Goal: Task Accomplishment & Management: Use online tool/utility

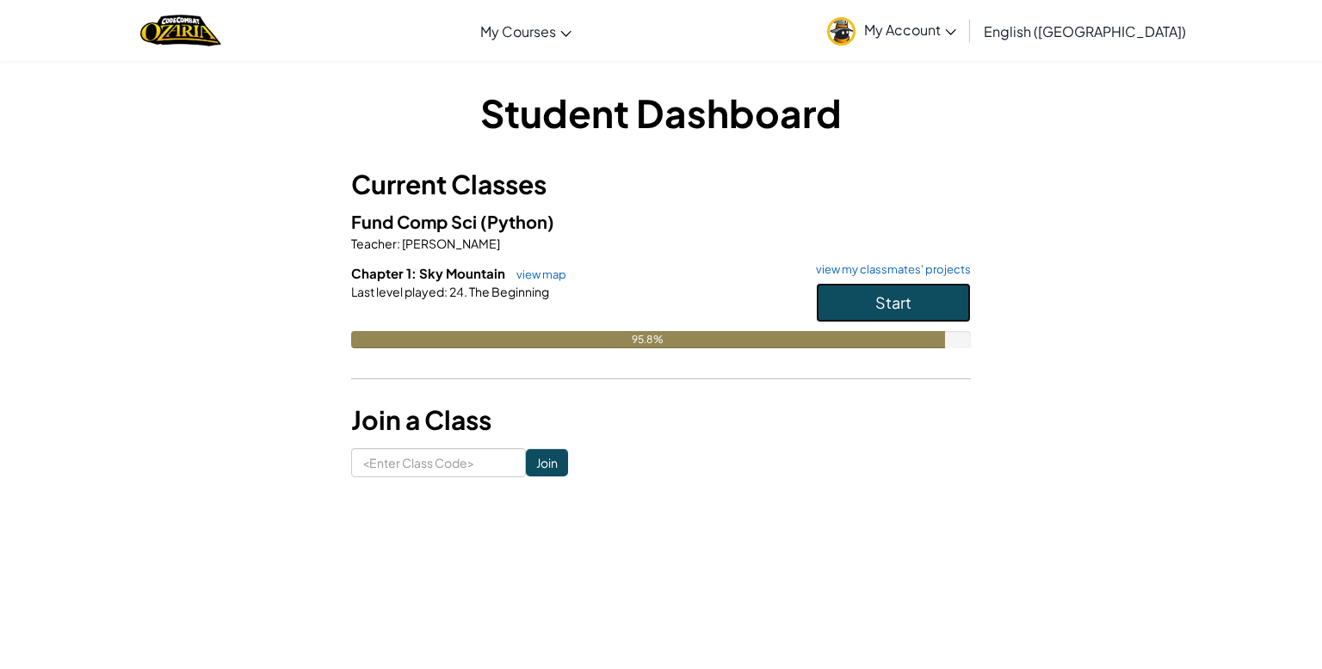
click at [870, 305] on button "Start" at bounding box center [893, 303] width 155 height 40
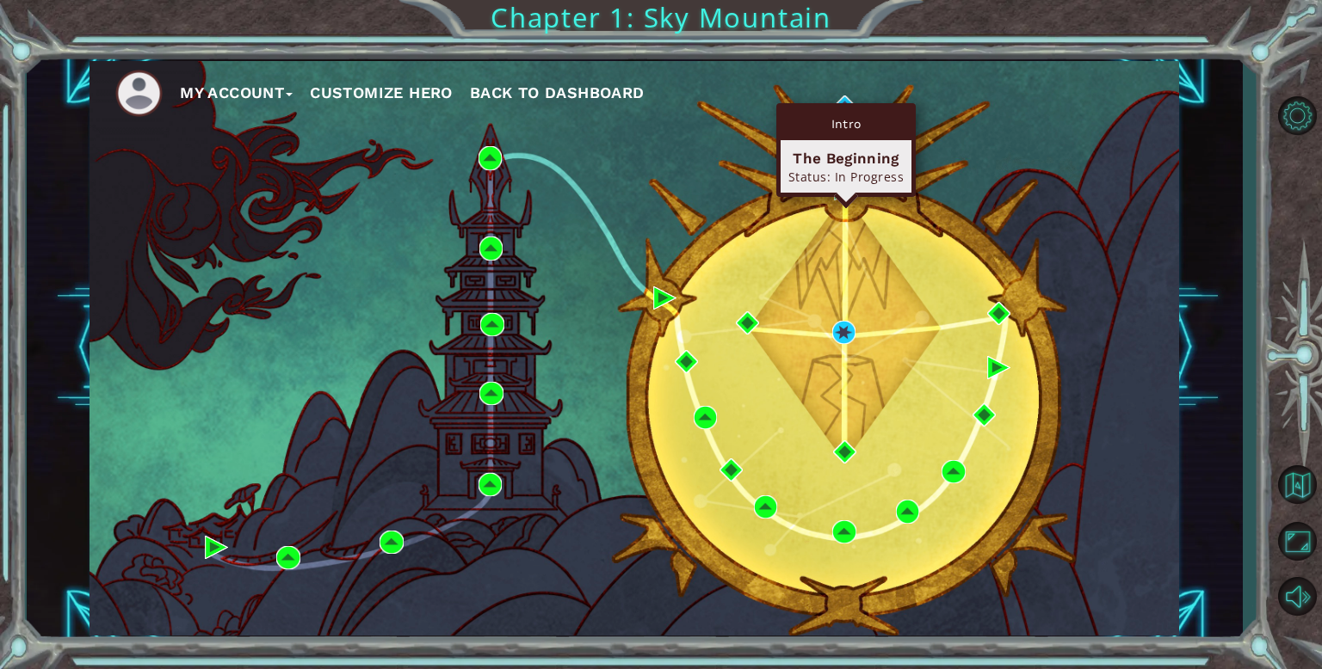
click at [850, 112] on div "Intro" at bounding box center [845, 124] width 131 height 33
click at [841, 114] on div "Intro" at bounding box center [845, 124] width 131 height 33
click at [847, 114] on div "Intro" at bounding box center [845, 124] width 131 height 33
click at [841, 105] on div "Intro The Beginning Status: In Progress" at bounding box center [845, 150] width 139 height 94
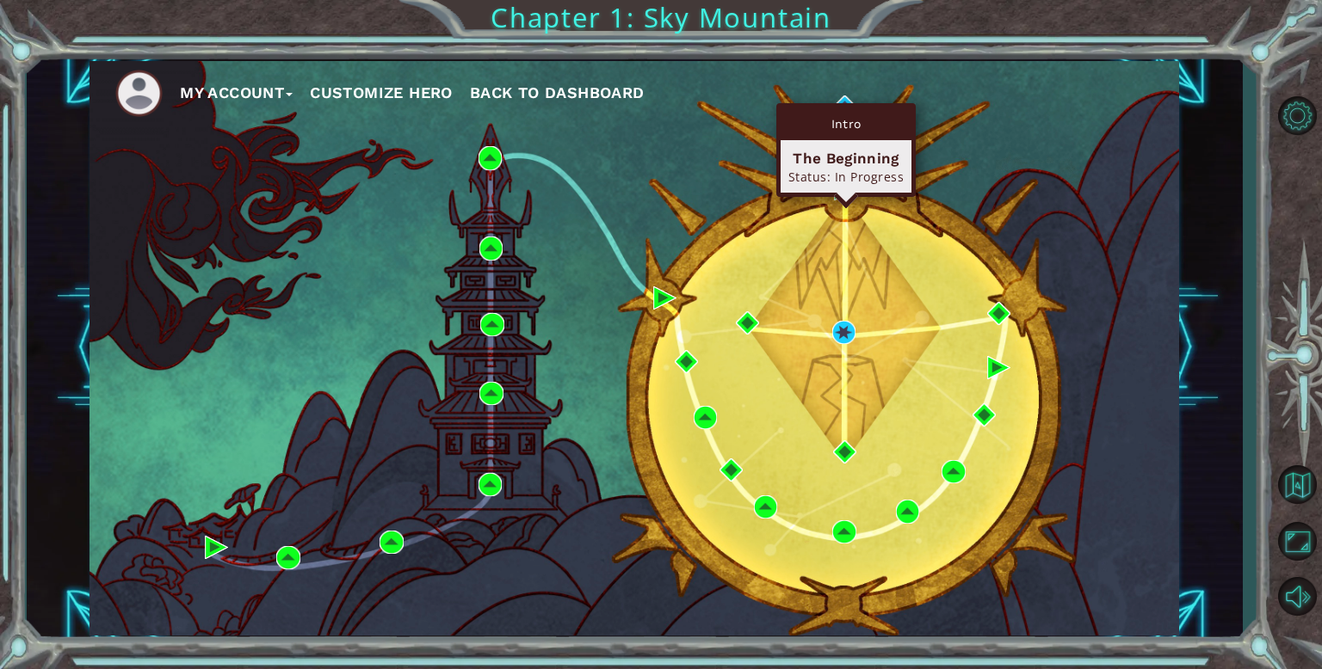
click at [841, 105] on div "Intro The Beginning Status: In Progress" at bounding box center [845, 150] width 139 height 94
click at [841, 99] on img at bounding box center [844, 107] width 23 height 23
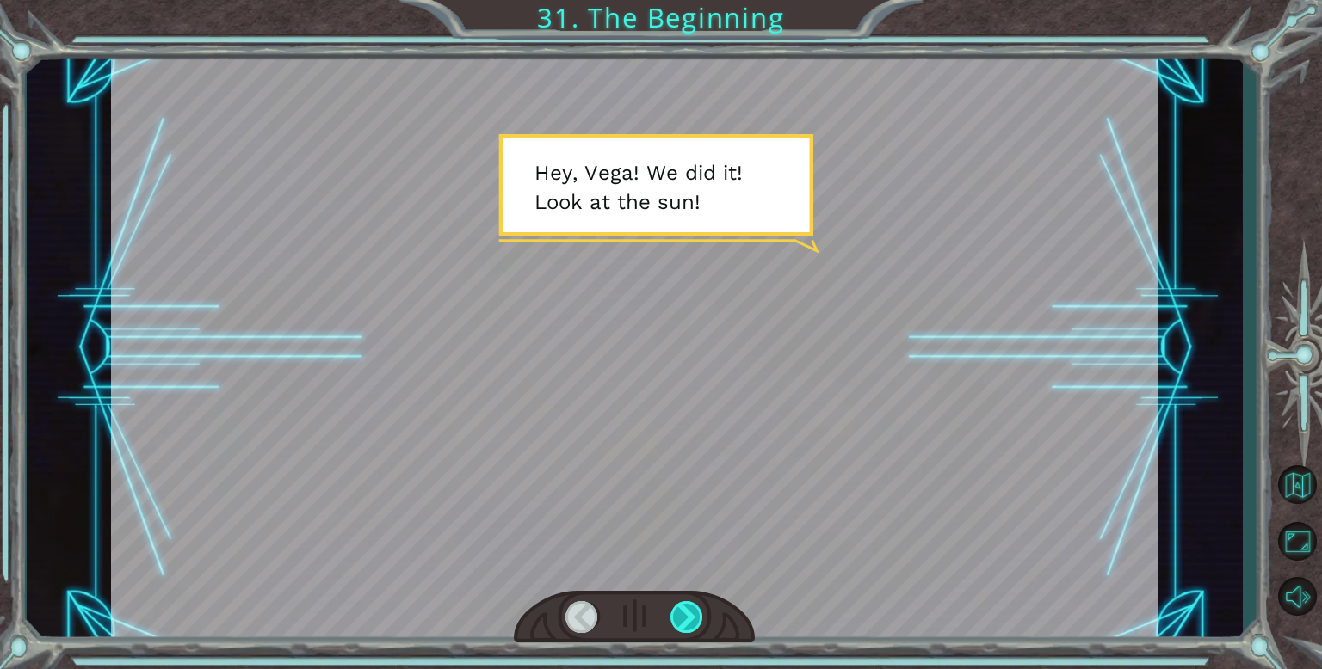
click at [699, 606] on div at bounding box center [687, 617] width 34 height 32
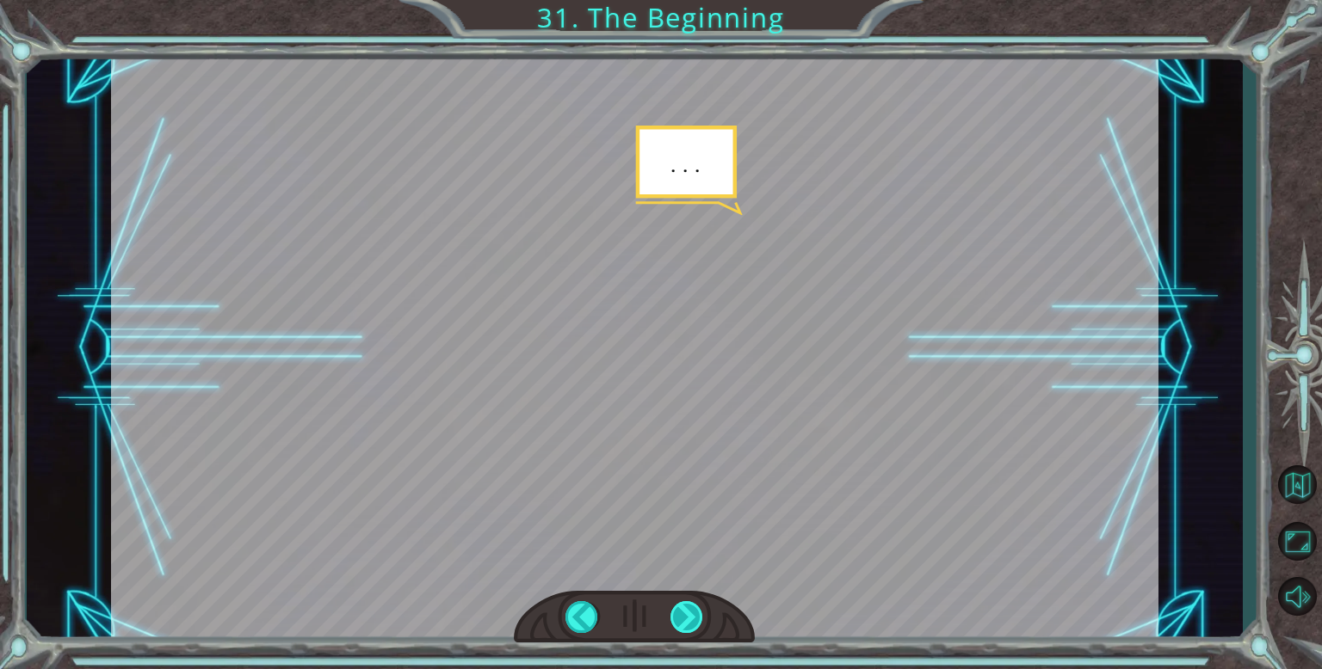
click at [699, 606] on div at bounding box center [687, 617] width 34 height 32
click at [699, 607] on div at bounding box center [687, 617] width 34 height 32
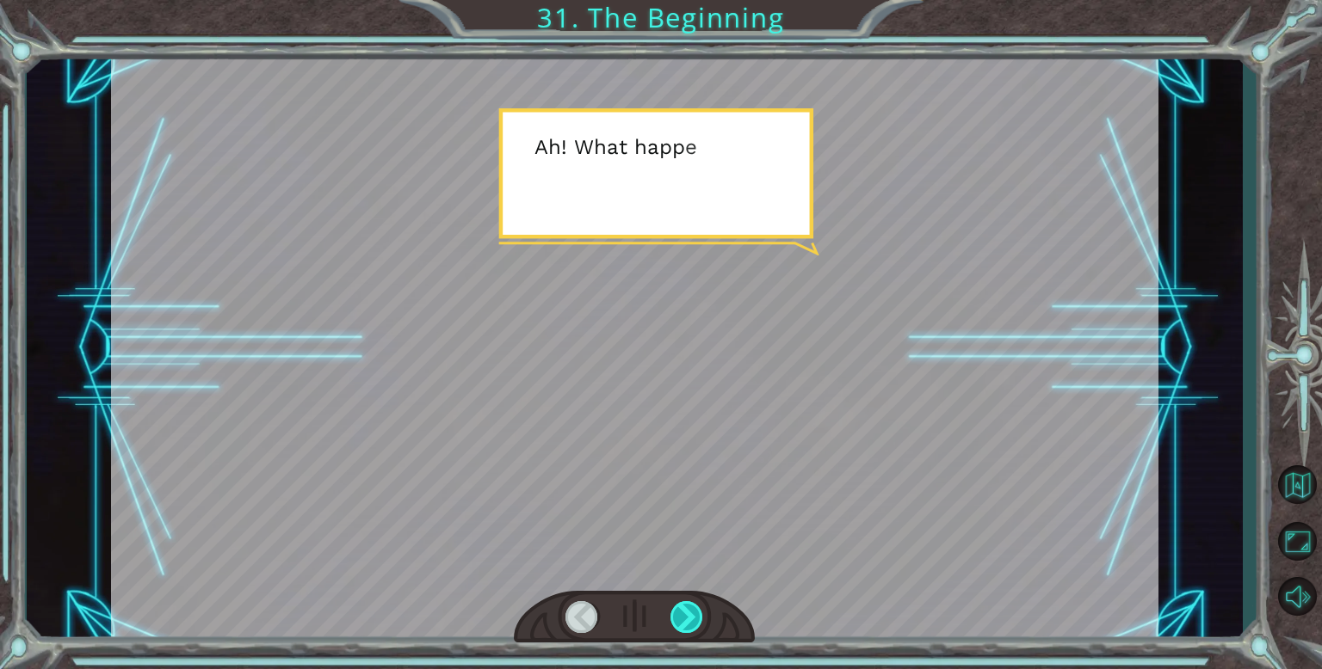
click at [699, 607] on div at bounding box center [687, 617] width 34 height 32
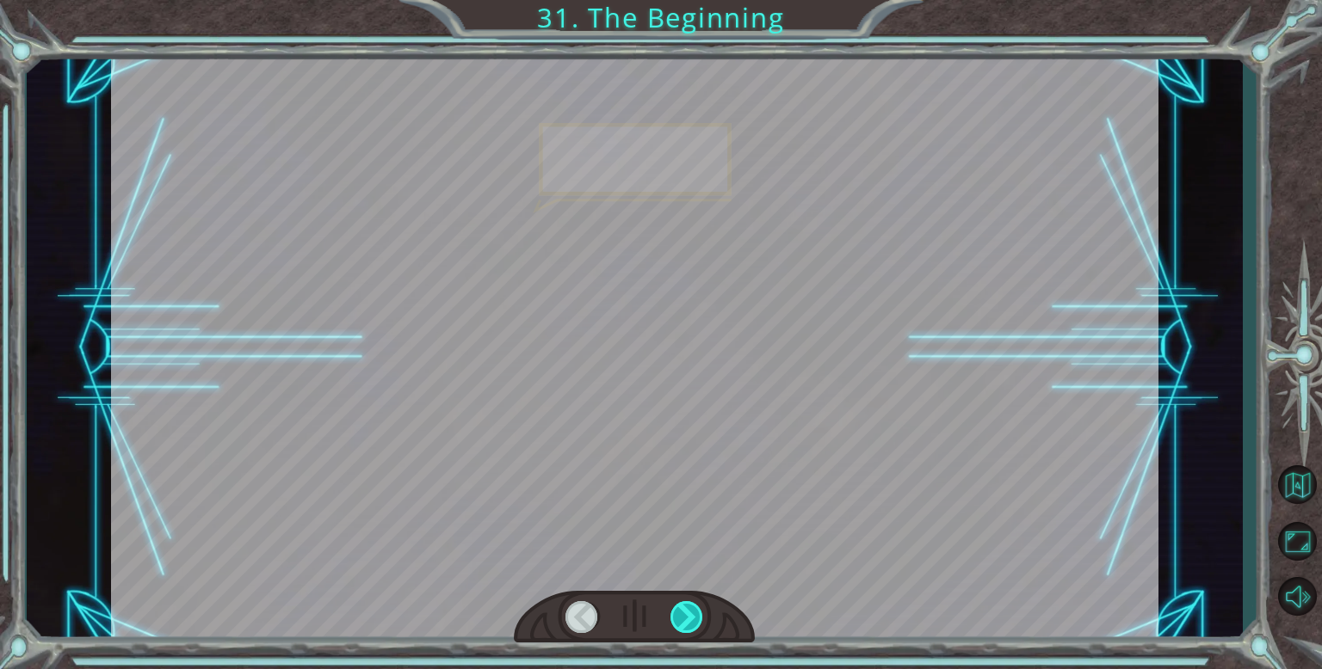
click at [699, 607] on div at bounding box center [687, 617] width 34 height 32
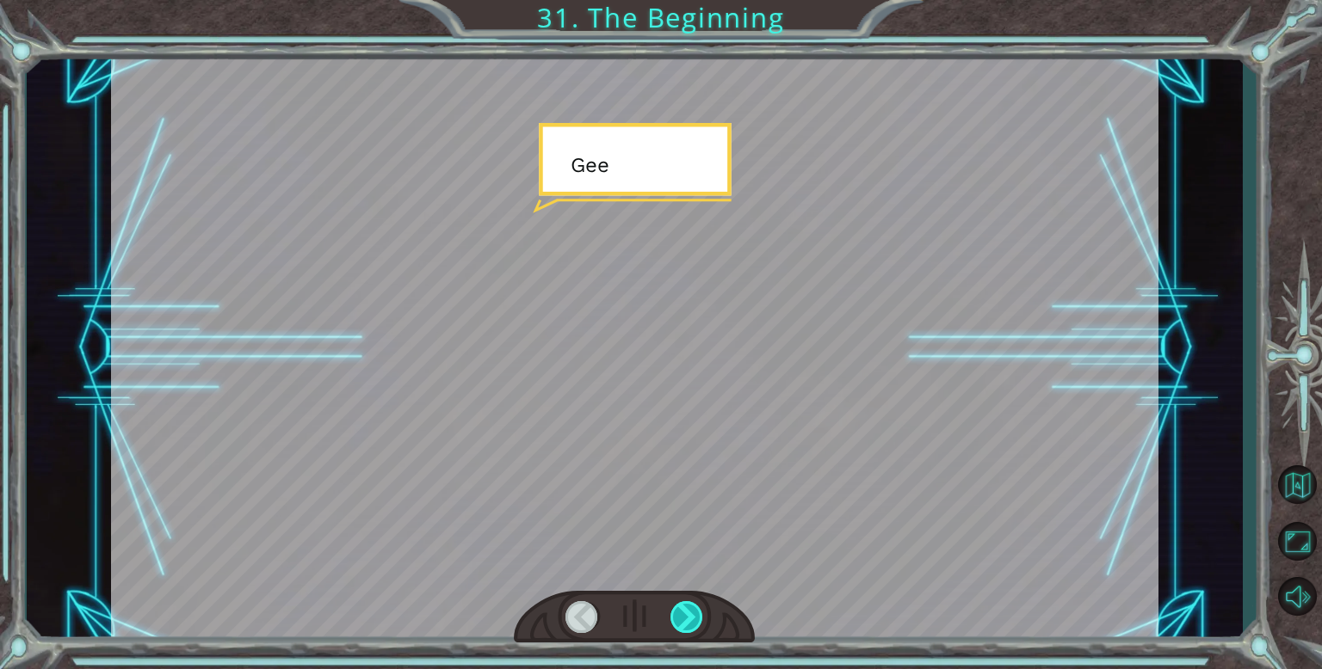
click at [699, 607] on div at bounding box center [687, 617] width 34 height 32
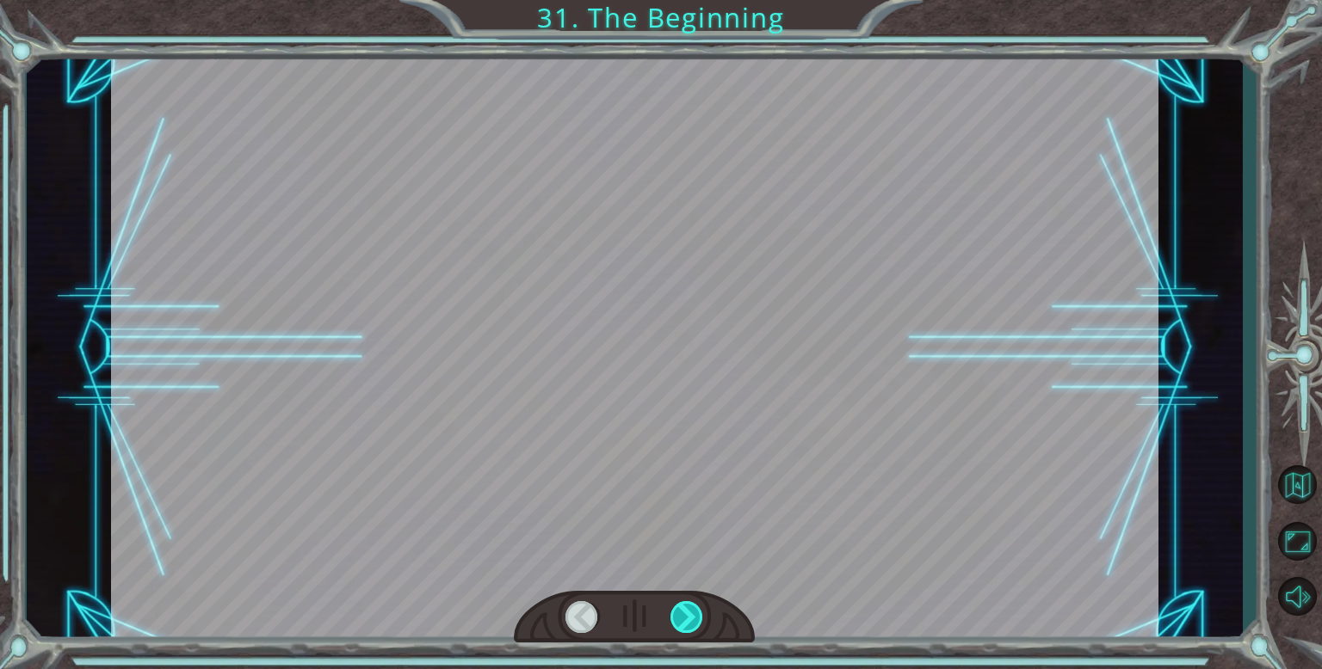
click at [699, 607] on div at bounding box center [687, 617] width 34 height 32
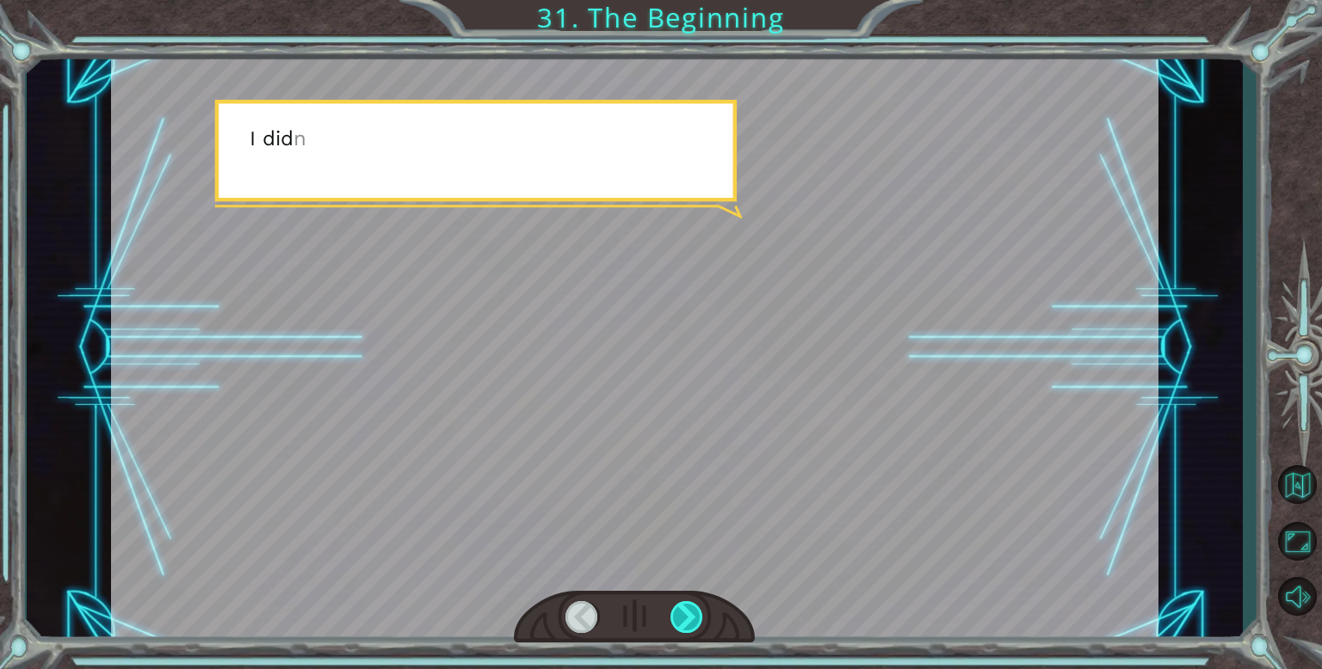
click at [699, 607] on div at bounding box center [687, 617] width 34 height 32
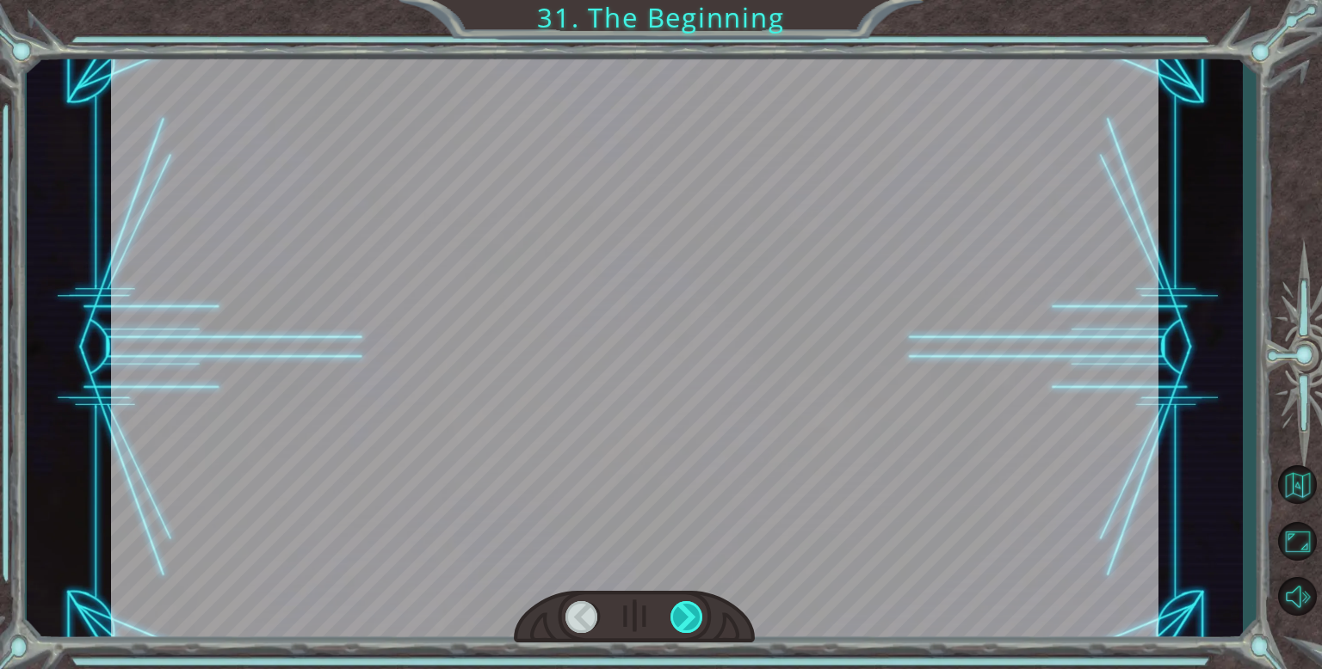
click at [699, 607] on div at bounding box center [687, 617] width 34 height 32
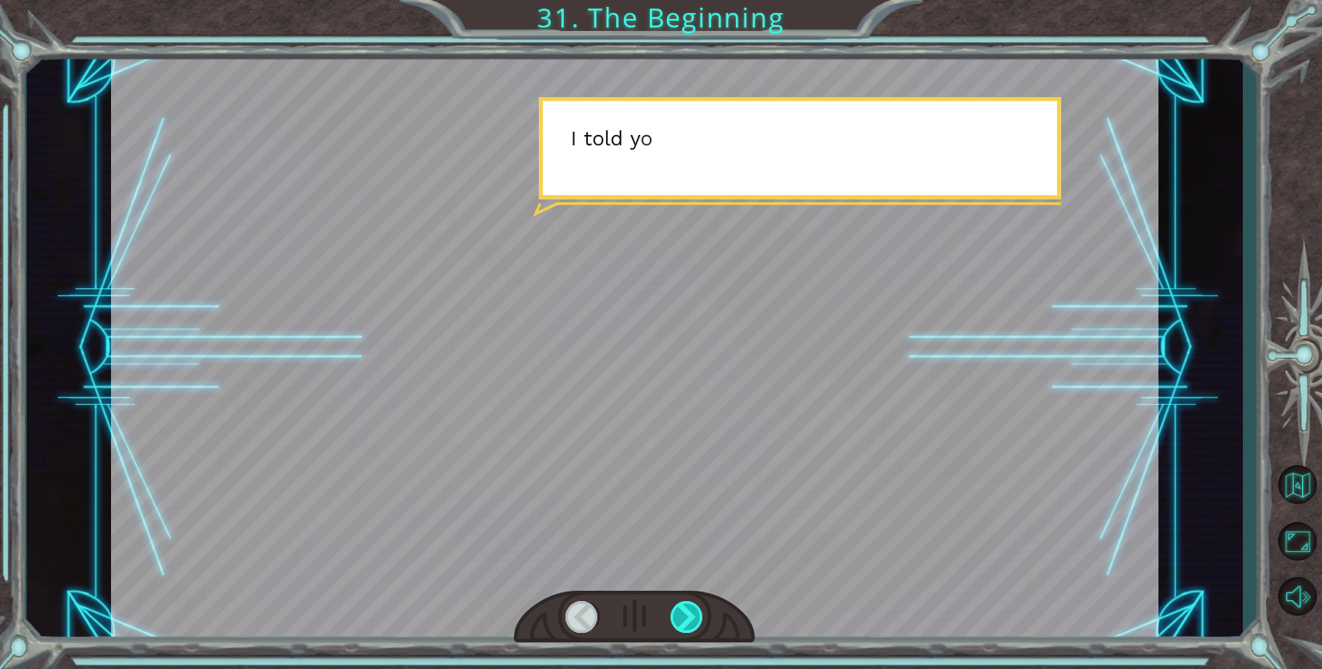
click at [699, 607] on div at bounding box center [687, 617] width 34 height 32
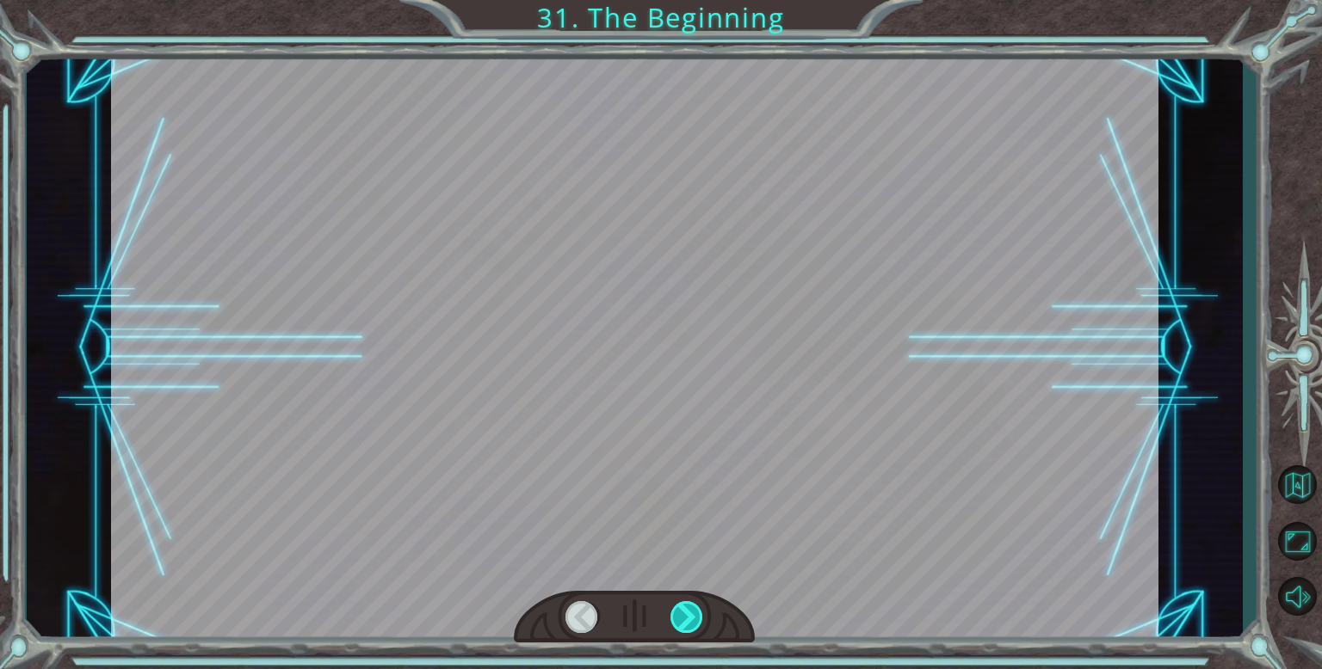
click at [699, 607] on div at bounding box center [687, 617] width 34 height 32
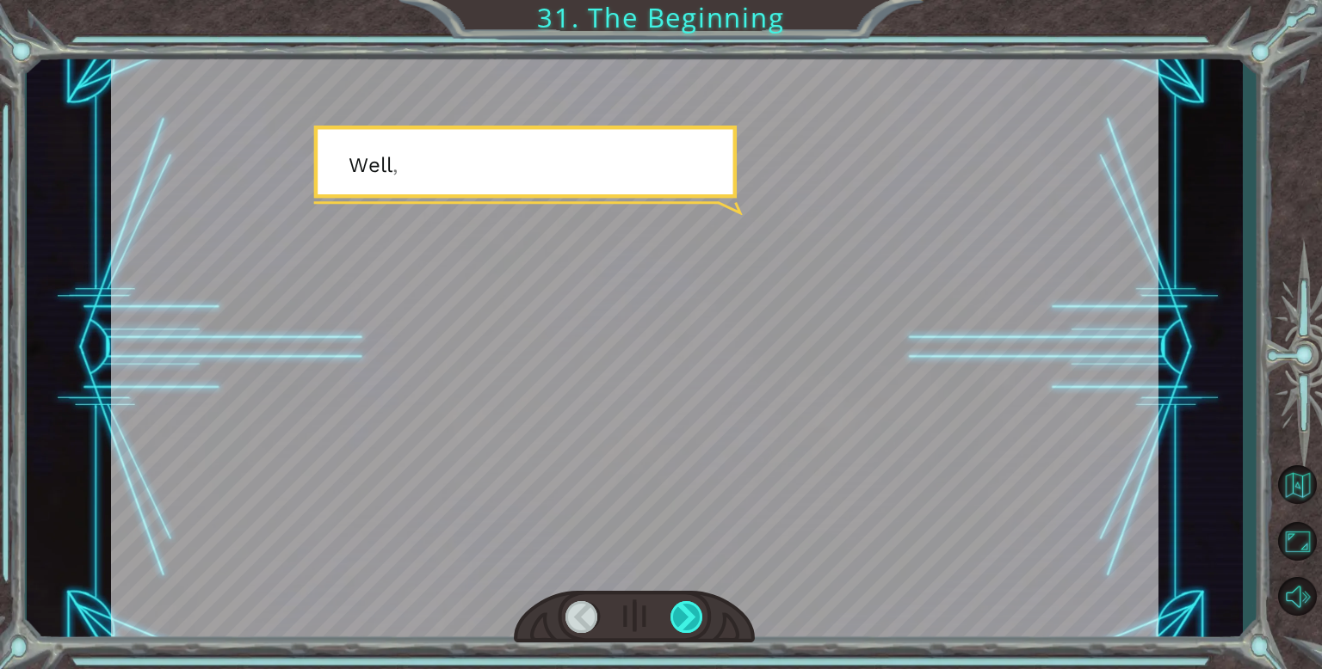
click at [699, 607] on div at bounding box center [687, 617] width 34 height 32
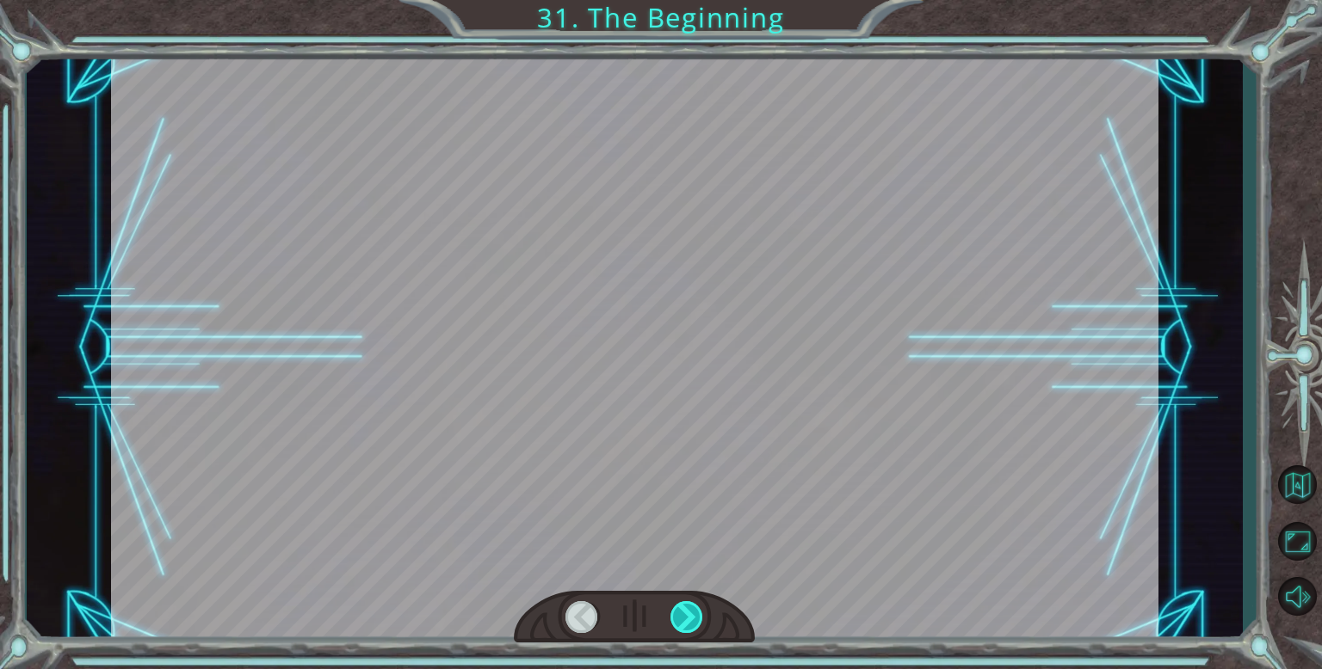
click at [699, 607] on div at bounding box center [687, 617] width 34 height 32
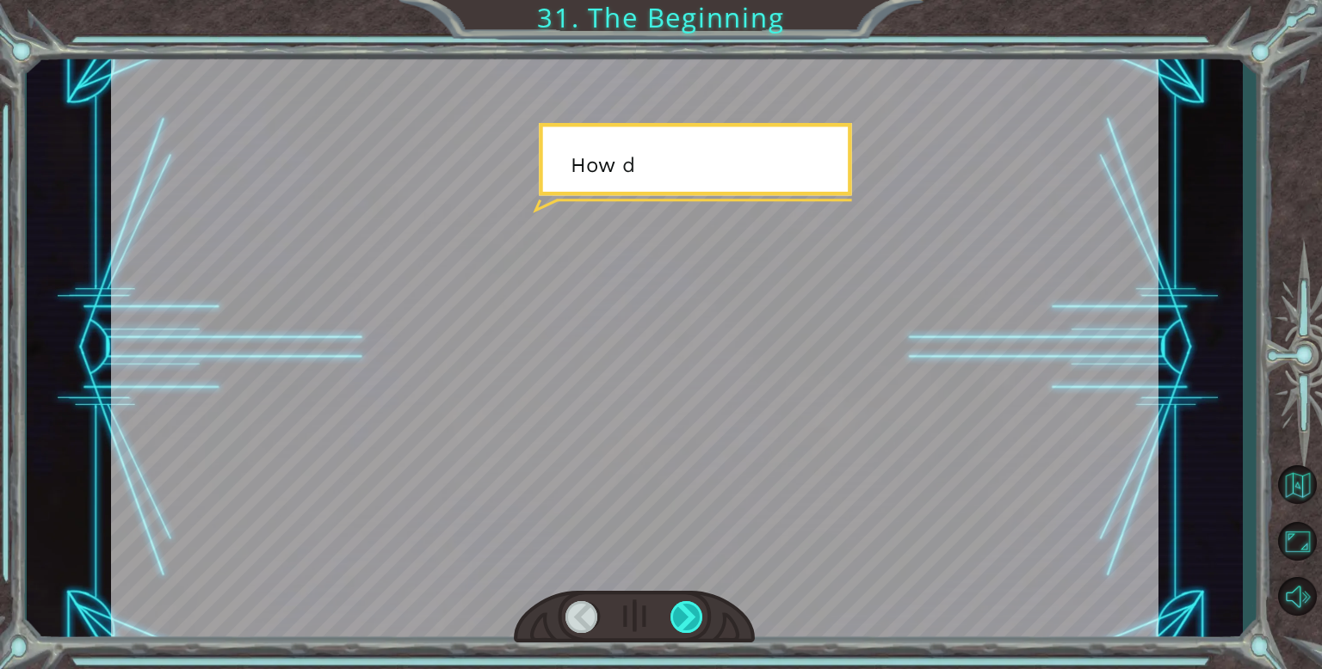
click at [699, 607] on div at bounding box center [687, 617] width 34 height 32
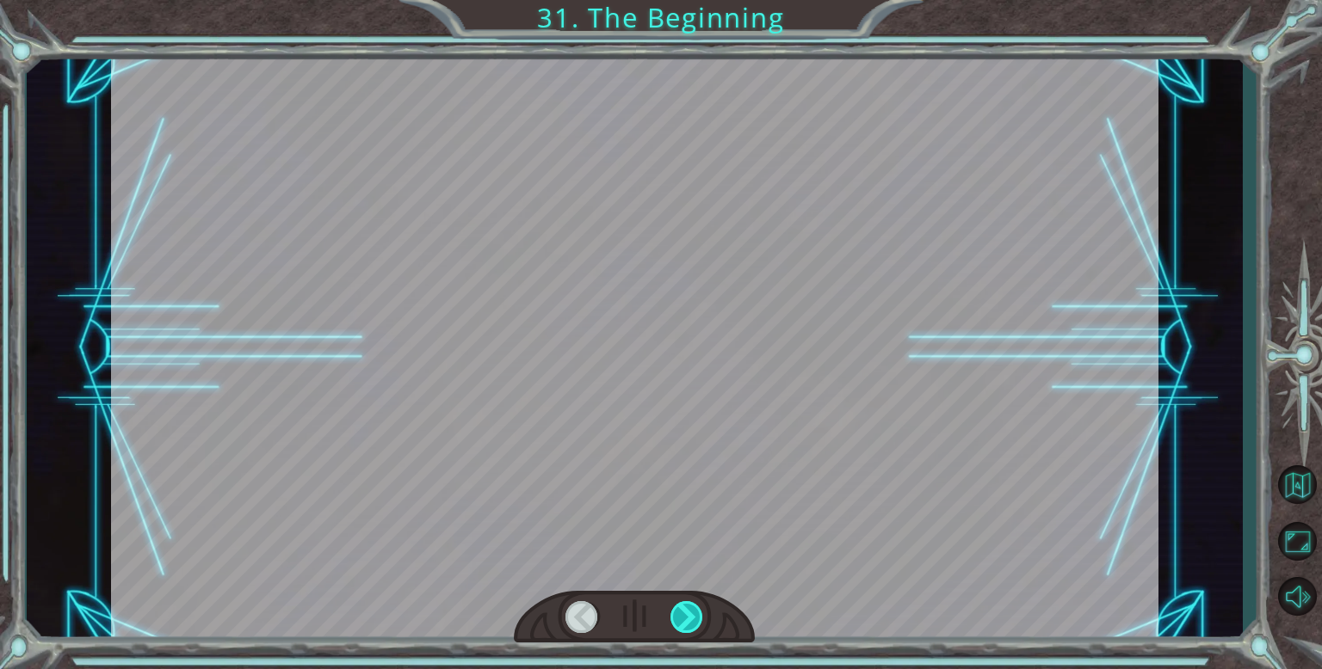
click at [699, 607] on div at bounding box center [687, 617] width 34 height 32
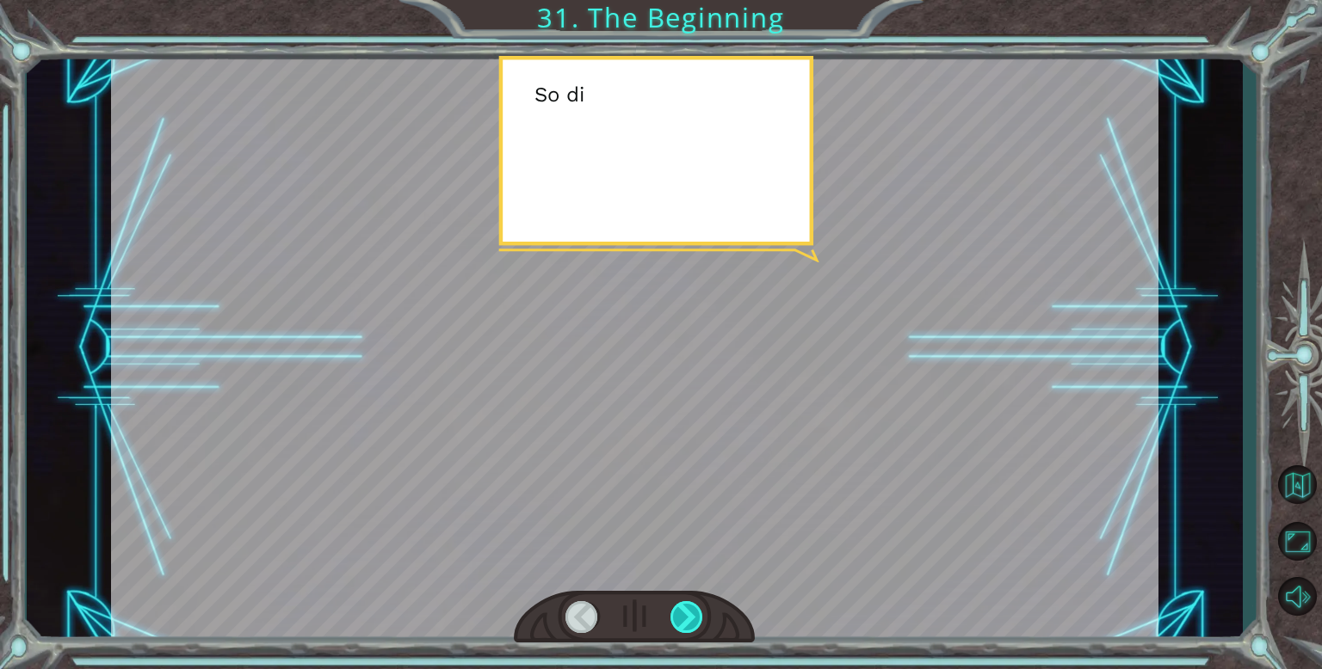
click at [699, 607] on div at bounding box center [687, 617] width 34 height 32
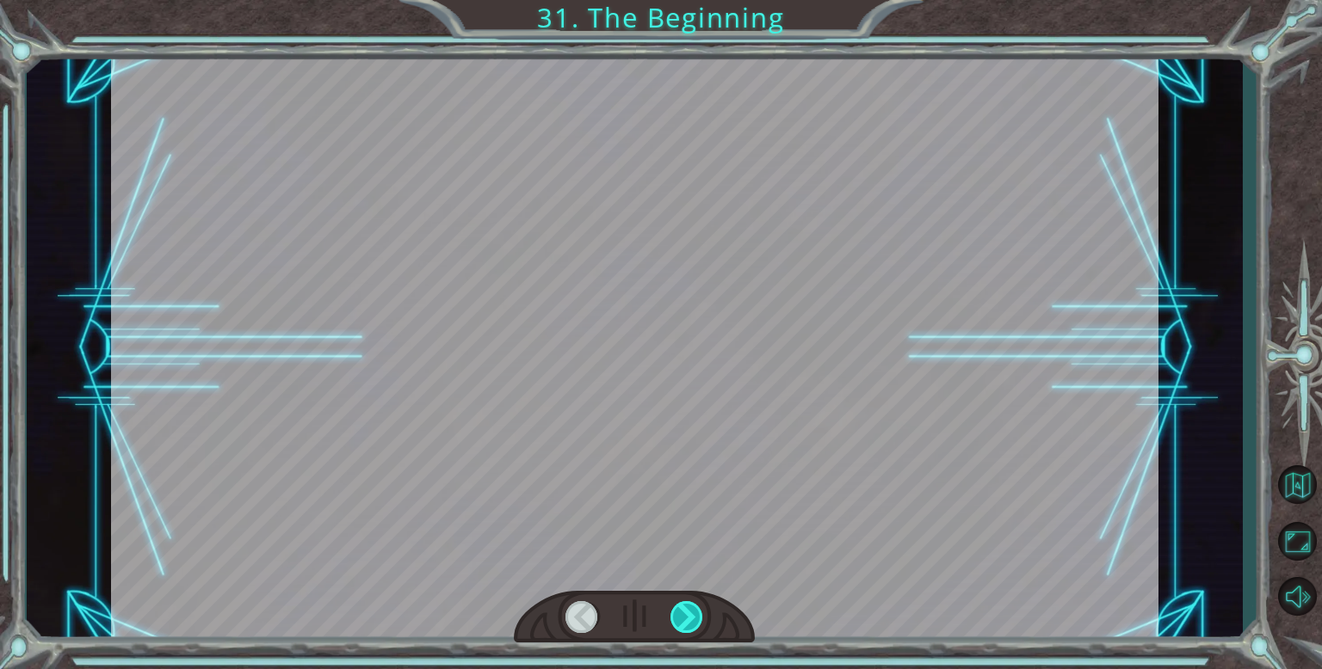
click at [699, 607] on div at bounding box center [687, 617] width 34 height 32
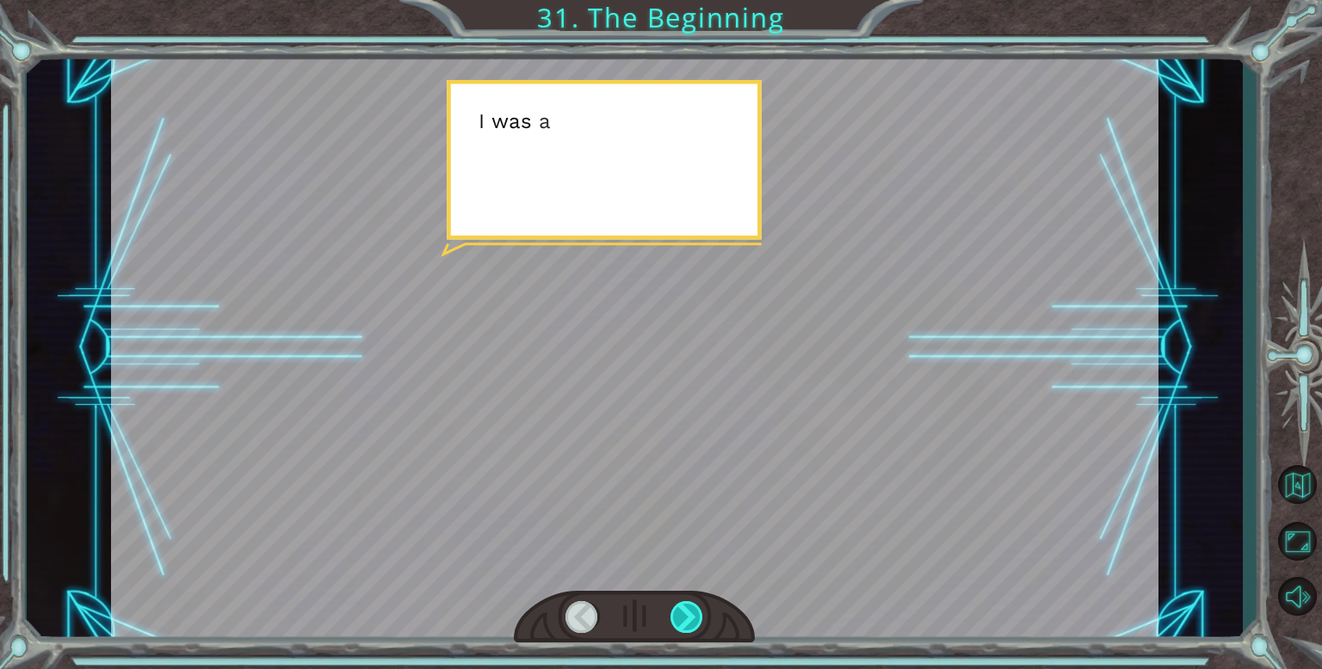
click at [699, 607] on div at bounding box center [687, 617] width 34 height 32
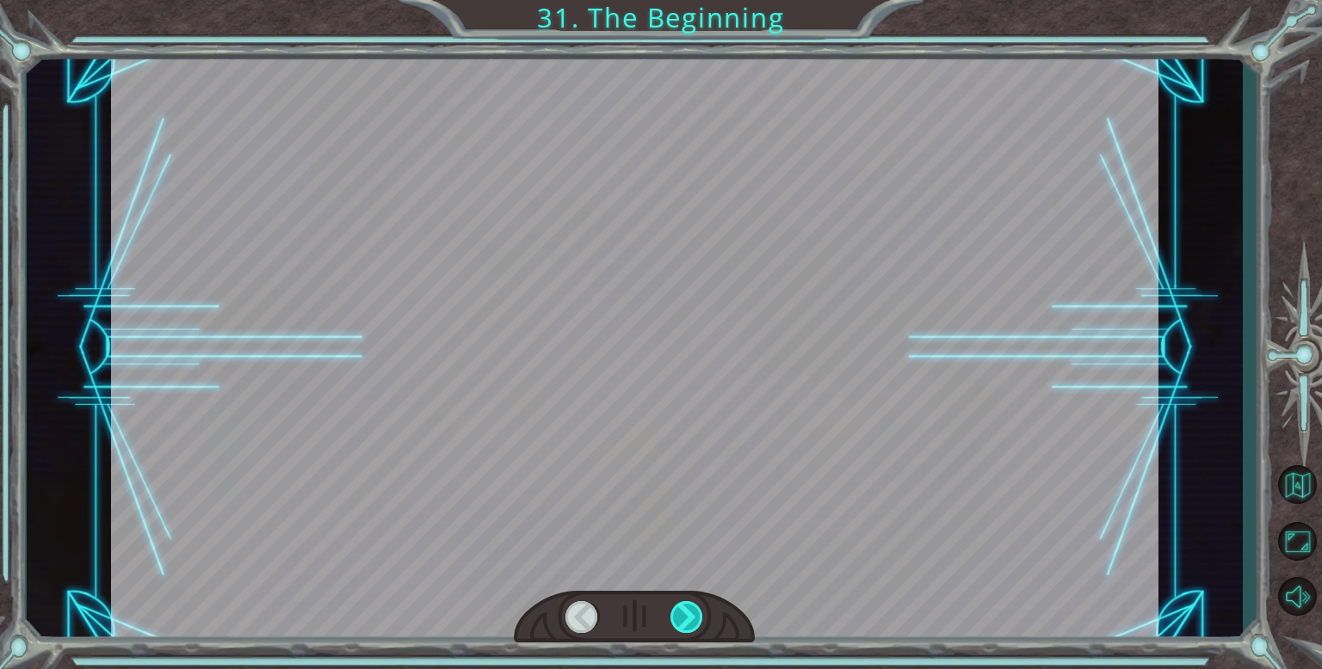
click at [699, 607] on div at bounding box center [687, 617] width 34 height 32
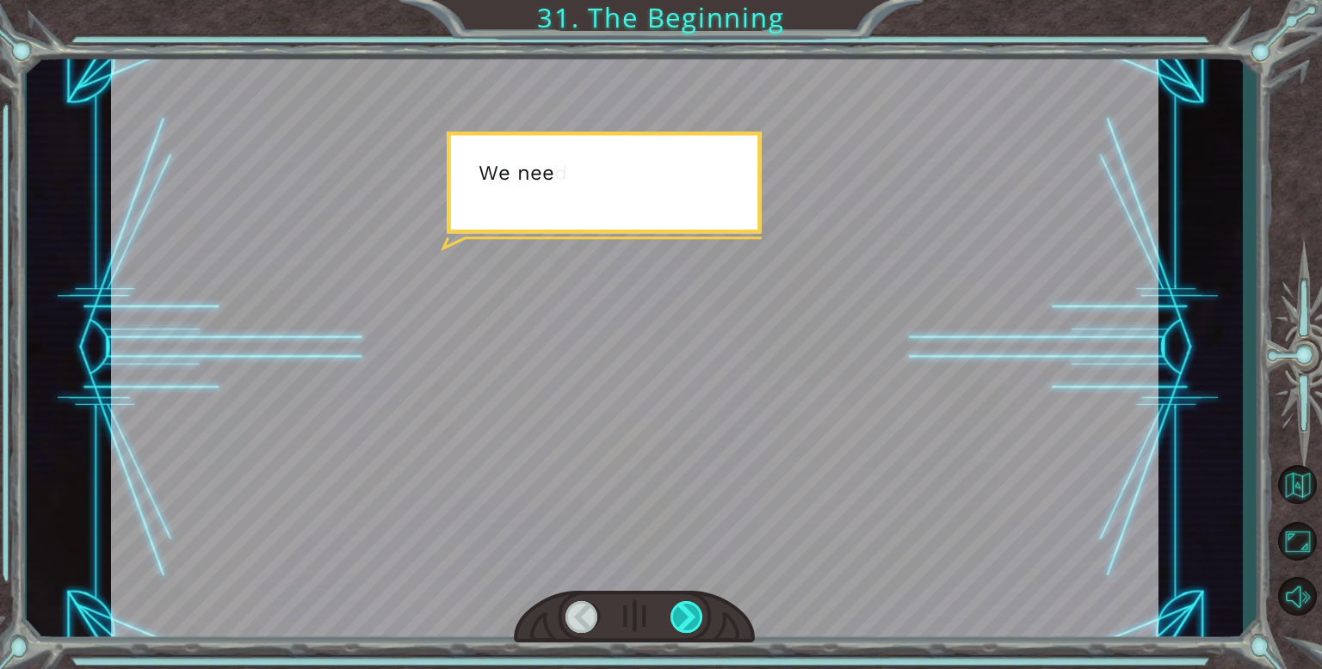
click at [699, 607] on div at bounding box center [687, 617] width 34 height 32
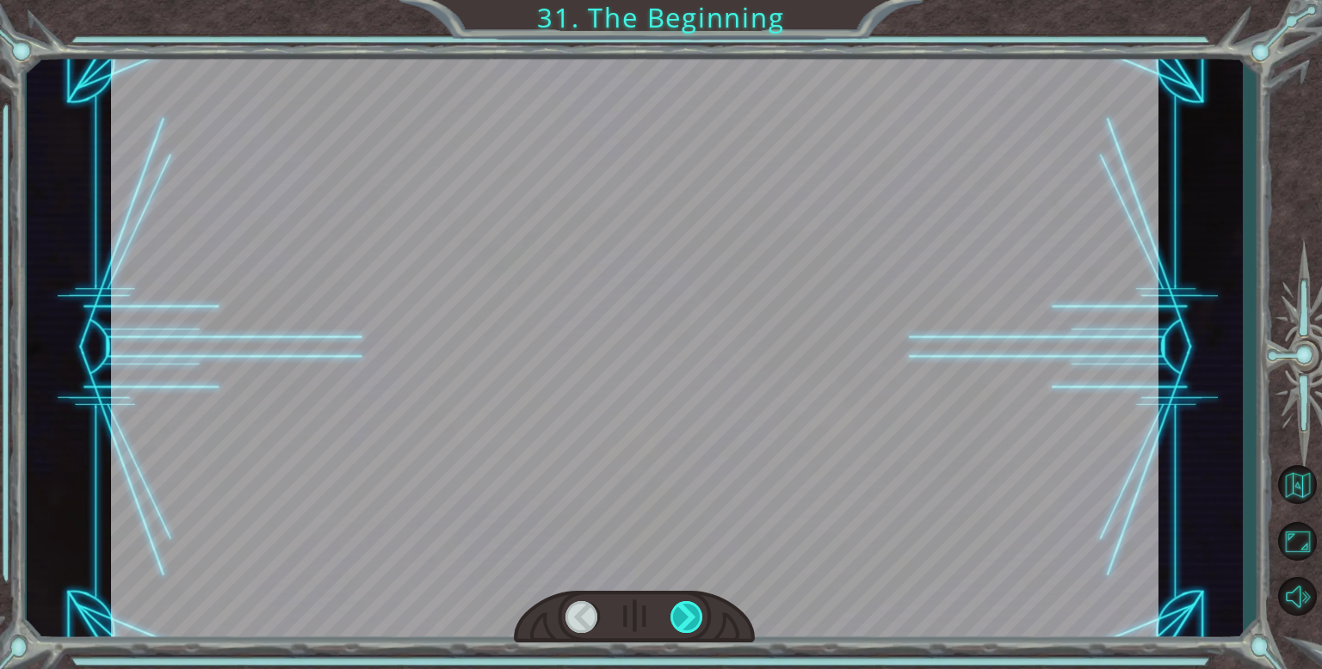
click at [699, 607] on div at bounding box center [687, 617] width 34 height 32
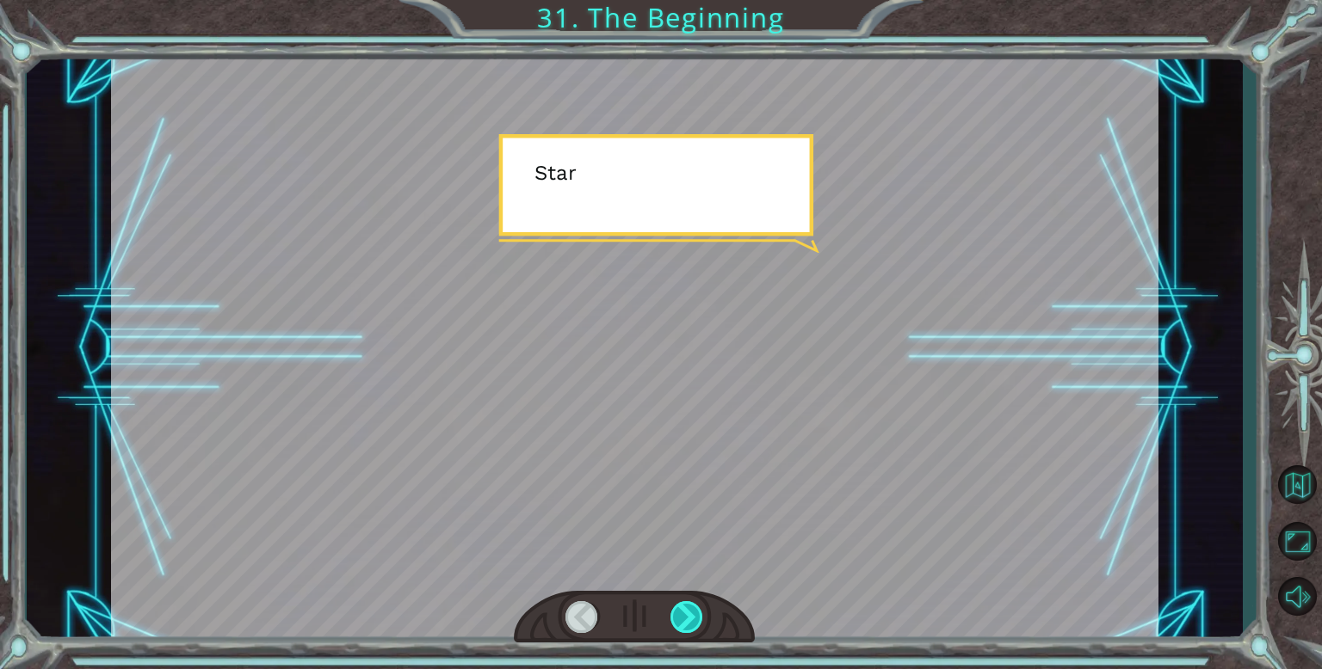
click at [699, 607] on div at bounding box center [687, 617] width 34 height 32
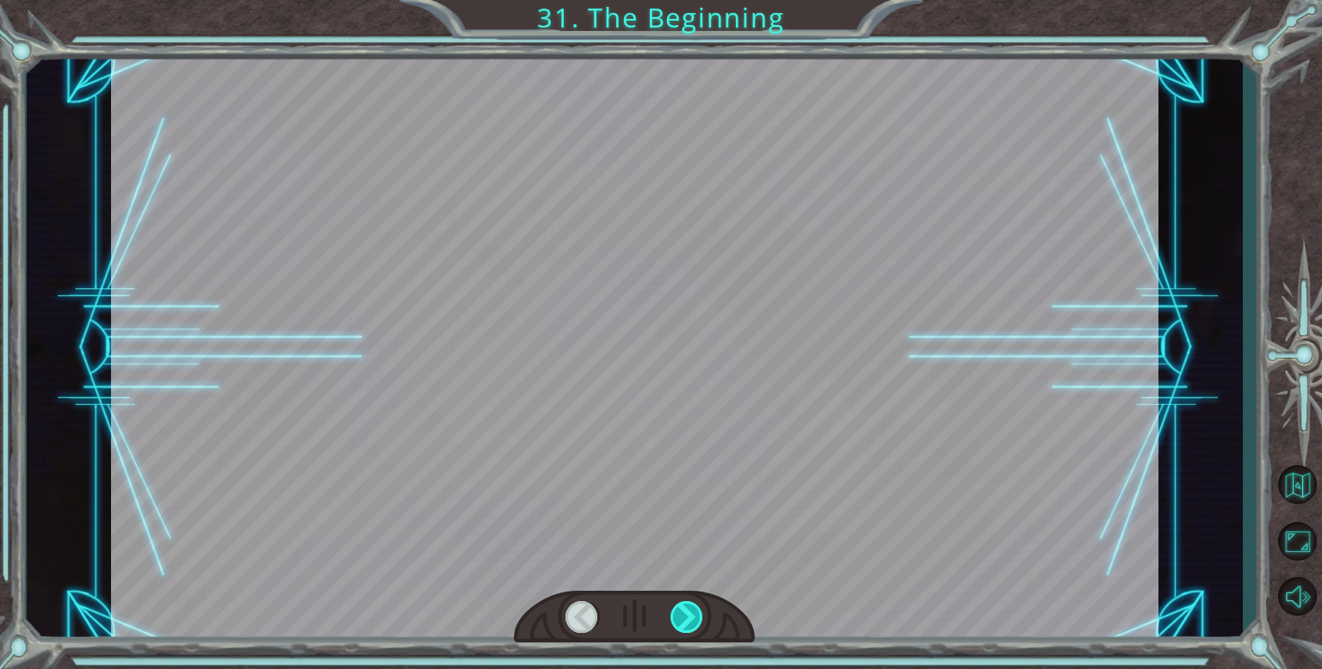
click at [699, 607] on div at bounding box center [687, 617] width 34 height 32
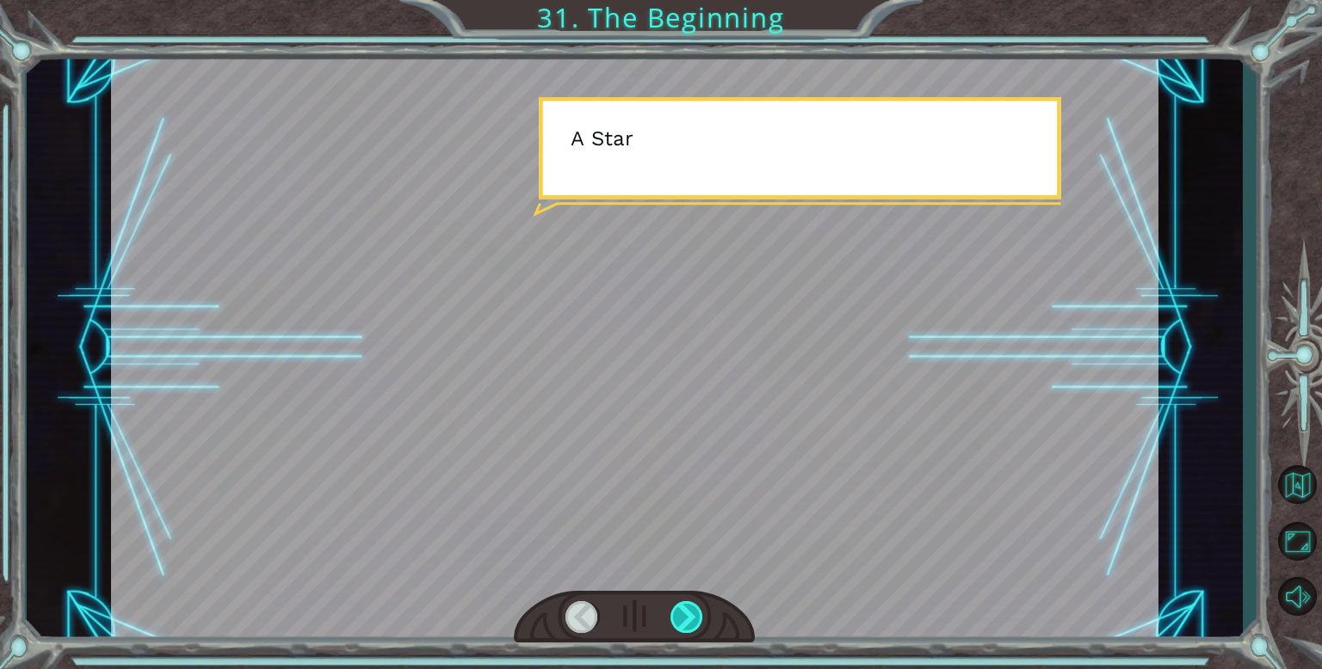
click at [699, 607] on div at bounding box center [687, 617] width 34 height 32
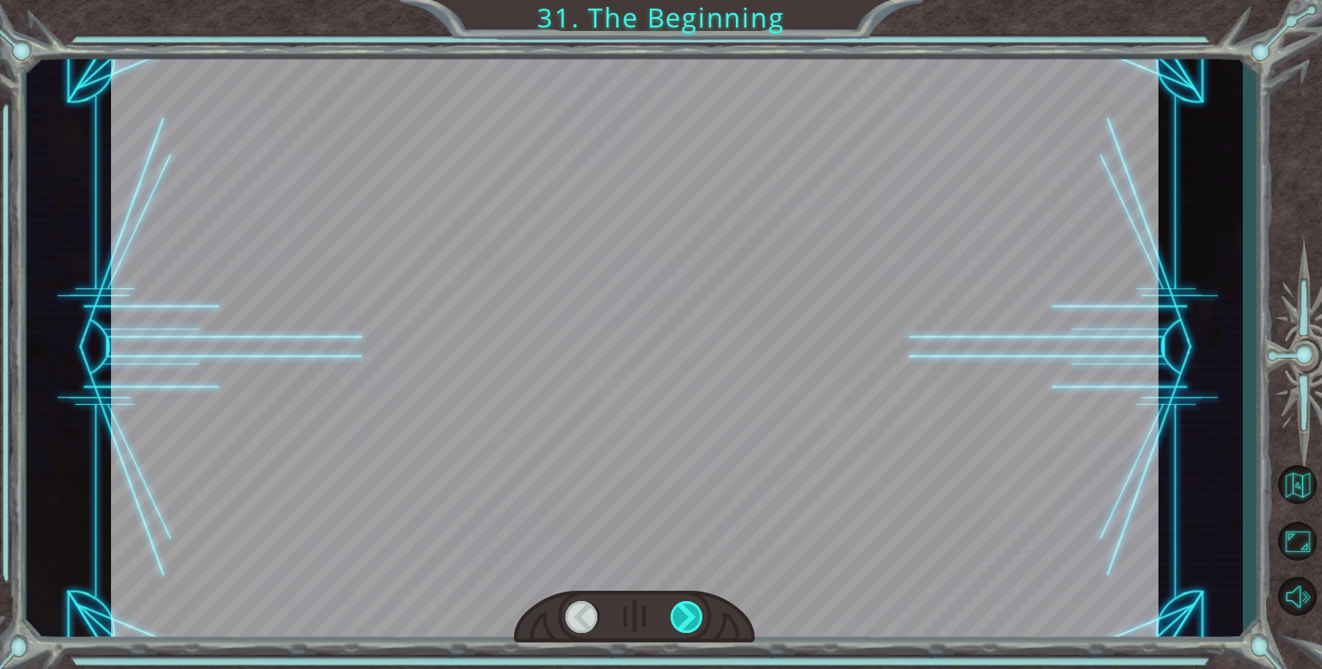
click at [699, 607] on div at bounding box center [687, 617] width 34 height 32
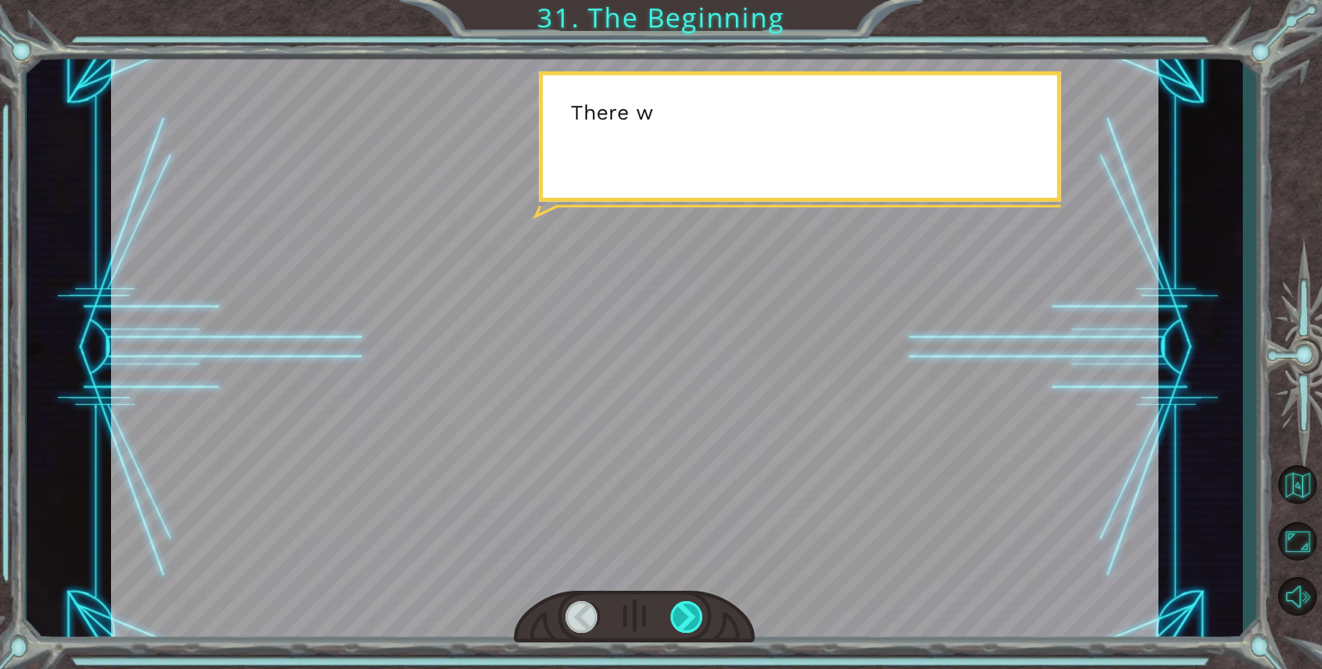
click at [699, 607] on div at bounding box center [687, 617] width 34 height 32
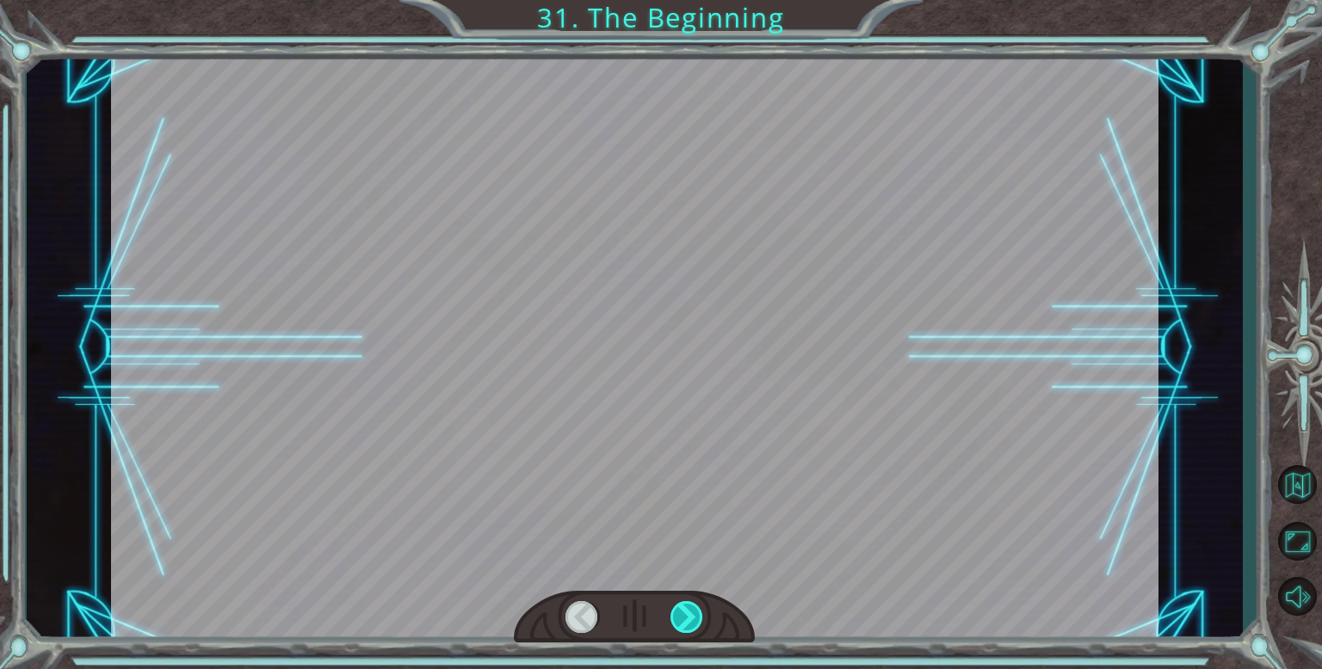
click at [699, 607] on div at bounding box center [687, 617] width 34 height 32
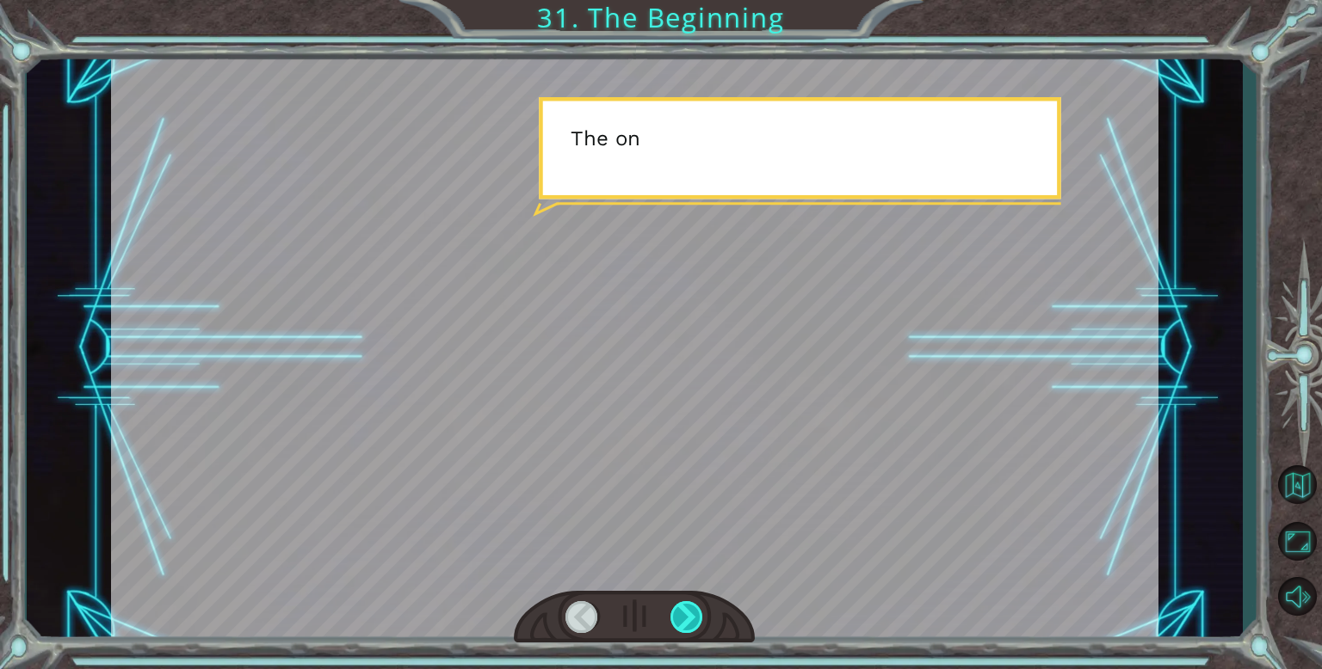
click at [699, 607] on div at bounding box center [687, 617] width 34 height 32
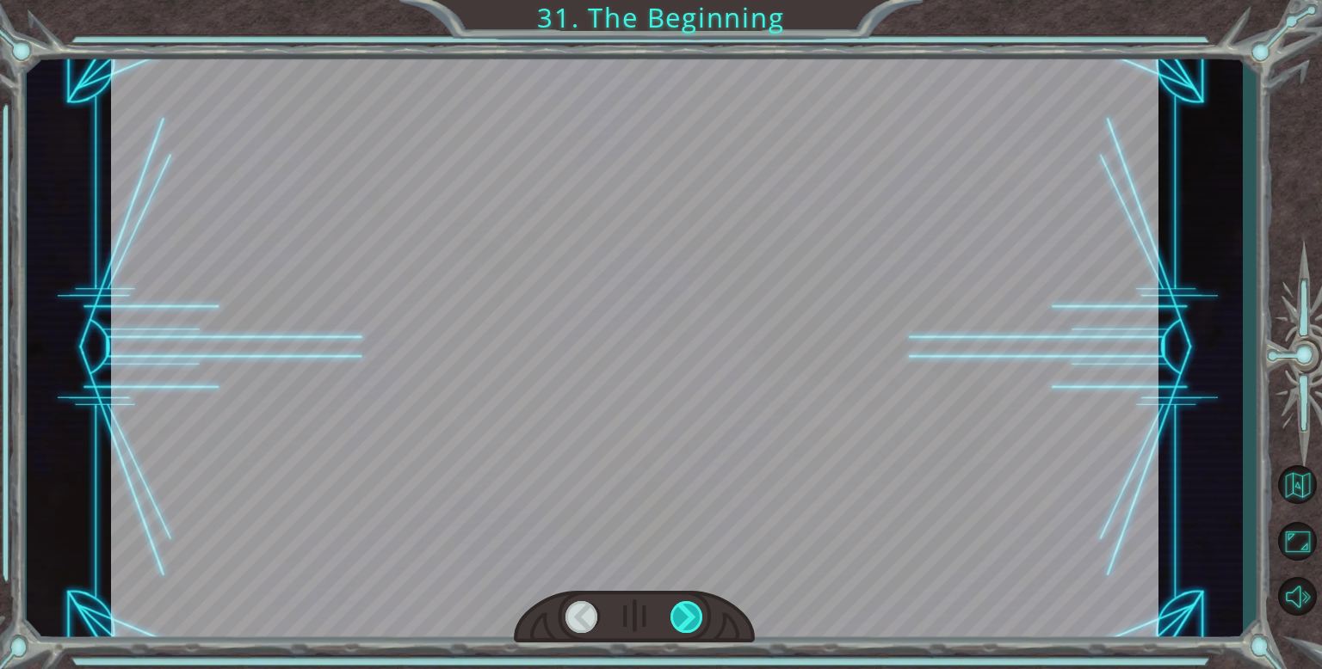
click at [699, 607] on div at bounding box center [687, 617] width 34 height 32
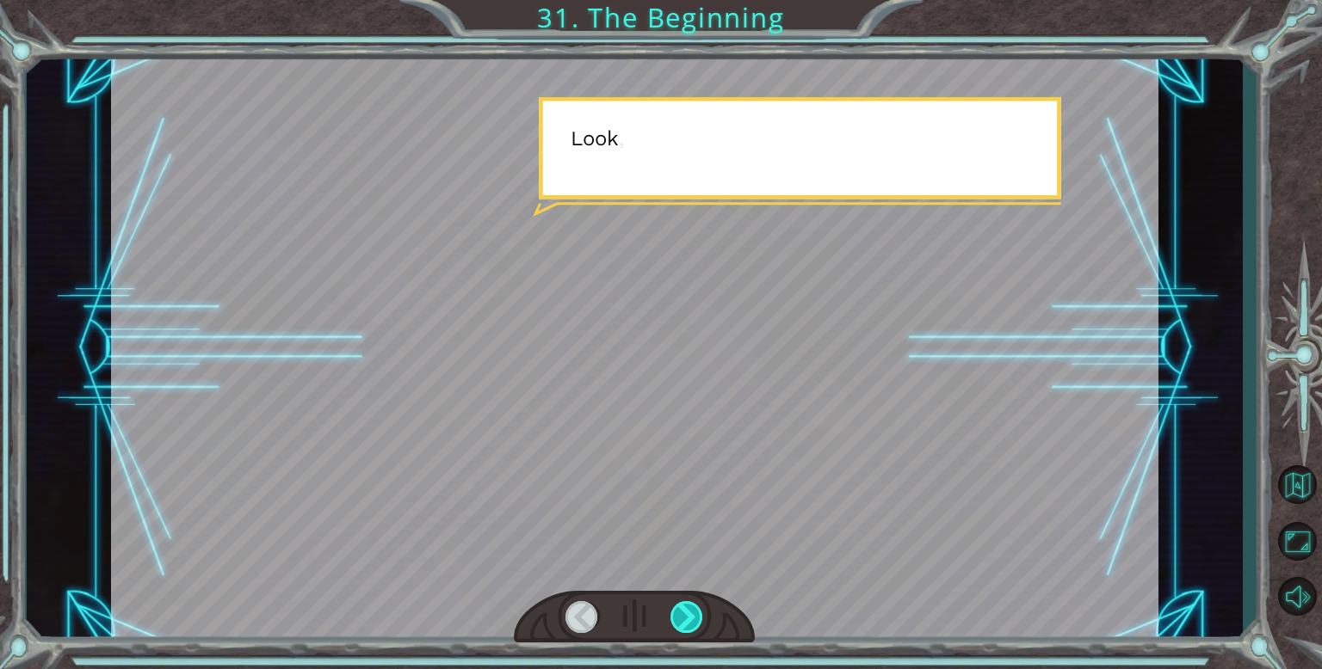
click at [699, 607] on div at bounding box center [687, 617] width 34 height 32
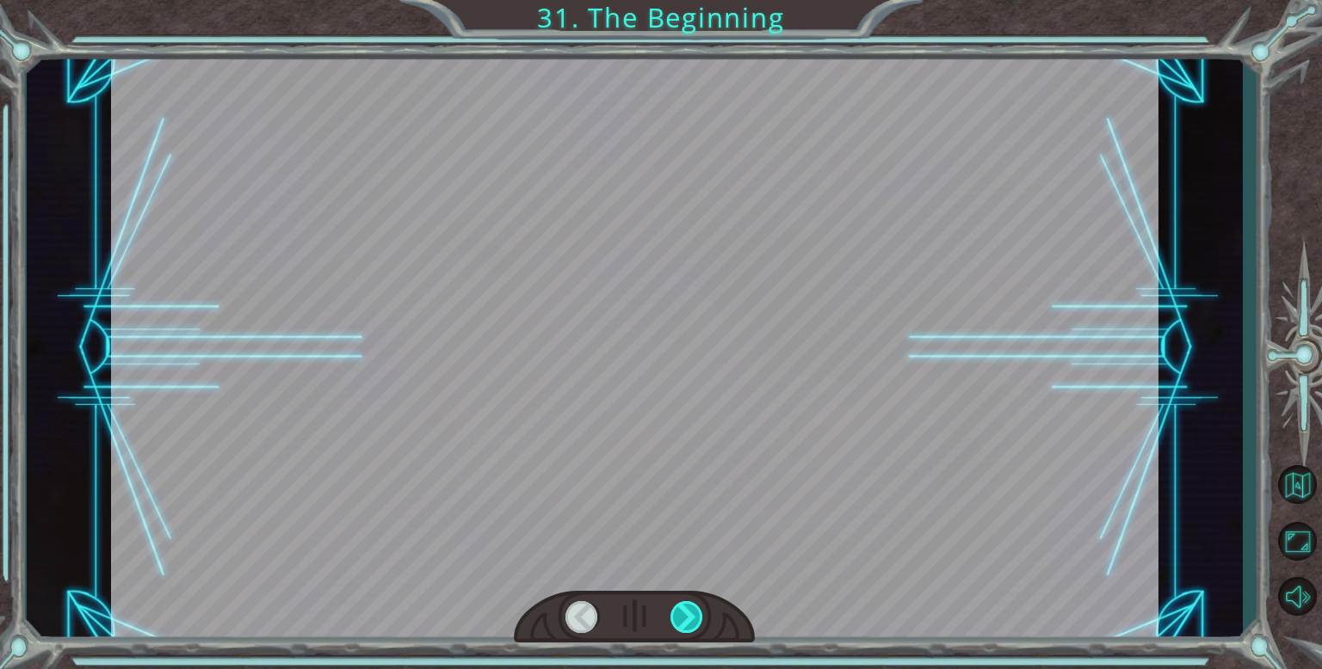
click at [699, 607] on div at bounding box center [687, 617] width 34 height 32
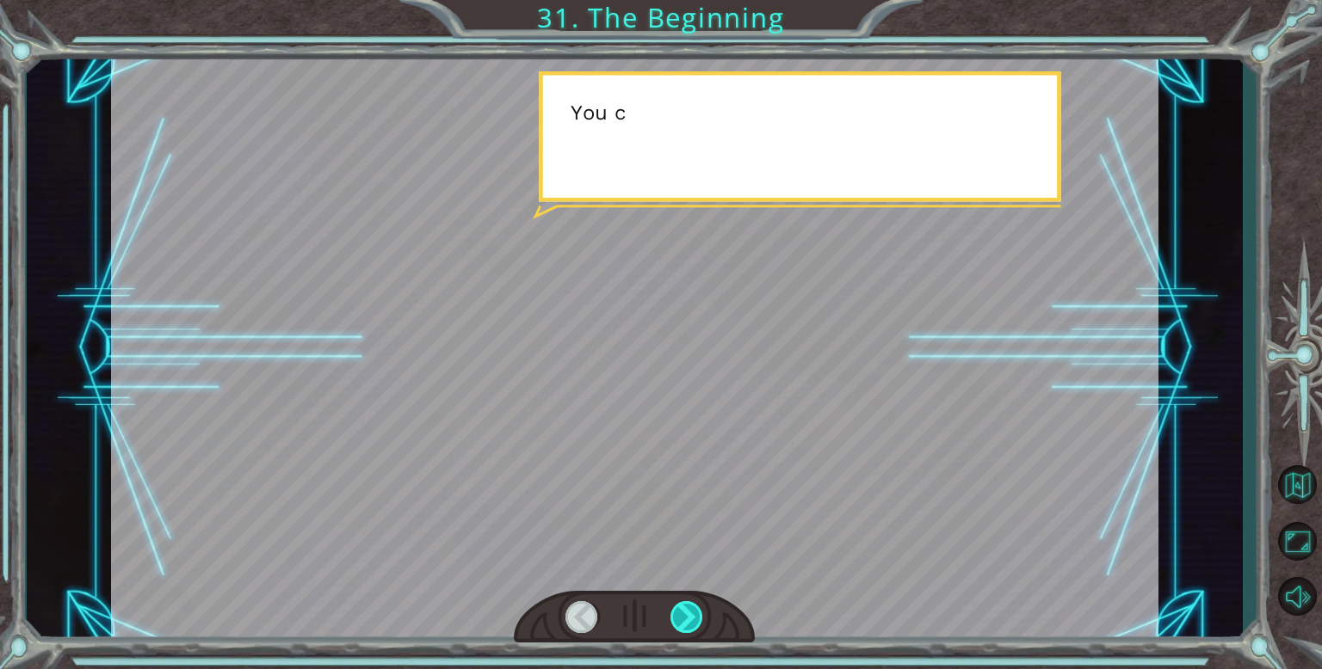
click at [699, 607] on div at bounding box center [687, 617] width 34 height 32
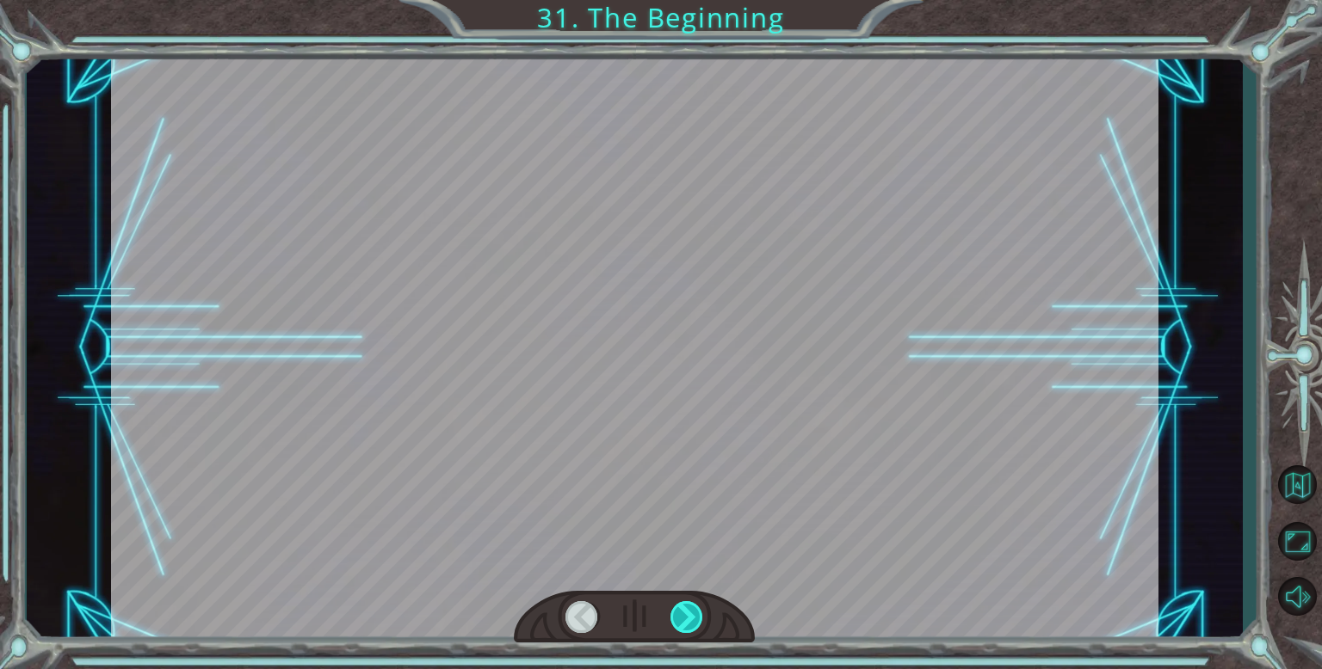
click at [699, 607] on div at bounding box center [687, 617] width 34 height 32
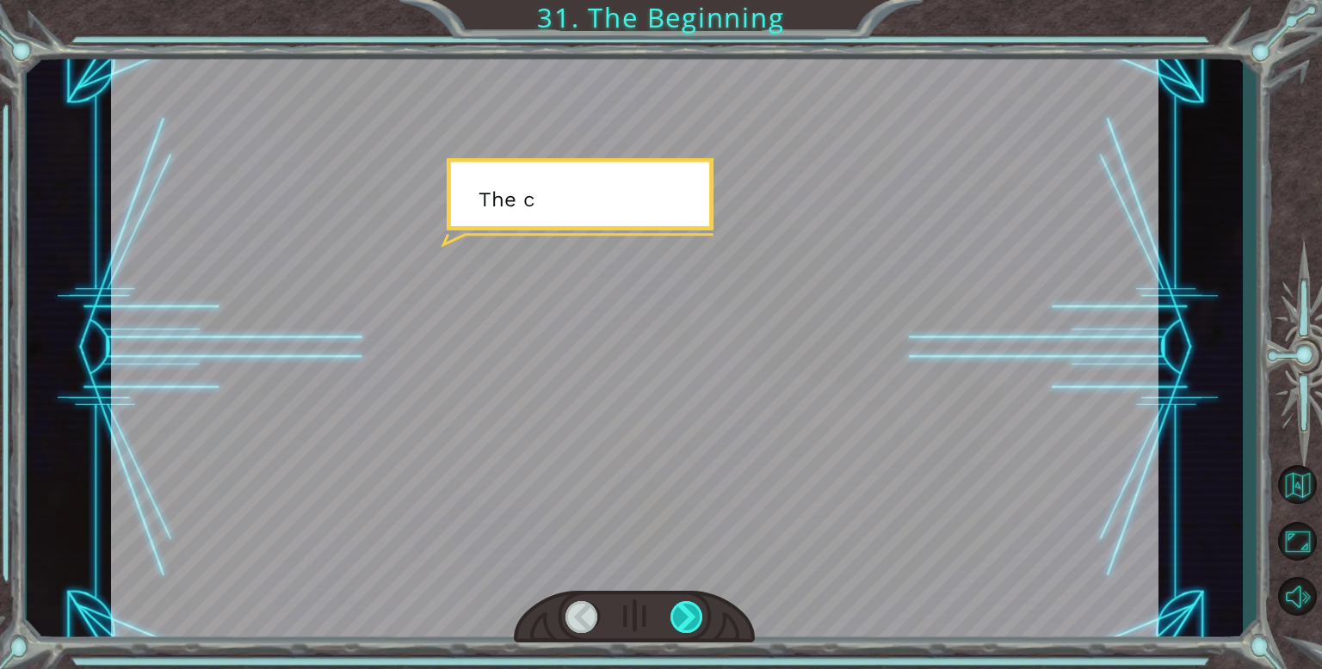
click at [699, 607] on div at bounding box center [687, 617] width 34 height 32
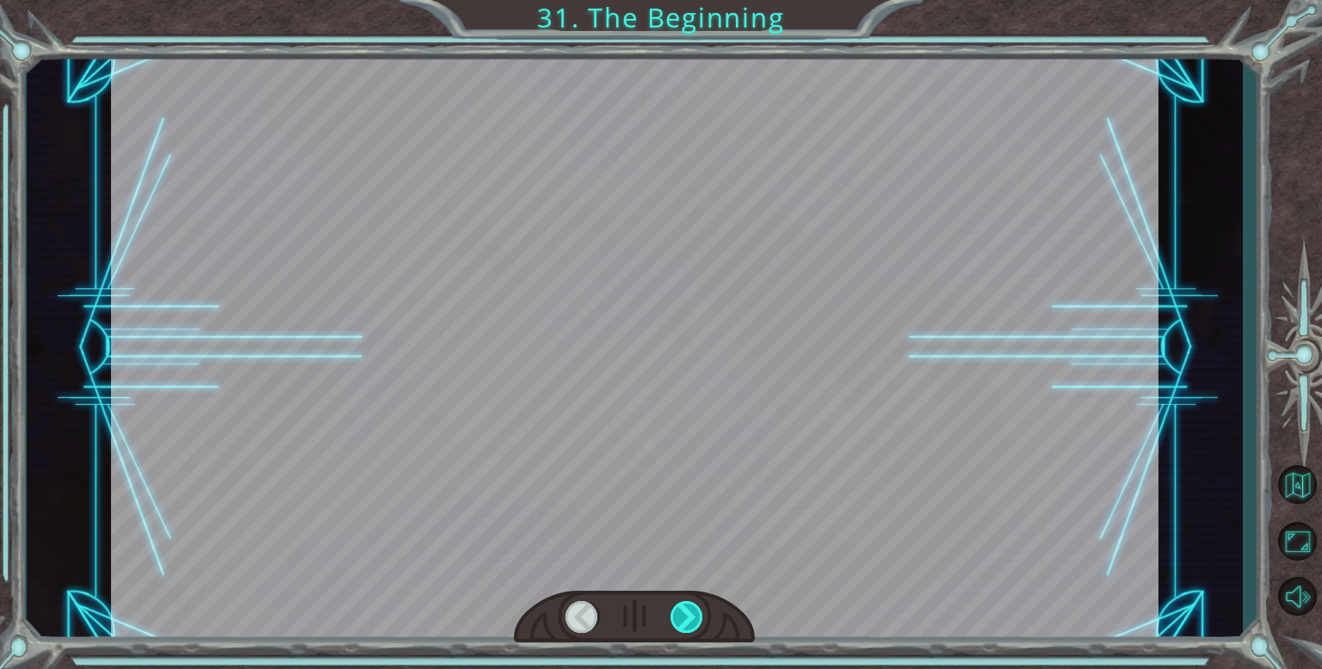
click at [699, 607] on div at bounding box center [687, 617] width 34 height 32
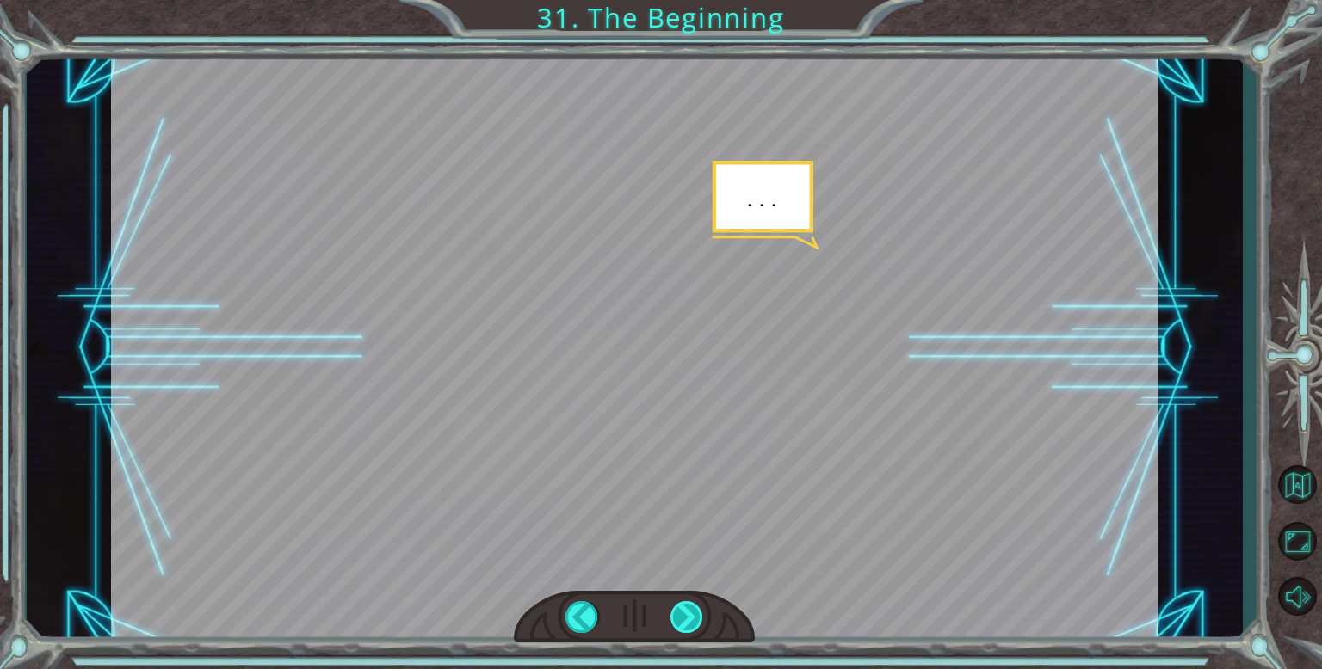
click at [699, 607] on div at bounding box center [687, 617] width 34 height 32
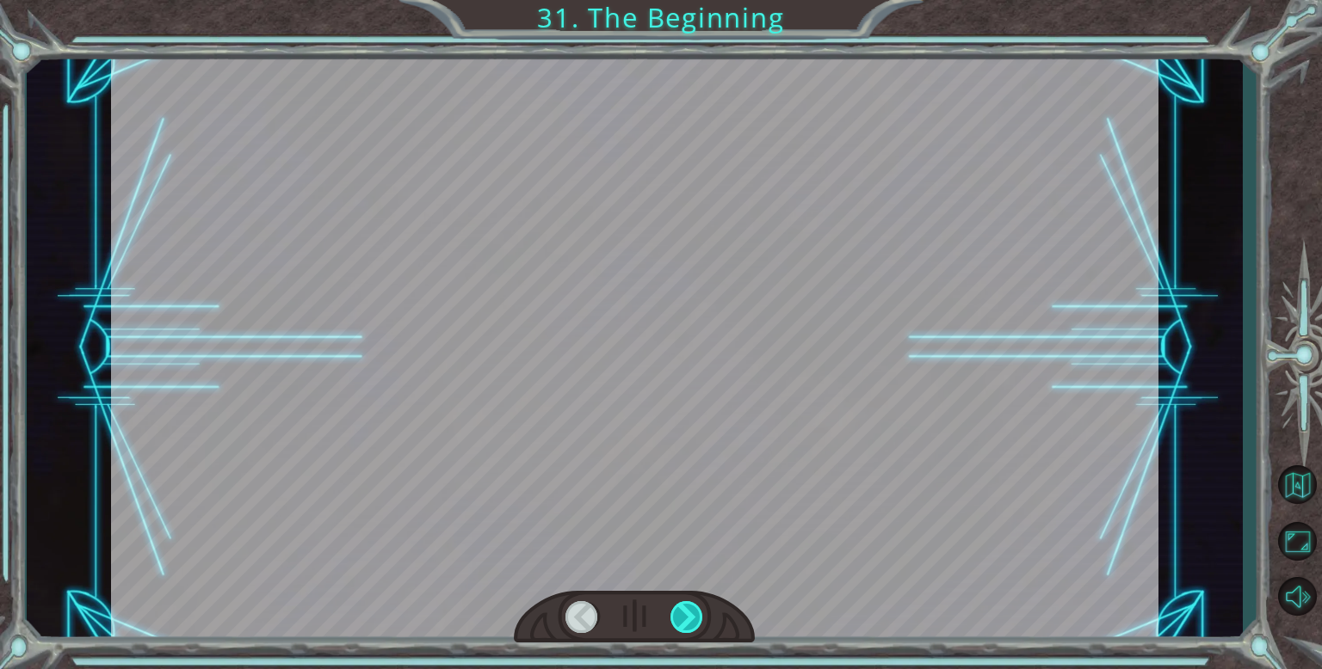
click at [699, 607] on div at bounding box center [687, 617] width 34 height 32
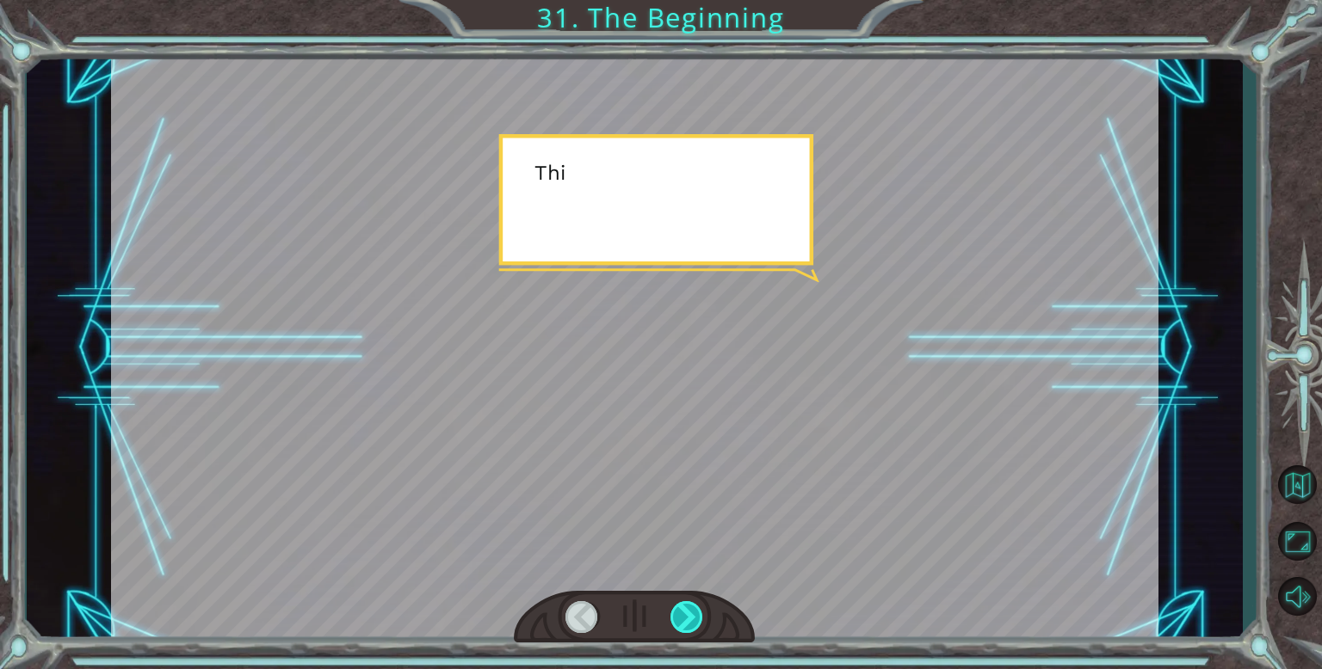
click at [699, 607] on div at bounding box center [687, 617] width 34 height 32
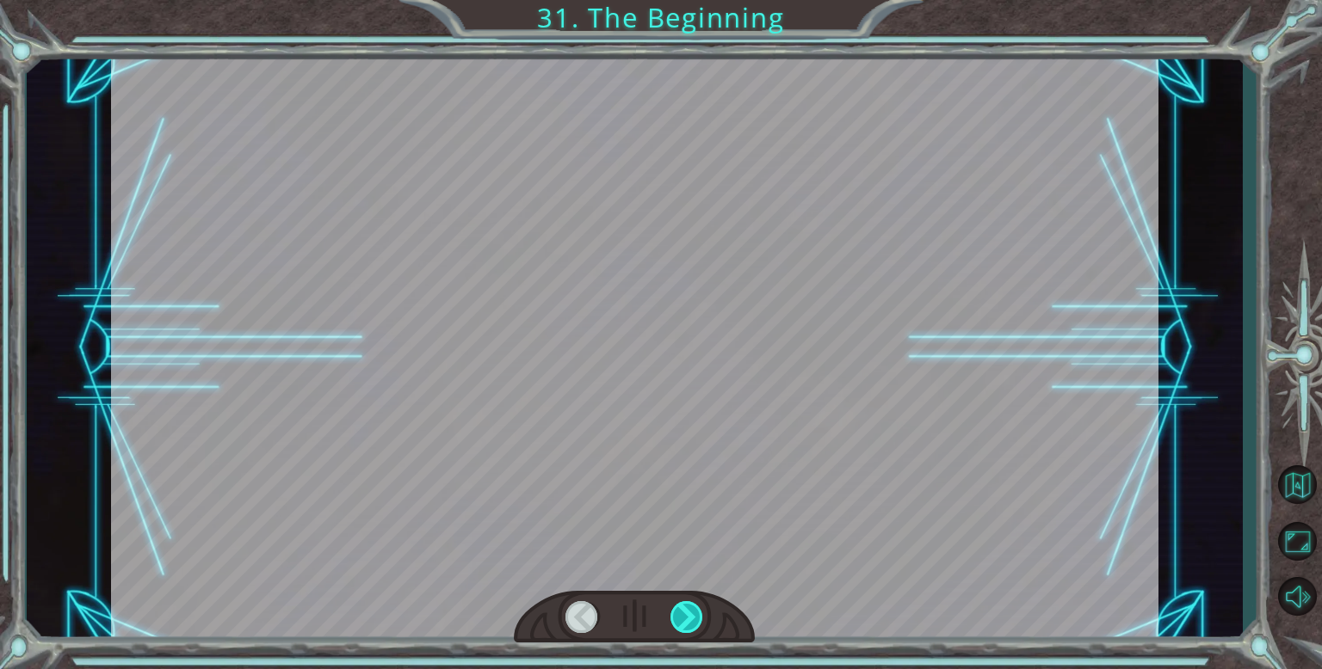
click at [699, 607] on div at bounding box center [687, 617] width 34 height 32
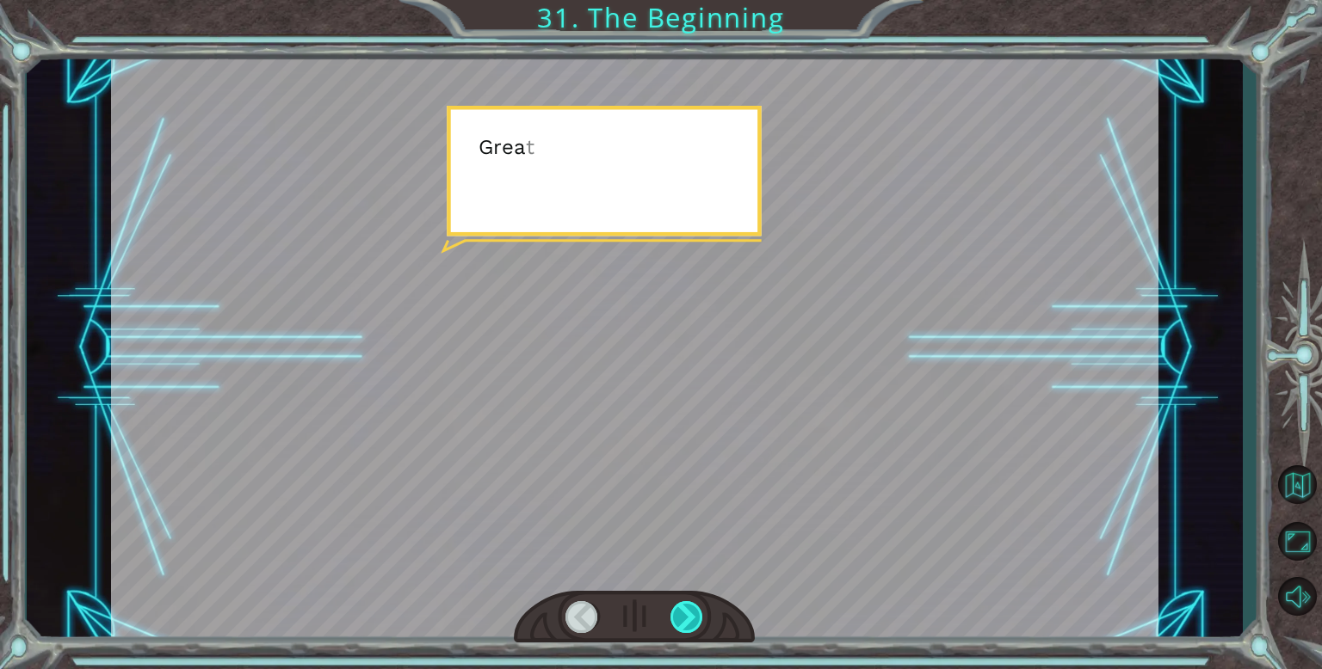
click at [699, 607] on div at bounding box center [687, 617] width 34 height 32
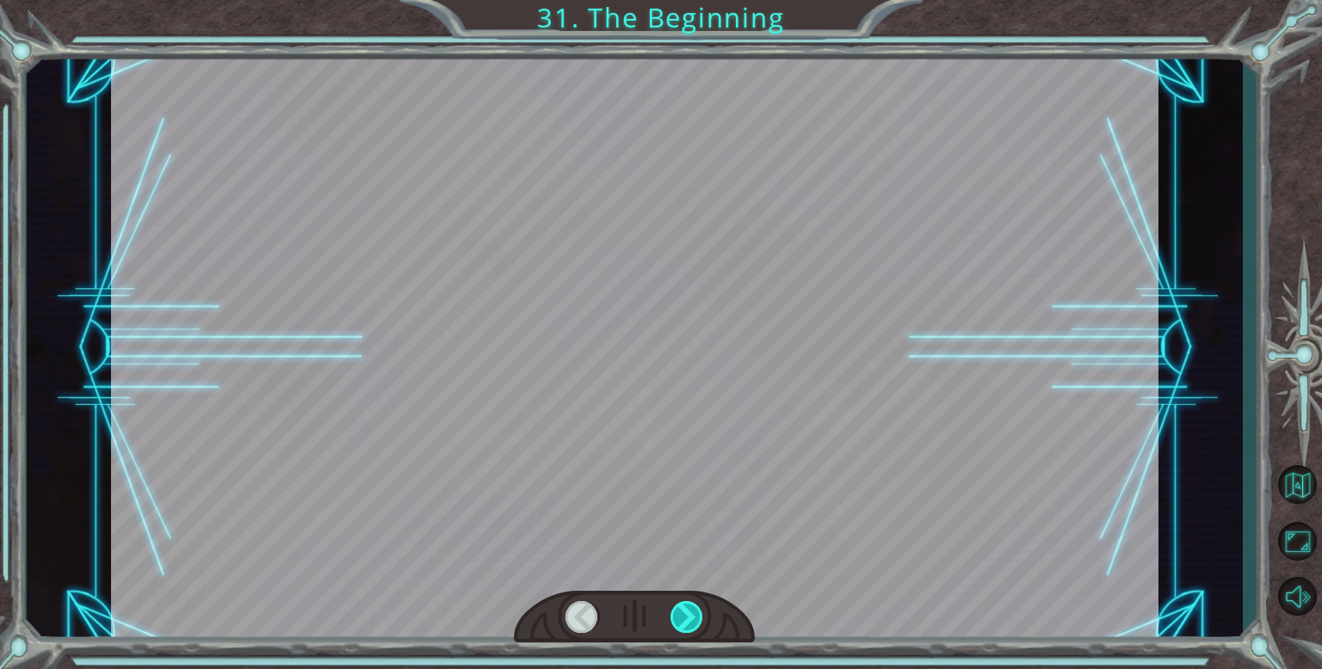
click at [699, 607] on div at bounding box center [687, 617] width 34 height 32
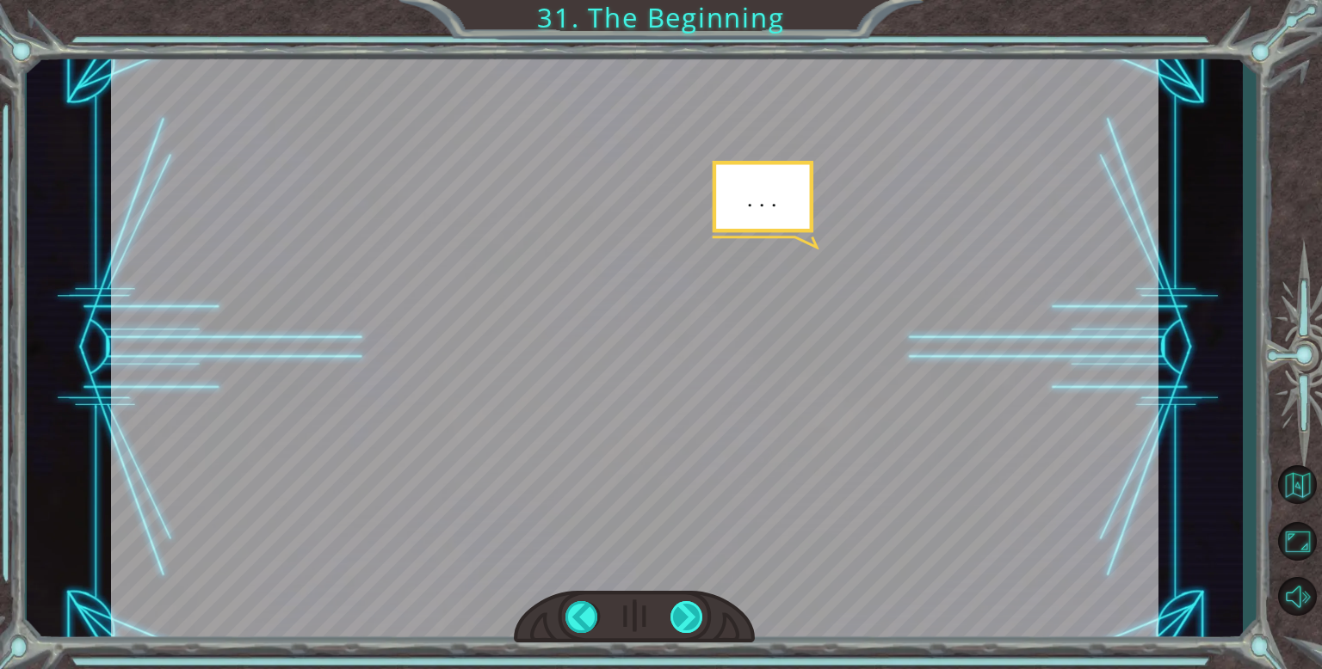
click at [699, 607] on div at bounding box center [687, 617] width 34 height 32
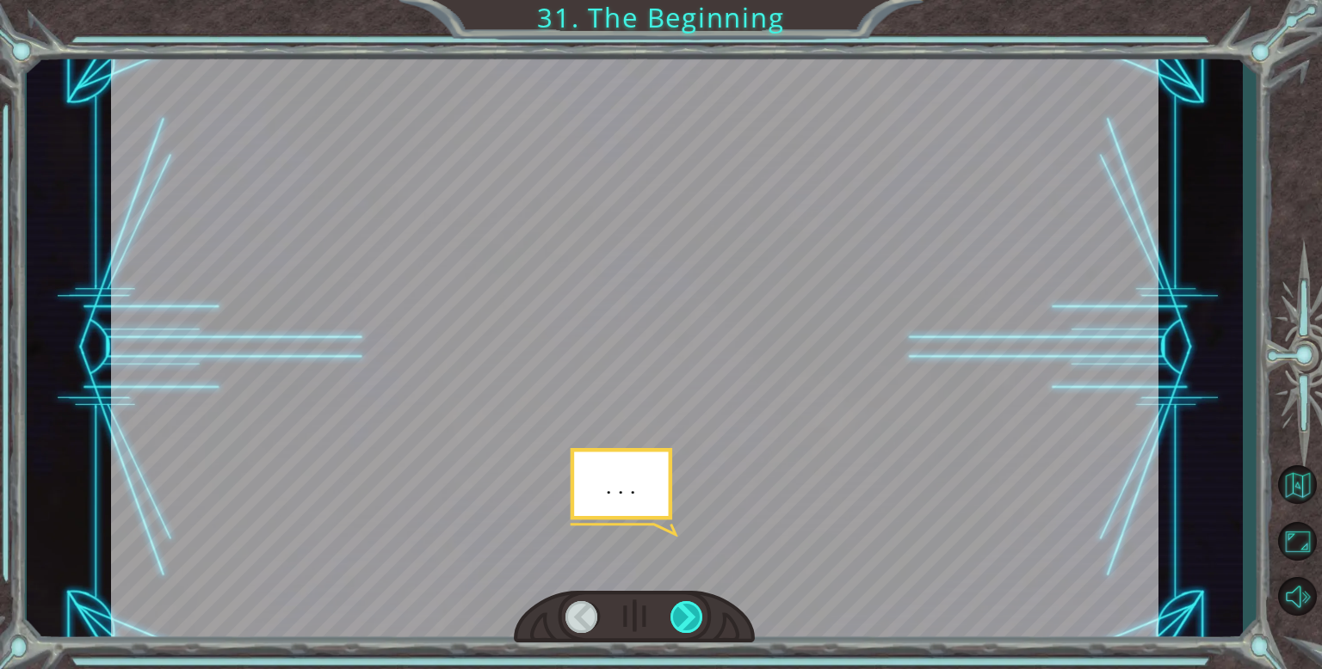
click at [699, 607] on div at bounding box center [687, 617] width 34 height 32
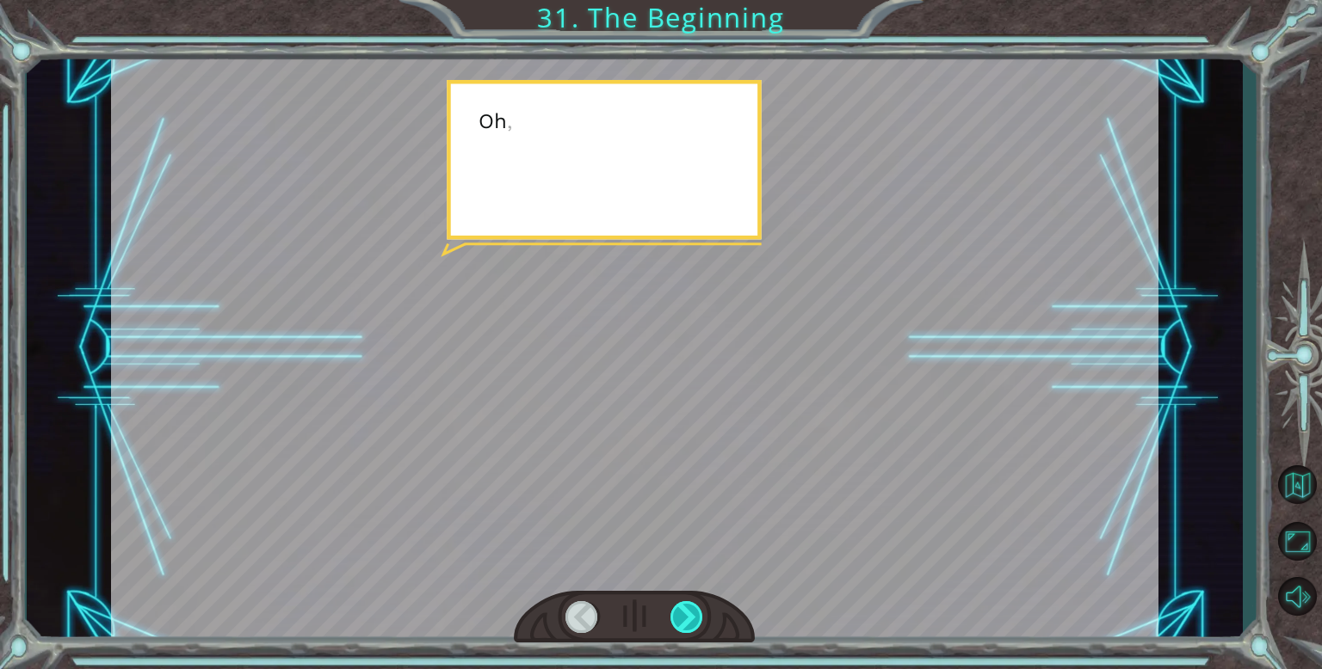
click at [699, 607] on div at bounding box center [687, 617] width 34 height 32
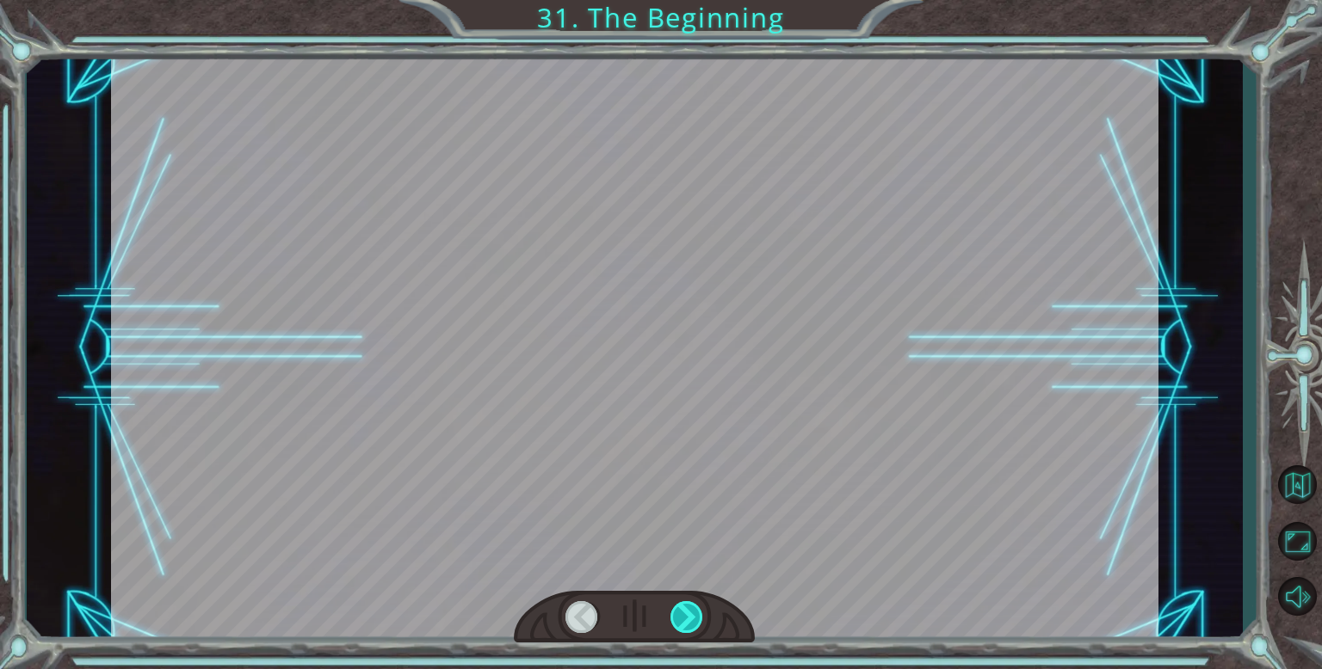
click at [699, 607] on div at bounding box center [687, 617] width 34 height 32
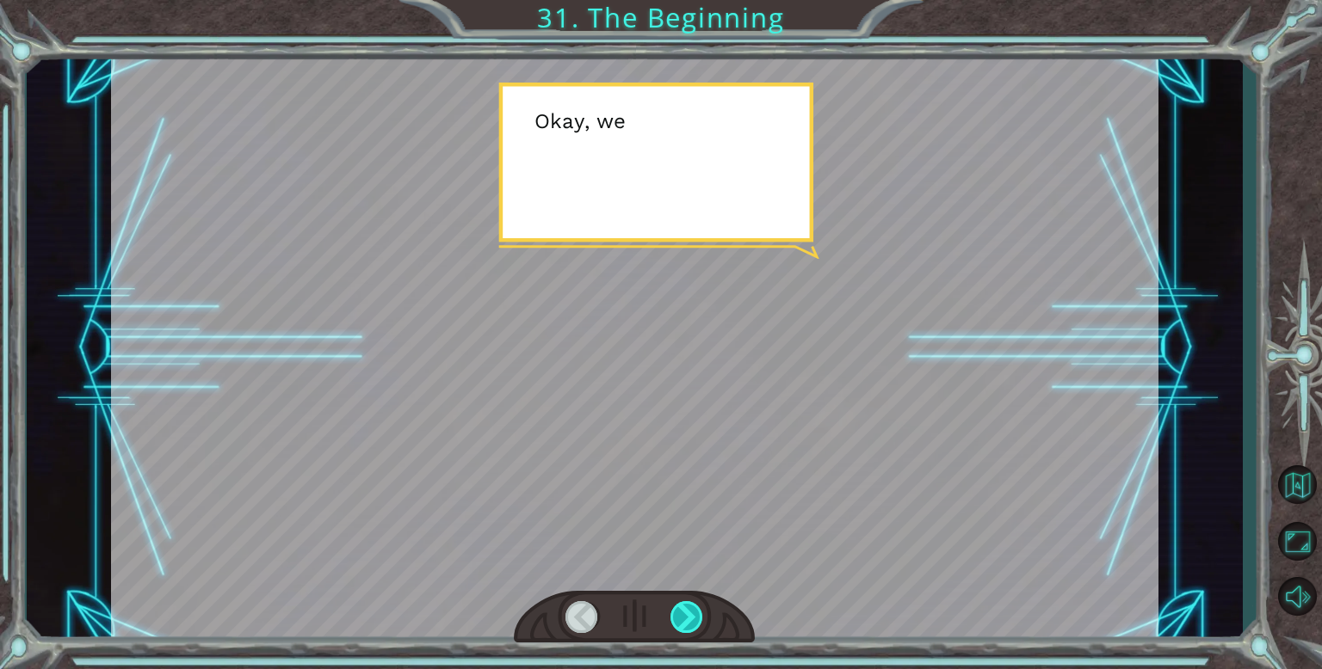
click at [699, 607] on div at bounding box center [687, 617] width 34 height 32
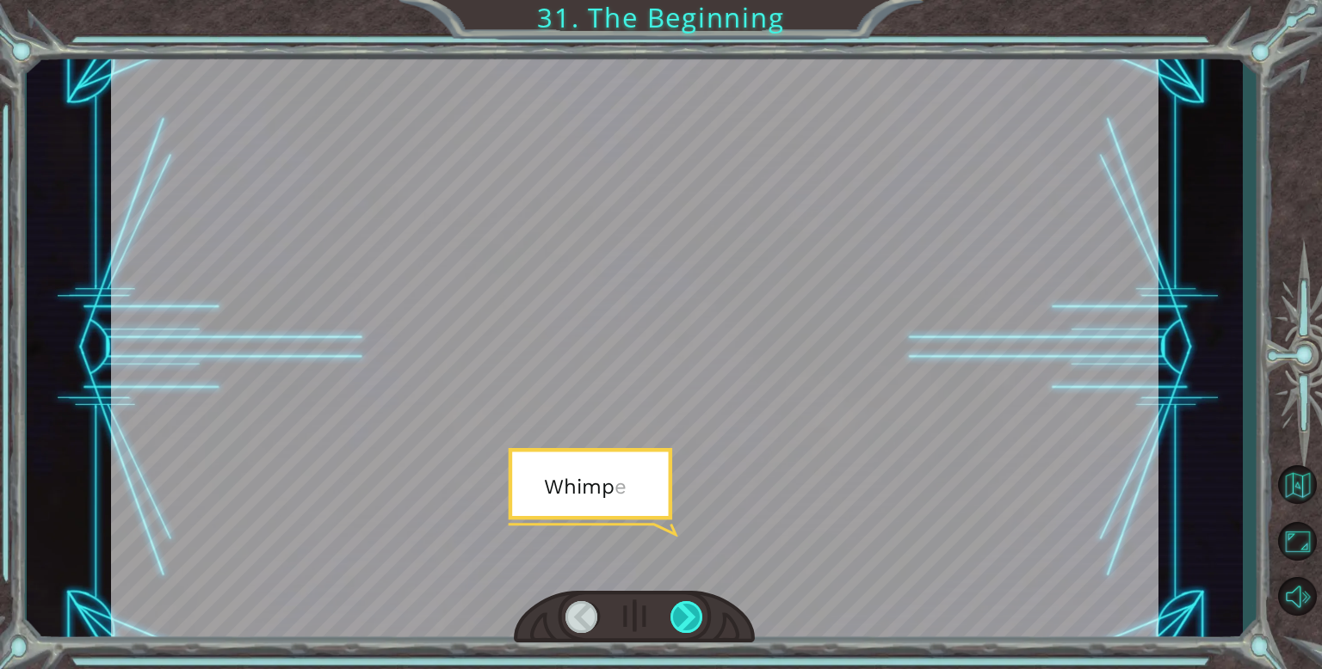
click at [699, 607] on div at bounding box center [687, 617] width 34 height 32
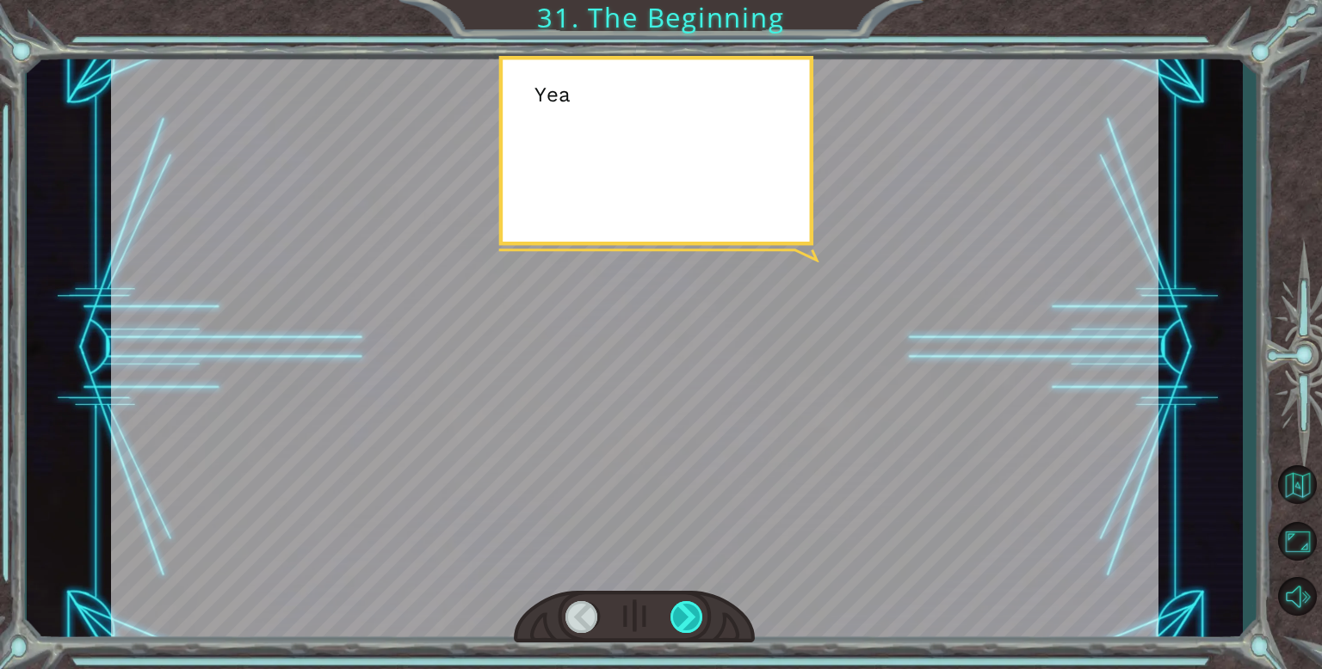
click at [699, 607] on div at bounding box center [687, 617] width 34 height 32
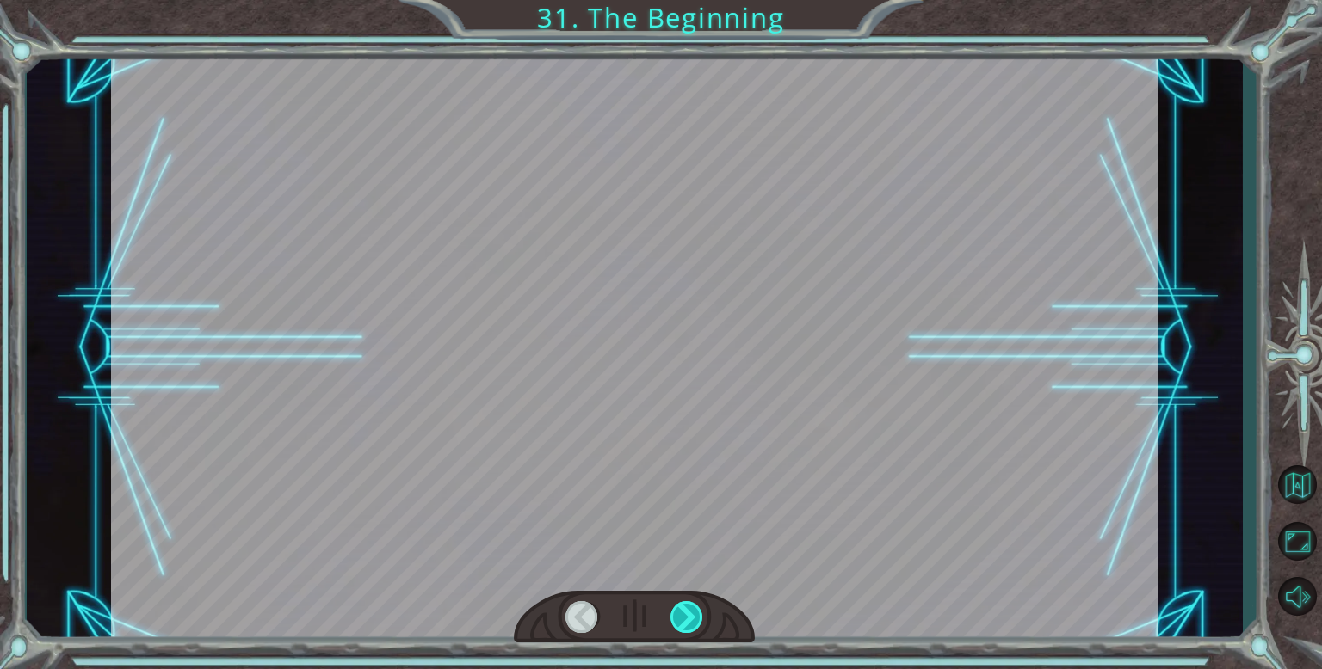
click at [699, 607] on div at bounding box center [687, 617] width 34 height 32
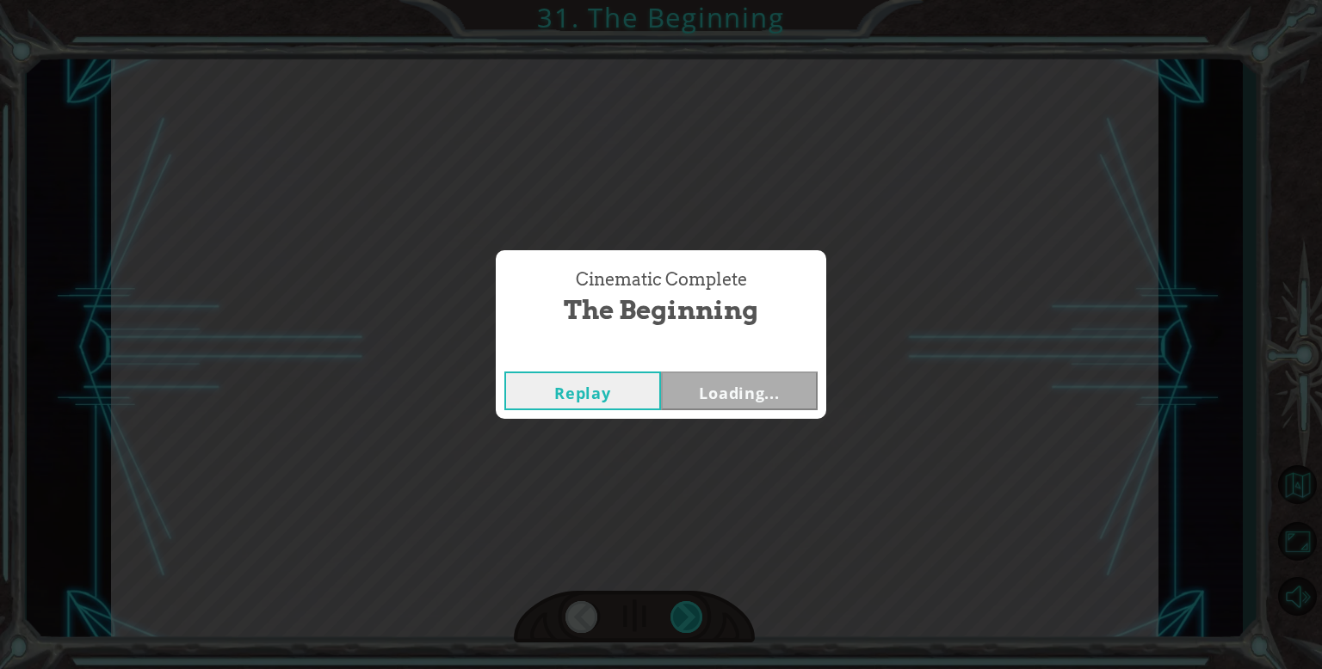
click at [699, 607] on div "Cinematic Complete The Beginning Replay Loading..." at bounding box center [661, 334] width 1322 height 669
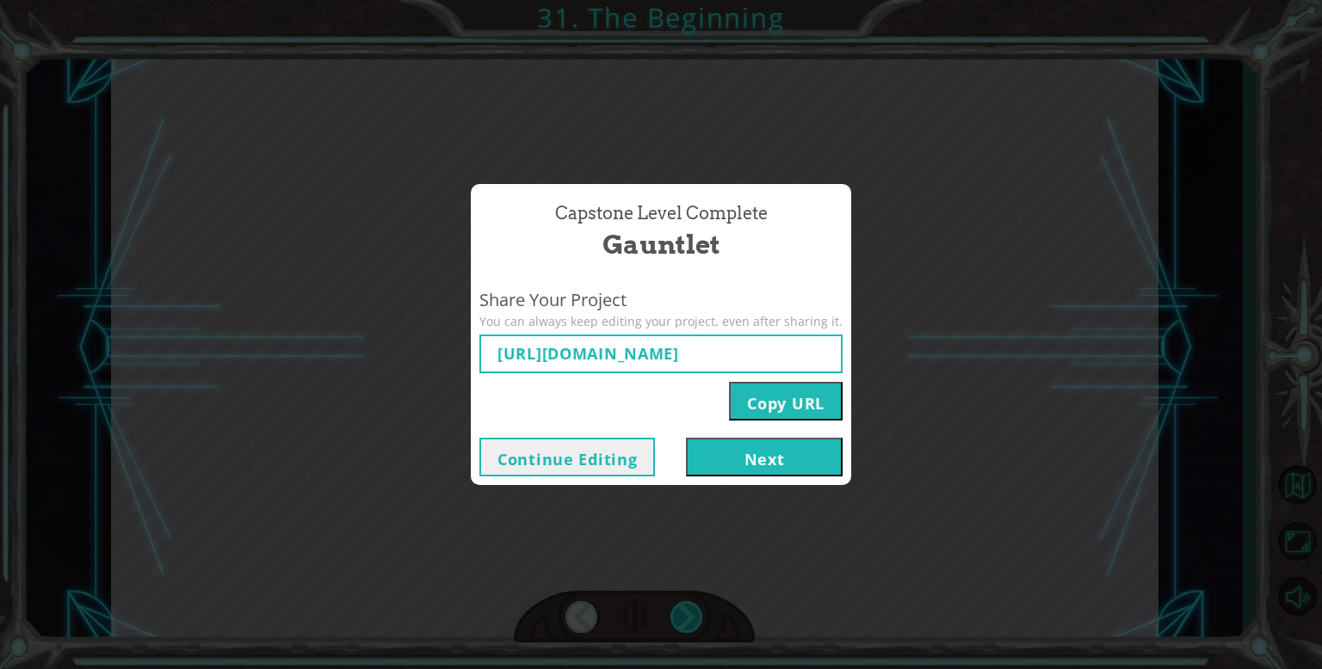
type input "[URL][DOMAIN_NAME]"
click at [514, 468] on button "Continue Editing" at bounding box center [567, 457] width 176 height 39
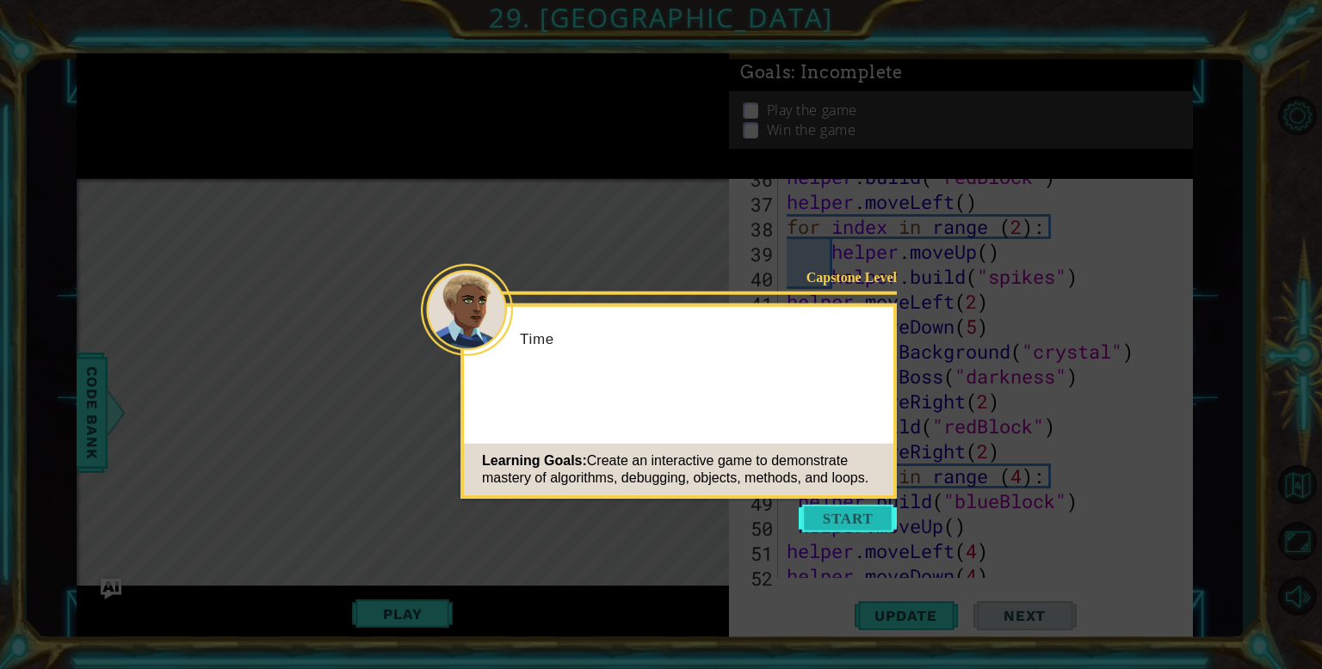
click at [831, 522] on button "Start" at bounding box center [847, 519] width 98 height 28
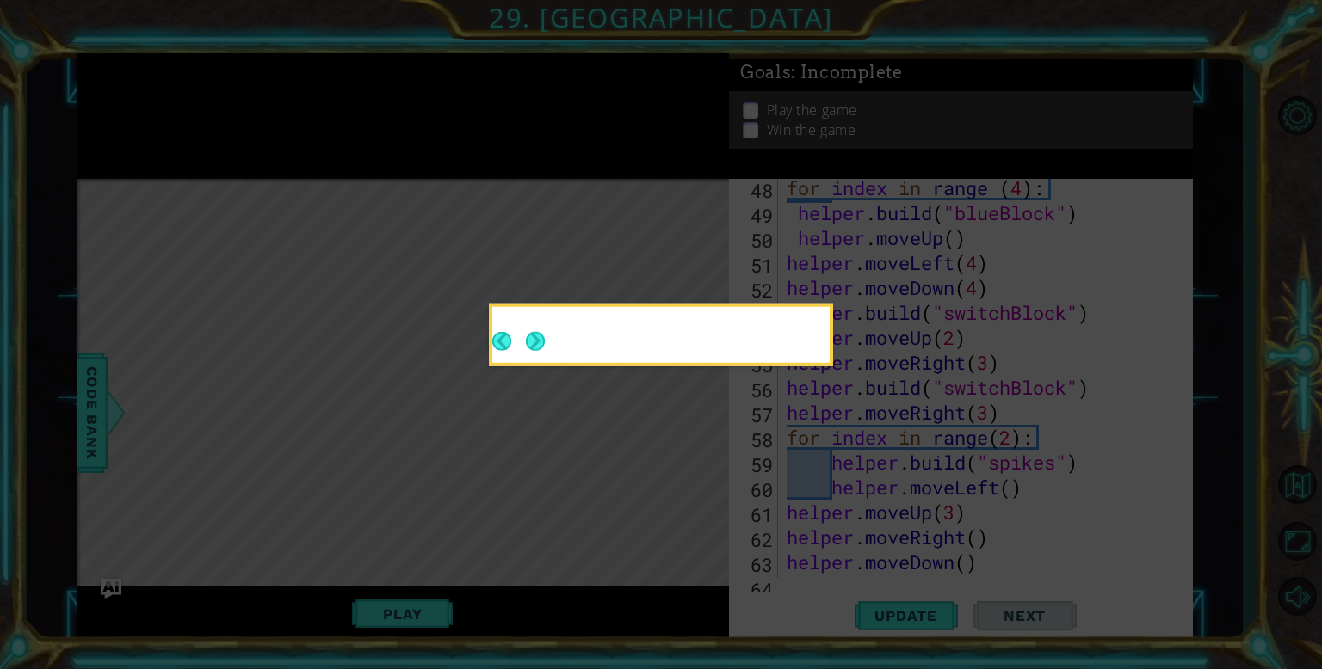
scroll to position [1225, 0]
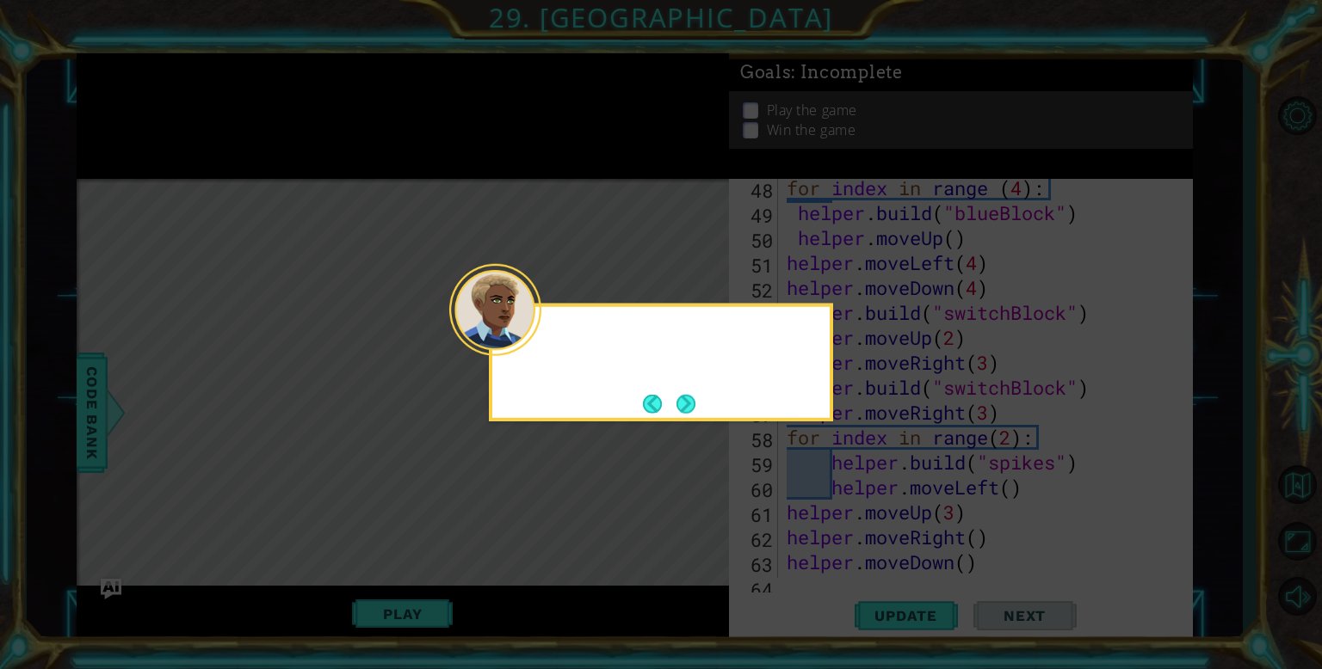
click at [528, 348] on div at bounding box center [495, 310] width 92 height 92
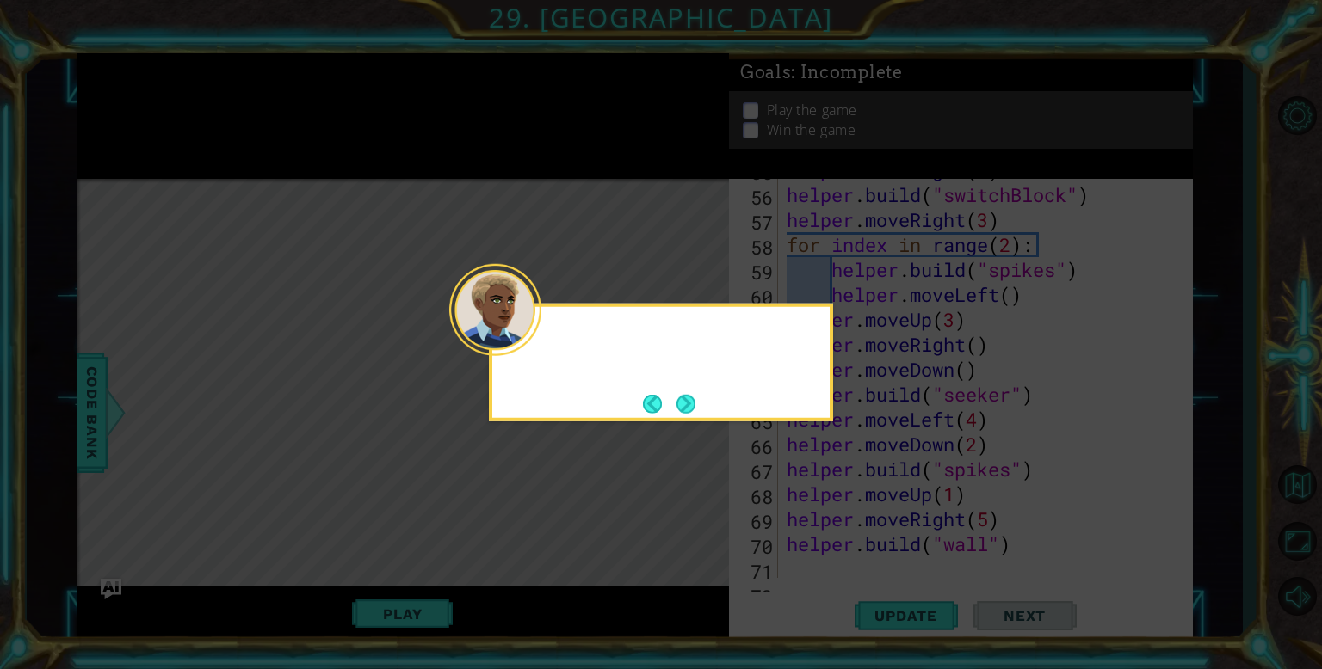
click at [535, 343] on div at bounding box center [495, 310] width 92 height 92
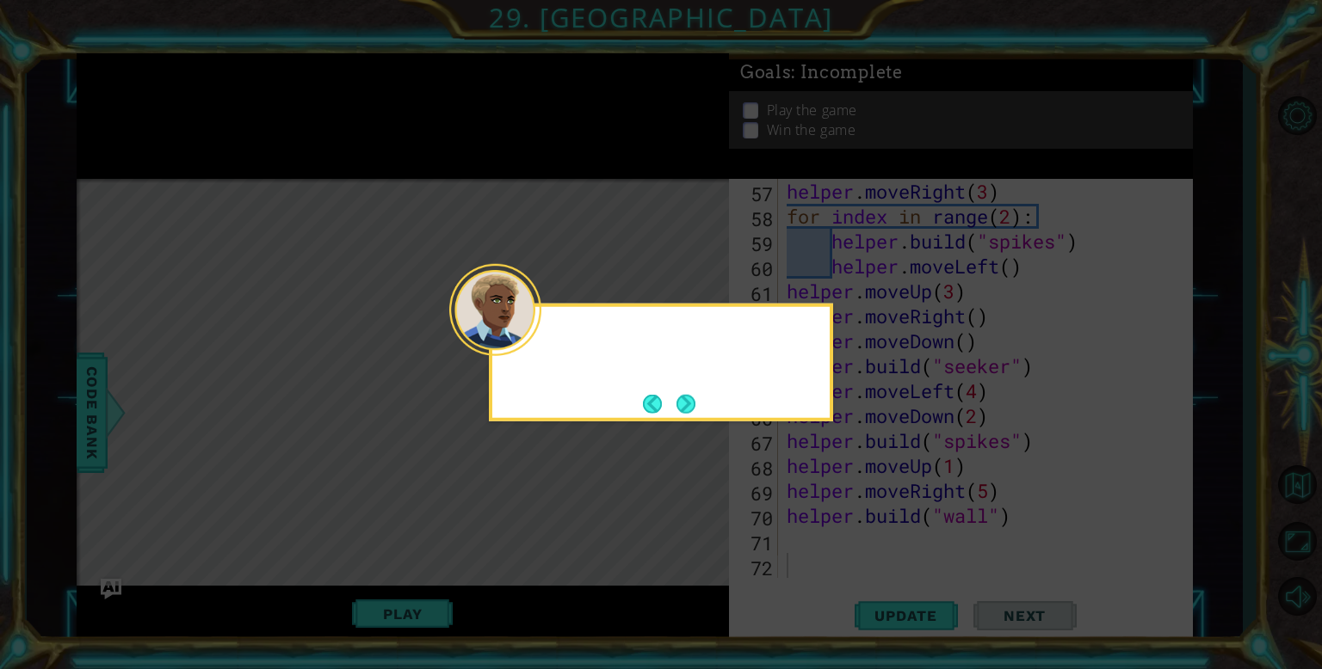
scroll to position [1447, 0]
click at [703, 406] on div "Quick, we'" at bounding box center [661, 363] width 344 height 118
click at [686, 404] on button "Next" at bounding box center [685, 403] width 19 height 19
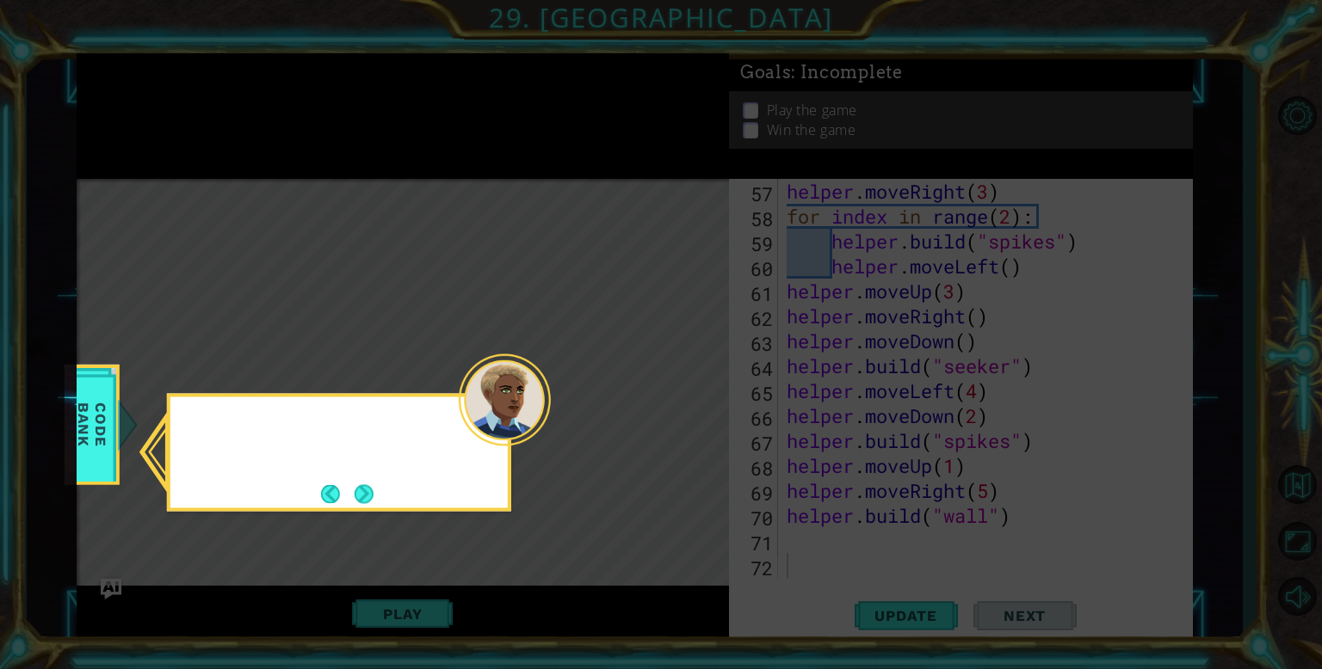
click at [686, 404] on icon at bounding box center [661, 334] width 1322 height 669
click at [365, 493] on button "Next" at bounding box center [363, 493] width 19 height 19
click at [365, 493] on div "Level Map" at bounding box center [474, 432] width 795 height 507
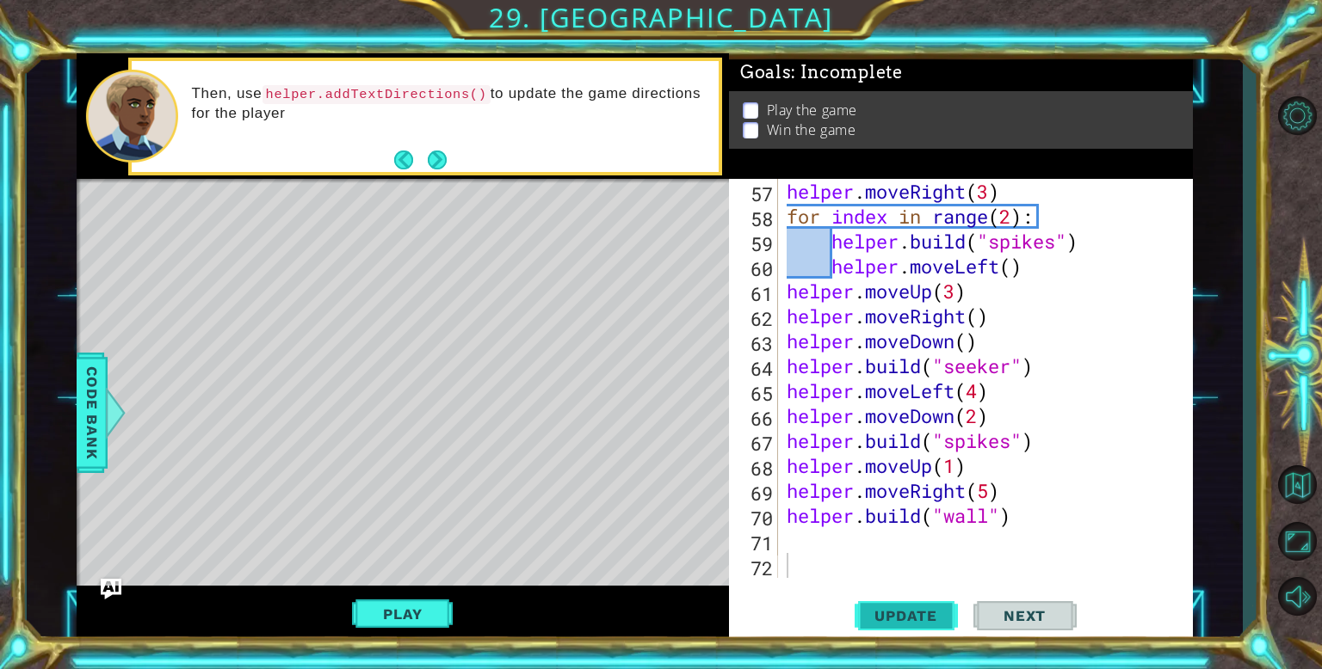
click at [897, 625] on button "Update" at bounding box center [905, 616] width 103 height 46
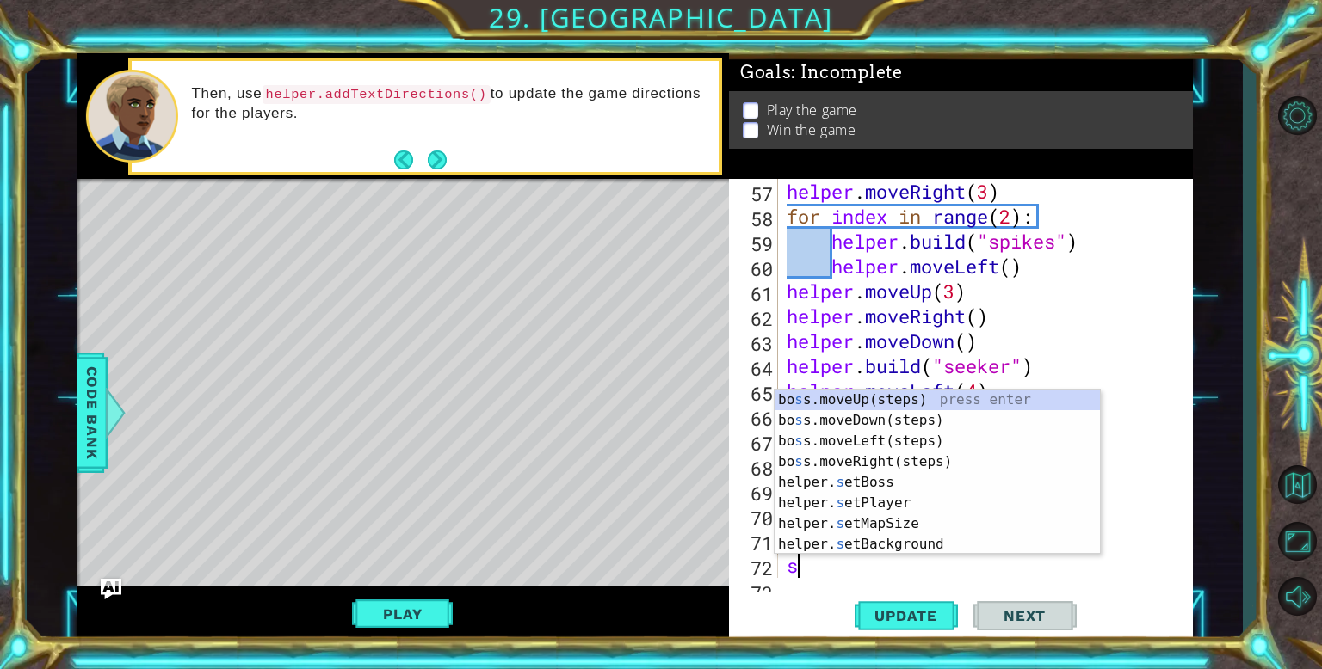
scroll to position [1472, 0]
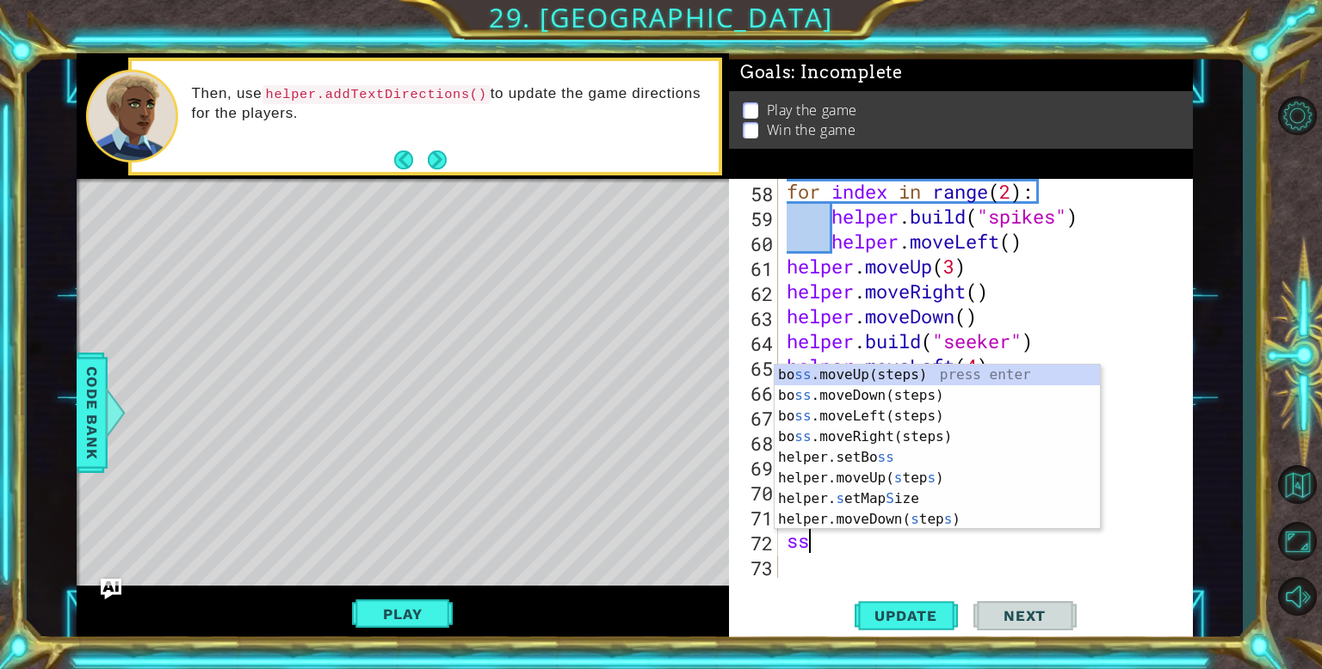
click at [666, 198] on div "Level Map" at bounding box center [474, 432] width 795 height 507
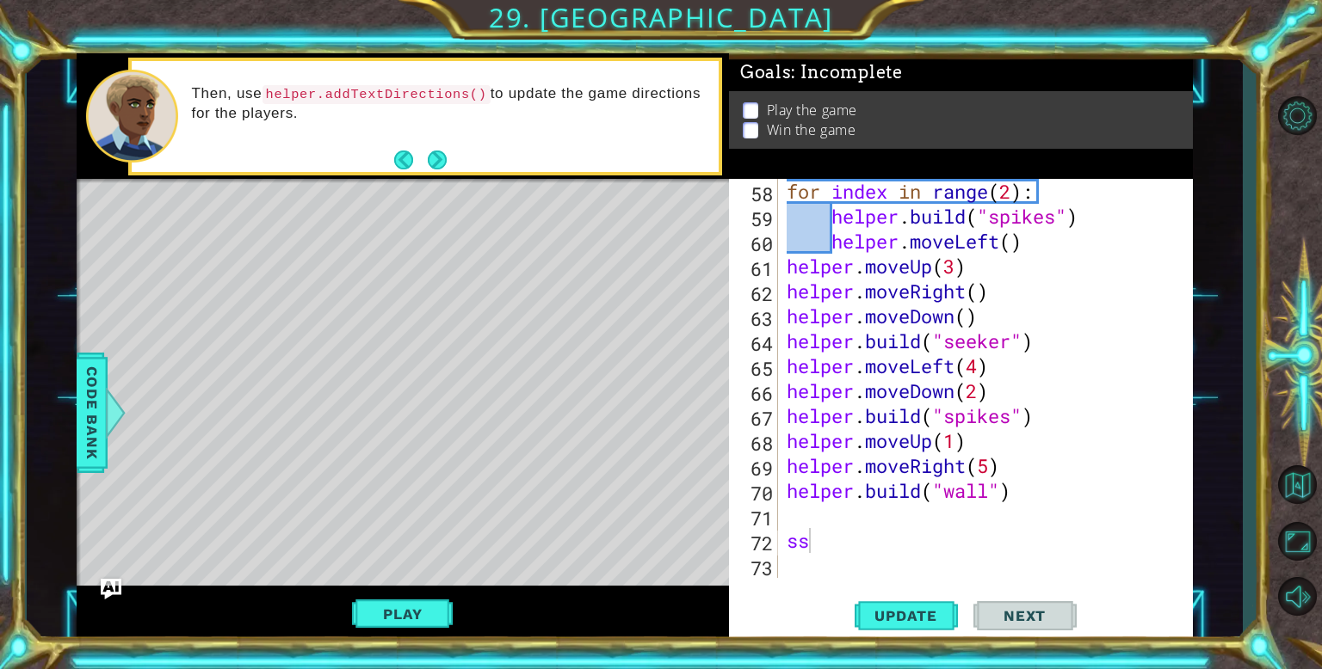
click at [810, 533] on div "for index in range ( 2 ) : helper . build ( "spikes" ) helper . moveLeft ( ) he…" at bounding box center [989, 403] width 413 height 449
type textarea "s"
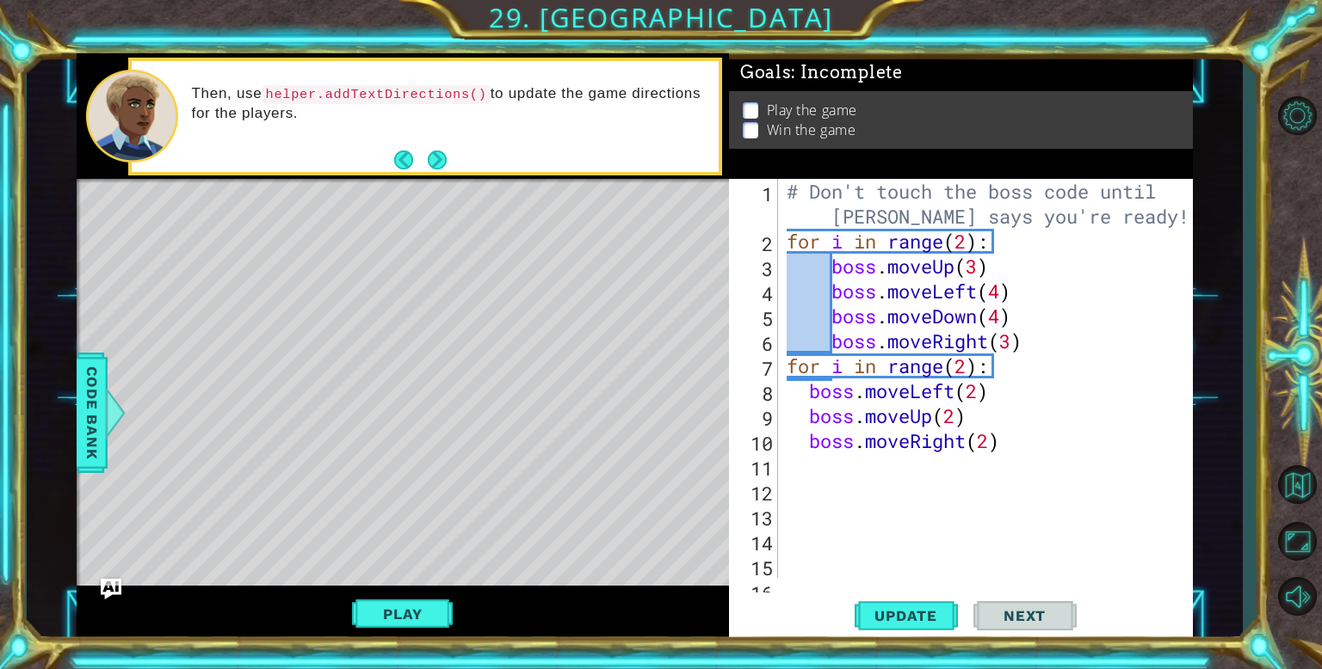
scroll to position [0, 0]
click at [833, 459] on div "# Don't touch the boss code until [PERSON_NAME] says you're ready! for i in ran…" at bounding box center [989, 416] width 413 height 474
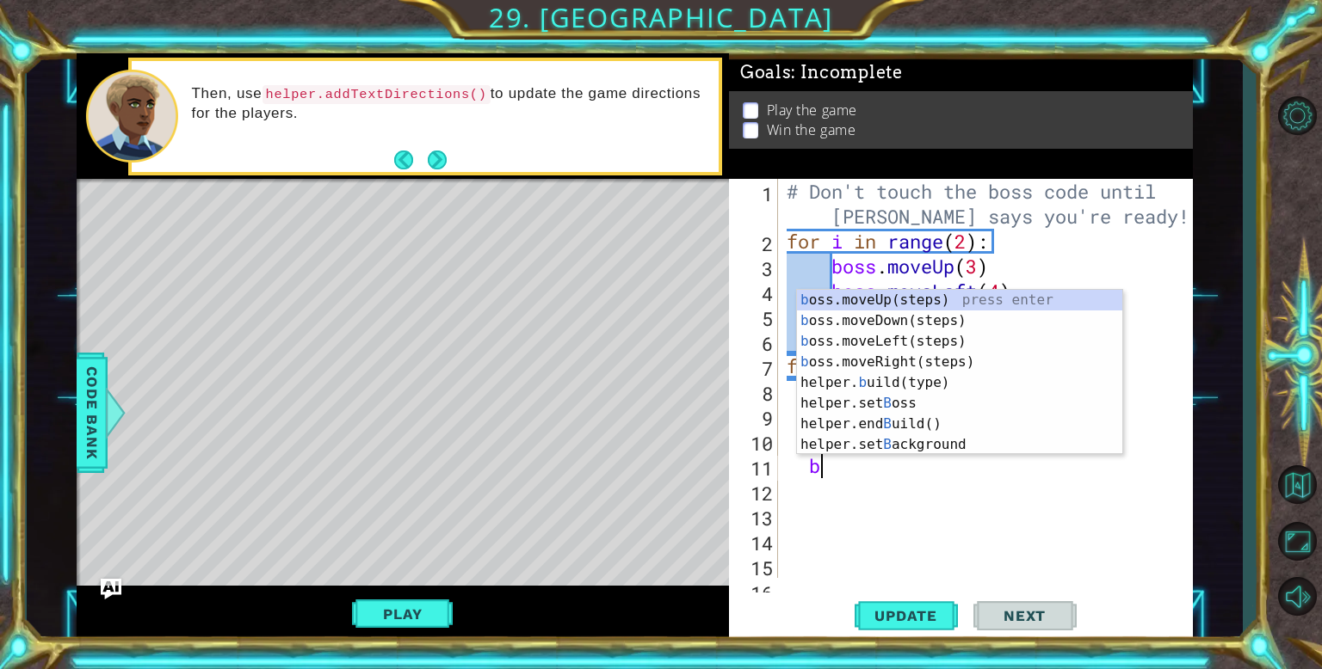
type textarea "bo"
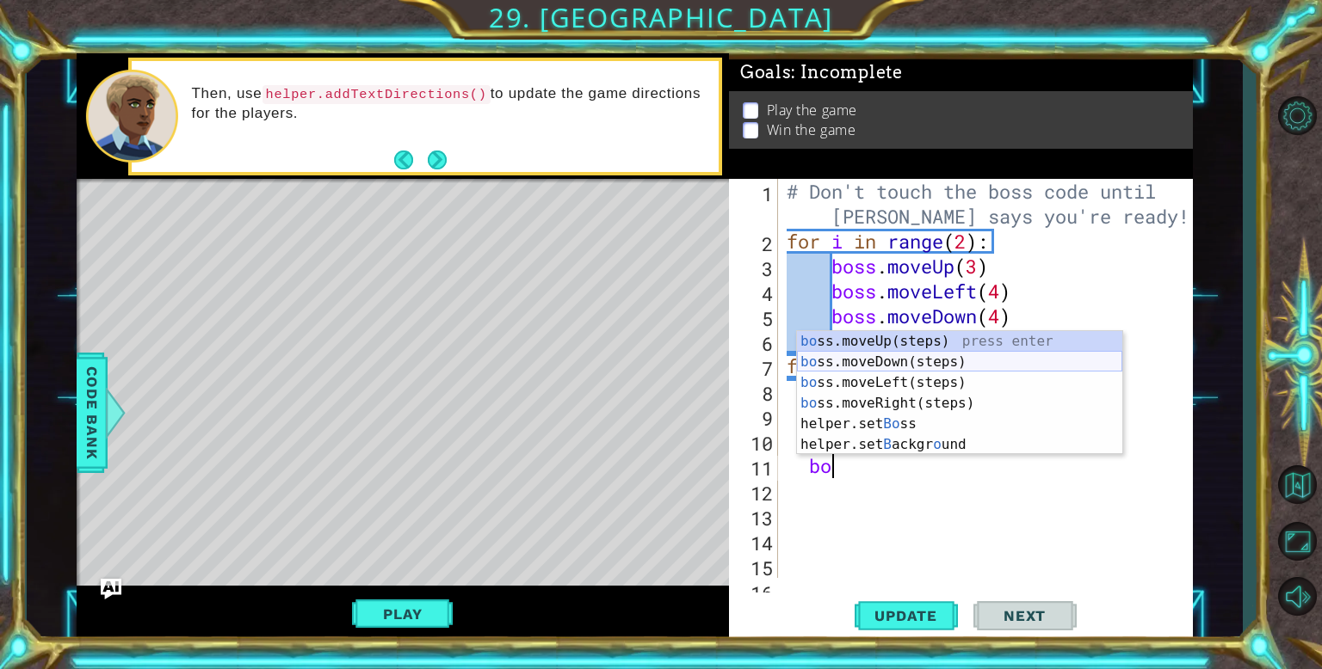
click at [942, 354] on div "bo ss.moveUp(steps) press enter bo ss.moveDown(steps) press enter bo ss.moveLef…" at bounding box center [959, 413] width 325 height 165
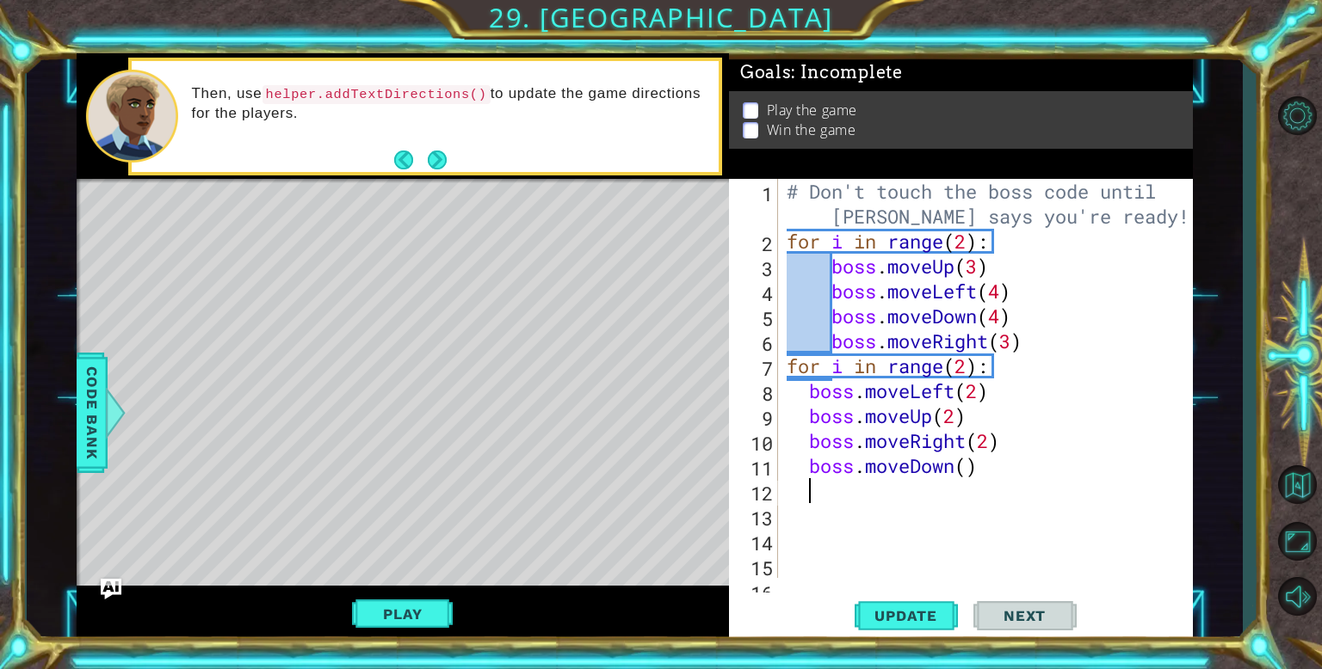
click at [967, 481] on div "# Don't touch the boss code until [PERSON_NAME] says you're ready! for i in ran…" at bounding box center [989, 416] width 413 height 474
click at [965, 472] on div "# Don't touch the boss code until [PERSON_NAME] says you're ready! for i in ran…" at bounding box center [989, 416] width 413 height 474
type textarea "boss.moveDown(2)"
click at [886, 620] on span "Update" at bounding box center [905, 615] width 97 height 17
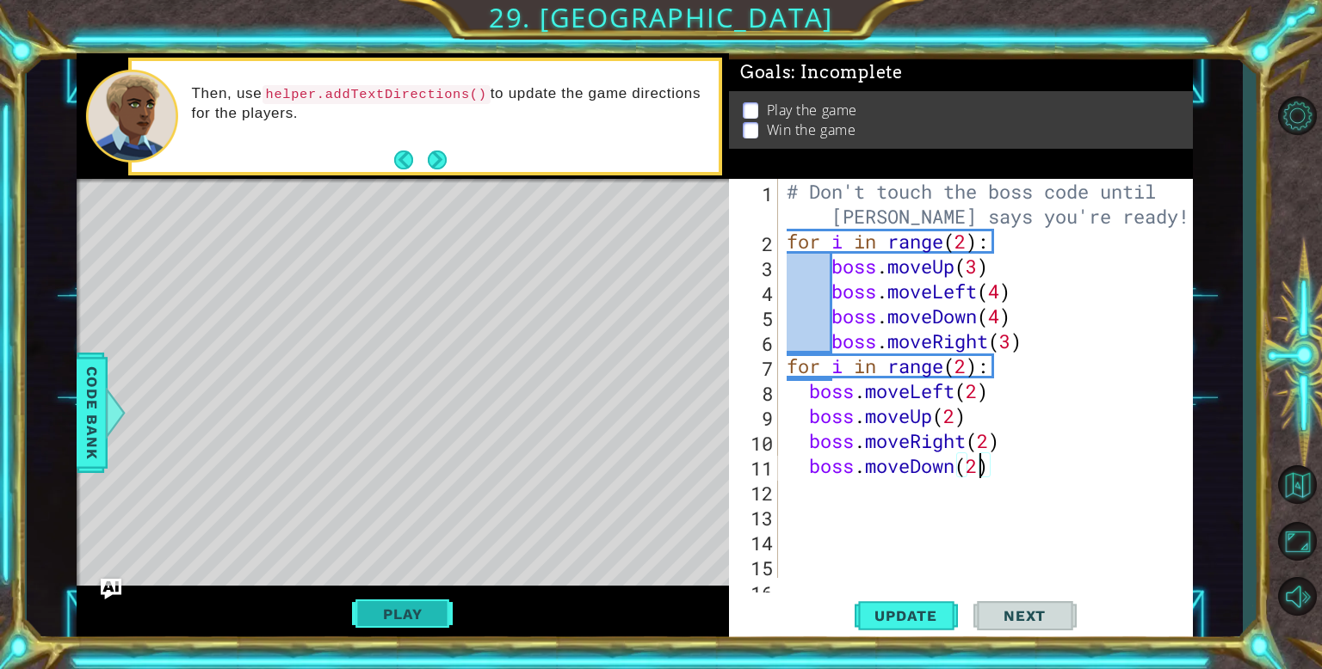
click at [422, 617] on button "Play" at bounding box center [402, 614] width 101 height 33
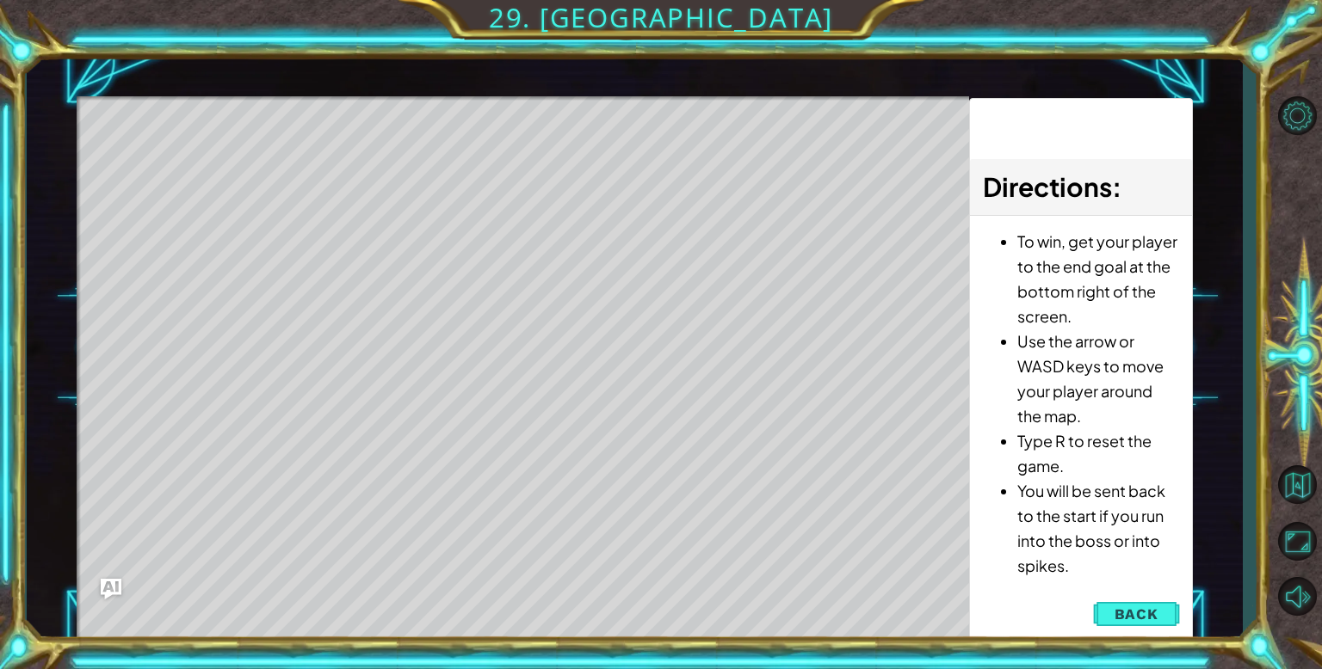
click at [1124, 632] on div "Directions : To win, get your player to the end goal at the bottom right of the…" at bounding box center [1080, 371] width 223 height 546
click at [1108, 616] on button "Back" at bounding box center [1136, 614] width 87 height 34
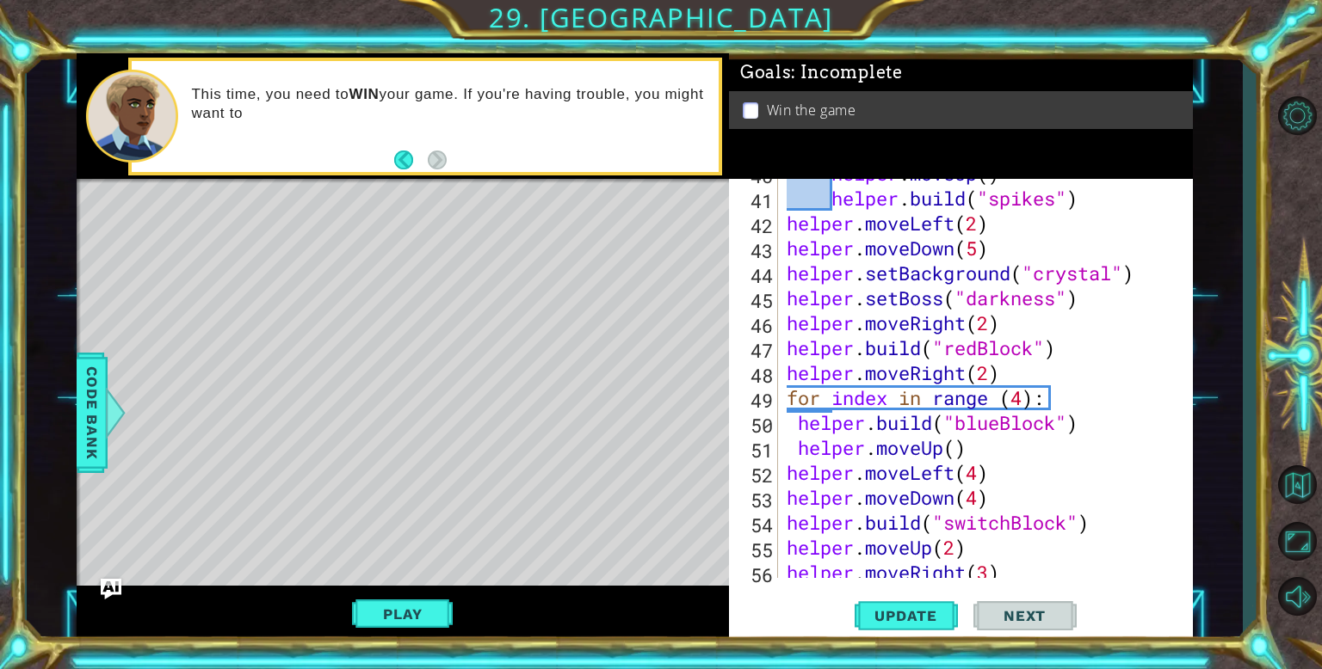
scroll to position [1472, 0]
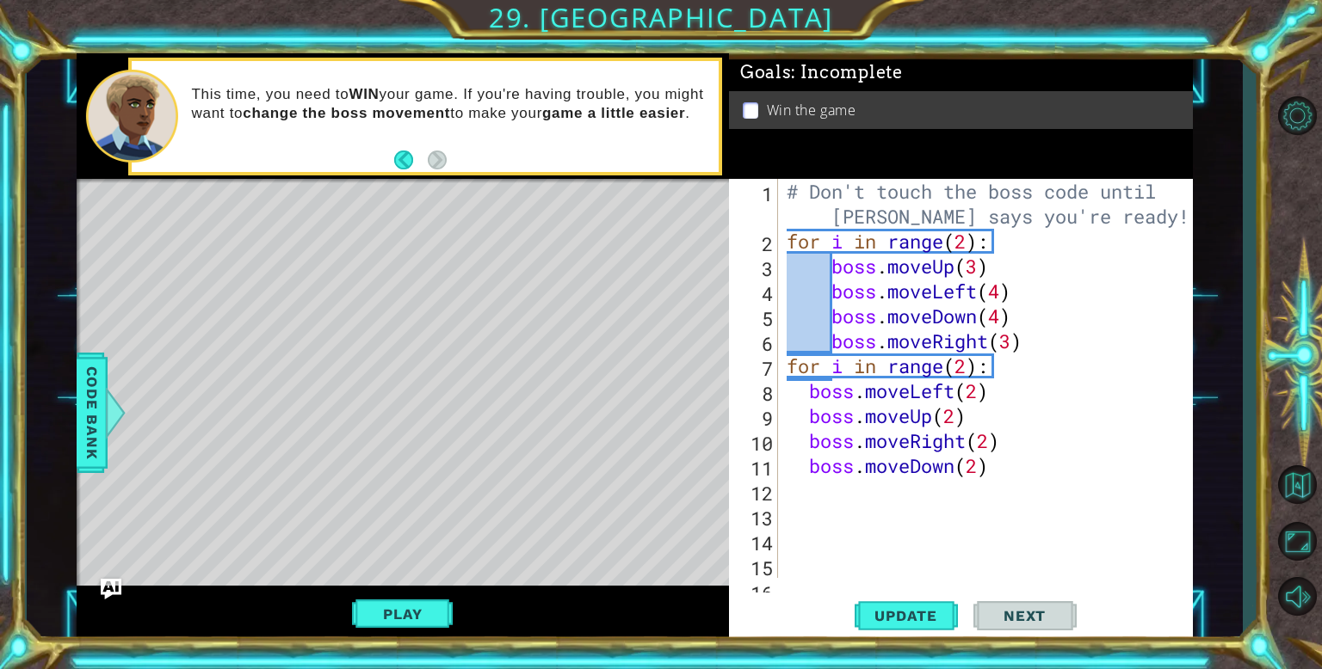
scroll to position [0, 0]
click at [843, 496] on div "# Don't touch the boss code until [PERSON_NAME] says you're ready! for i in ran…" at bounding box center [989, 416] width 413 height 474
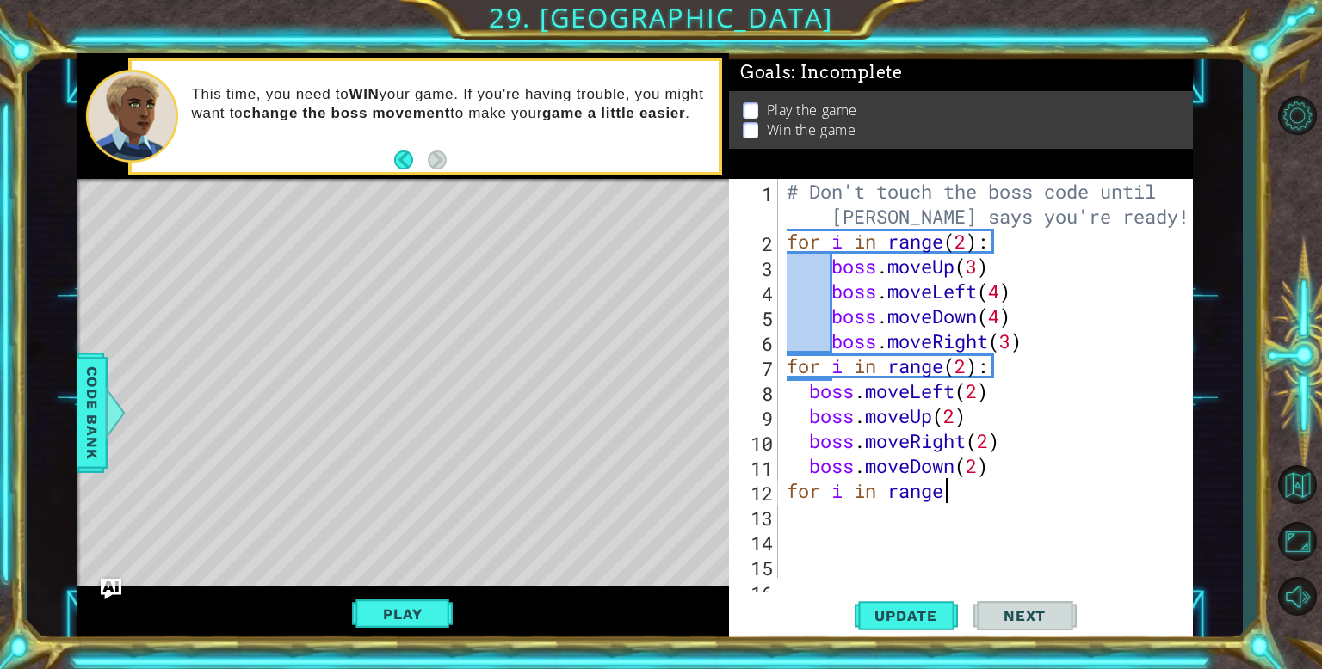
scroll to position [0, 7]
type textarea "for i in range(99)"
click at [993, 496] on div "# Don't touch the boss code until [PERSON_NAME] says you're ready! for i in ran…" at bounding box center [989, 416] width 413 height 474
type textarea "for i in range(99):"
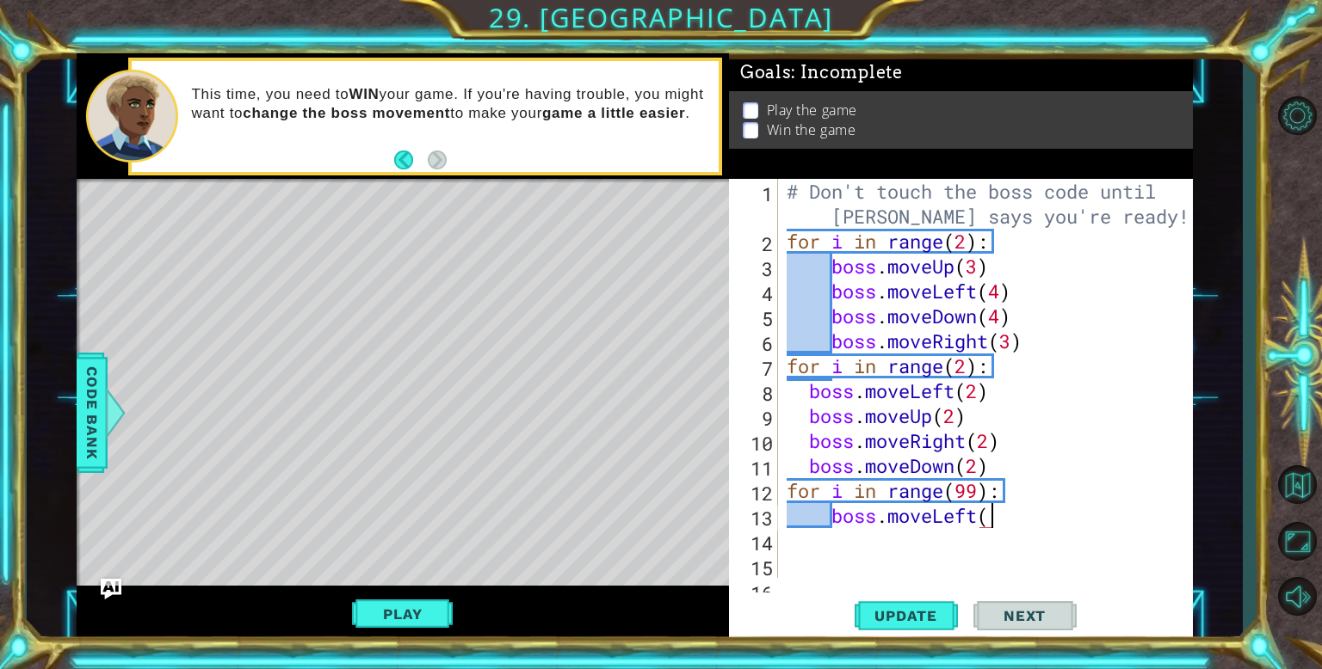
scroll to position [0, 9]
type textarea "boss.moveLeft(3)"
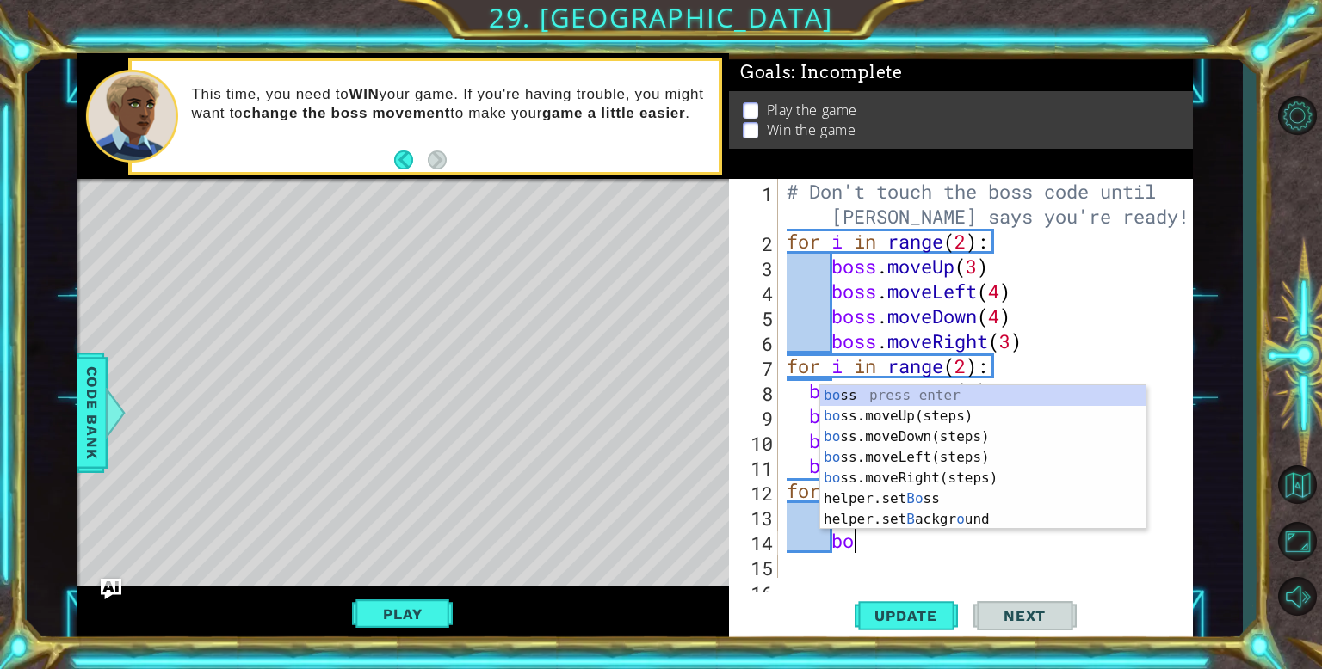
scroll to position [0, 3]
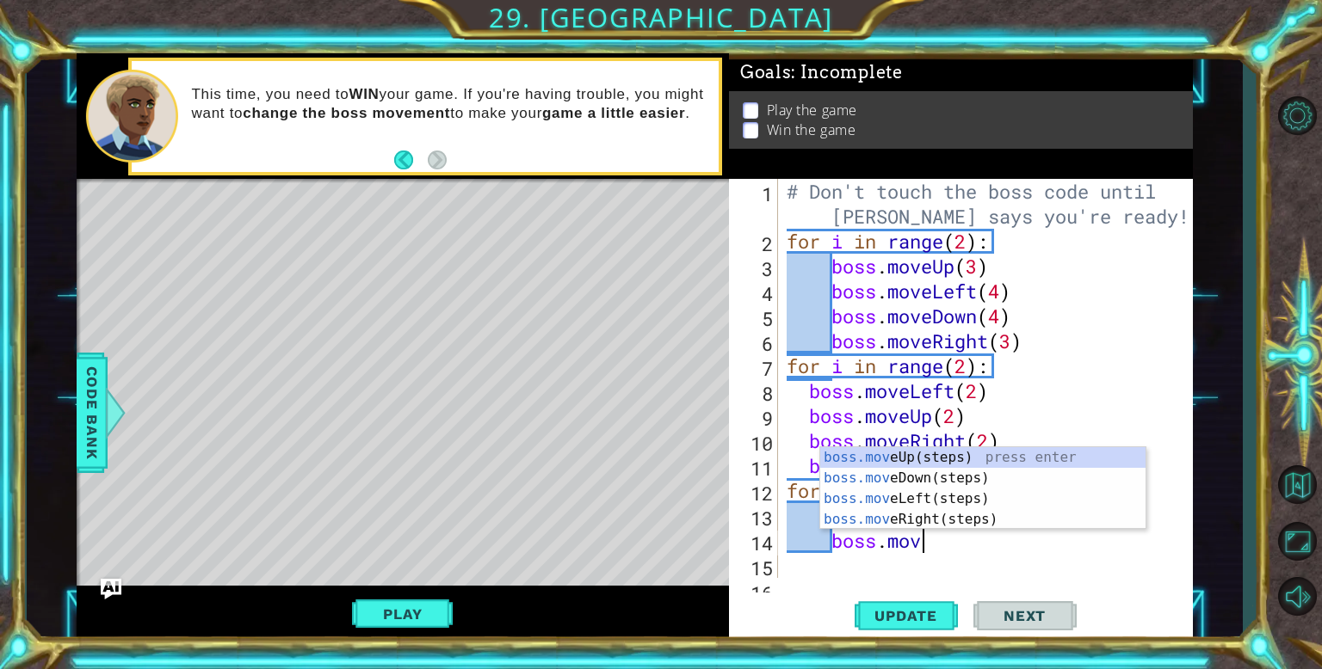
type textarea "boss.move"
click at [894, 461] on div "boss.move Up(steps) press enter boss.move Down(steps) press enter boss.move Lef…" at bounding box center [982, 509] width 325 height 124
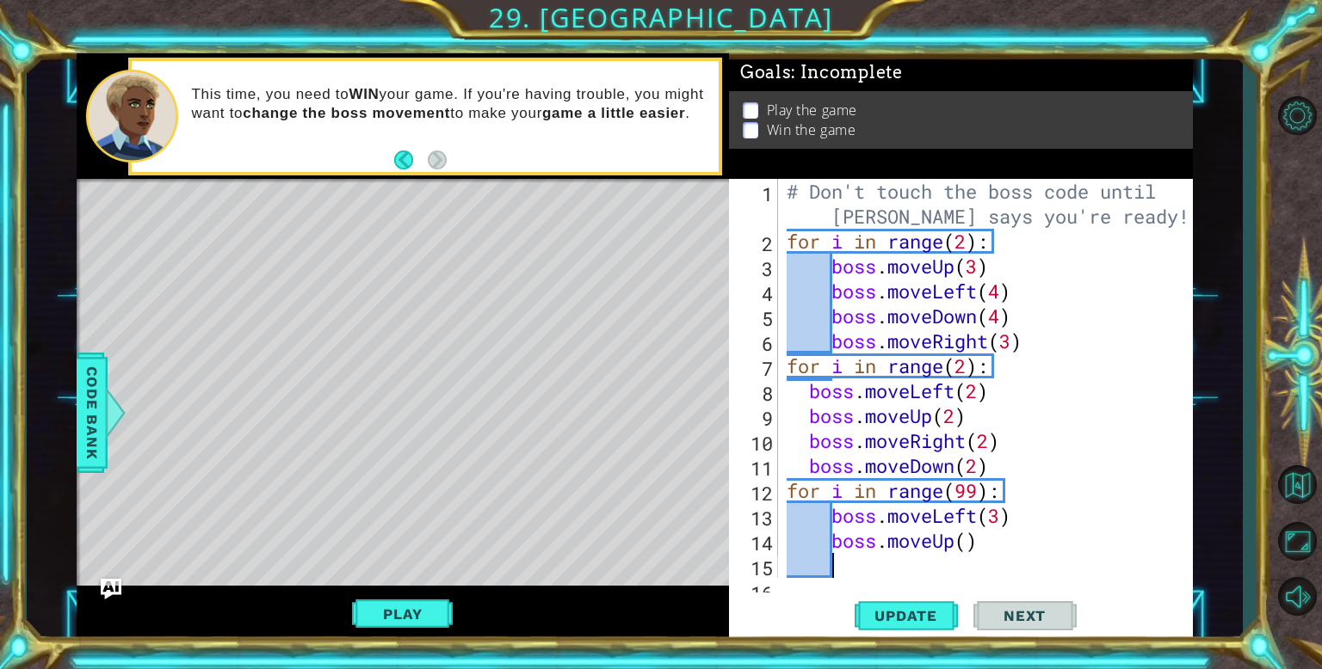
scroll to position [0, 0]
click at [971, 548] on div "# Don't touch the boss code until [PERSON_NAME] says you're ready! for i in ran…" at bounding box center [989, 416] width 413 height 474
click at [912, 610] on span "Update" at bounding box center [905, 615] width 97 height 17
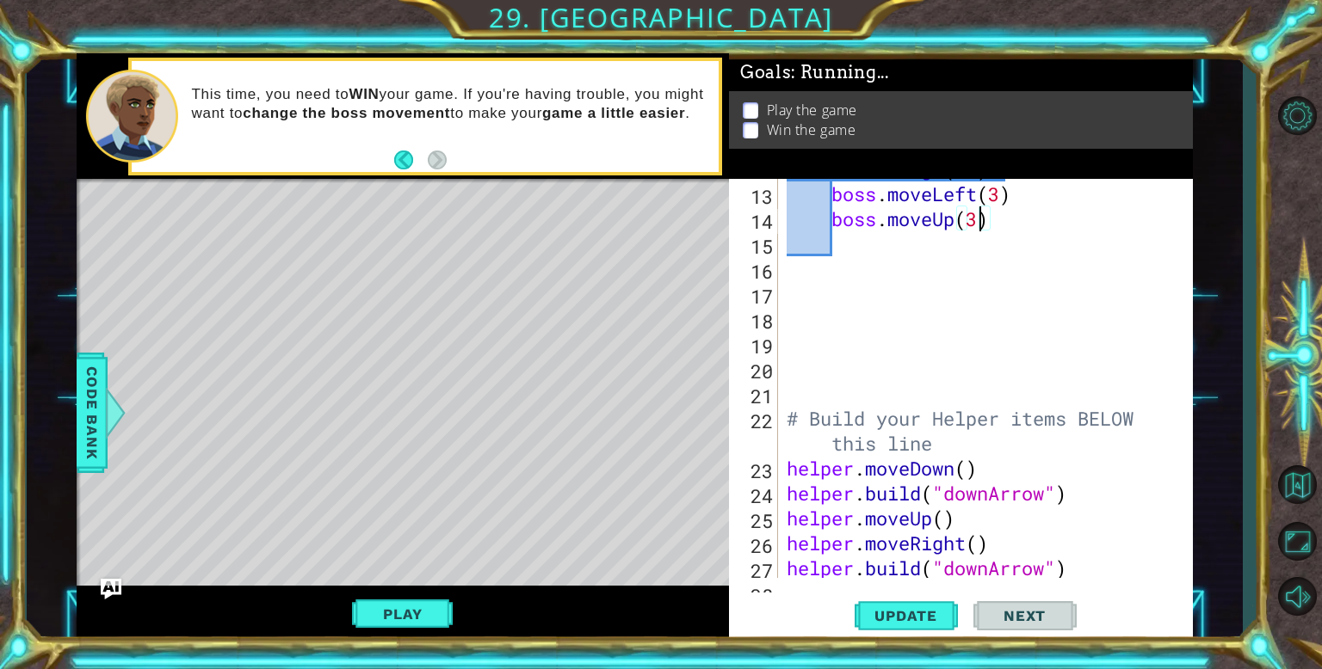
click at [857, 476] on div "for i in range ( 99 ) : boss . moveLeft ( 3 ) boss . moveUp ( 3 ) # Build your …" at bounding box center [989, 381] width 413 height 449
type textarea "helper.moveDown()"
click at [920, 260] on div "for i in range ( 99 ) : boss . moveLeft ( 3 ) boss . moveUp ( 3 ) # Build your …" at bounding box center [989, 381] width 413 height 449
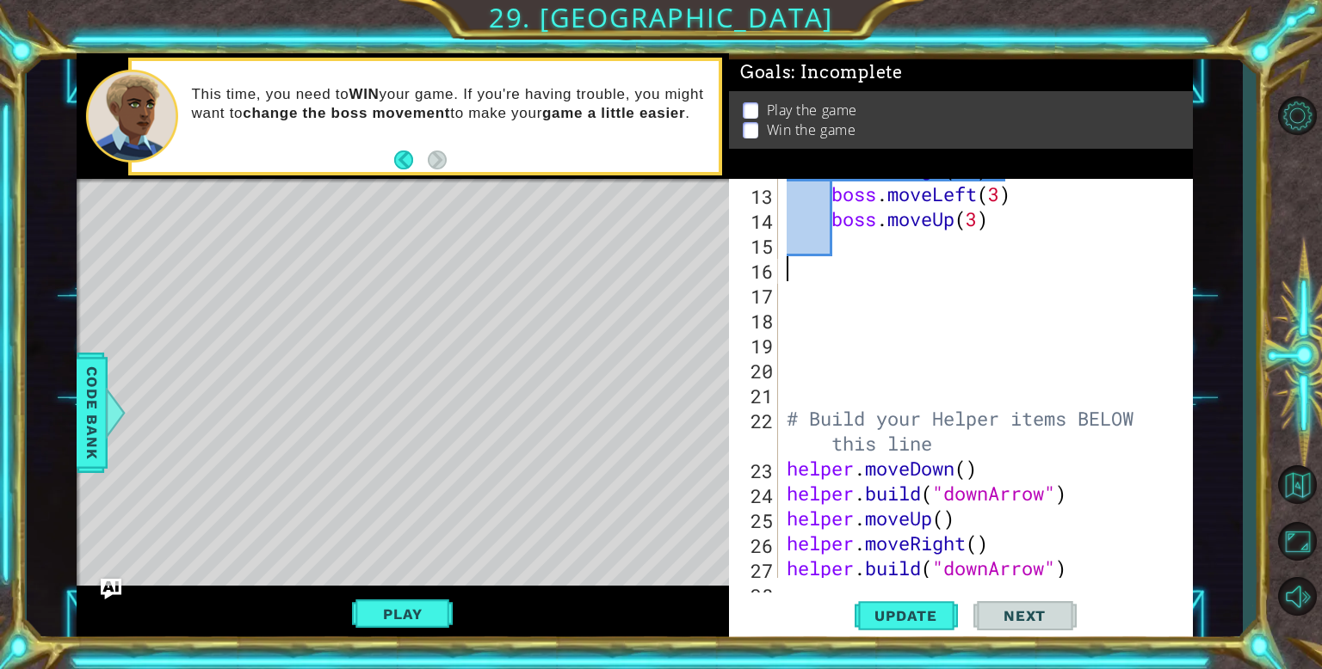
click at [849, 248] on div "for i in range ( 99 ) : boss . moveLeft ( 3 ) boss . moveUp ( 3 ) # Build your …" at bounding box center [989, 381] width 413 height 449
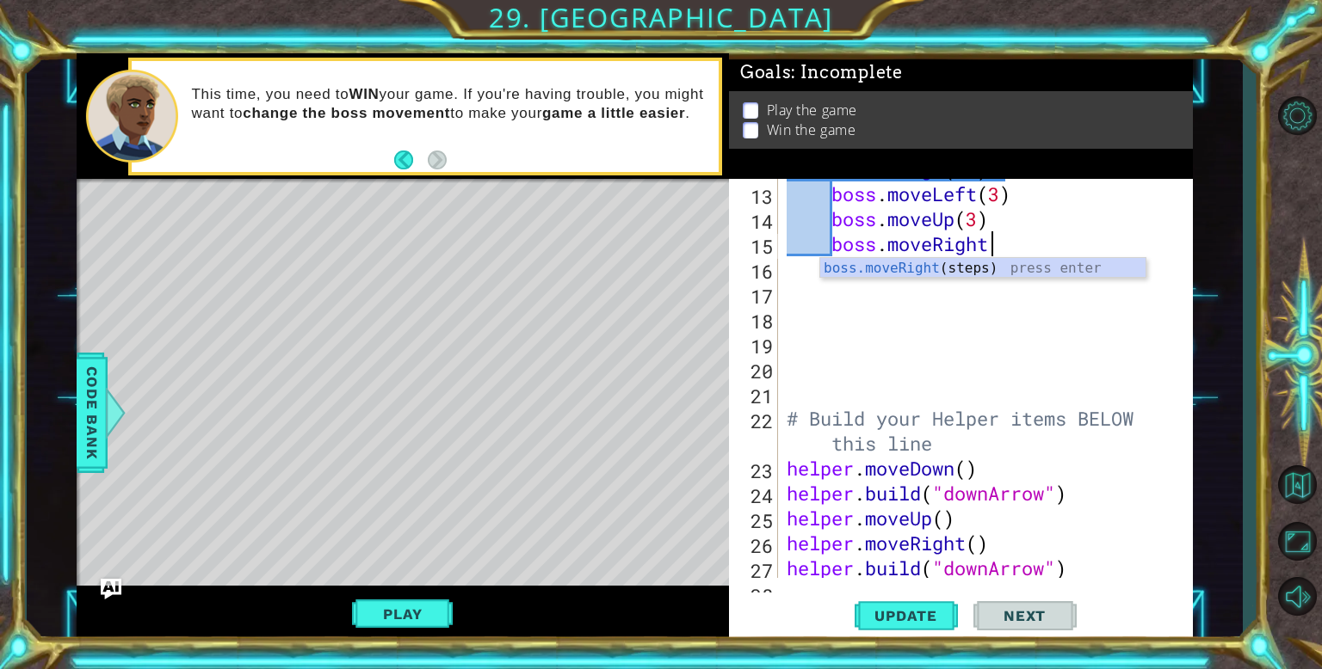
scroll to position [0, 9]
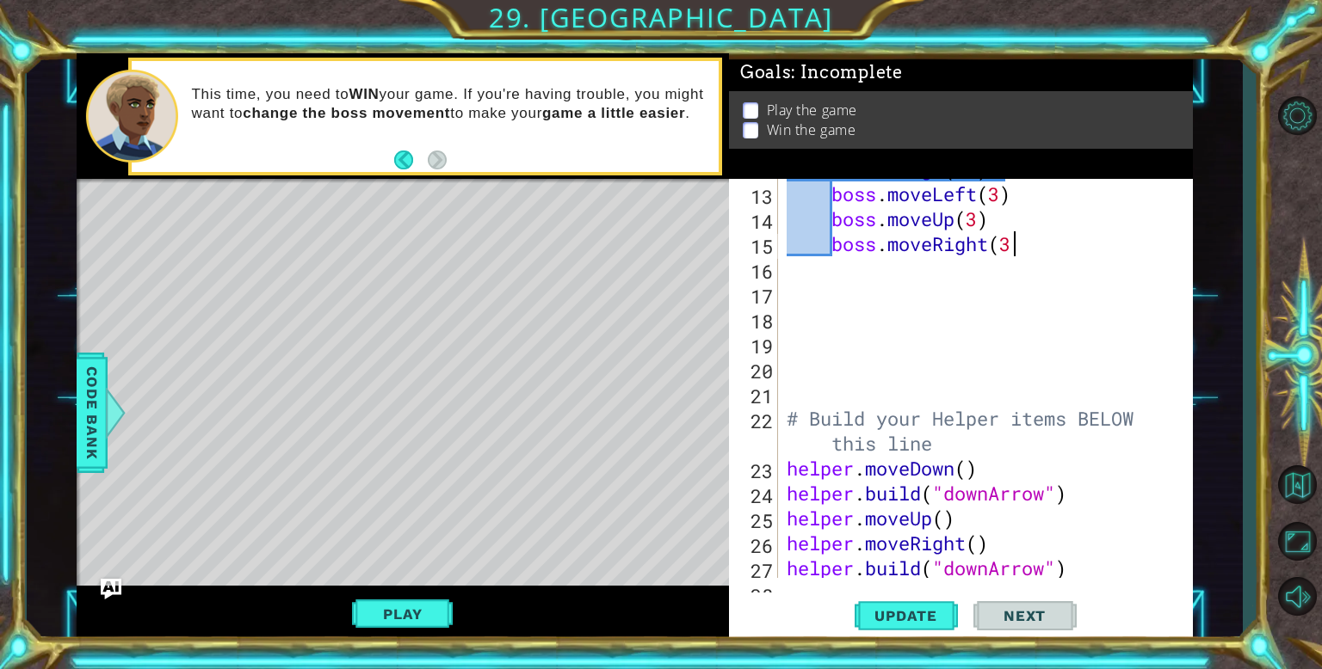
type textarea "boss.moveRight(3)"
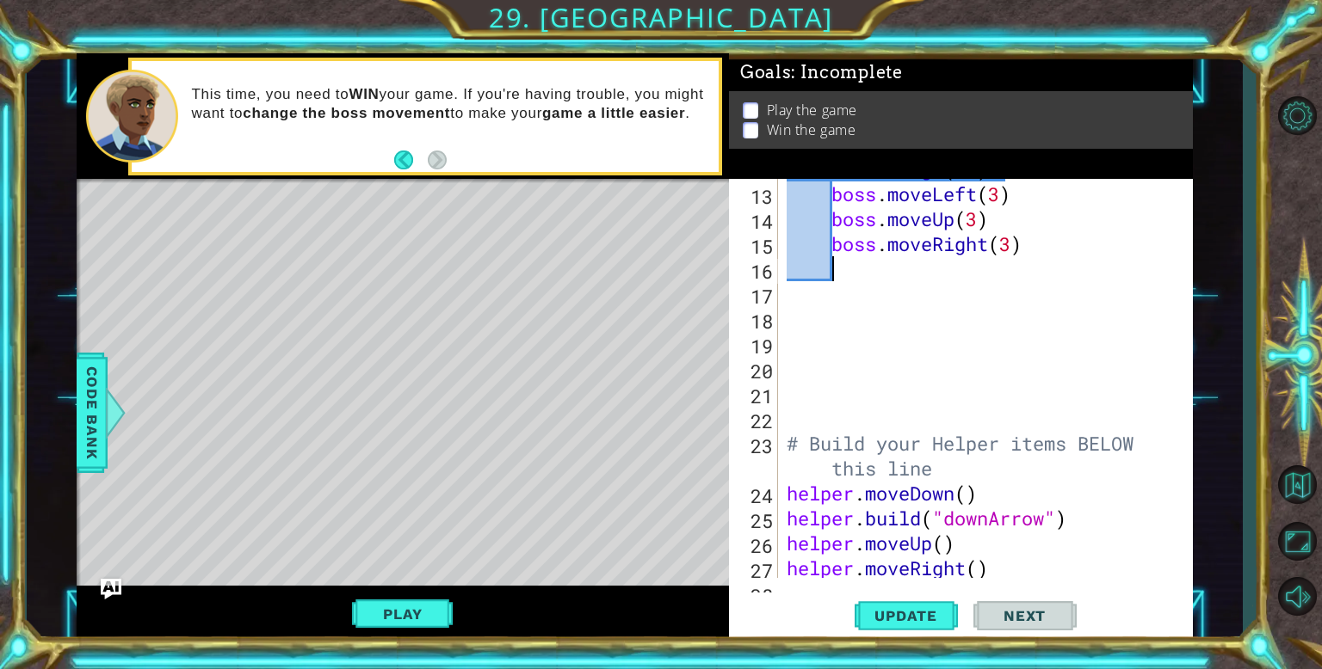
scroll to position [0, 0]
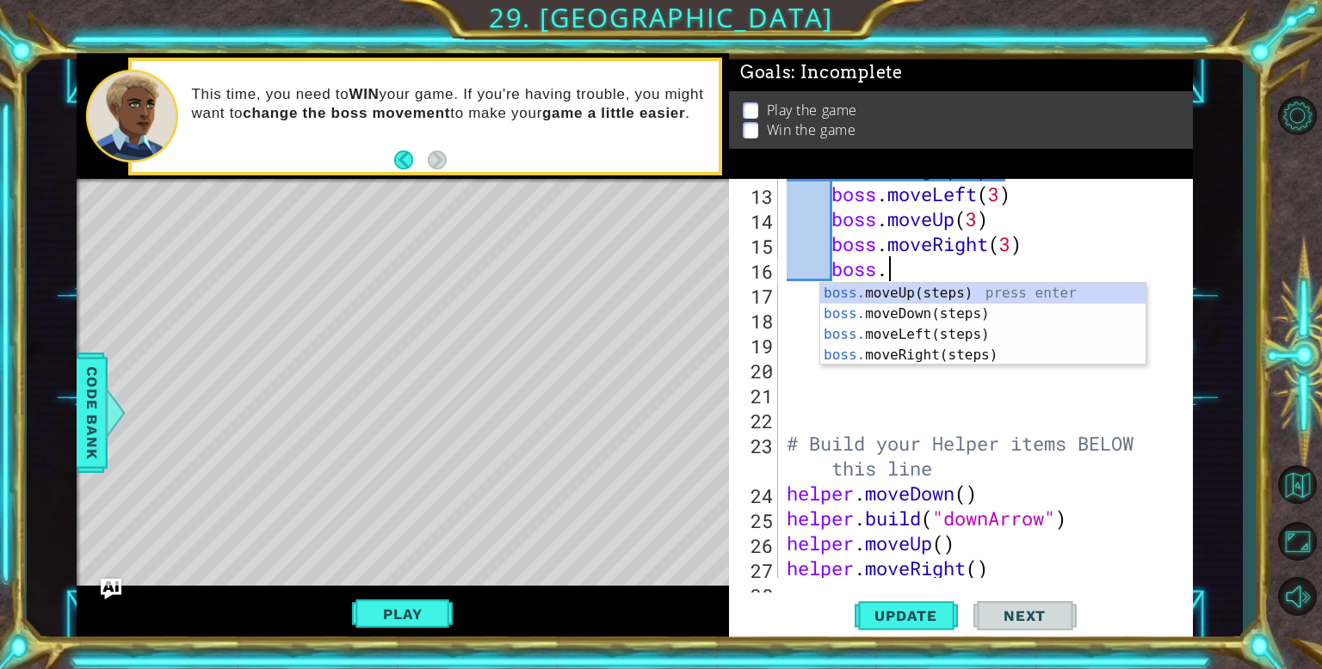
type textarea "boss.m"
click at [879, 308] on div "boss.m oveUp(steps) press enter boss.m oveDown(steps) press enter boss.[PERSON_…" at bounding box center [982, 345] width 325 height 124
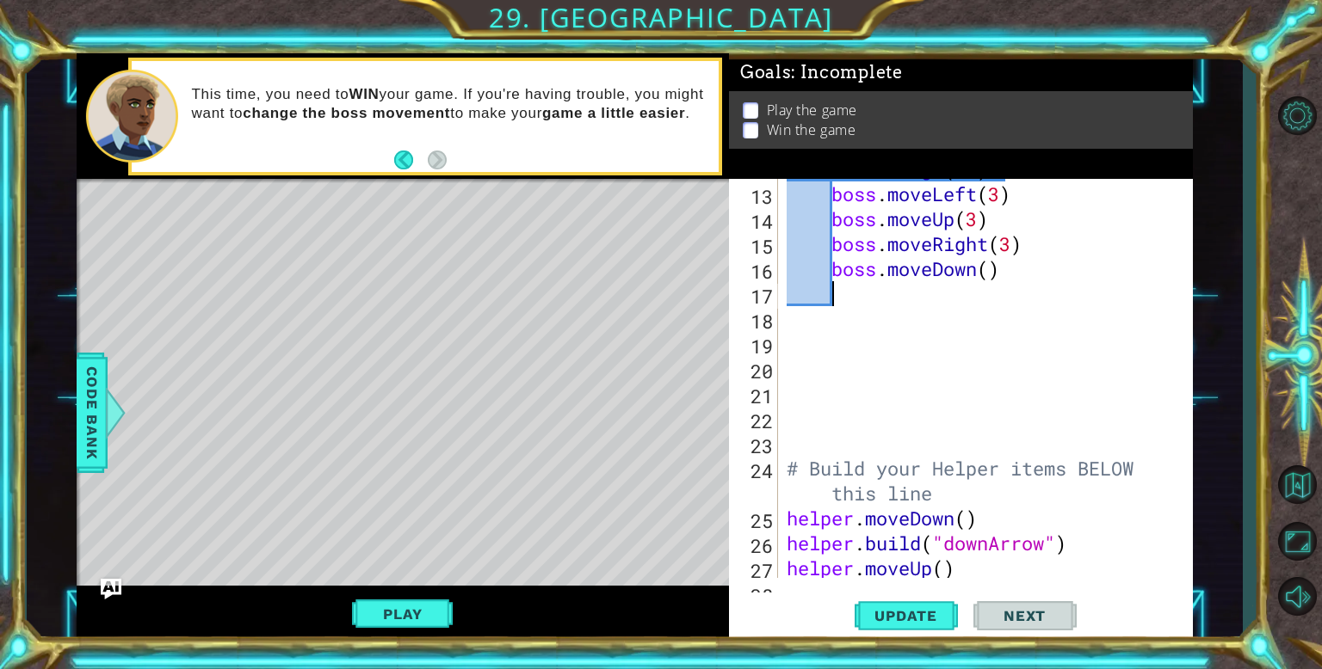
click at [995, 274] on div "for i in range ( 99 ) : boss . moveLeft ( 3 ) boss . moveUp ( 3 ) boss . moveRi…" at bounding box center [989, 381] width 413 height 449
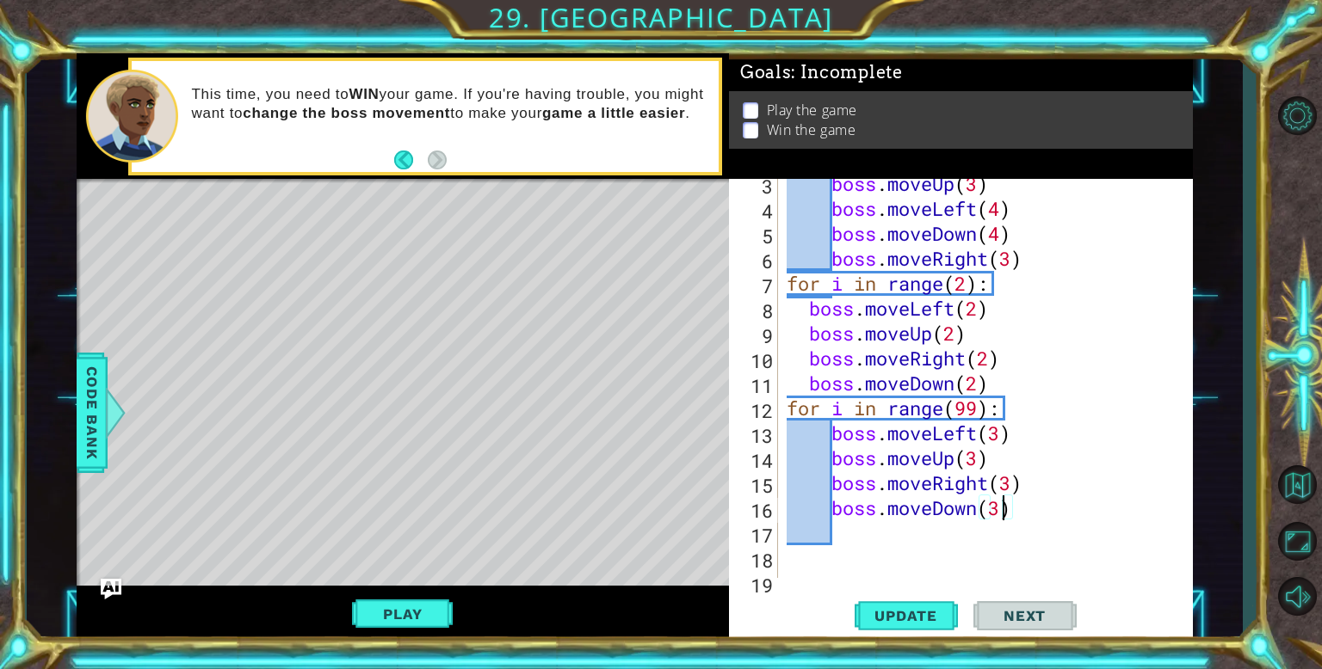
scroll to position [85, 0]
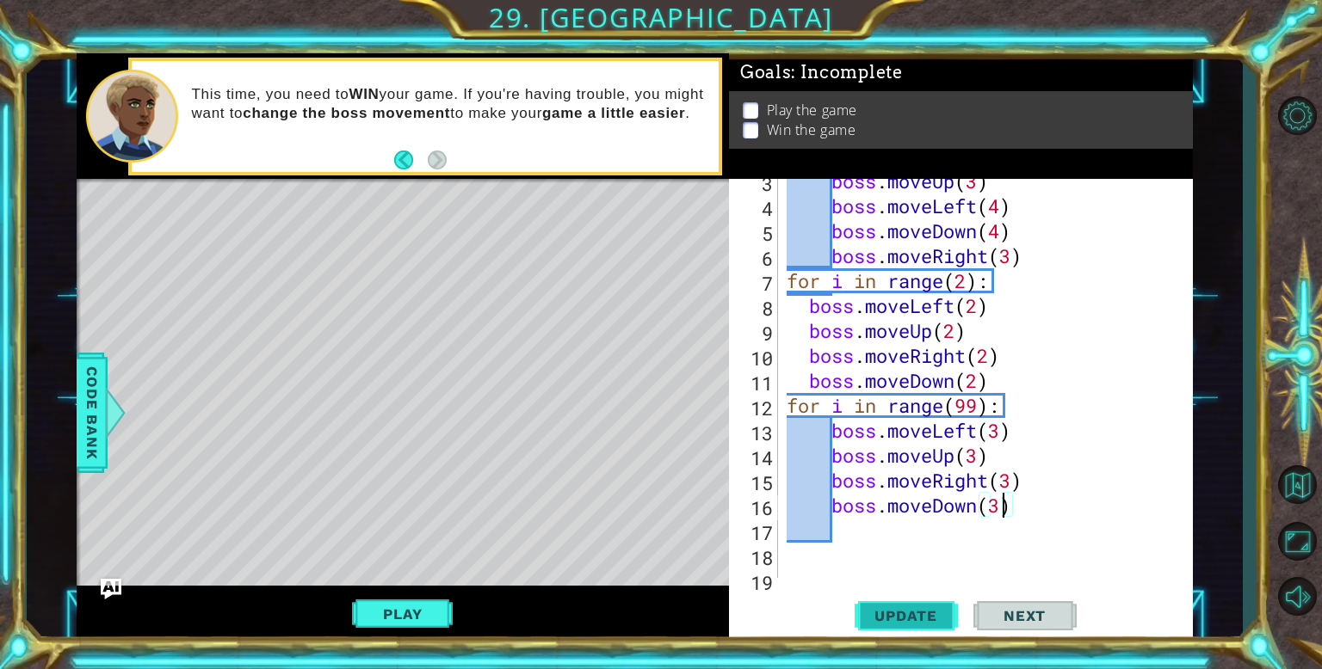
type textarea "boss.moveDown(3)"
click at [904, 623] on span "Update" at bounding box center [905, 615] width 97 height 17
click at [884, 613] on span "Update" at bounding box center [905, 615] width 97 height 17
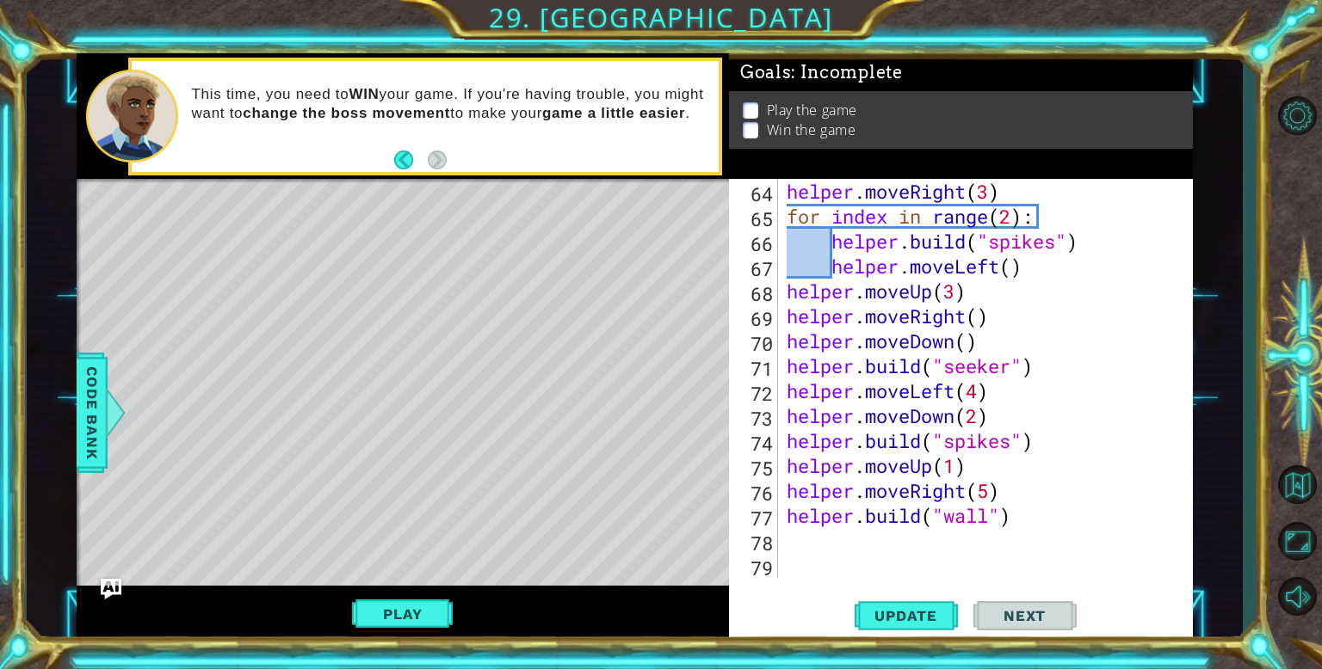
scroll to position [1621, 0]
click at [88, 435] on span "Code Bank" at bounding box center [92, 413] width 28 height 105
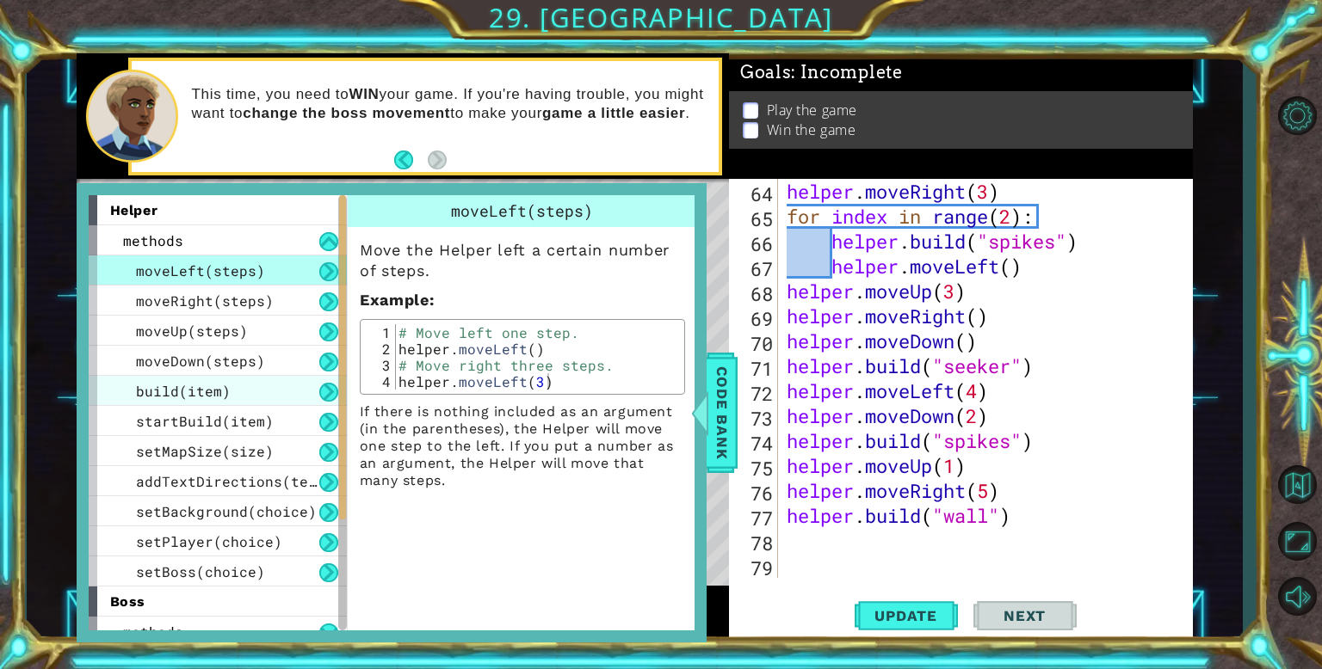
click at [211, 382] on span "build(item)" at bounding box center [183, 391] width 95 height 18
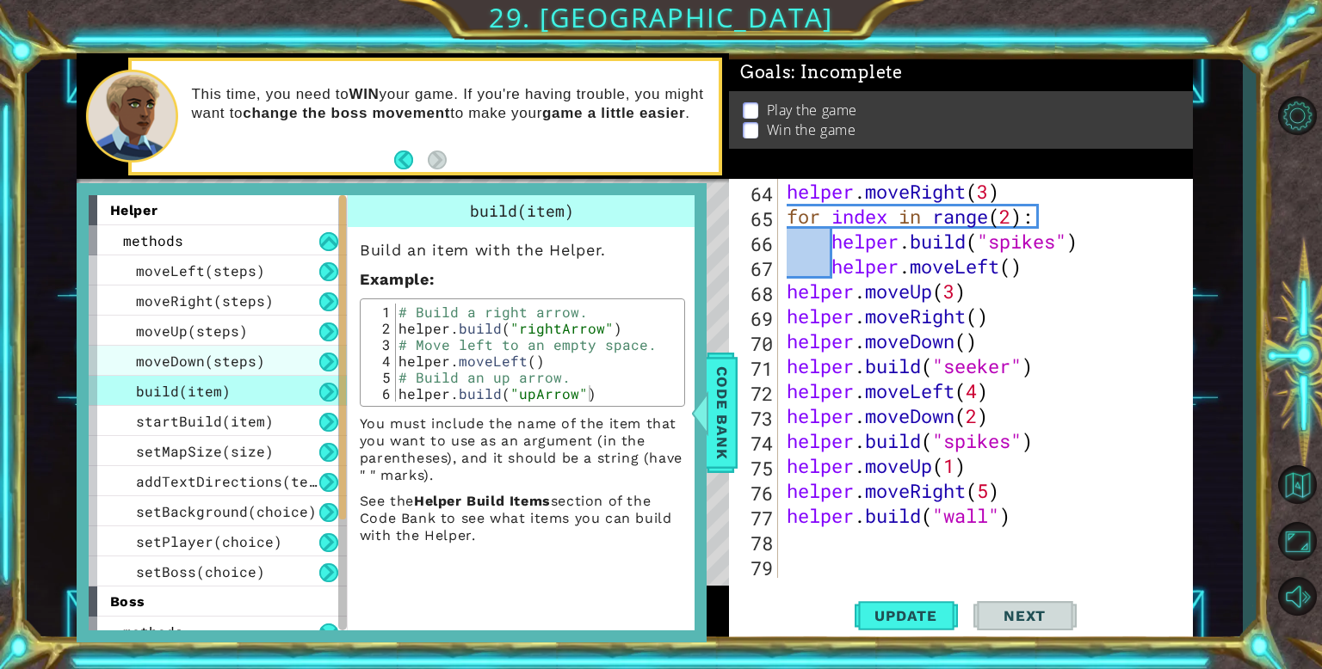
click at [178, 355] on span "moveDown(steps)" at bounding box center [200, 361] width 129 height 18
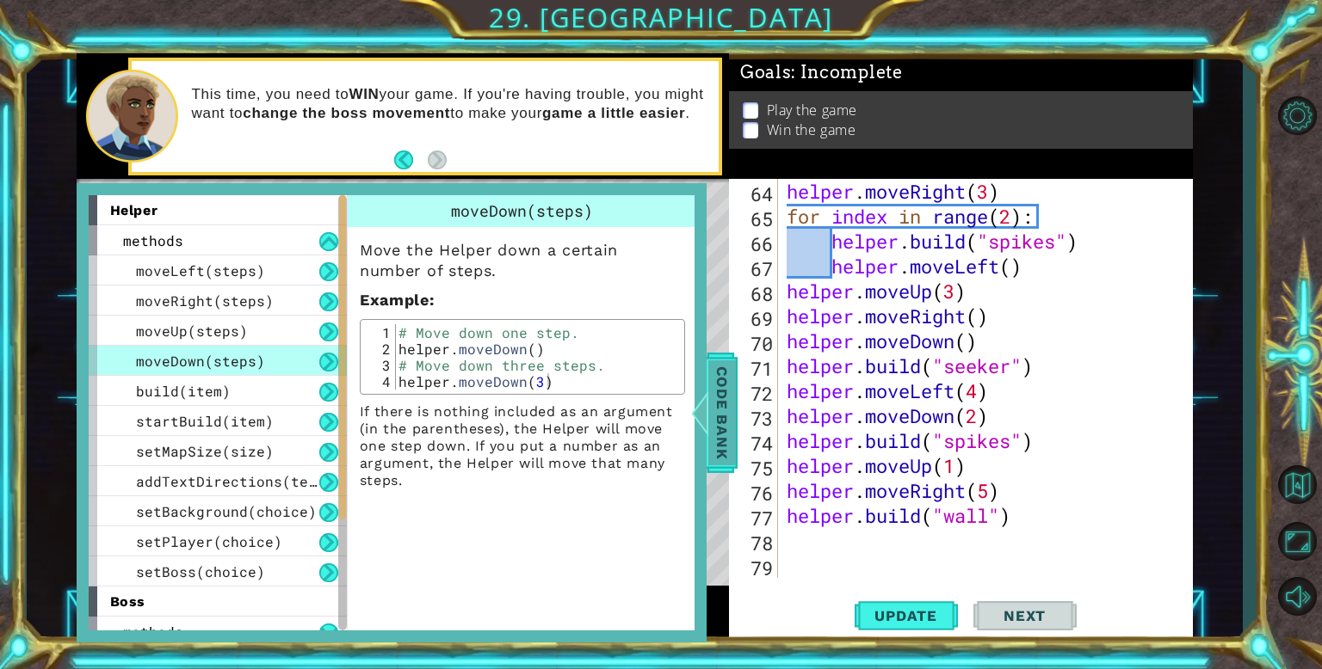
click at [730, 396] on span "Code Bank" at bounding box center [722, 413] width 28 height 105
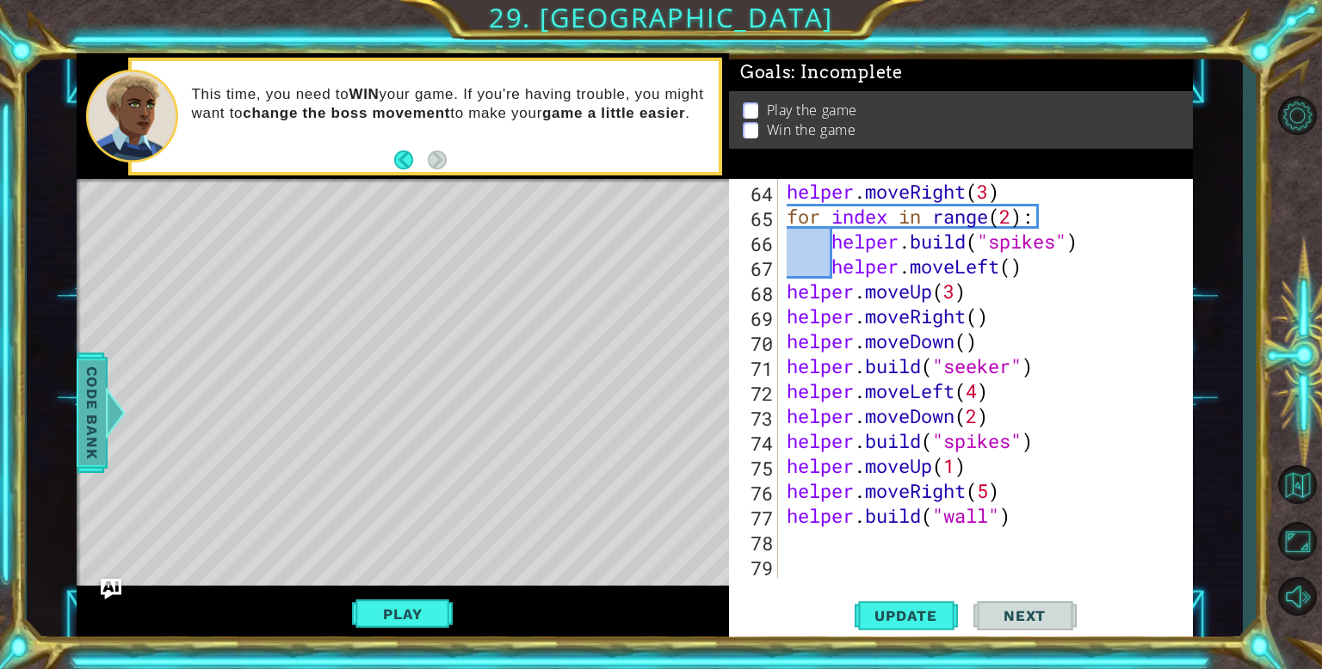
click at [112, 412] on div at bounding box center [115, 413] width 22 height 52
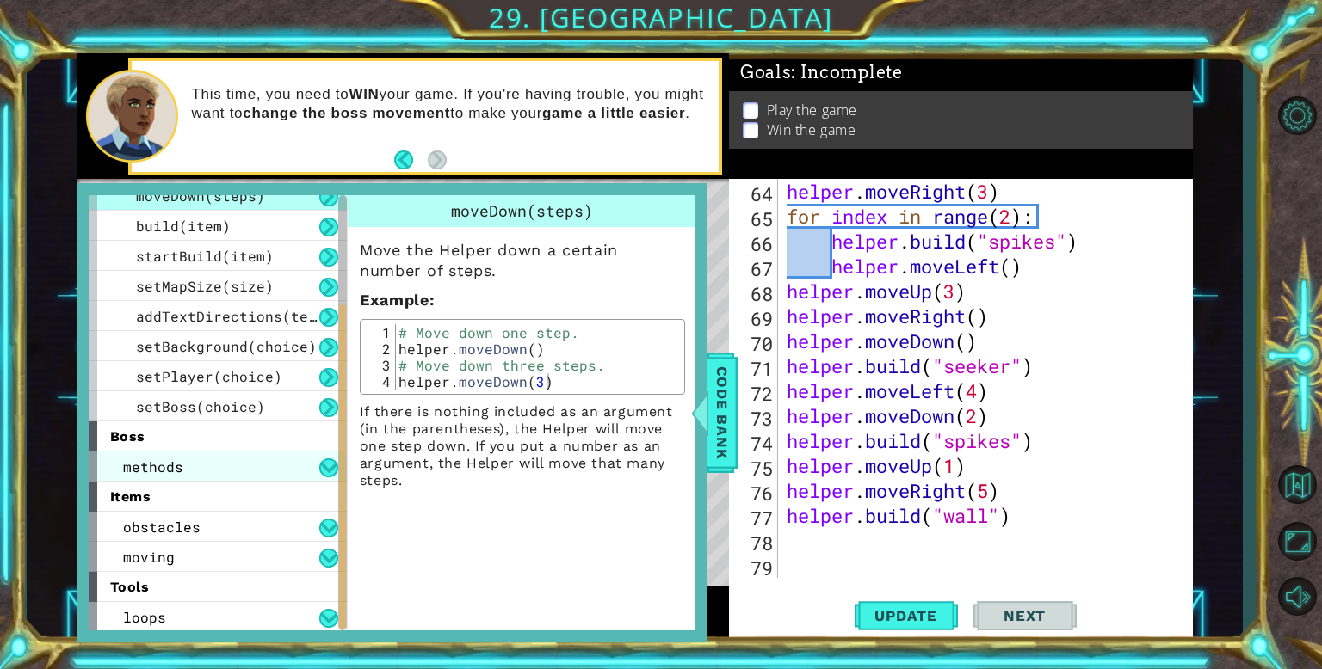
scroll to position [166, 0]
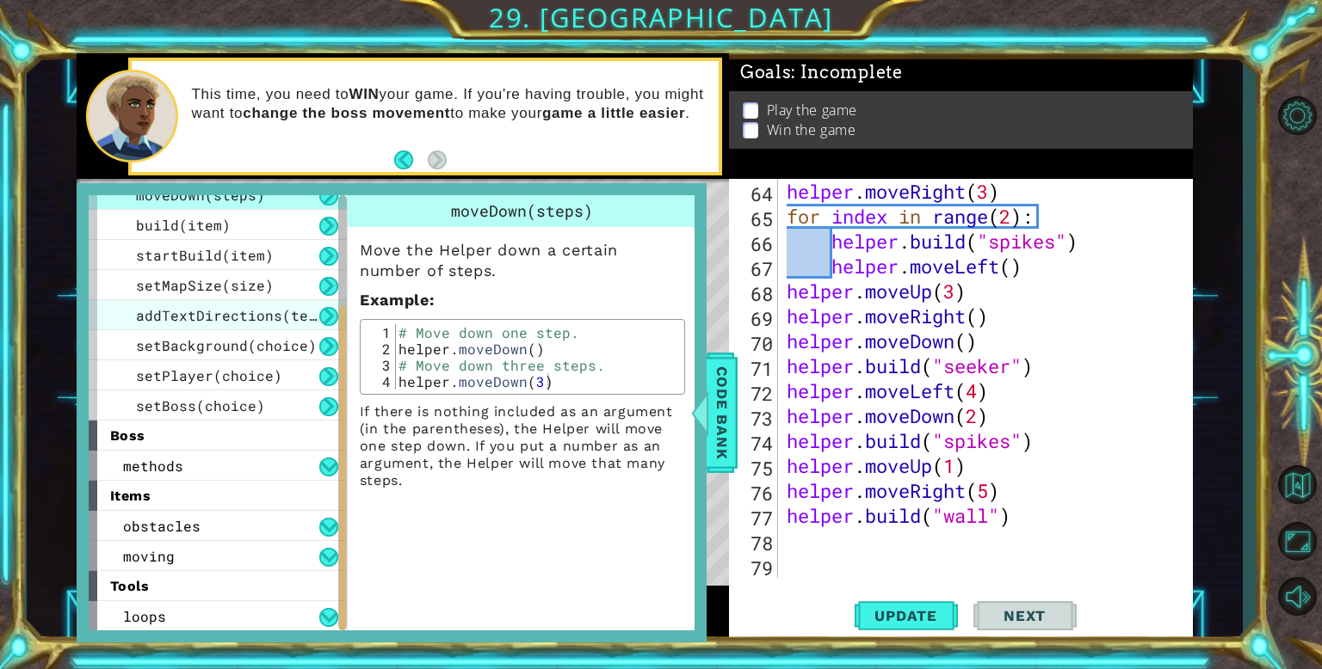
click at [161, 322] on span "addTextDirections(text)" at bounding box center [235, 315] width 198 height 18
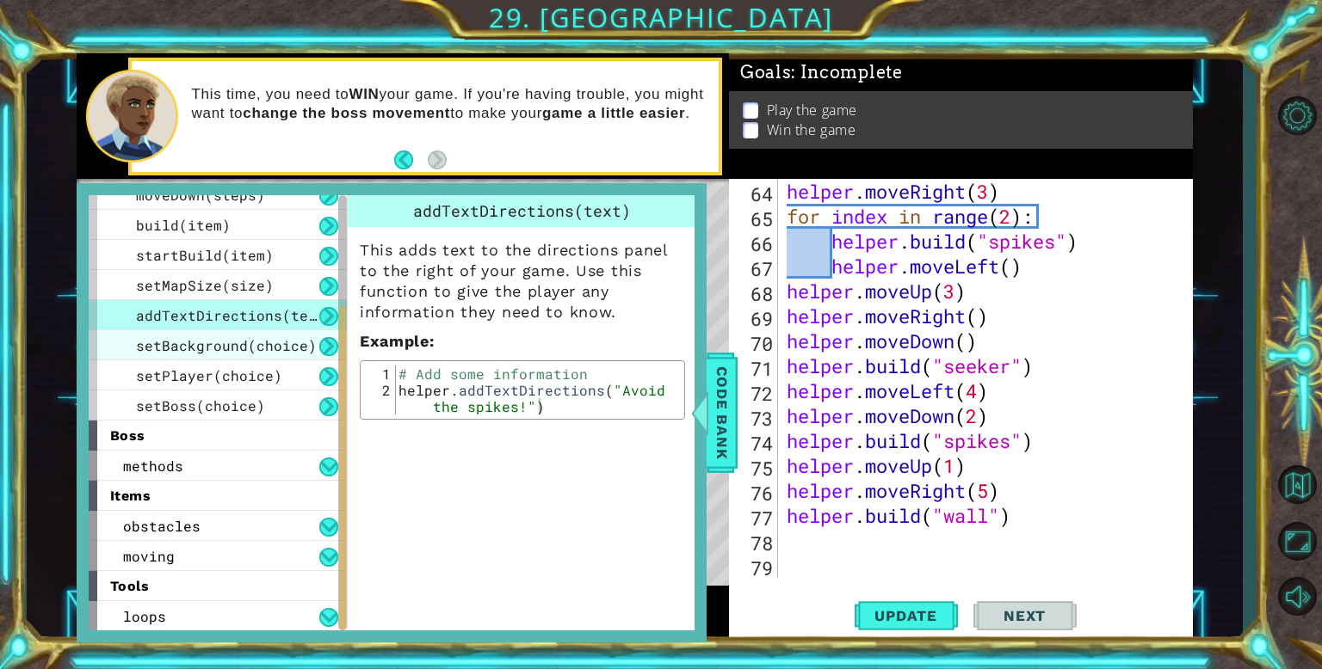
click at [180, 348] on span "setBackground(choice)" at bounding box center [226, 345] width 181 height 18
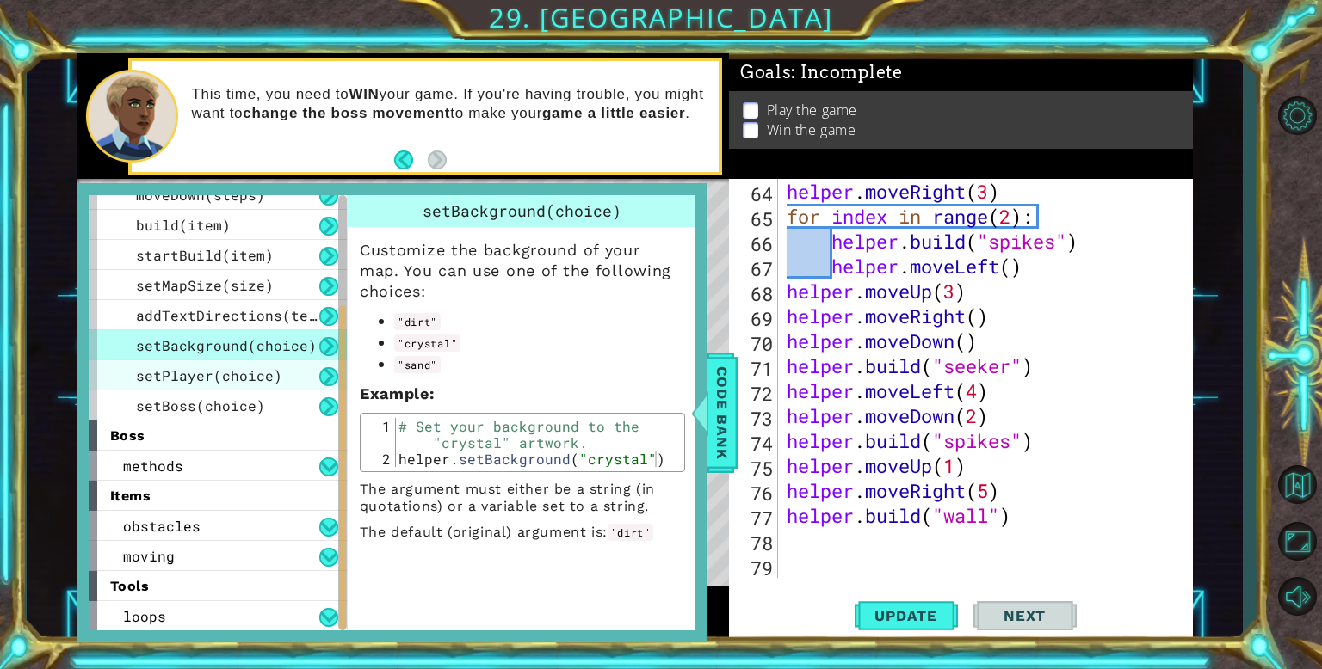
click at [161, 378] on span "setPlayer(choice)" at bounding box center [209, 376] width 146 height 18
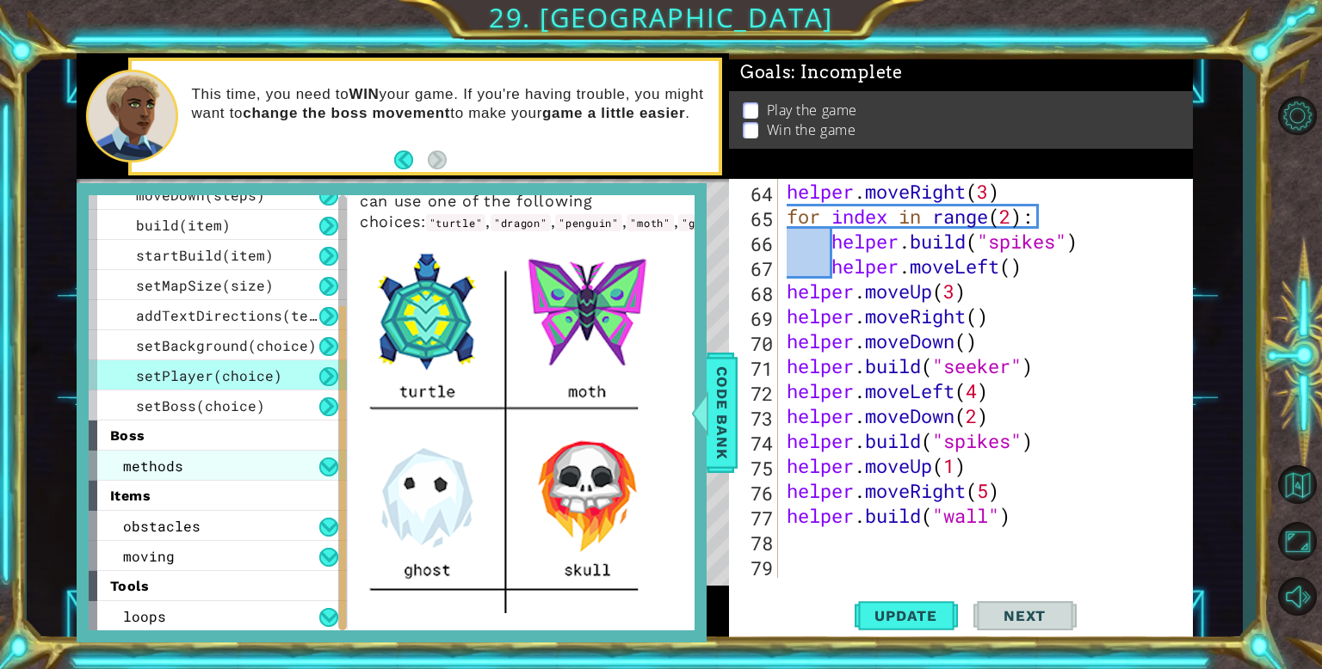
click at [242, 465] on div "methods" at bounding box center [218, 466] width 258 height 30
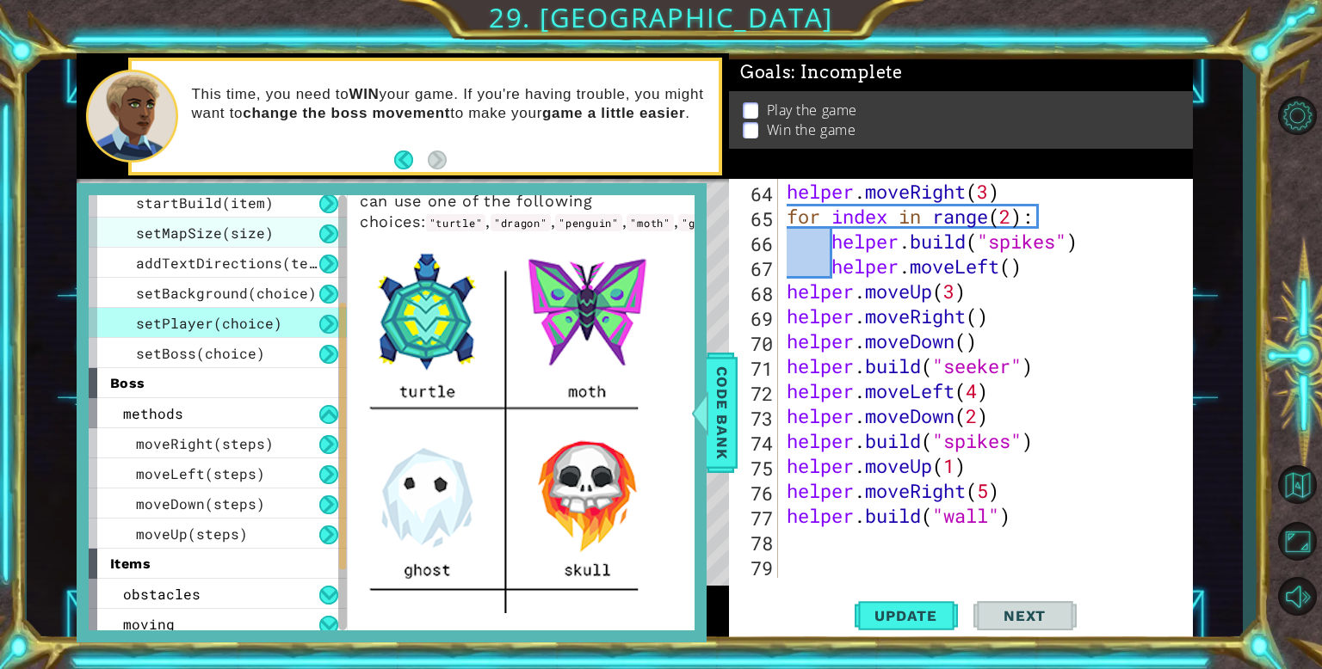
scroll to position [0, 0]
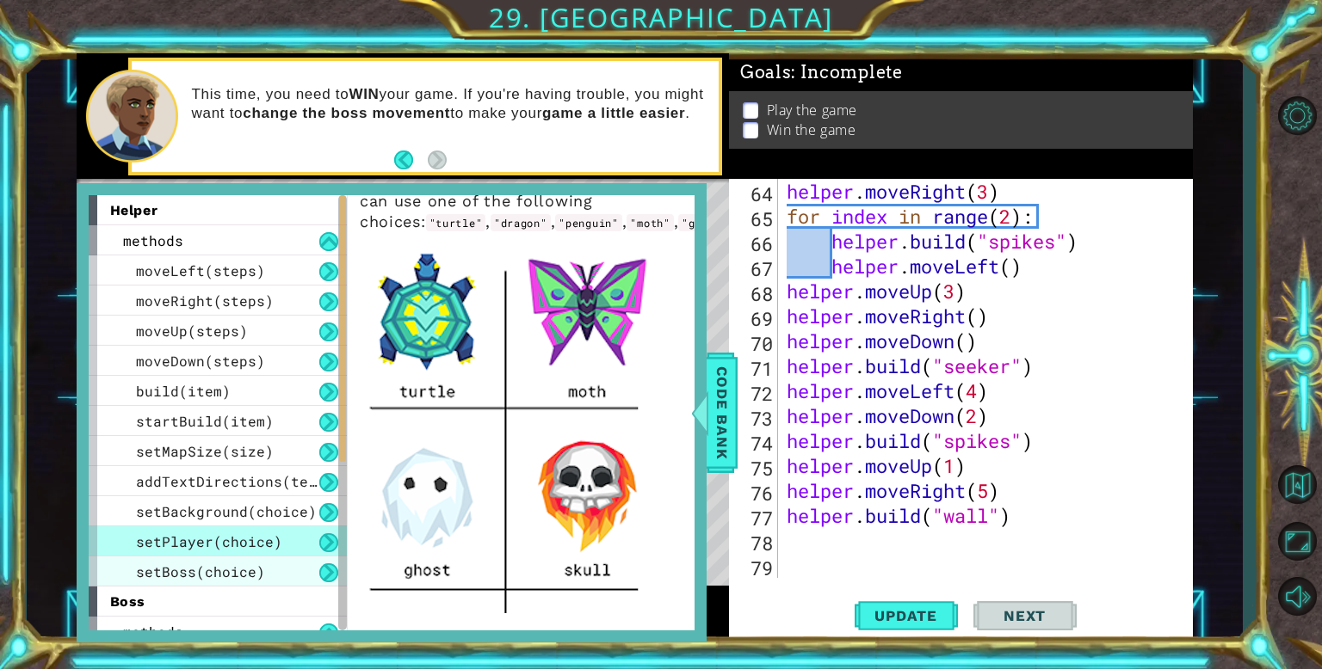
click at [163, 584] on div "setBoss(choice)" at bounding box center [218, 572] width 258 height 30
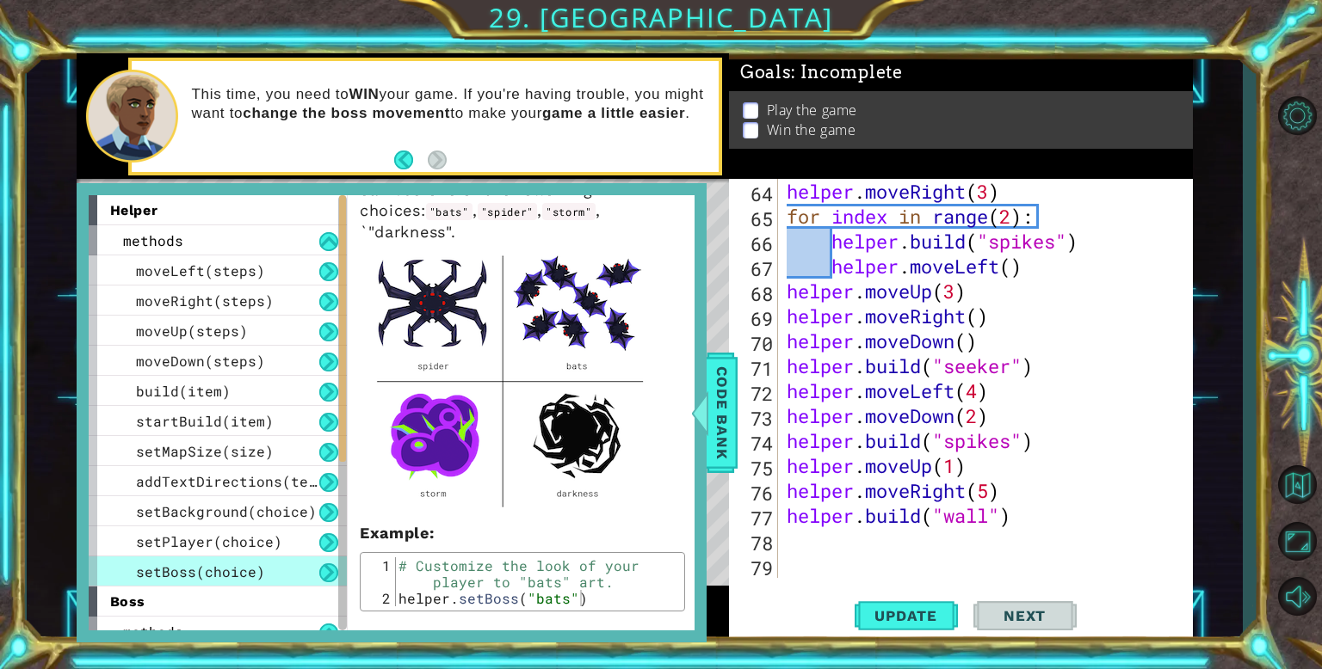
scroll to position [93, 0]
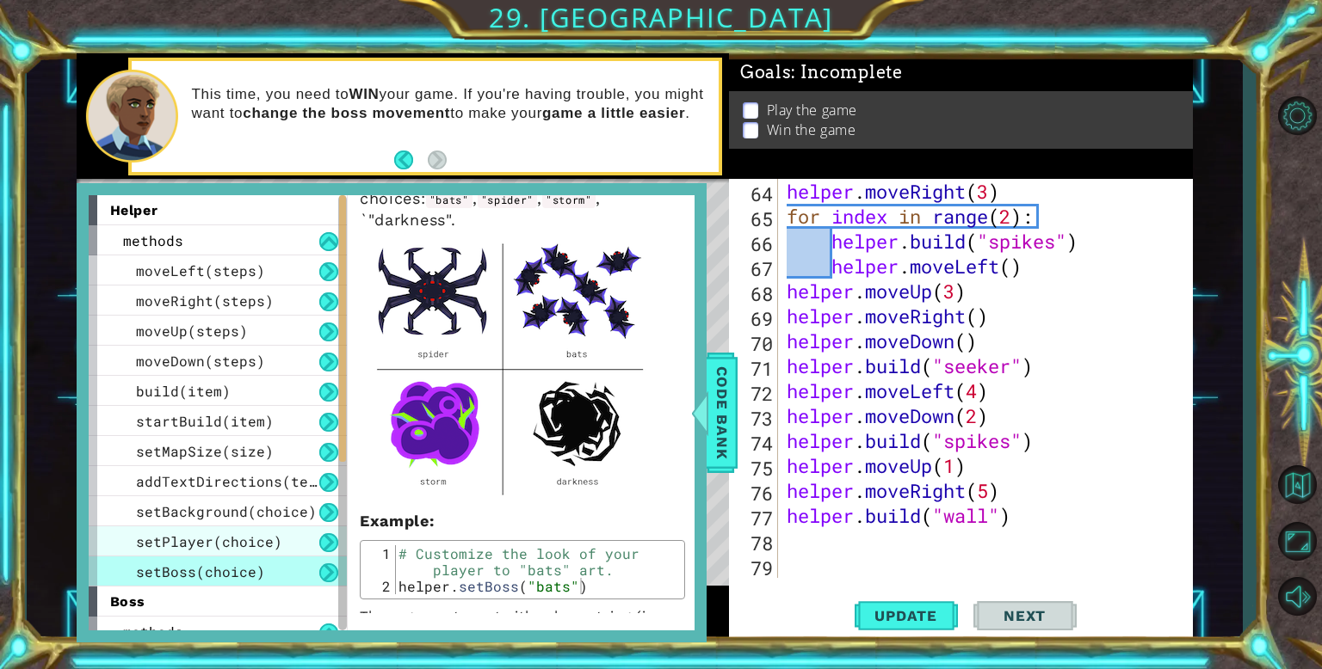
click at [262, 537] on span "setPlayer(choice)" at bounding box center [209, 542] width 146 height 18
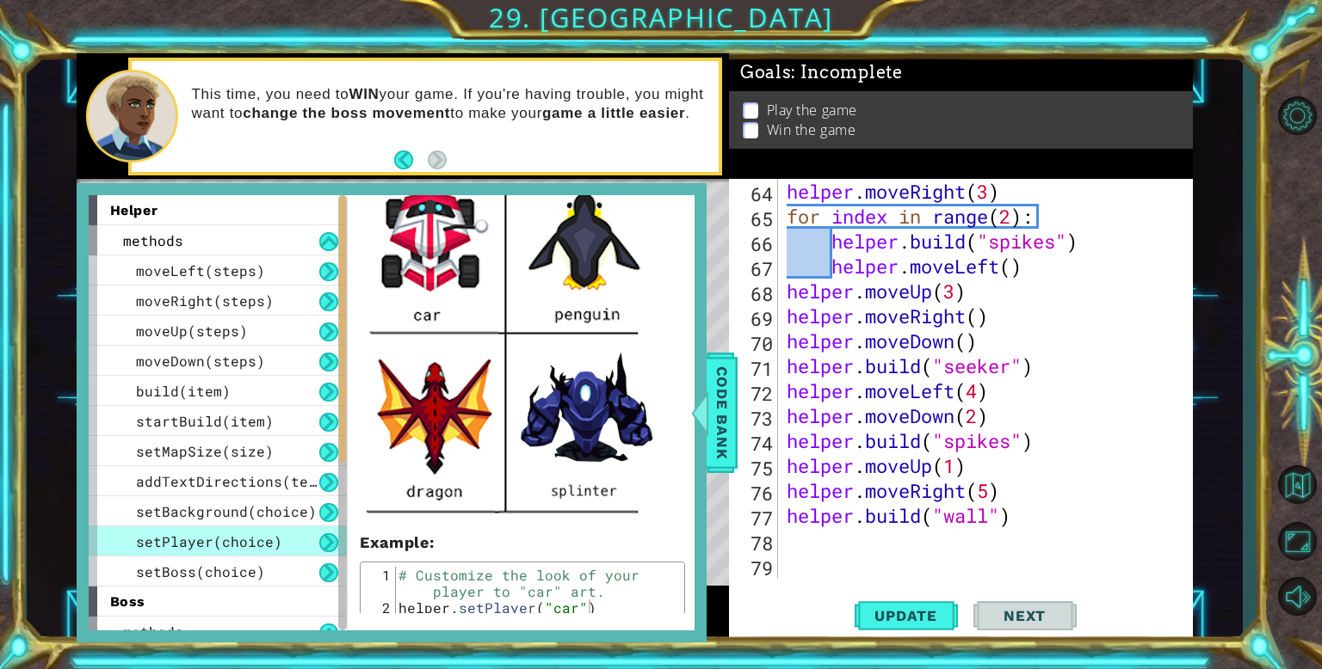
scroll to position [613, 0]
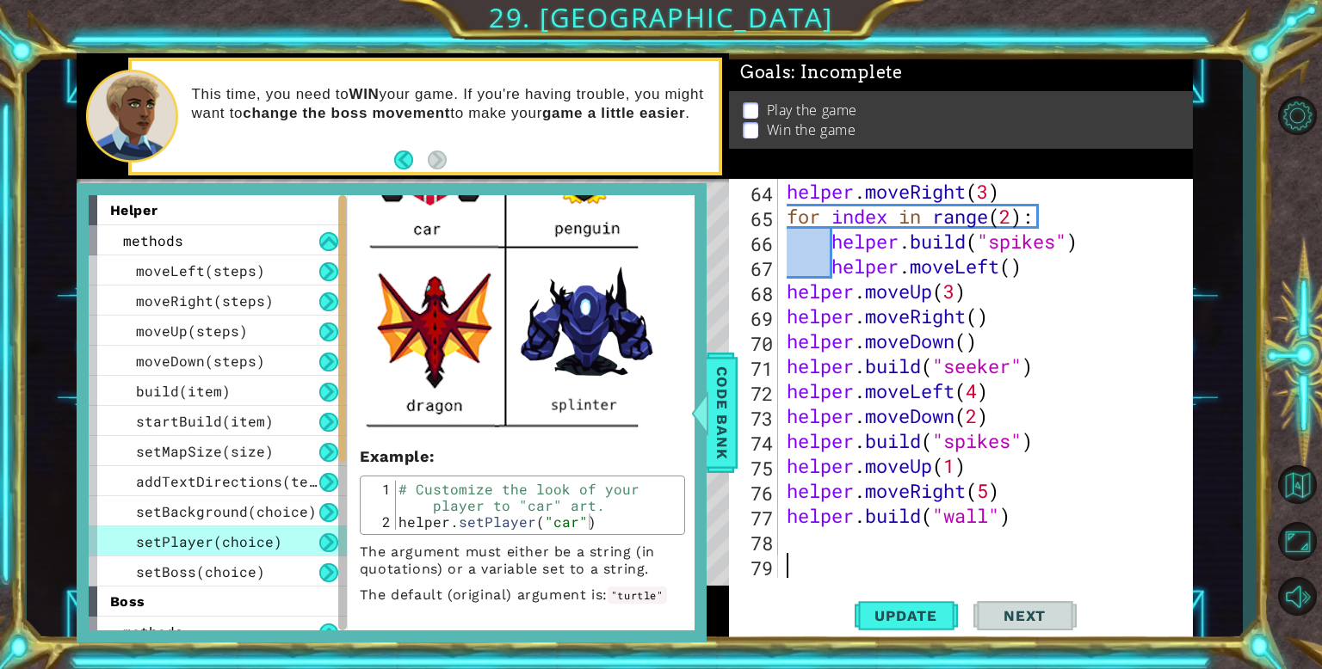
click at [811, 555] on div "helper . moveRight ( 3 ) for index in range ( 2 ) : helper . build ( "spikes" )…" at bounding box center [989, 403] width 413 height 449
click at [798, 536] on div "helper . moveRight ( 3 ) for index in range ( 2 ) : helper . build ( "spikes" )…" at bounding box center [989, 403] width 413 height 449
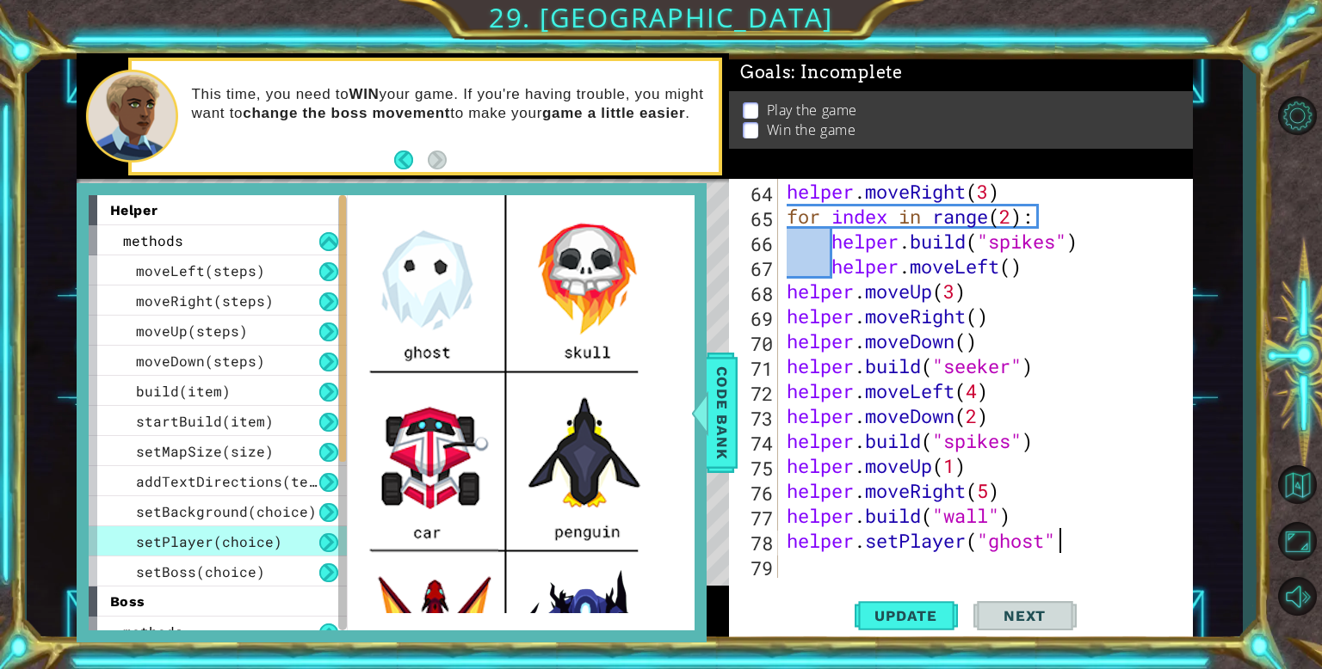
scroll to position [0, 13]
click at [721, 428] on span "Code Bank" at bounding box center [722, 413] width 28 height 105
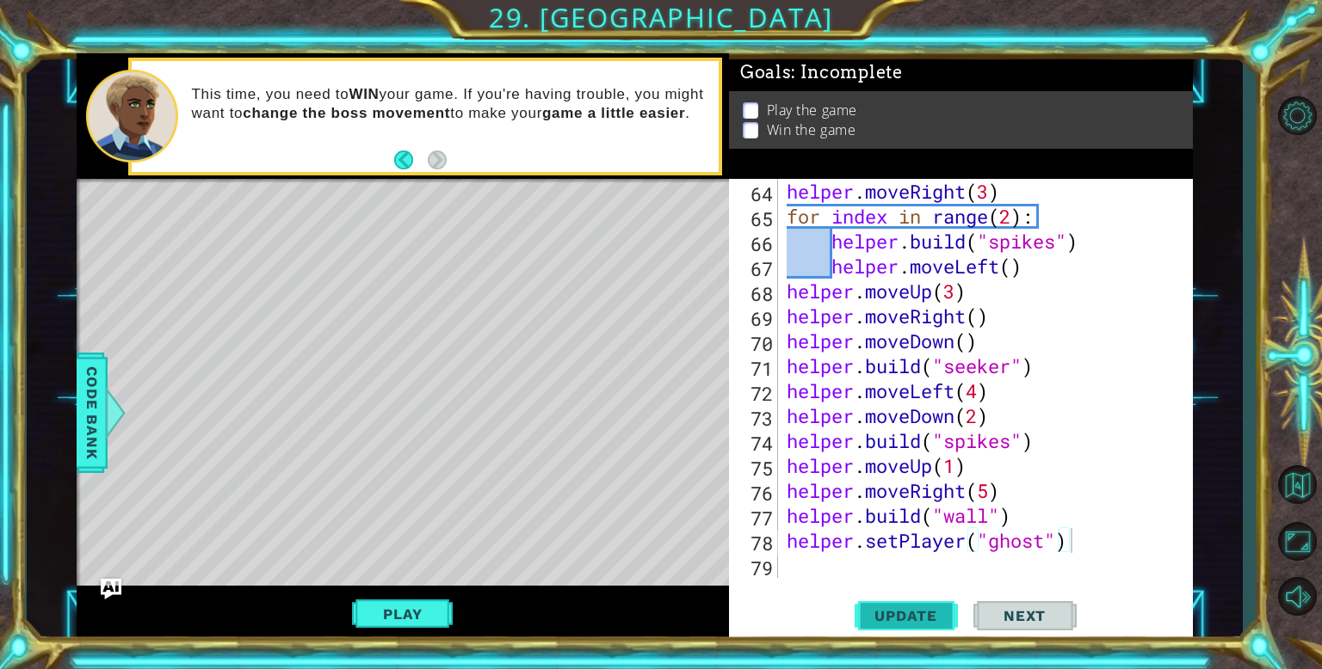
click at [885, 610] on span "Update" at bounding box center [905, 615] width 97 height 17
click at [887, 618] on span "Update" at bounding box center [905, 615] width 97 height 17
click at [374, 613] on button "Play" at bounding box center [402, 614] width 101 height 33
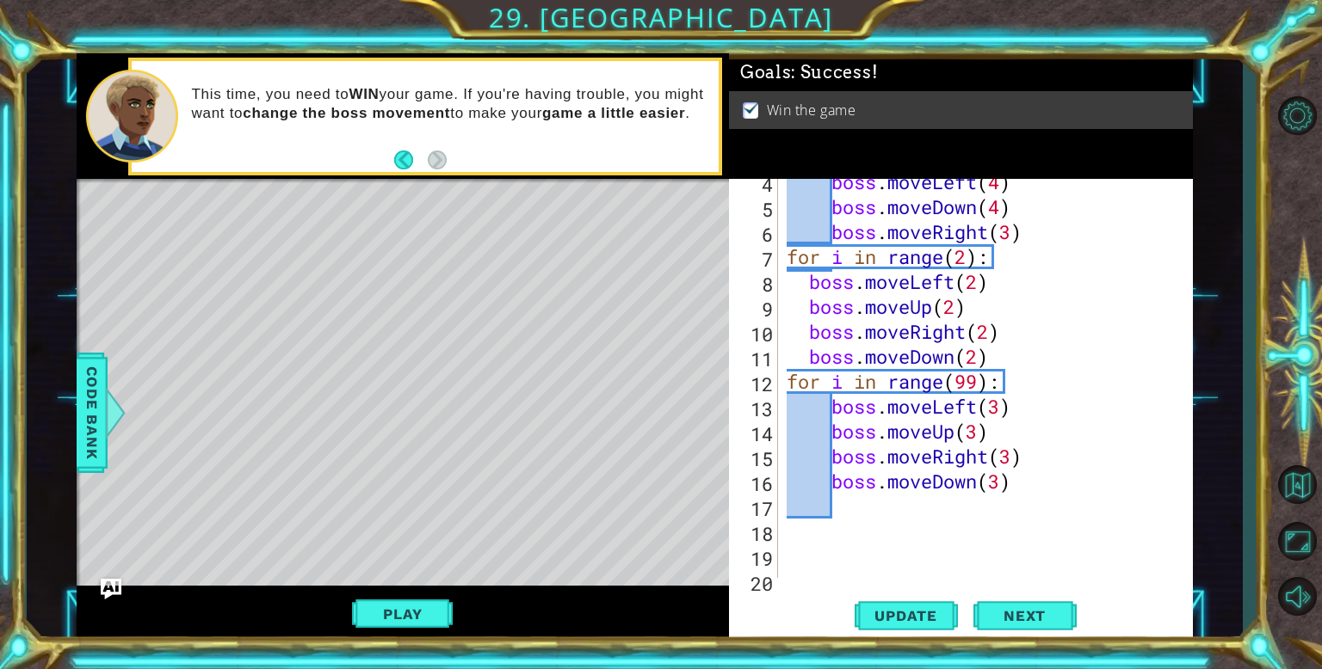
scroll to position [107, 0]
click at [979, 384] on div "boss . moveLeft ( 4 ) boss . moveDown ( 4 ) boss . moveRight ( 3 ) for i in ran…" at bounding box center [989, 396] width 413 height 449
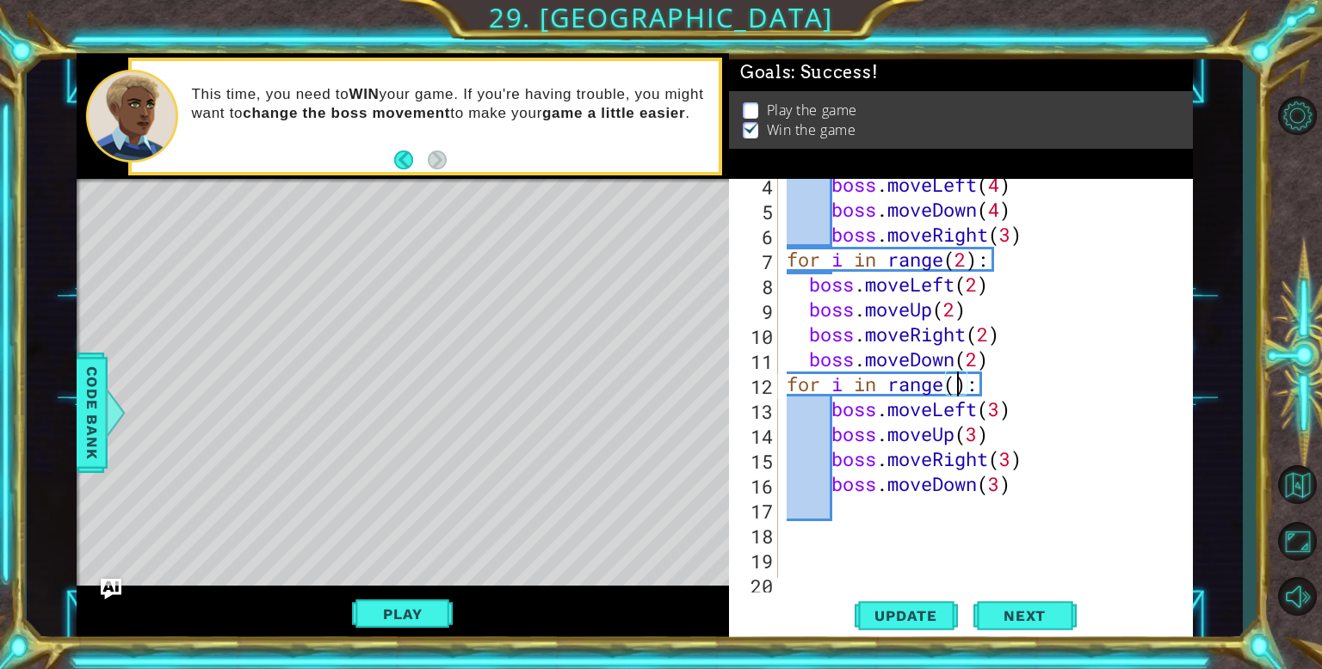
scroll to position [0, 7]
click at [1034, 492] on div "boss . moveLeft ( 4 ) boss . moveDown ( 4 ) boss . moveRight ( 3 ) for i in ran…" at bounding box center [989, 396] width 413 height 449
type textarea "boss.moveDown(3)"
type textarea "for i in range(99)"
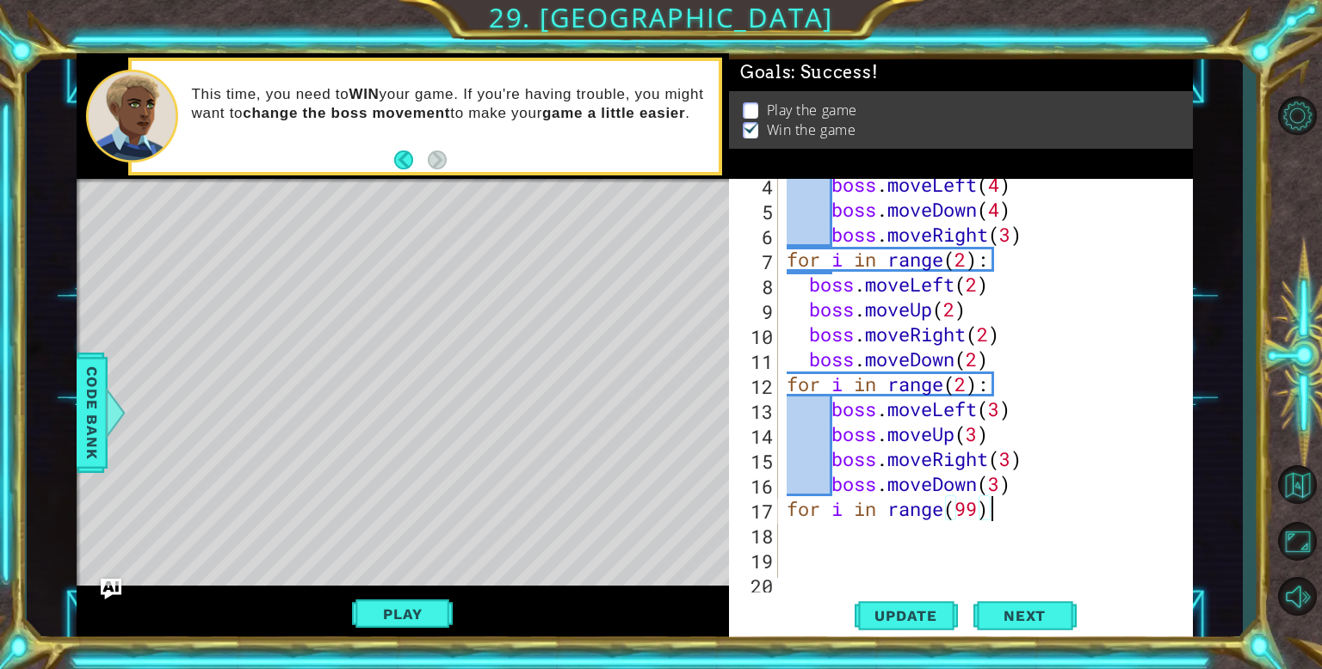
type textarea "for i in range(99):"
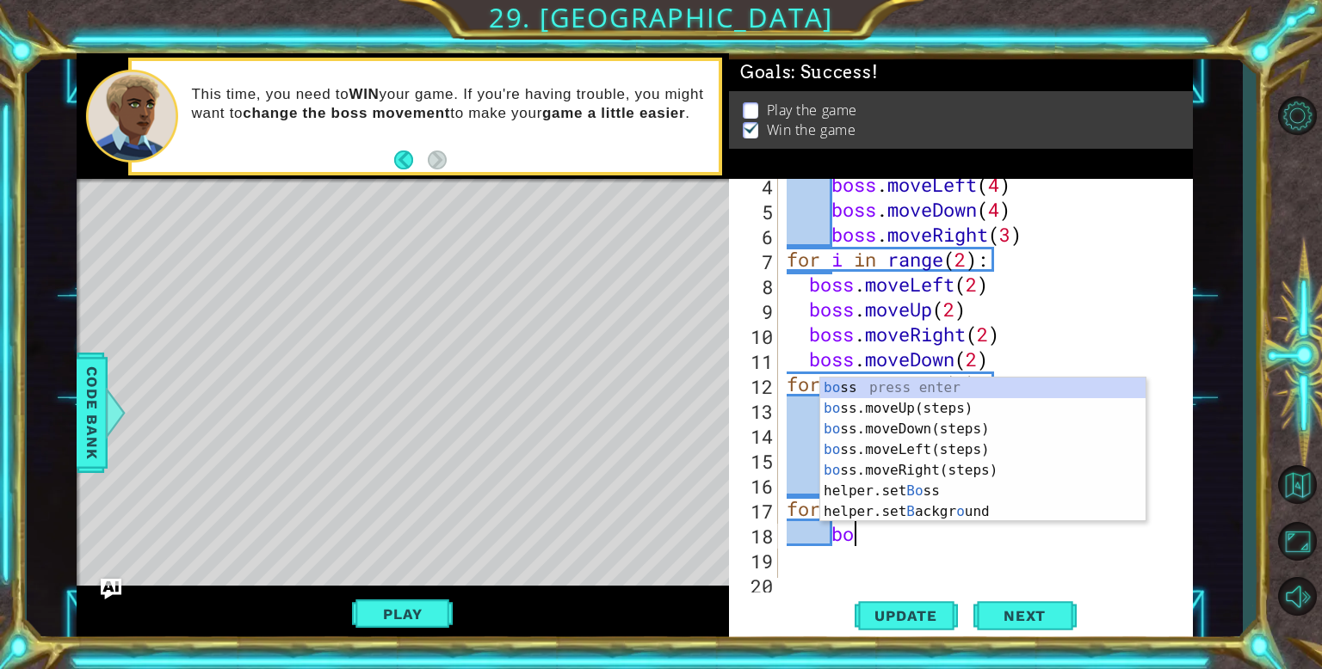
type textarea "bos"
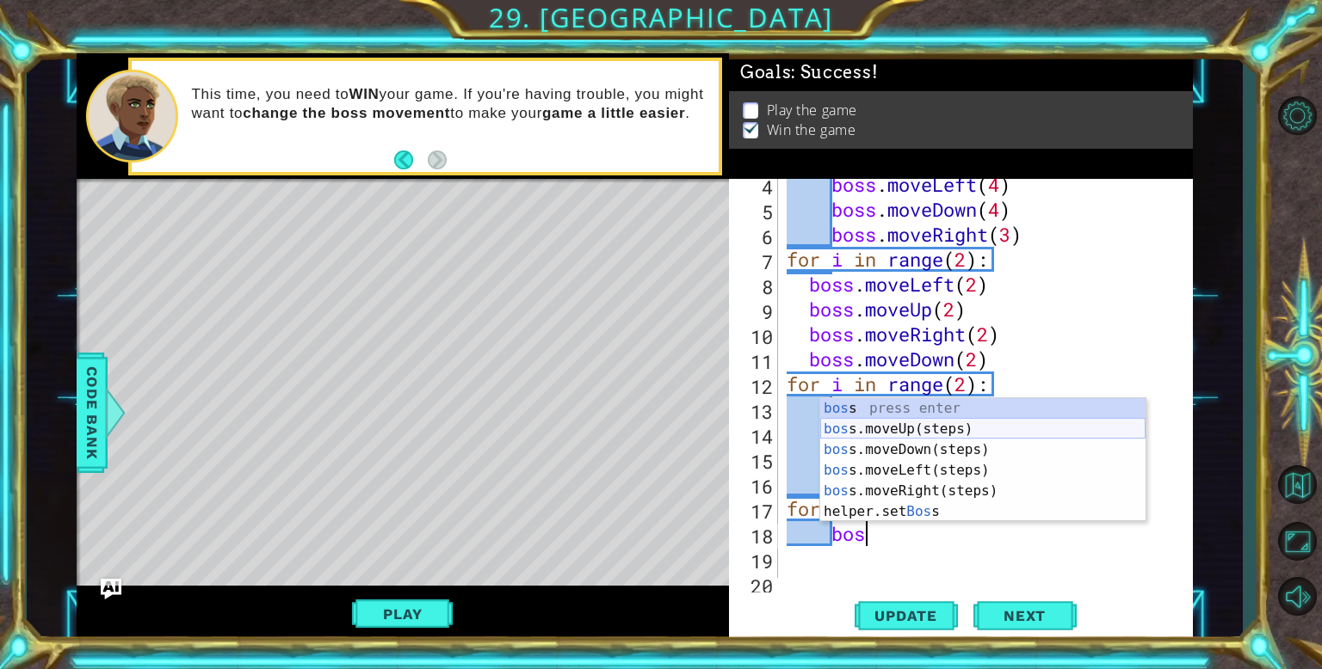
click at [882, 426] on div "bos s press enter bos s.moveUp(steps) press enter bos s.moveDown(steps) press e…" at bounding box center [982, 480] width 325 height 165
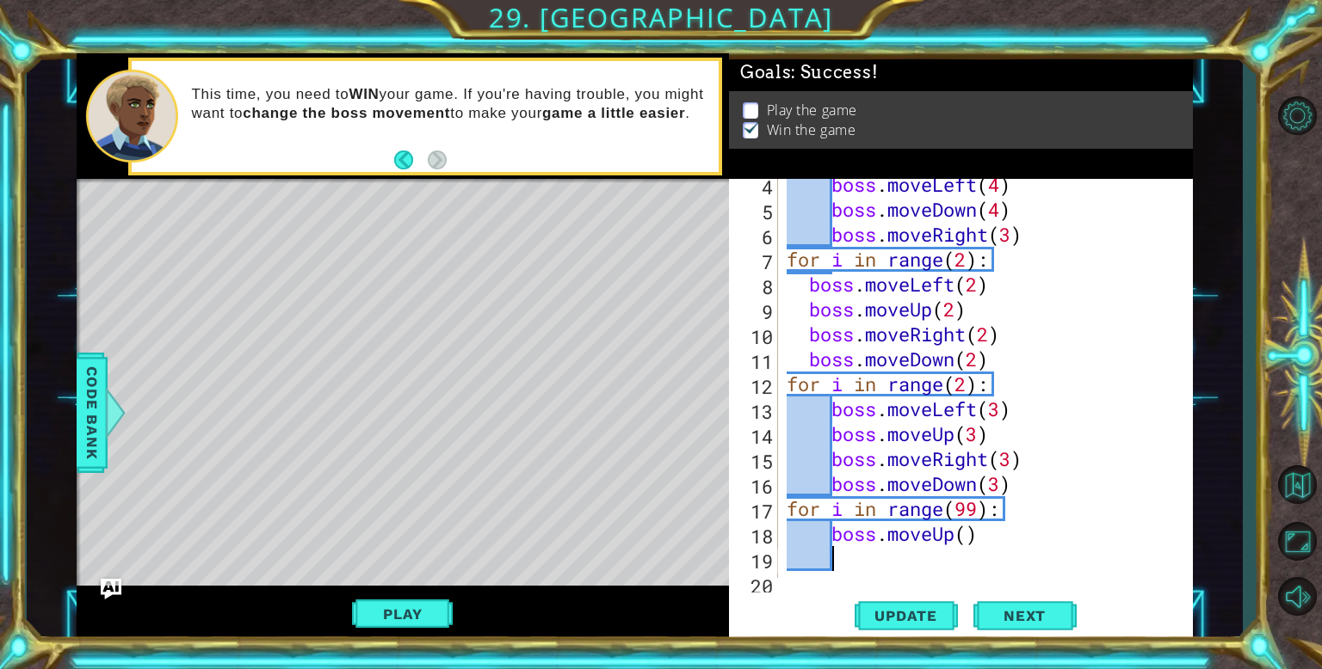
scroll to position [0, 0]
click at [969, 529] on div "boss . moveLeft ( 4 ) boss . moveDown ( 4 ) boss . moveRight ( 3 ) for i in ran…" at bounding box center [989, 396] width 413 height 449
type textarea "boss.moveUp(4)"
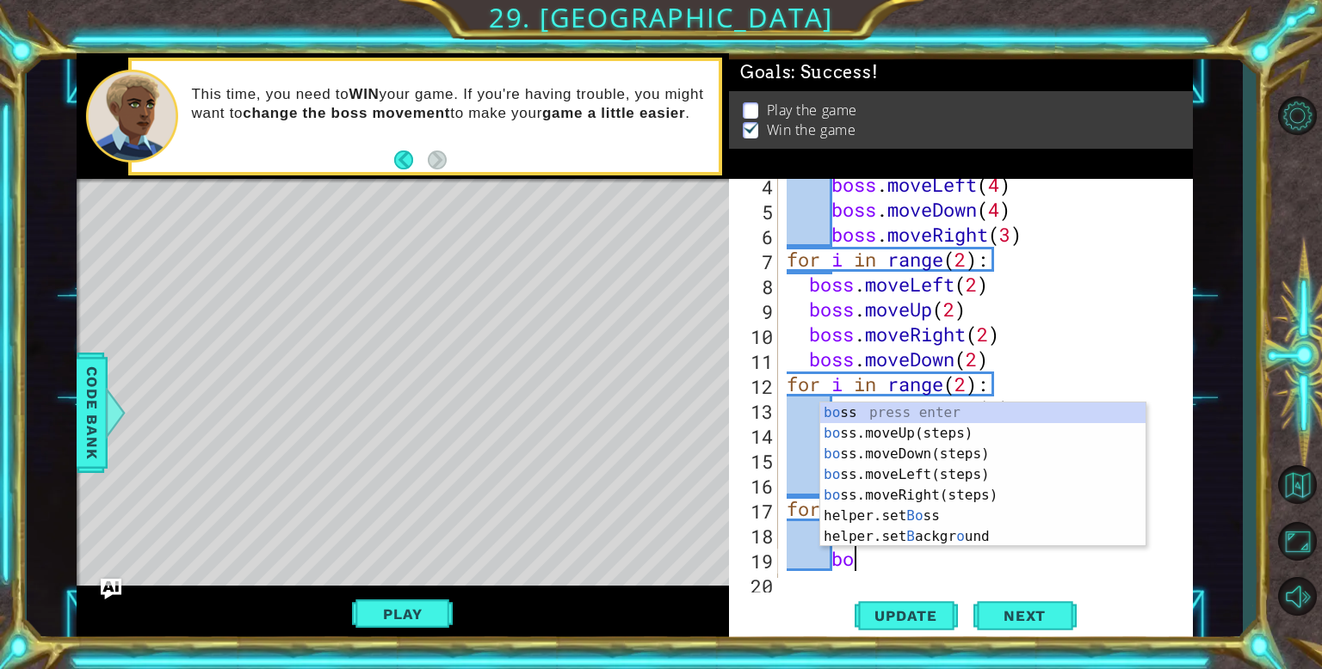
scroll to position [0, 3]
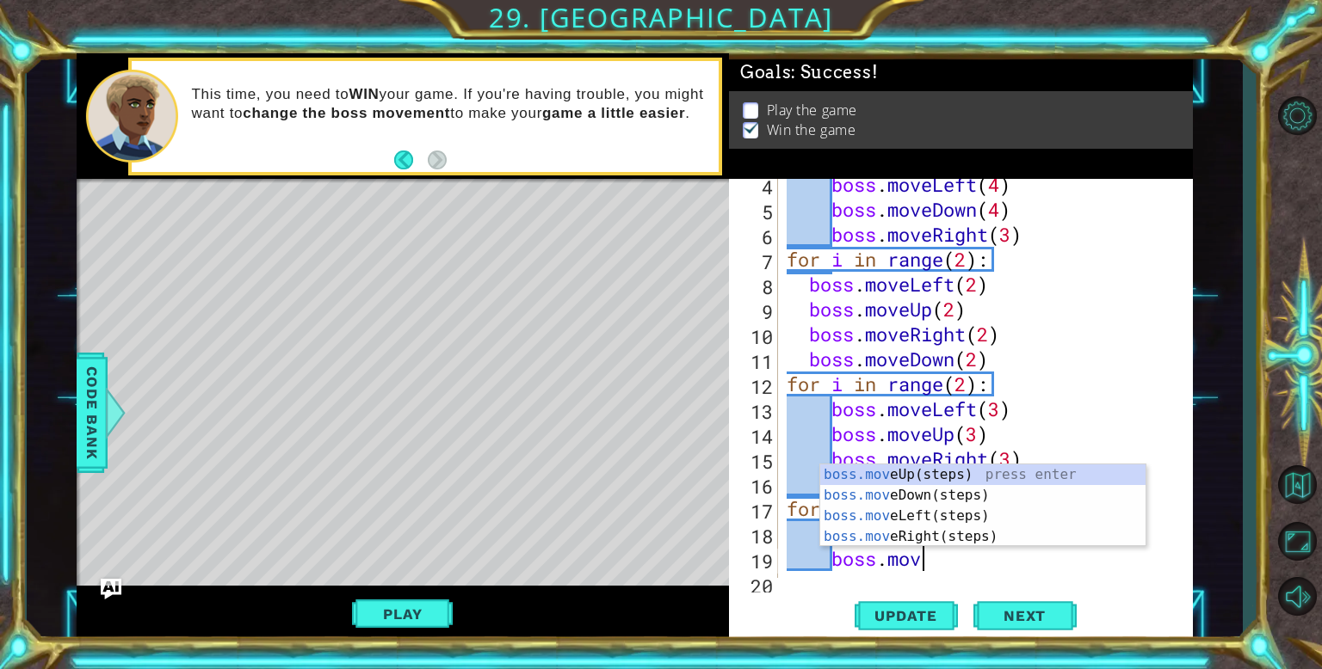
type textarea "boss.move"
click at [941, 516] on div "boss.move Up(steps) press enter boss.move Down(steps) press enter boss.move Lef…" at bounding box center [982, 527] width 325 height 124
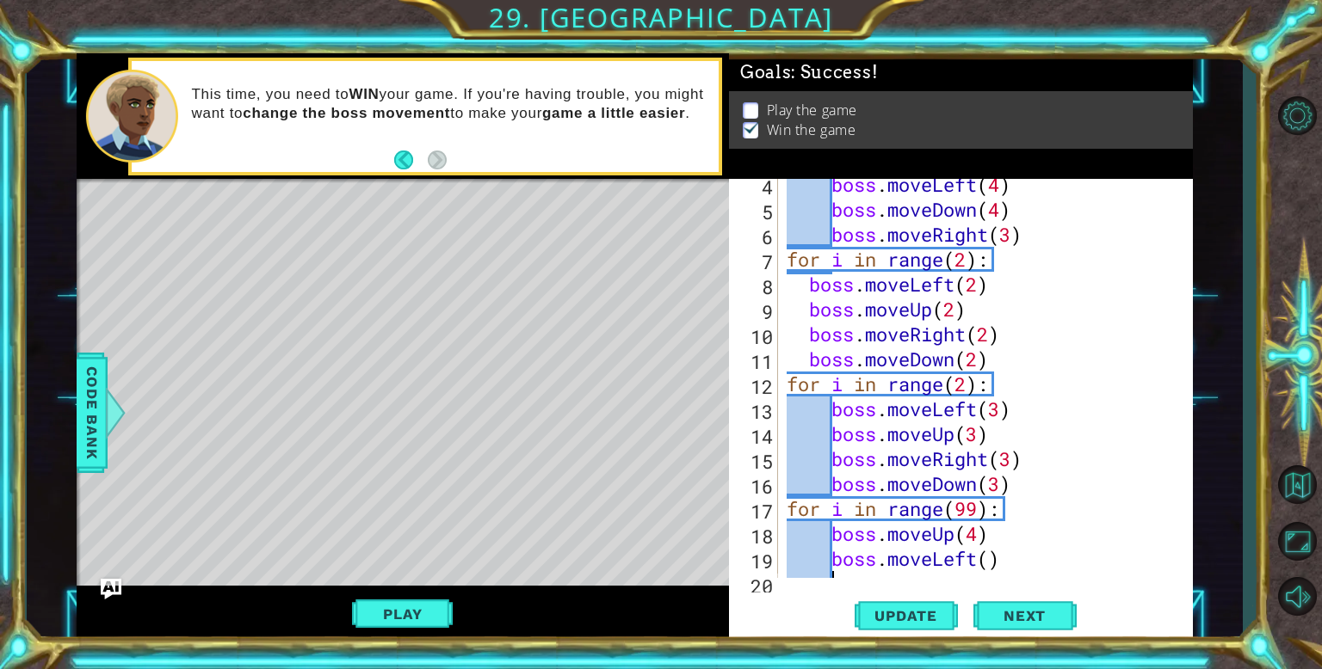
scroll to position [0, 0]
click at [993, 560] on div "boss . moveLeft ( 4 ) boss . moveDown ( 4 ) boss . moveRight ( 3 ) for i in ran…" at bounding box center [989, 396] width 413 height 449
click at [982, 545] on div "boss . moveLeft ( 4 ) boss . moveDown ( 4 ) boss . moveRight ( 3 ) for i in ran…" at bounding box center [989, 396] width 413 height 449
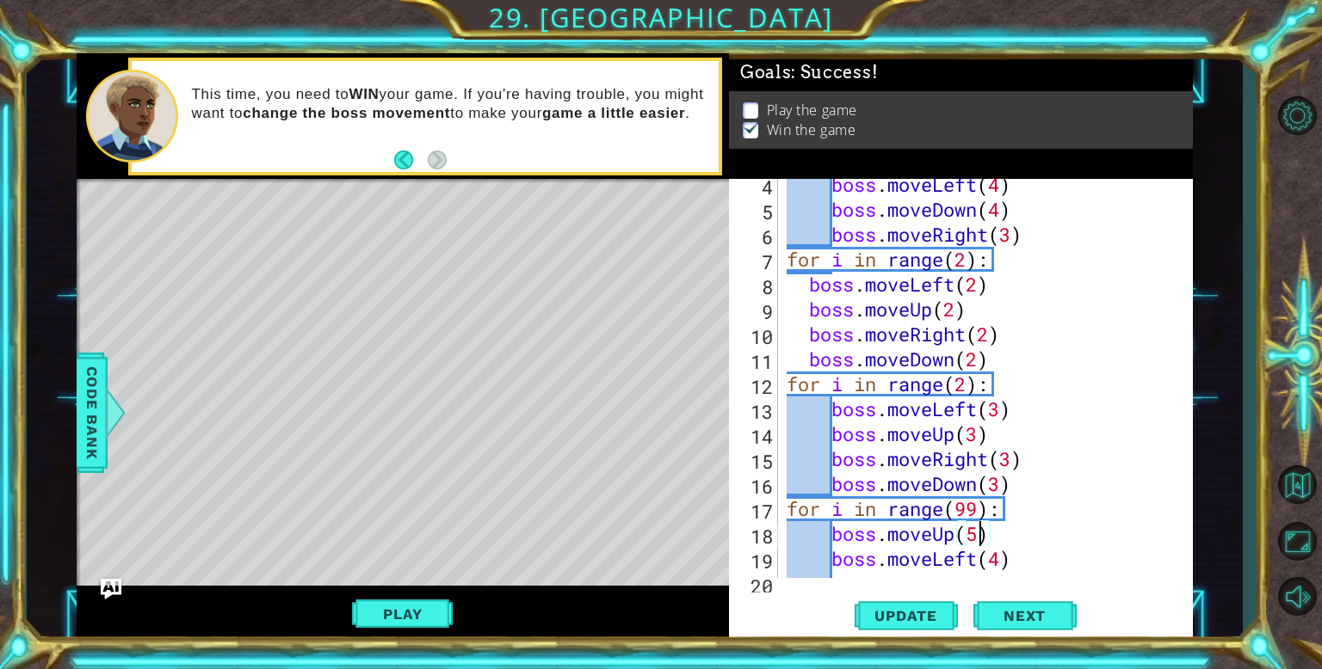
click at [1014, 562] on div "boss . moveLeft ( 4 ) boss . moveDown ( 4 ) boss . moveRight ( 3 ) for i in ran…" at bounding box center [989, 396] width 413 height 449
type textarea "boss.moveLeft(4)"
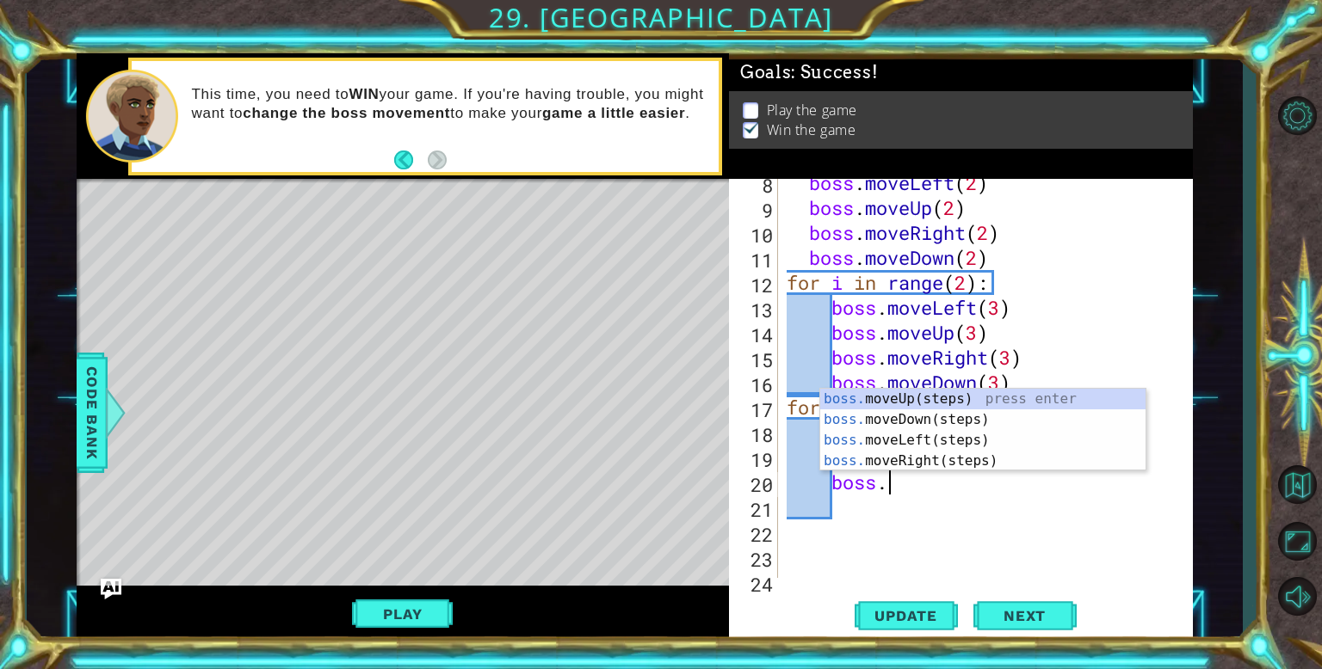
scroll to position [0, 0]
type textarea "boss.move"
click at [898, 414] on div "boss.move Up(steps) press enter boss.move Down(steps) press enter boss.move Lef…" at bounding box center [982, 451] width 325 height 124
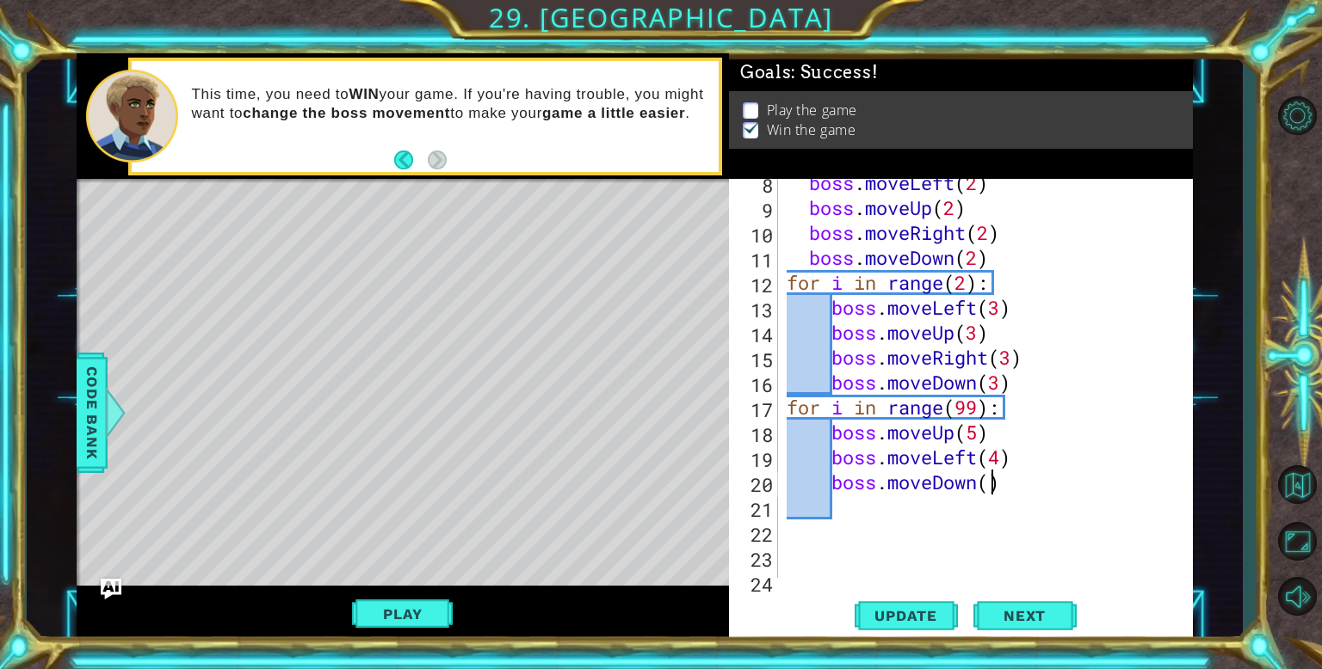
click at [989, 484] on div "boss . moveLeft ( 2 ) boss . moveUp ( 2 ) boss . moveRight ( 2 ) boss . moveDow…" at bounding box center [989, 394] width 413 height 449
type textarea "boss.moveDown(5)"
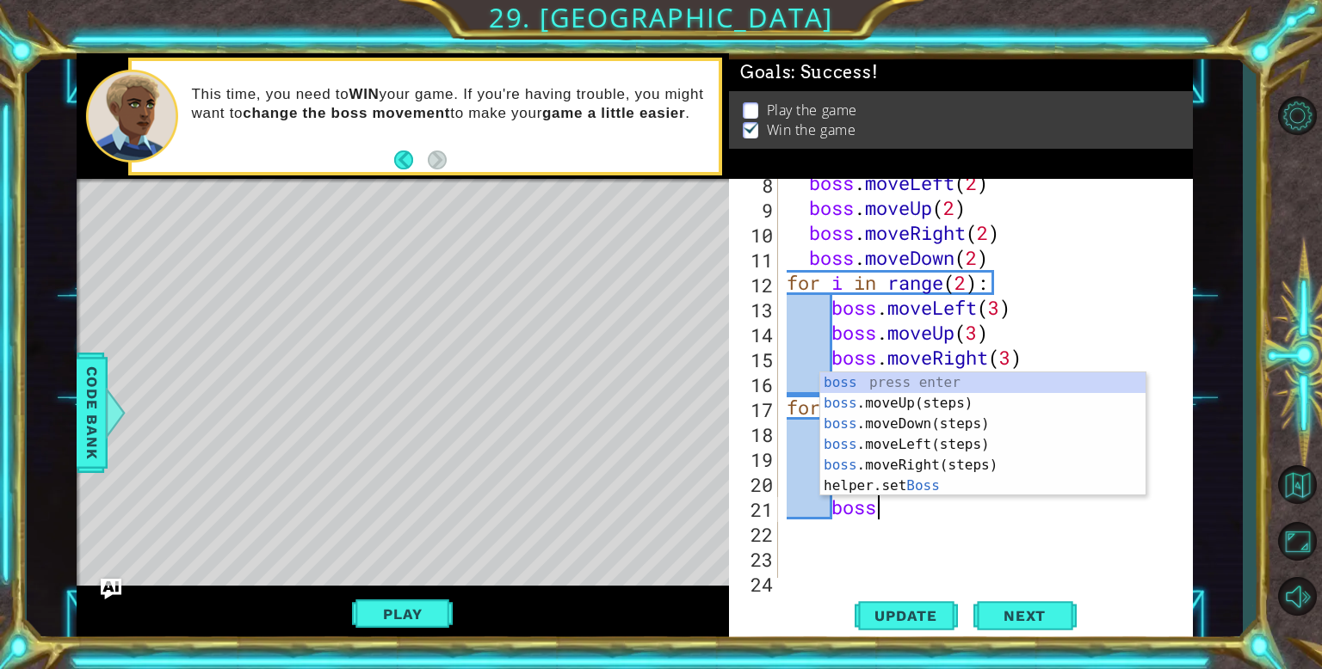
type textarea "boss."
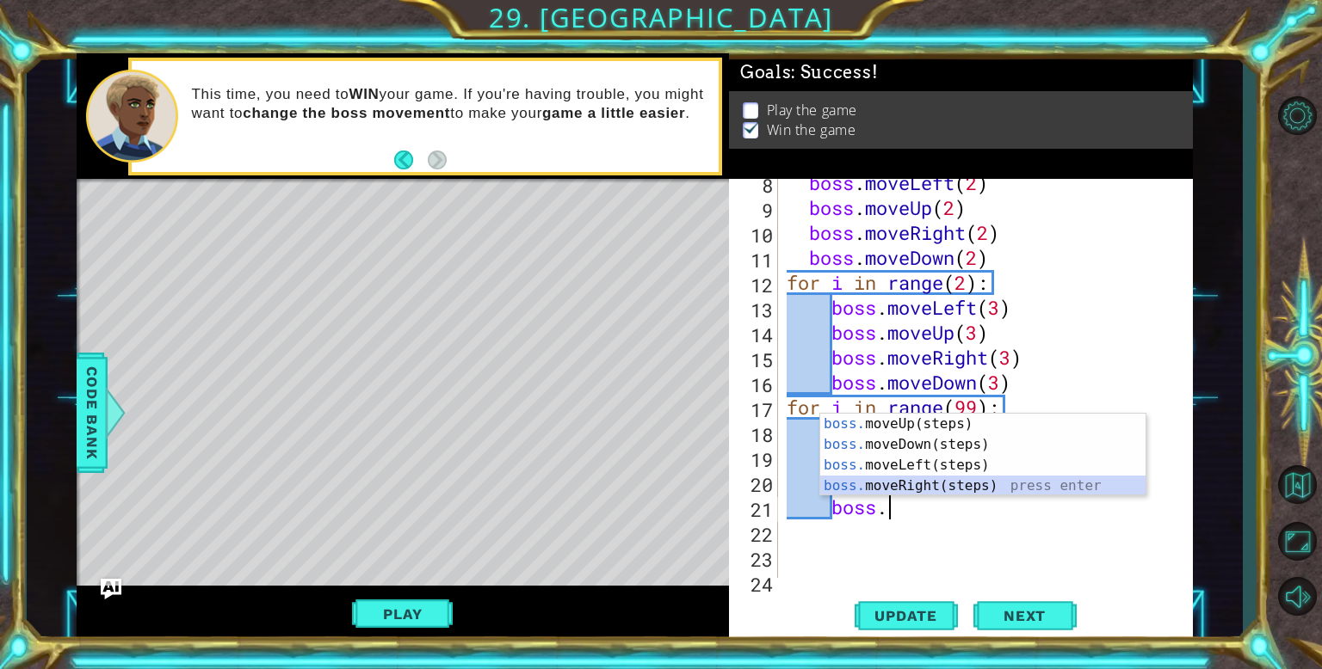
click at [931, 490] on div "boss. moveUp(steps) press enter boss. moveDown(steps) press enter boss. moveLef…" at bounding box center [982, 476] width 325 height 124
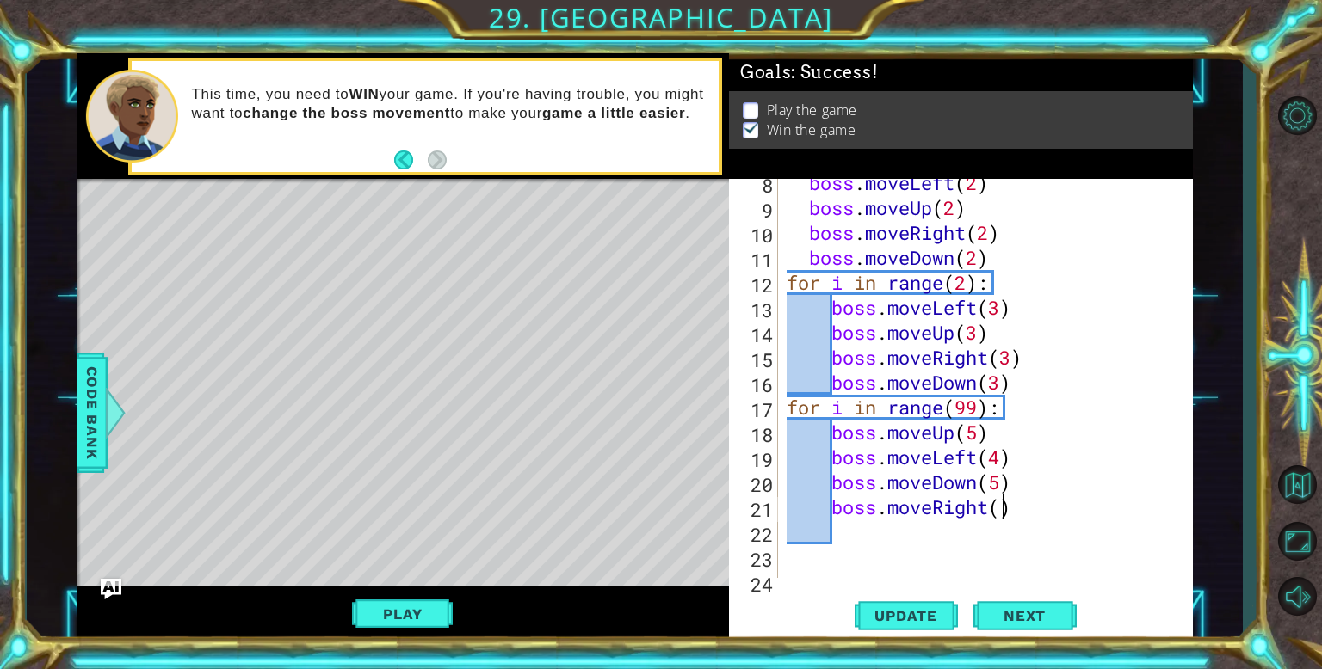
click at [1003, 509] on div "boss . moveLeft ( 2 ) boss . moveUp ( 2 ) boss . moveRight ( 2 ) boss . moveDow…" at bounding box center [989, 394] width 413 height 449
type textarea "boss.moveRight(4)"
click at [879, 615] on span "Update" at bounding box center [905, 615] width 97 height 17
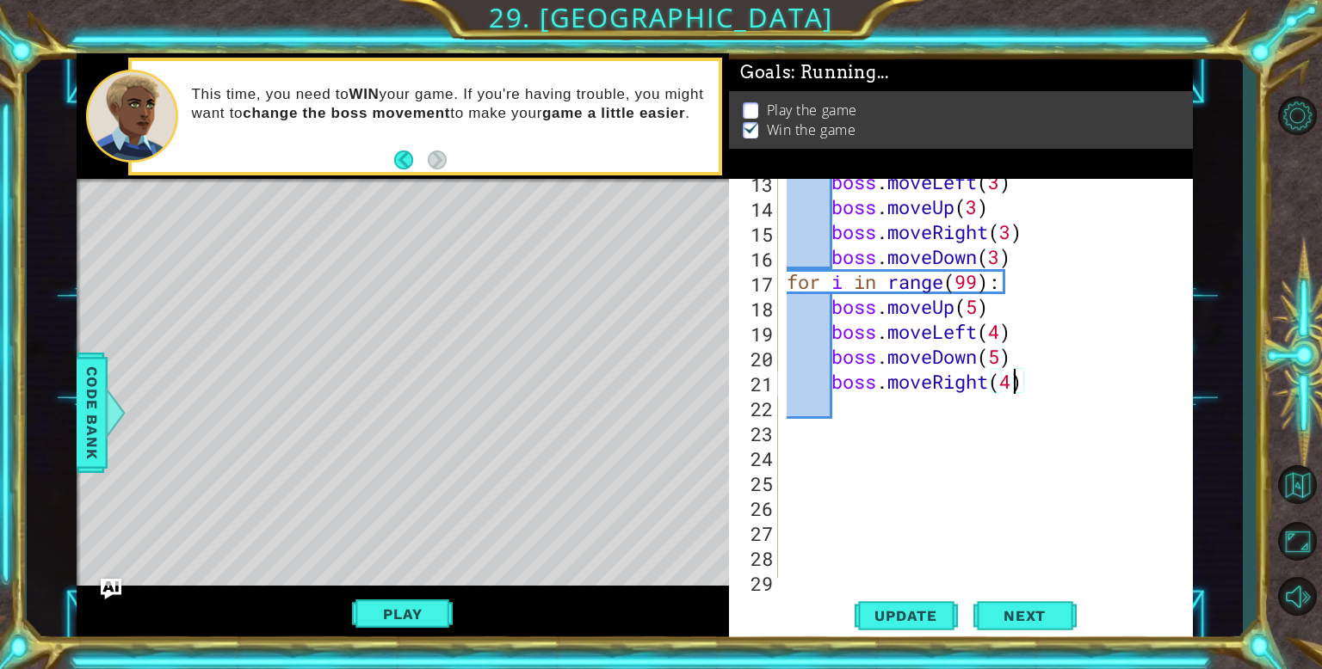
scroll to position [431, 0]
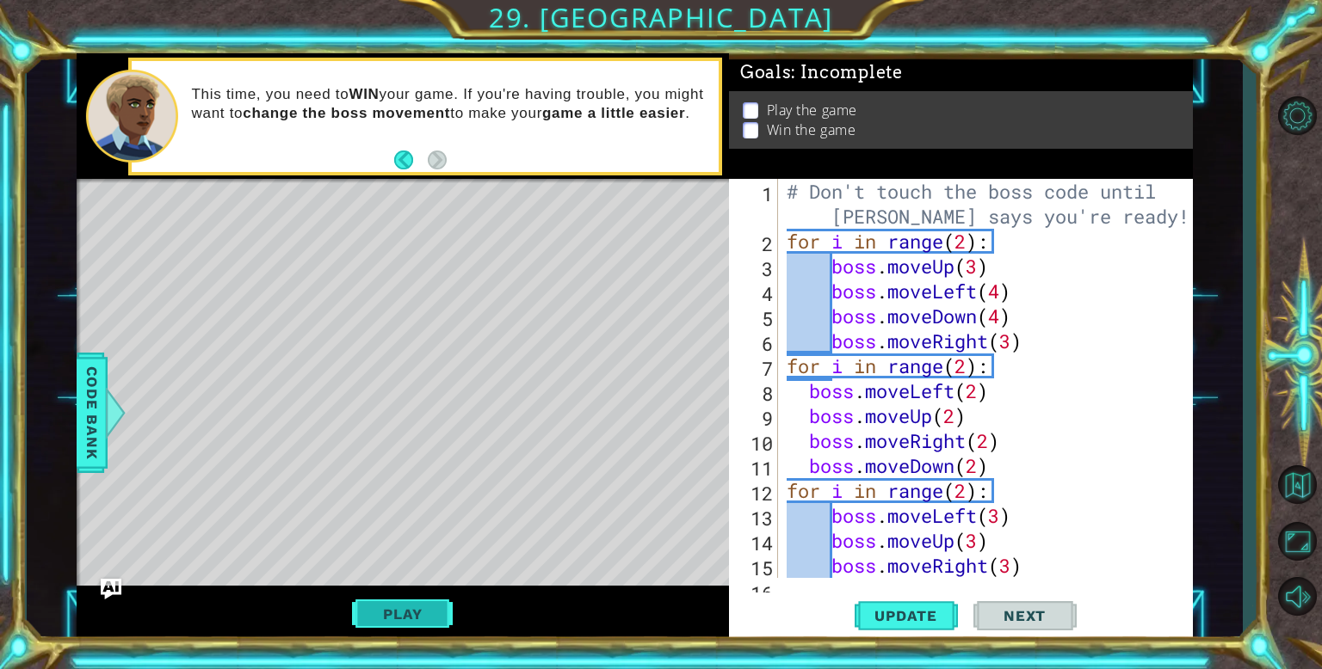
click at [391, 609] on button "Play" at bounding box center [402, 614] width 101 height 33
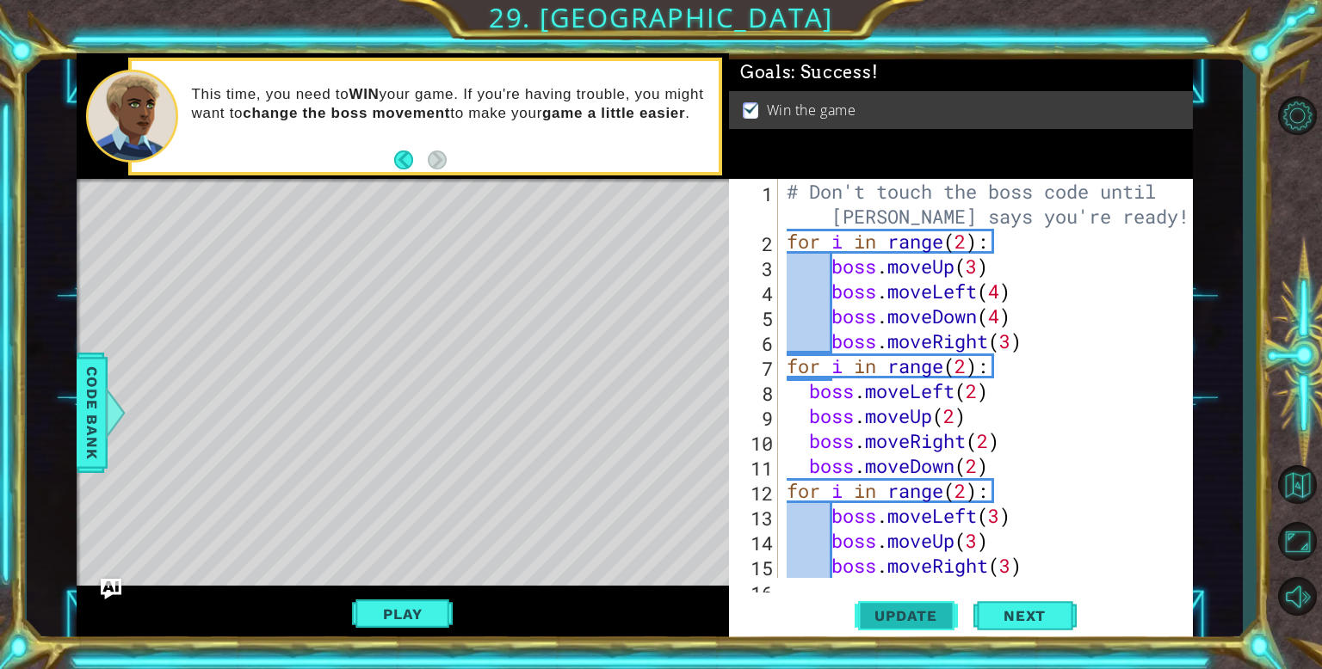
click at [860, 615] on span "Update" at bounding box center [905, 615] width 97 height 17
click at [889, 620] on span "Update" at bounding box center [905, 615] width 97 height 17
click at [897, 617] on span "Update" at bounding box center [905, 615] width 97 height 17
click at [909, 616] on span "Update" at bounding box center [905, 615] width 97 height 17
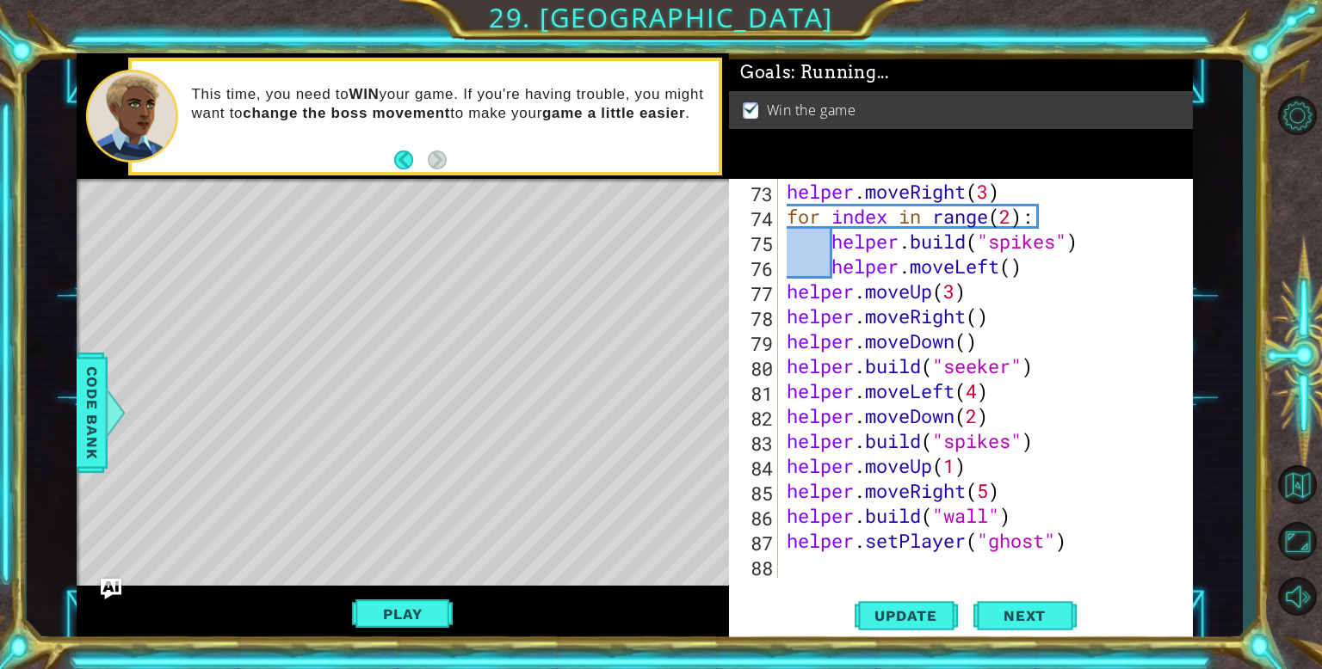
scroll to position [1846, 0]
click at [814, 561] on div "helper . moveRight ( 3 ) for index in range ( 2 ) : helper . build ( "spikes" )…" at bounding box center [989, 403] width 413 height 449
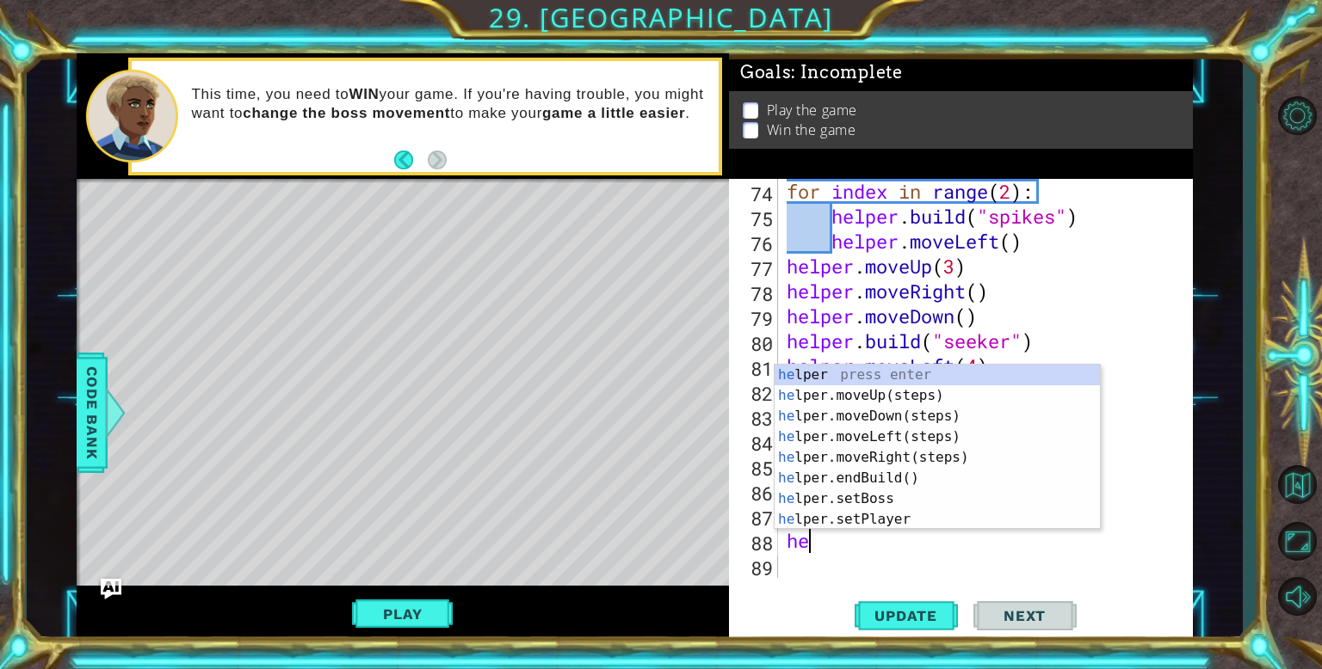
scroll to position [0, 0]
type textarea "helper"
click at [833, 456] on div "helper press enter helper .moveUp(steps) press enter helper .moveDown(steps) pr…" at bounding box center [936, 468] width 325 height 207
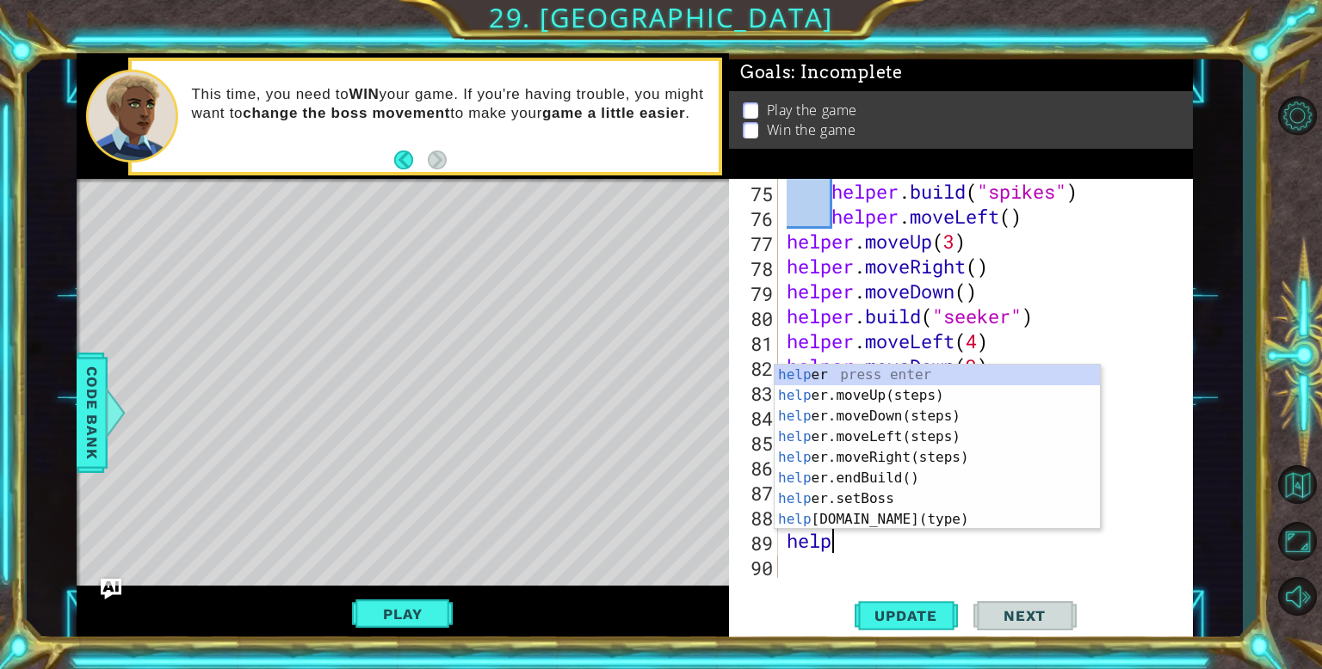
scroll to position [0, 0]
click at [869, 521] on div "help er press enter help er.moveUp(steps) press enter help er.moveDown(steps) p…" at bounding box center [936, 468] width 325 height 207
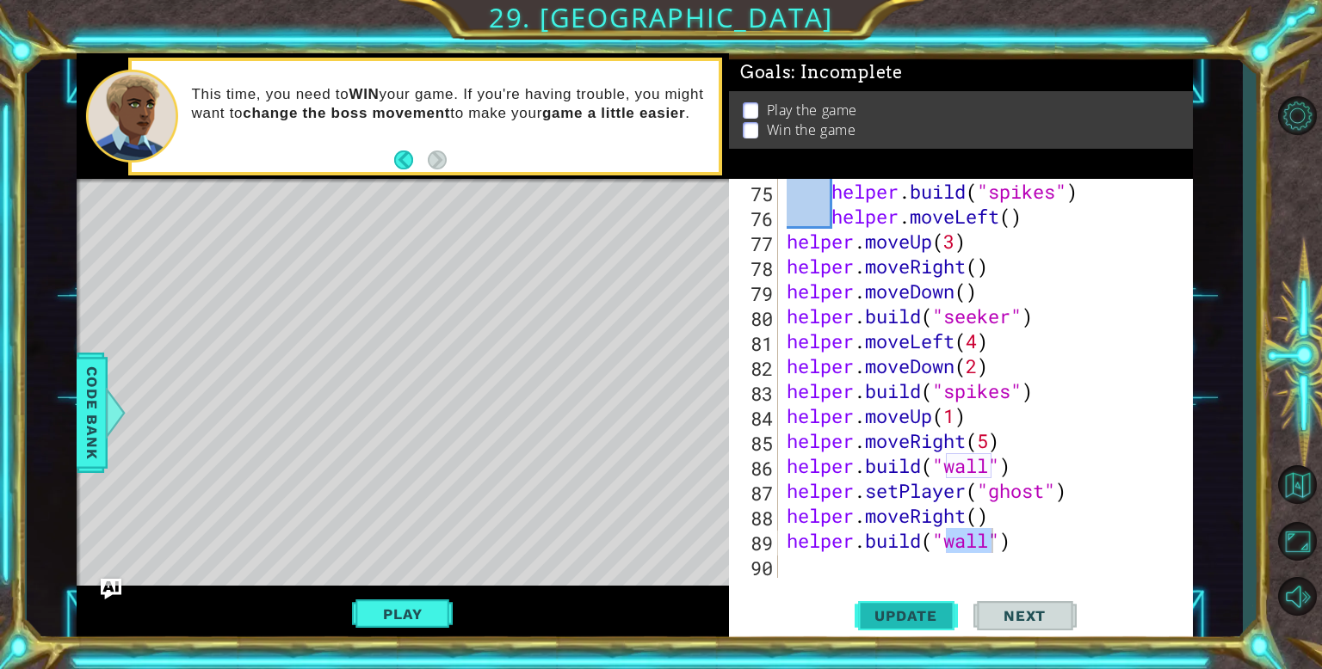
click at [914, 607] on span "Update" at bounding box center [905, 615] width 97 height 17
click at [969, 520] on div "helper . build ( "spikes" ) helper . moveLeft ( ) helper . moveUp ( 3 ) helper …" at bounding box center [989, 403] width 413 height 449
click at [898, 601] on button "Update" at bounding box center [905, 616] width 103 height 46
click at [897, 607] on span "Update" at bounding box center [905, 615] width 97 height 17
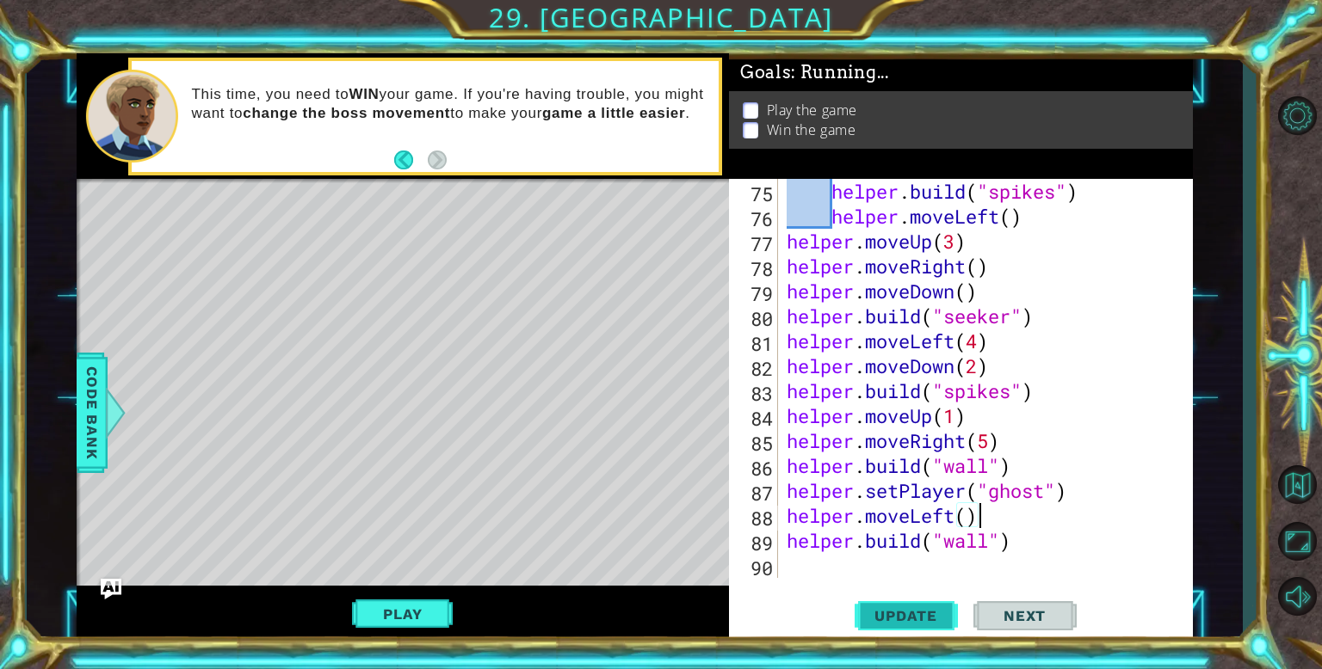
click at [897, 607] on span "Update" at bounding box center [905, 615] width 97 height 17
click at [988, 521] on div "helper . build ( "spikes" ) helper . moveLeft ( ) helper . moveUp ( 3 ) helper …" at bounding box center [989, 403] width 413 height 449
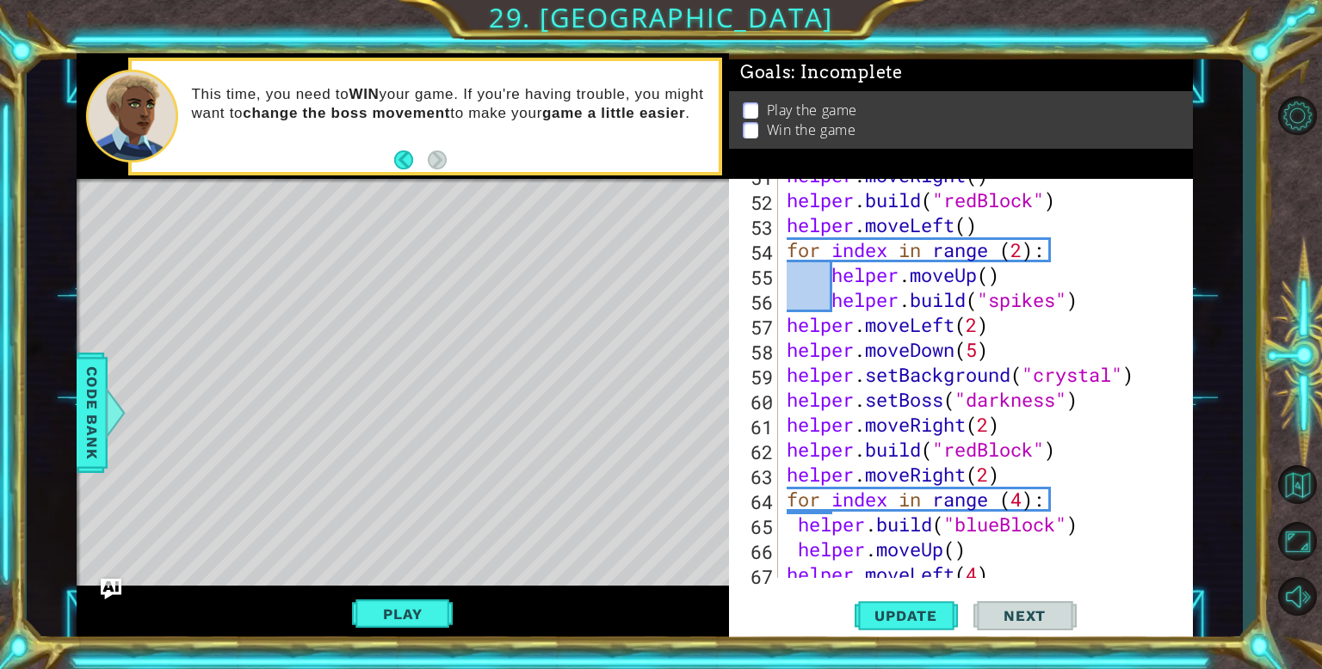
scroll to position [1314, 0]
click at [1057, 444] on div "helper . moveRight ( ) helper . build ( "redBlock" ) helper . moveLeft ( ) for …" at bounding box center [989, 387] width 413 height 449
click at [991, 479] on div "helper . moveRight ( ) helper . build ( "redBlock" ) helper . moveLeft ( ) for …" at bounding box center [989, 387] width 413 height 449
click at [1057, 456] on div "helper . moveRight ( ) helper . build ( "redBlock" ) helper . moveLeft ( ) for …" at bounding box center [989, 387] width 413 height 449
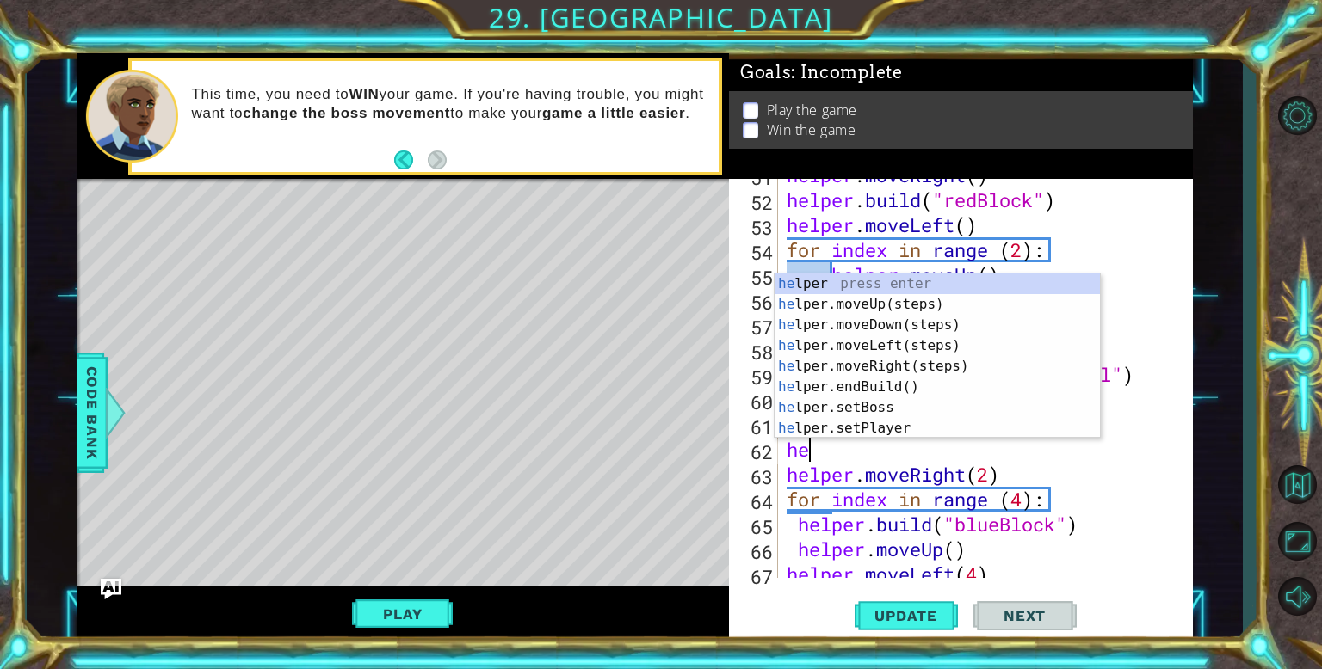
scroll to position [0, 0]
type textarea "h"
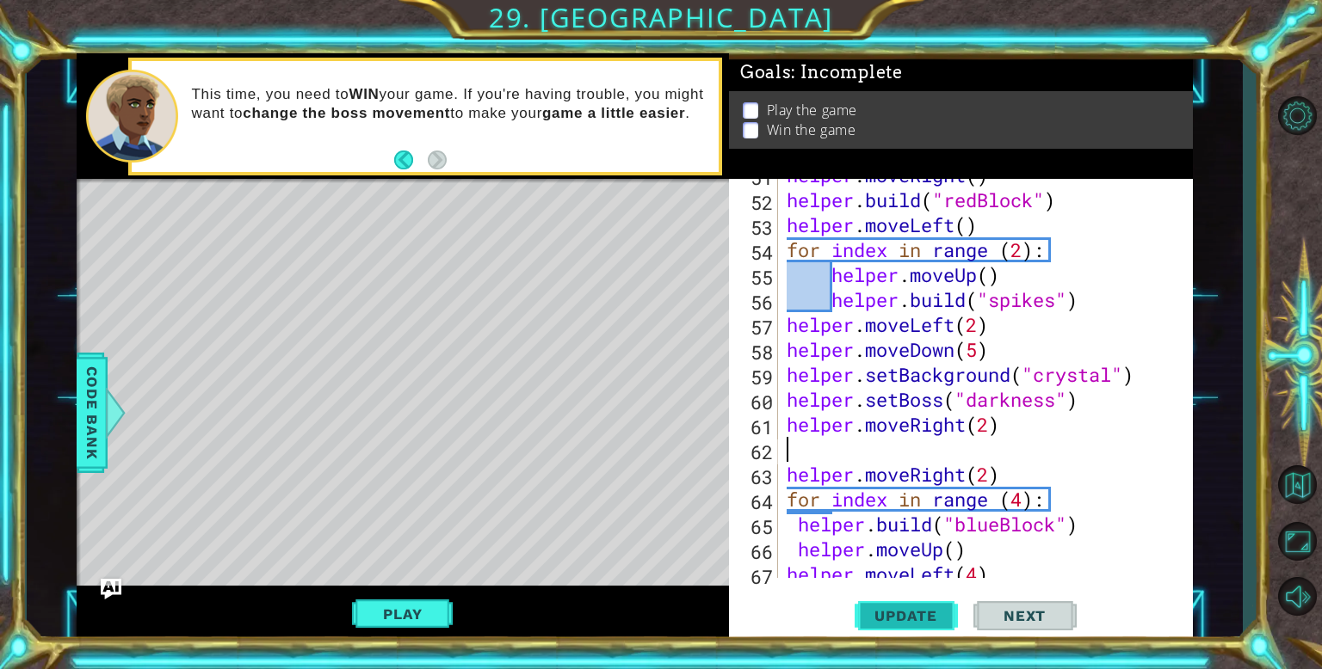
click at [915, 609] on span "Update" at bounding box center [905, 615] width 97 height 17
click at [887, 601] on button "Update" at bounding box center [905, 616] width 103 height 46
click at [883, 607] on span "Update" at bounding box center [905, 615] width 97 height 17
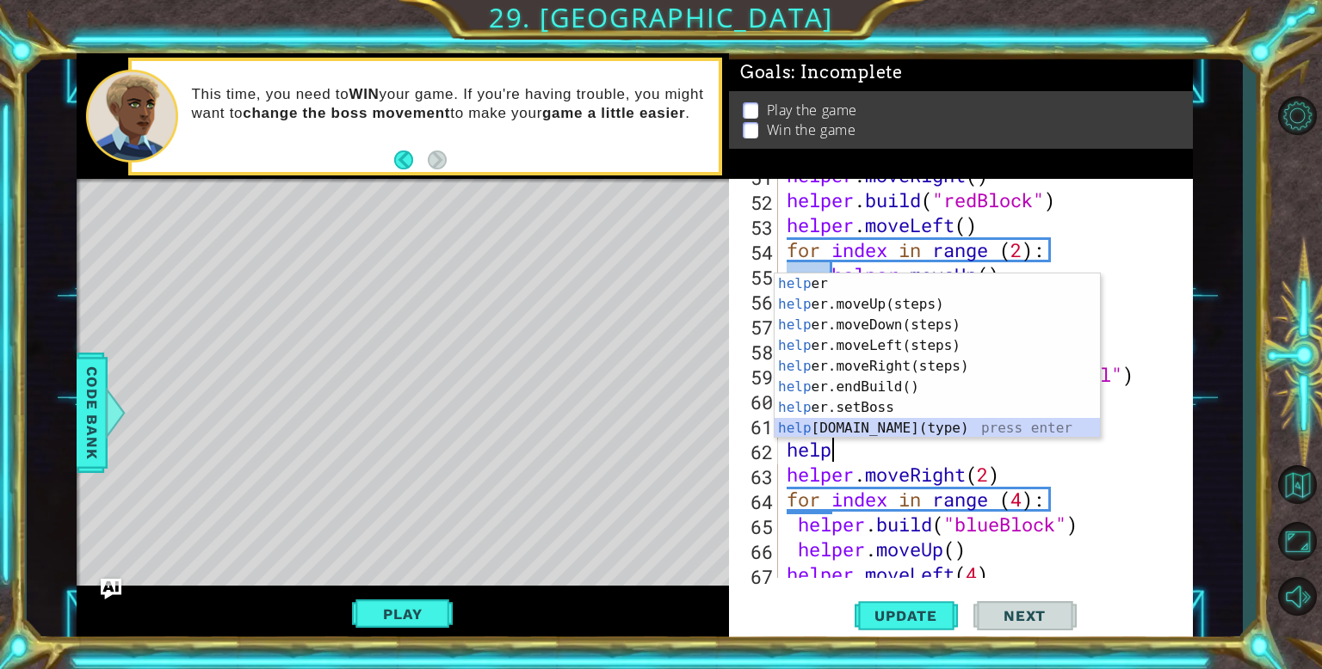
click at [853, 422] on div "help er press enter help er.moveUp(steps) press enter help er.moveDown(steps) p…" at bounding box center [936, 377] width 325 height 207
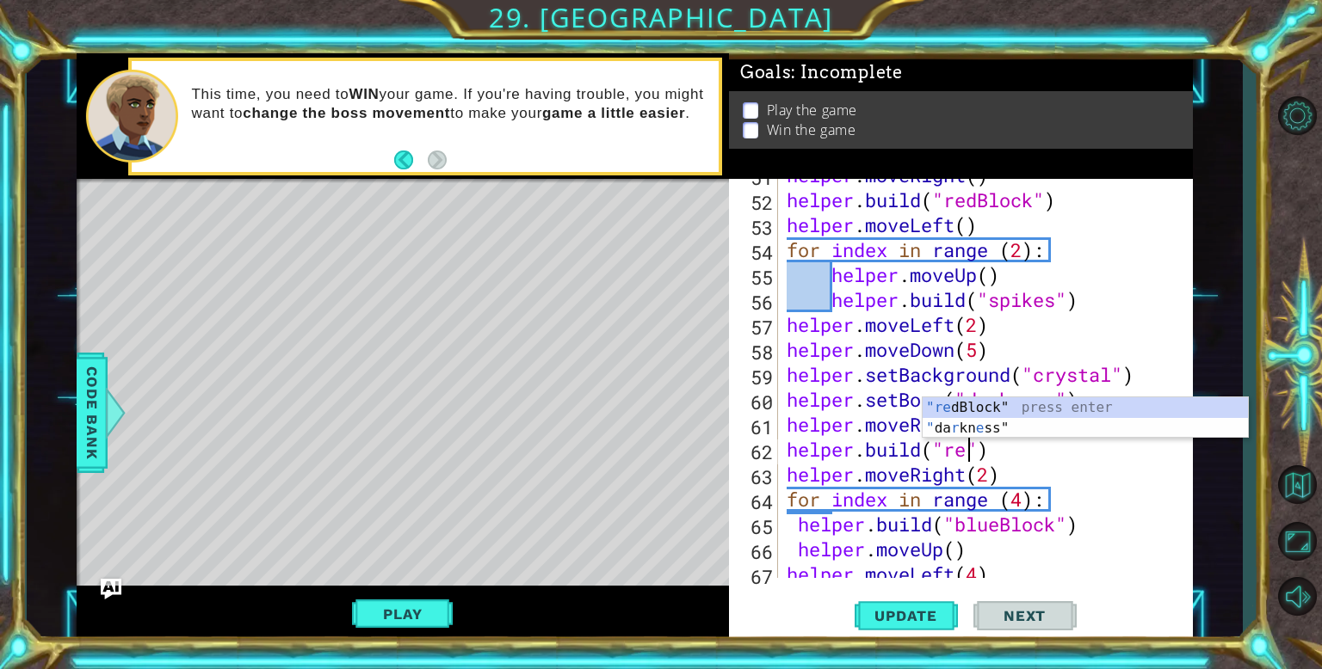
scroll to position [0, 8]
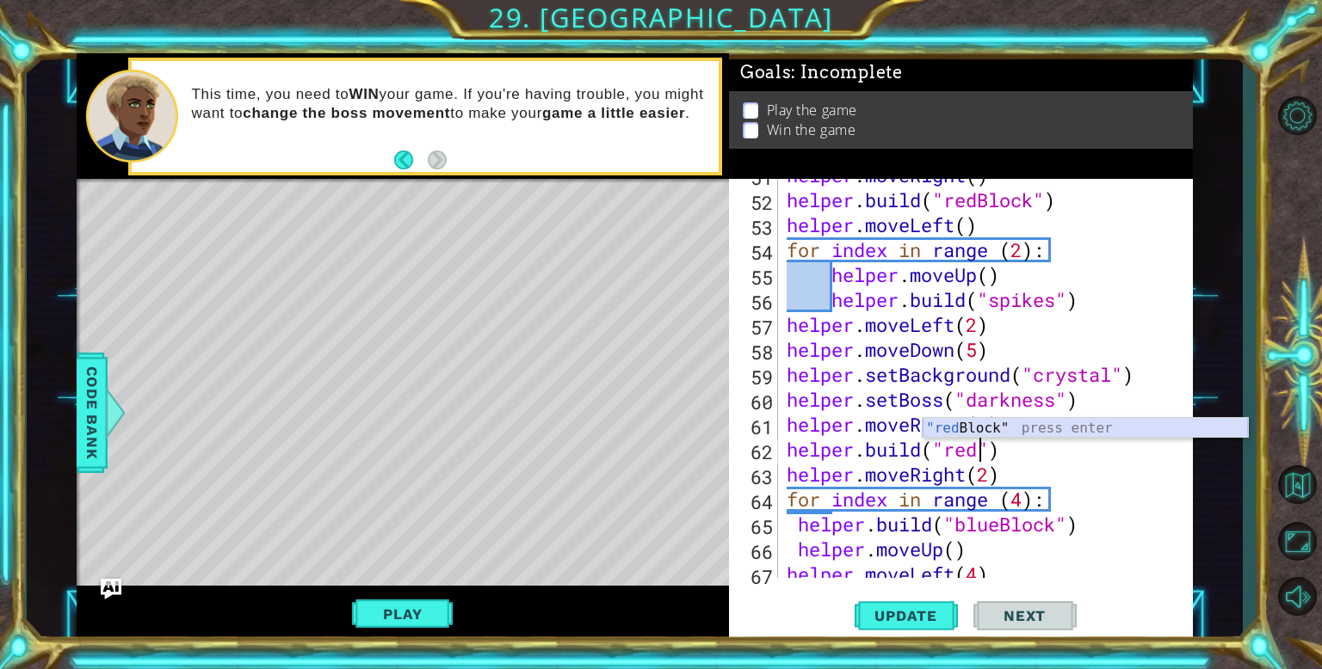
click at [1000, 431] on div ""red Block" press enter" at bounding box center [1084, 449] width 325 height 62
type textarea "[DOMAIN_NAME]("redBlock")"
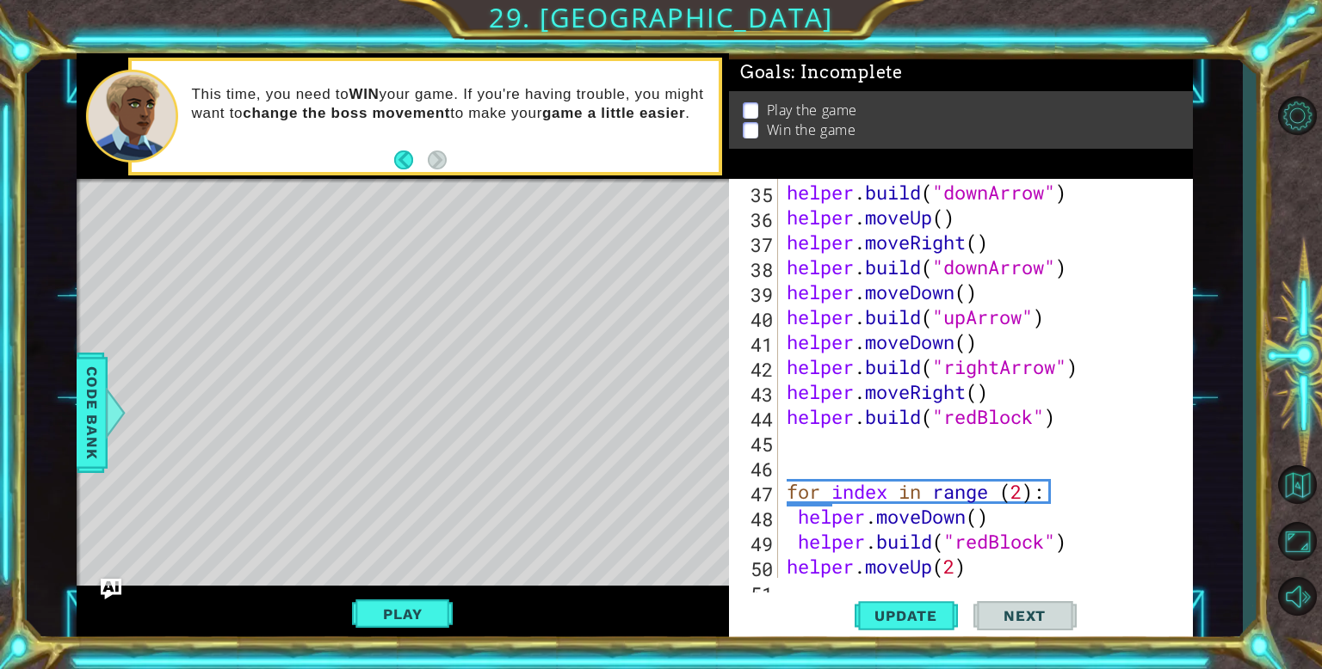
scroll to position [897, 0]
click at [1058, 418] on div "helper . moveDown ( ) helper . build ( "downArrow" ) helper . moveUp ( ) helper…" at bounding box center [989, 379] width 413 height 449
drag, startPoint x: 1058, startPoint y: 418, endPoint x: 790, endPoint y: 422, distance: 268.5
click at [790, 422] on div "helper . moveDown ( ) helper . build ( "downArrow" ) helper . moveUp ( ) helper…" at bounding box center [989, 379] width 413 height 449
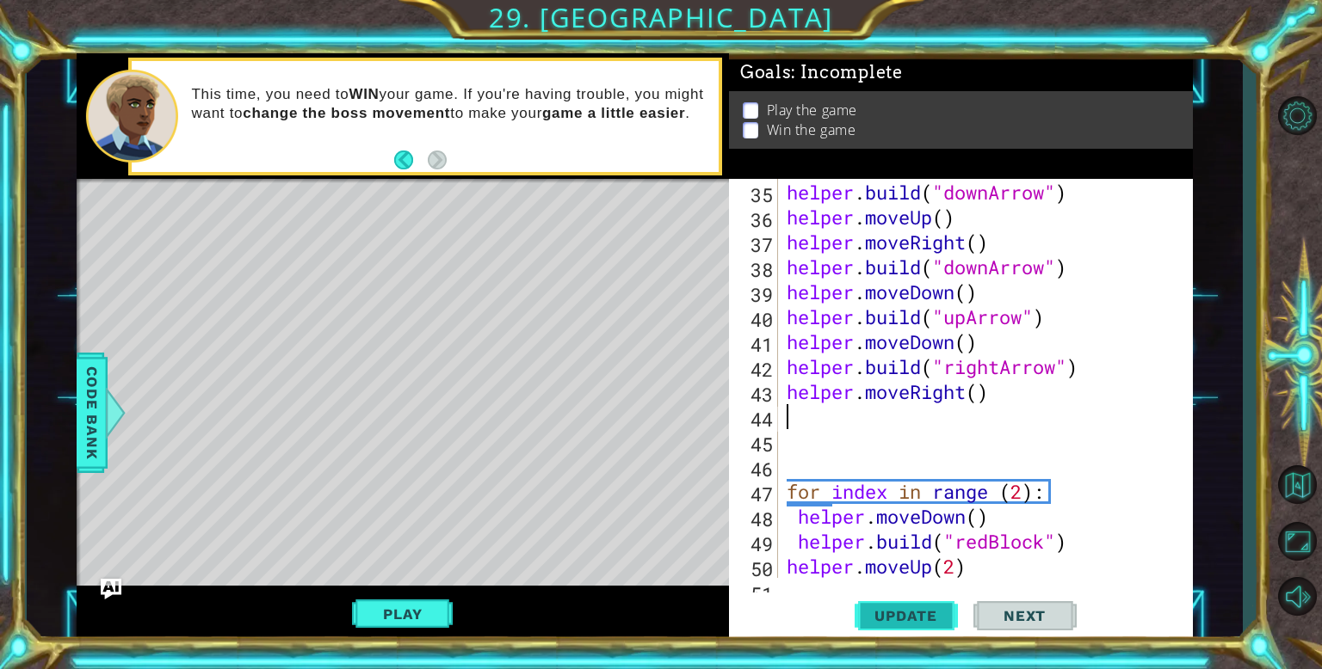
click at [903, 613] on span "Update" at bounding box center [905, 615] width 97 height 17
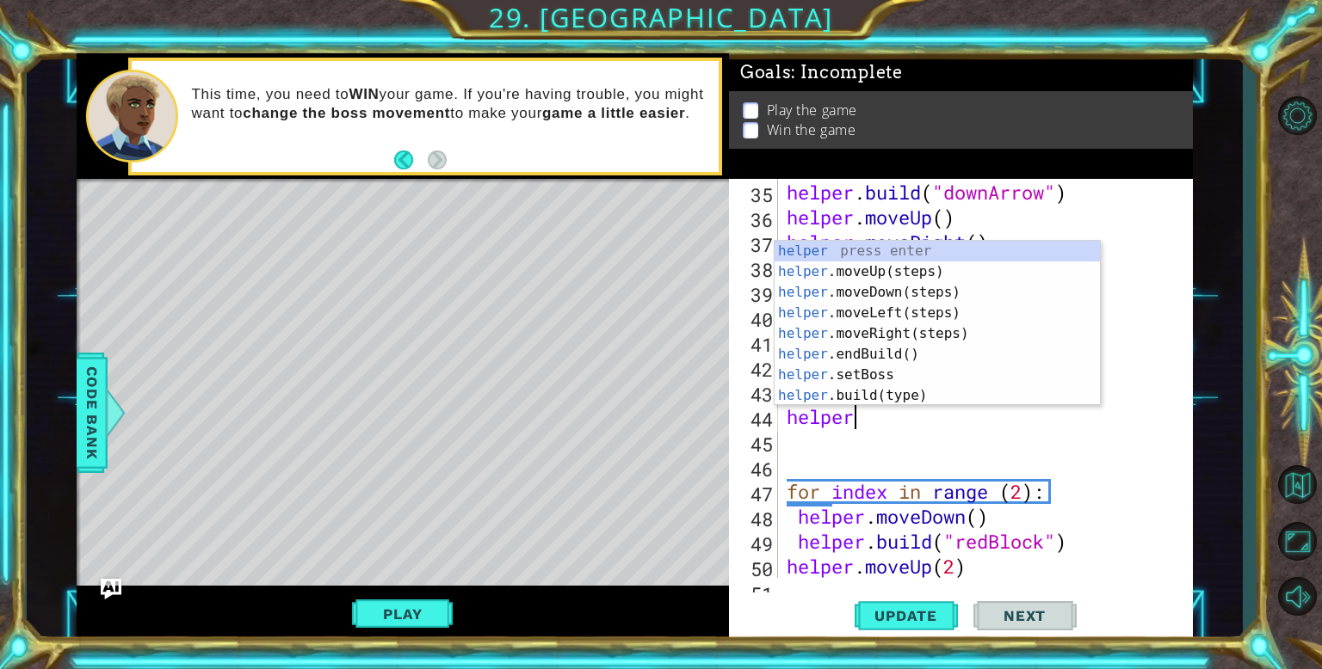
scroll to position [0, 2]
click at [848, 393] on div "helper press enter helper .moveUp(steps) press enter helper .moveDown(steps) pr…" at bounding box center [936, 344] width 325 height 207
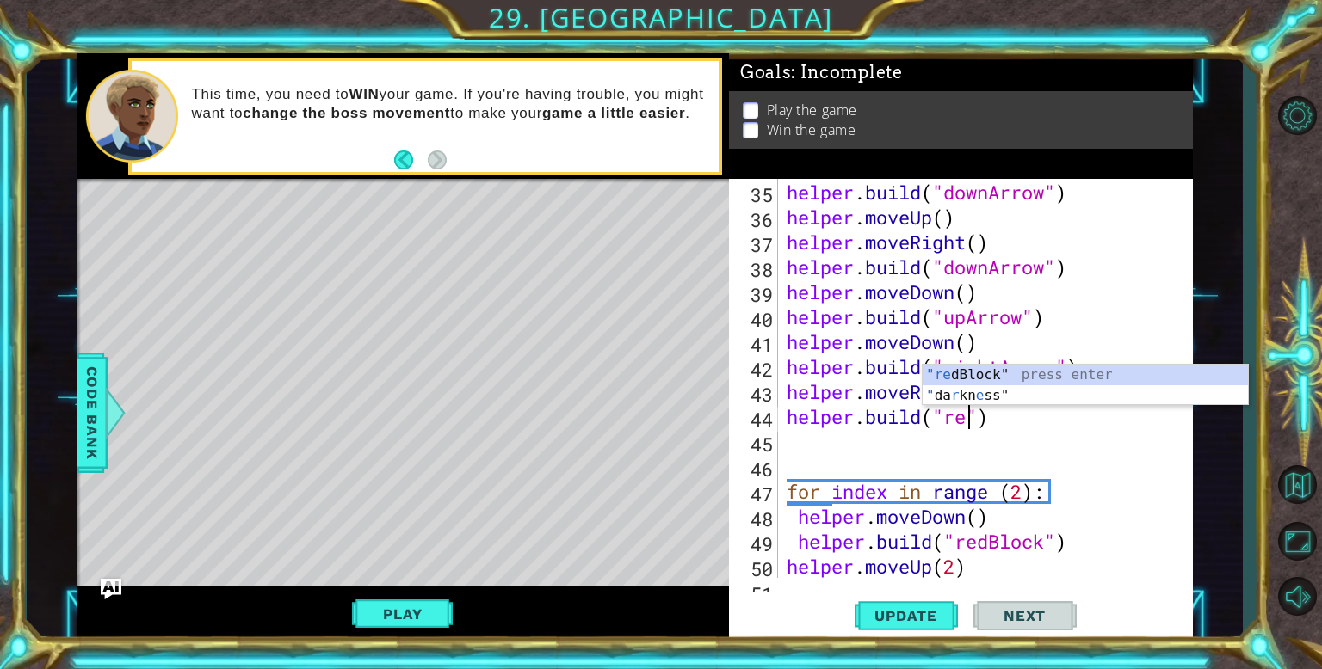
scroll to position [0, 8]
click at [982, 373] on div ""re dBlock" press enter " da r kn e ss" press enter" at bounding box center [1084, 406] width 325 height 83
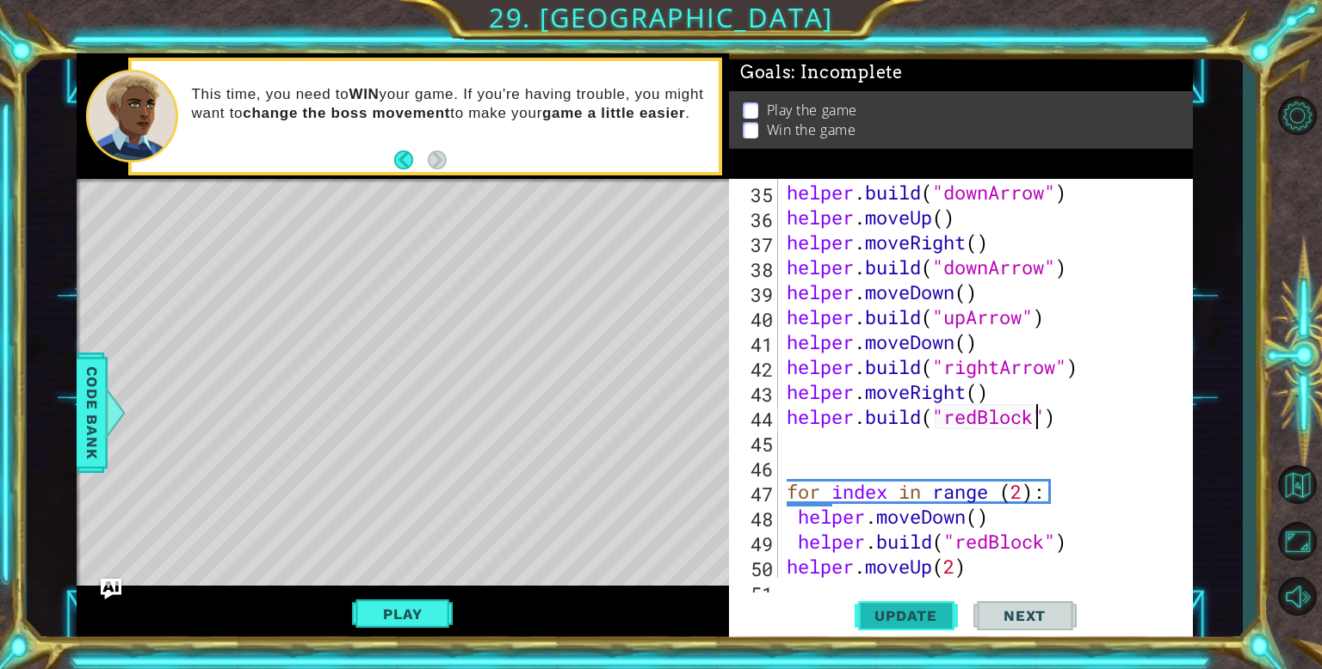
type textarea "[DOMAIN_NAME]("redBlock")"
click at [895, 614] on span "Update" at bounding box center [905, 615] width 97 height 17
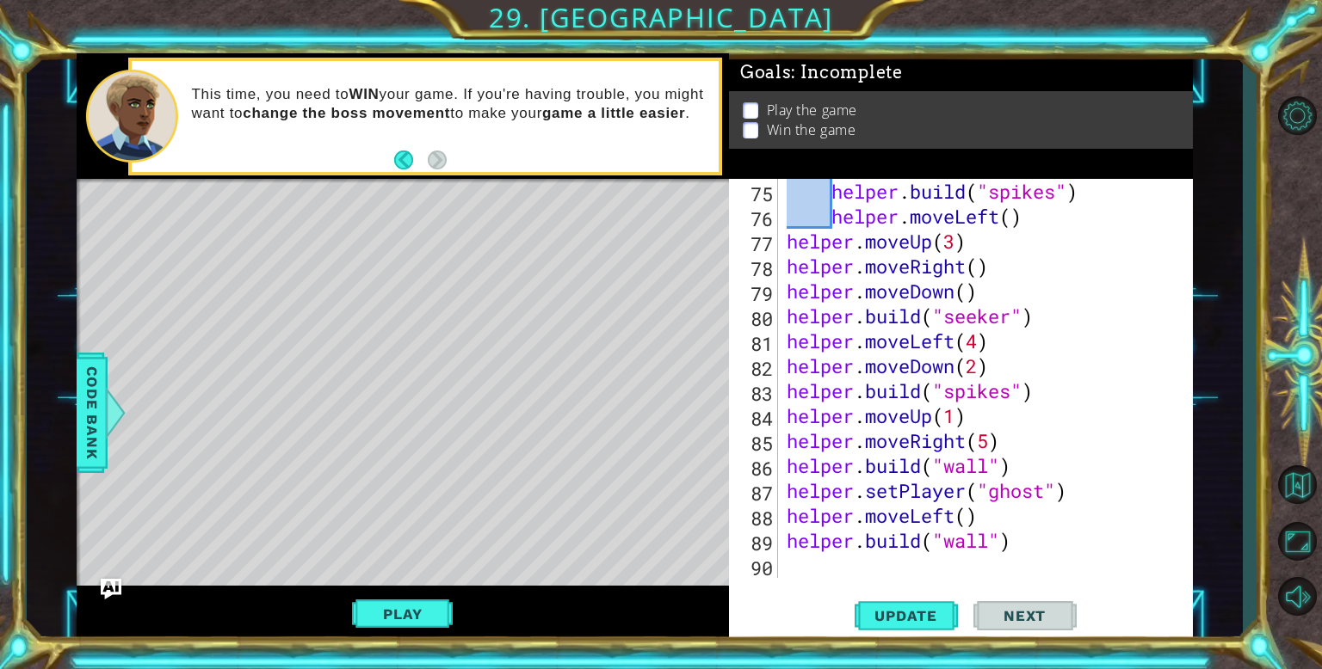
scroll to position [1896, 0]
click at [806, 564] on div "helper . build ( "spikes" ) helper . moveLeft ( ) helper . moveUp ( 3 ) helper …" at bounding box center [989, 403] width 413 height 449
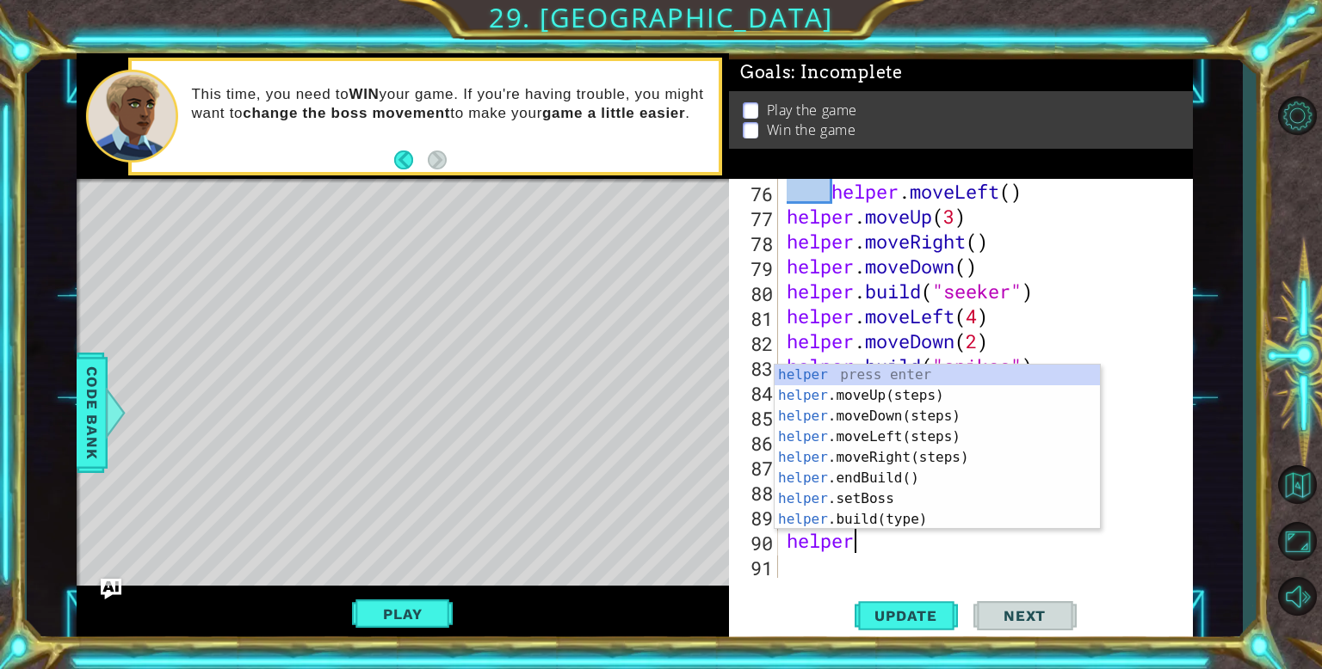
scroll to position [0, 3]
type textarea "helper.m"
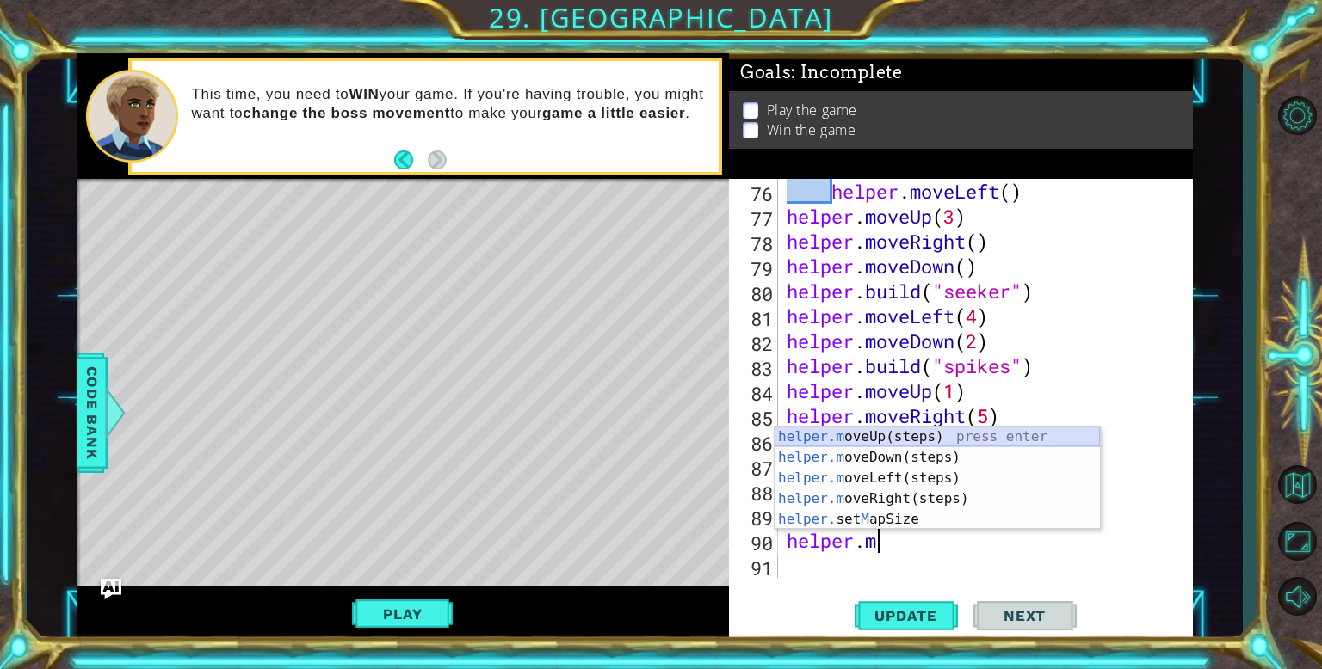
drag, startPoint x: 854, startPoint y: 442, endPoint x: 871, endPoint y: 455, distance: 20.8
click at [852, 441] on div "helper.m oveUp(steps) press enter helper.m oveDown(steps) press enter helper.m …" at bounding box center [936, 499] width 325 height 145
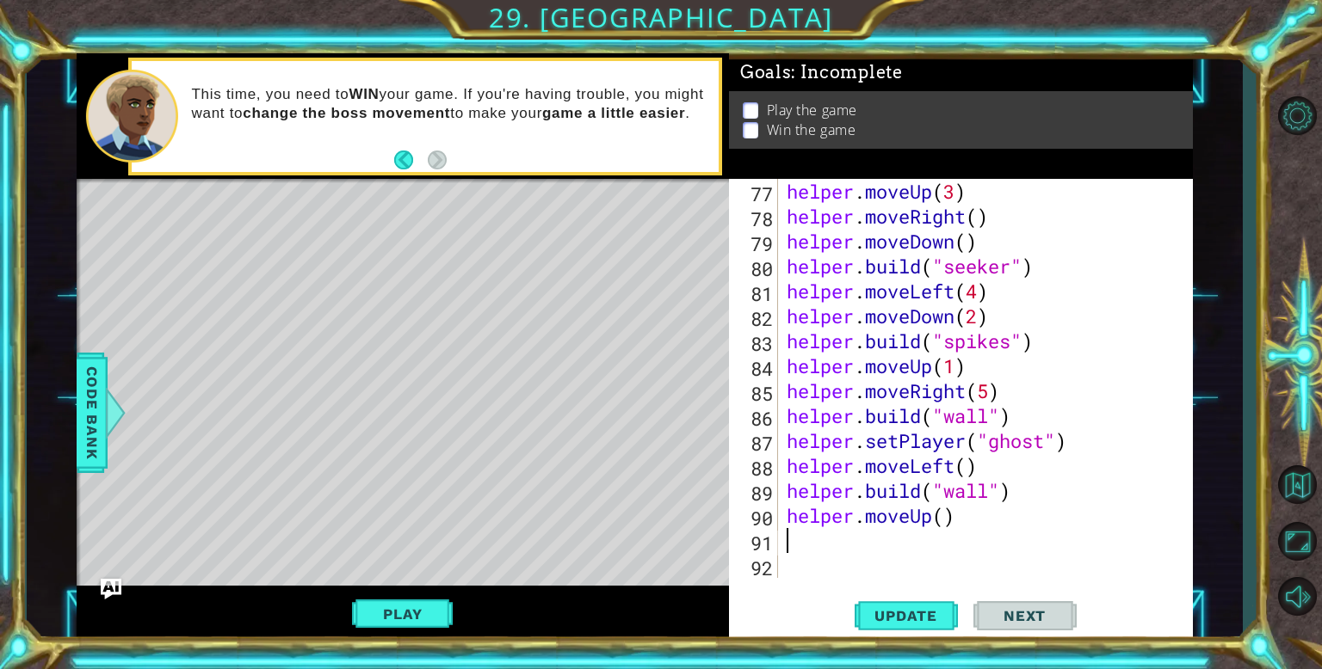
scroll to position [1946, 0]
click at [942, 526] on div "helper . moveUp ( 3 ) helper . moveRight ( ) helper . moveDown ( ) helper . bui…" at bounding box center [989, 403] width 413 height 449
type textarea "helper.moveUp(2)"
click at [819, 545] on div "helper . moveUp ( 3 ) helper . moveRight ( ) helper . moveDown ( ) helper . bui…" at bounding box center [989, 403] width 413 height 449
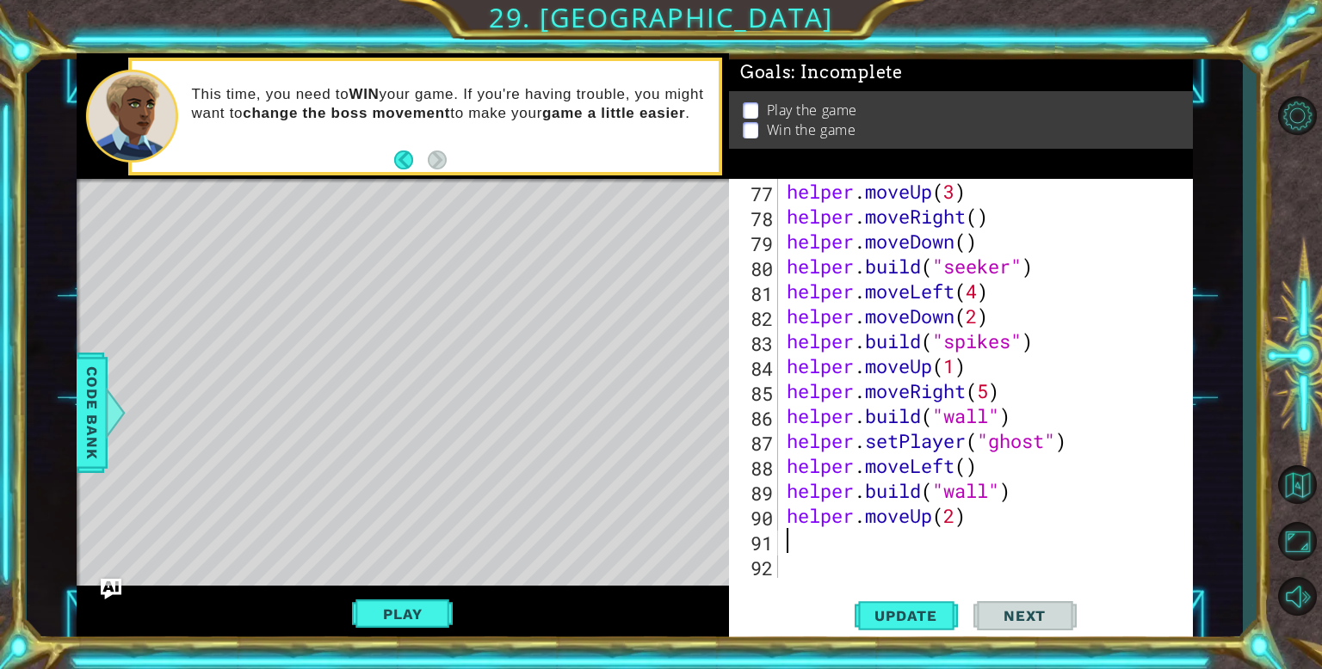
scroll to position [0, 0]
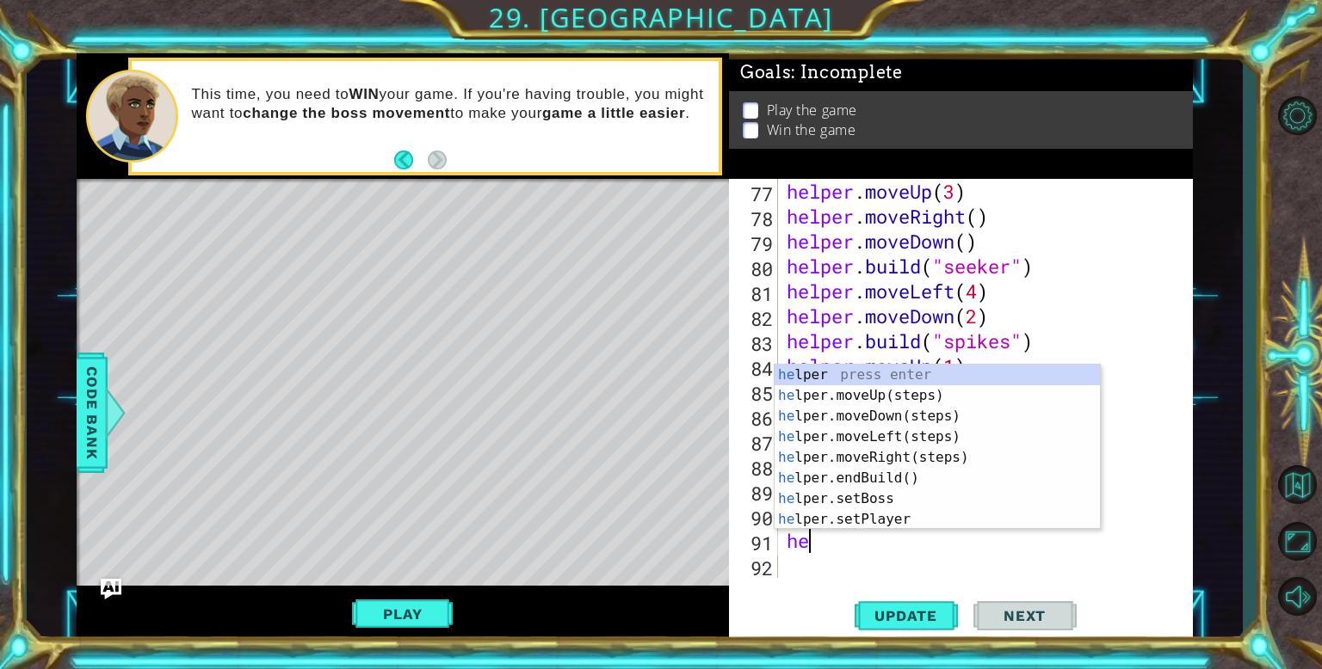
type textarea "help"
click at [887, 436] on div "help er press enter help er.moveUp(steps) press enter help er.moveDown(steps) p…" at bounding box center [936, 468] width 325 height 207
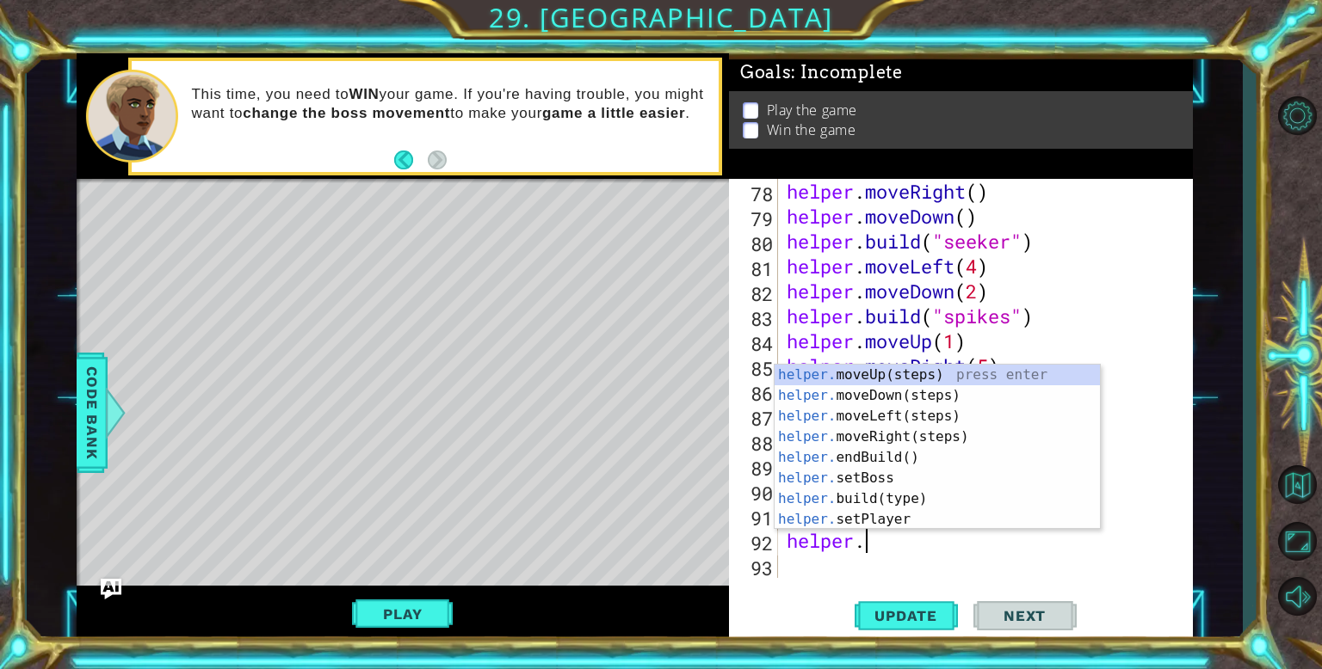
scroll to position [0, 3]
click at [827, 493] on div "helper. moveUp(steps) press enter helper. moveDown(steps) press enter helper. m…" at bounding box center [936, 468] width 325 height 207
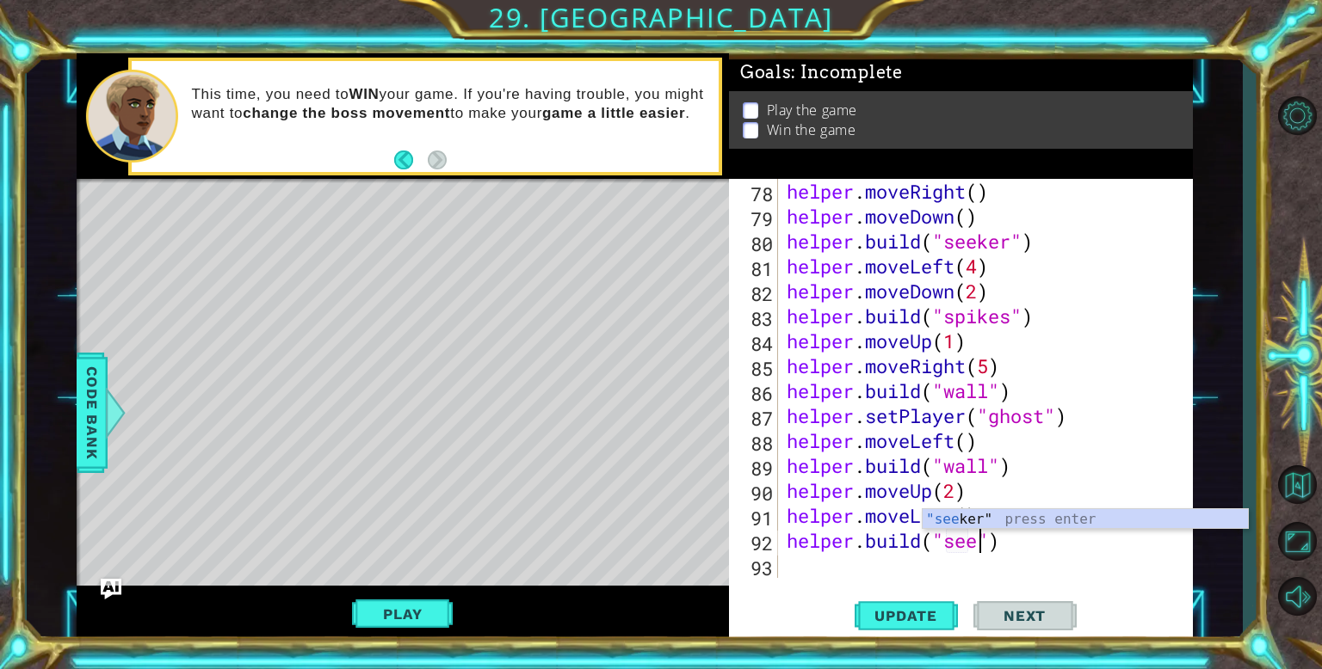
scroll to position [0, 8]
click at [977, 522] on div ""see ker" press enter" at bounding box center [1084, 540] width 325 height 62
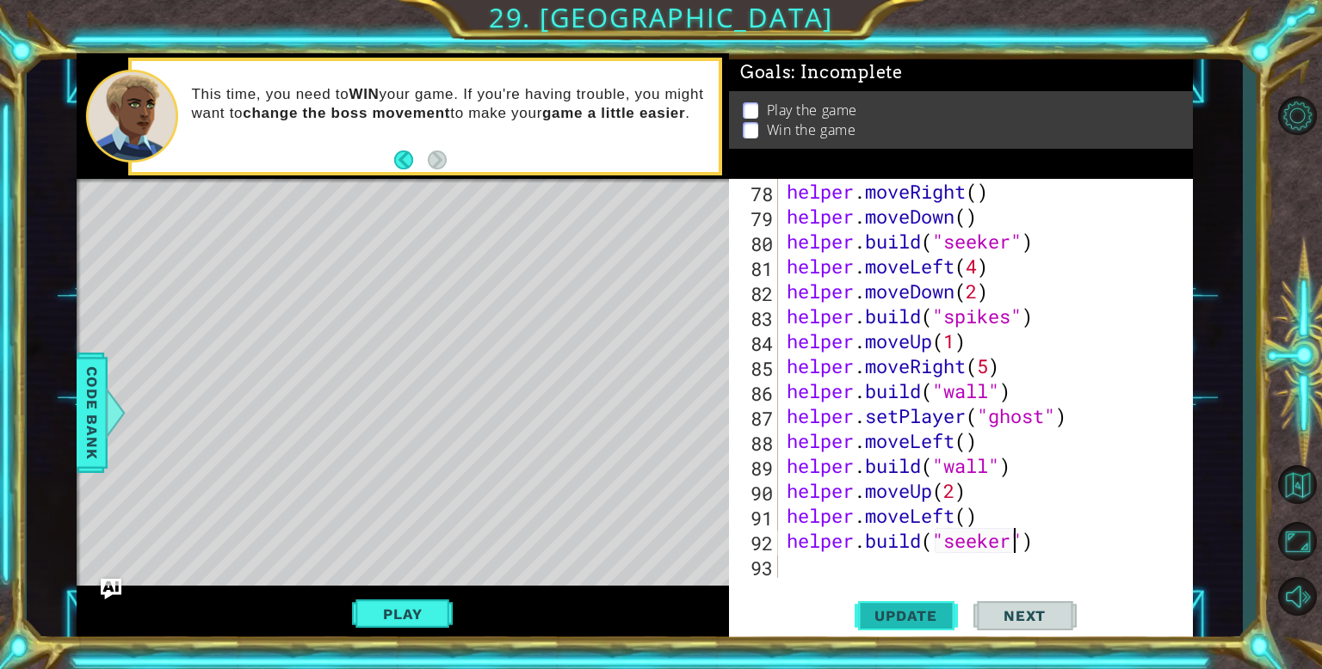
click at [874, 632] on button "Update" at bounding box center [905, 616] width 103 height 46
click at [866, 614] on span "Update" at bounding box center [905, 615] width 97 height 17
click at [398, 610] on button "Play" at bounding box center [402, 614] width 101 height 33
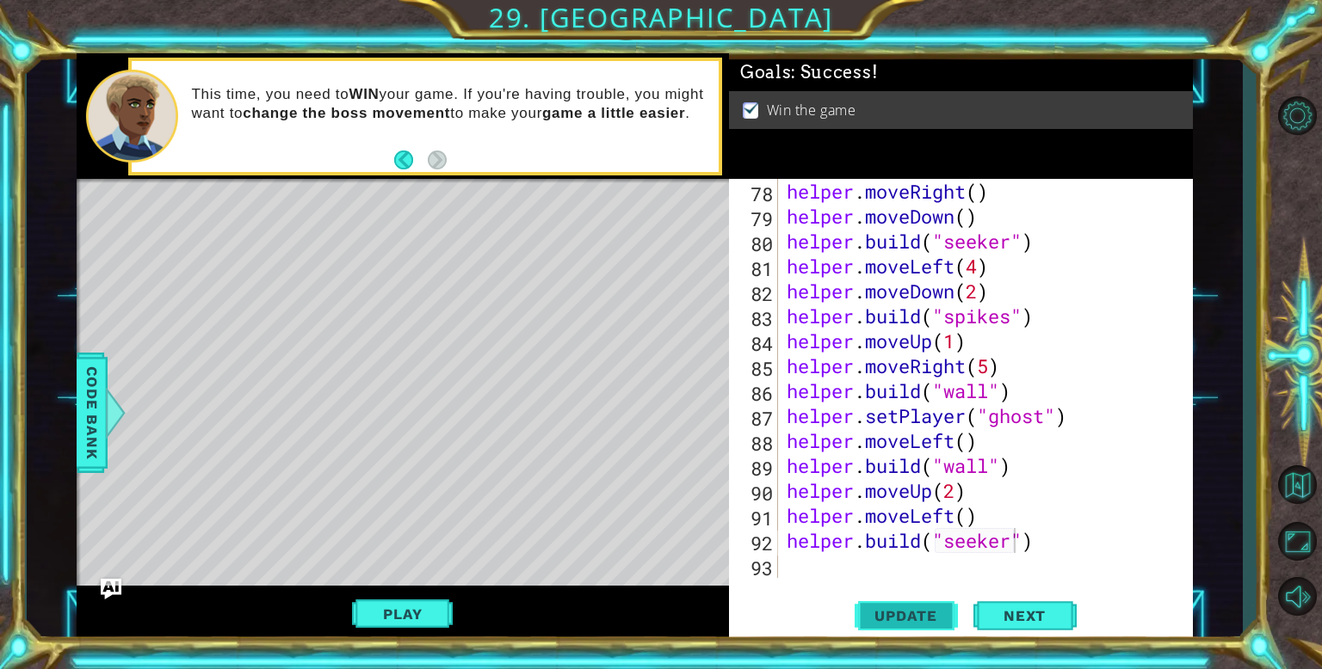
click at [876, 622] on span "Update" at bounding box center [905, 615] width 97 height 17
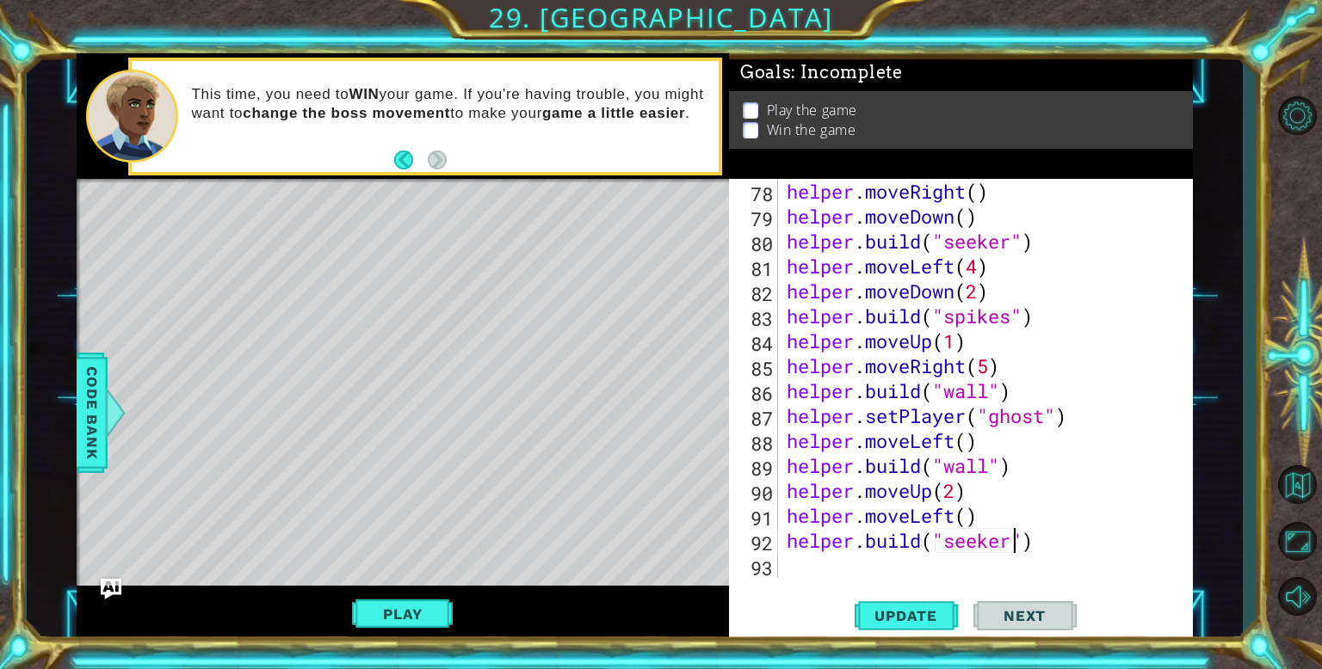
click at [954, 516] on div "helper . moveRight ( ) helper . moveDown ( ) helper . build ( "seeker" ) helper…" at bounding box center [989, 403] width 413 height 449
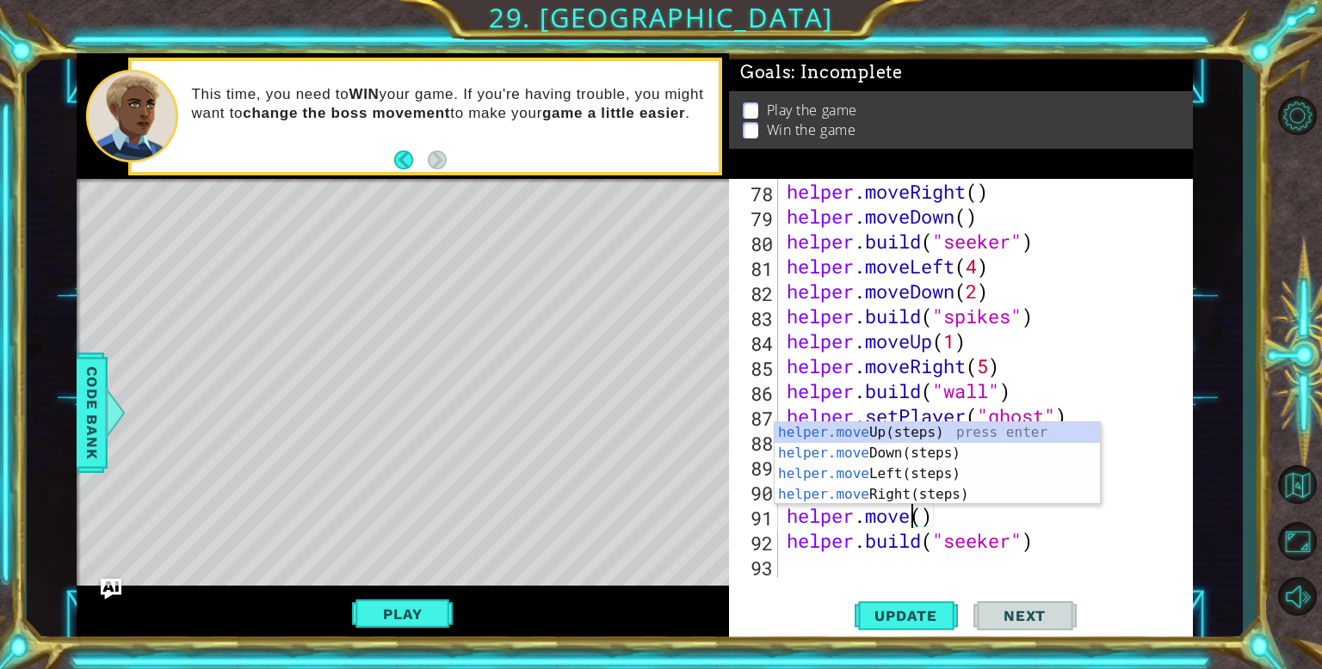
scroll to position [0, 5]
click at [876, 496] on div "helper.move Up(steps) press enter helper.move Down(steps) press enter helper.mo…" at bounding box center [936, 484] width 325 height 124
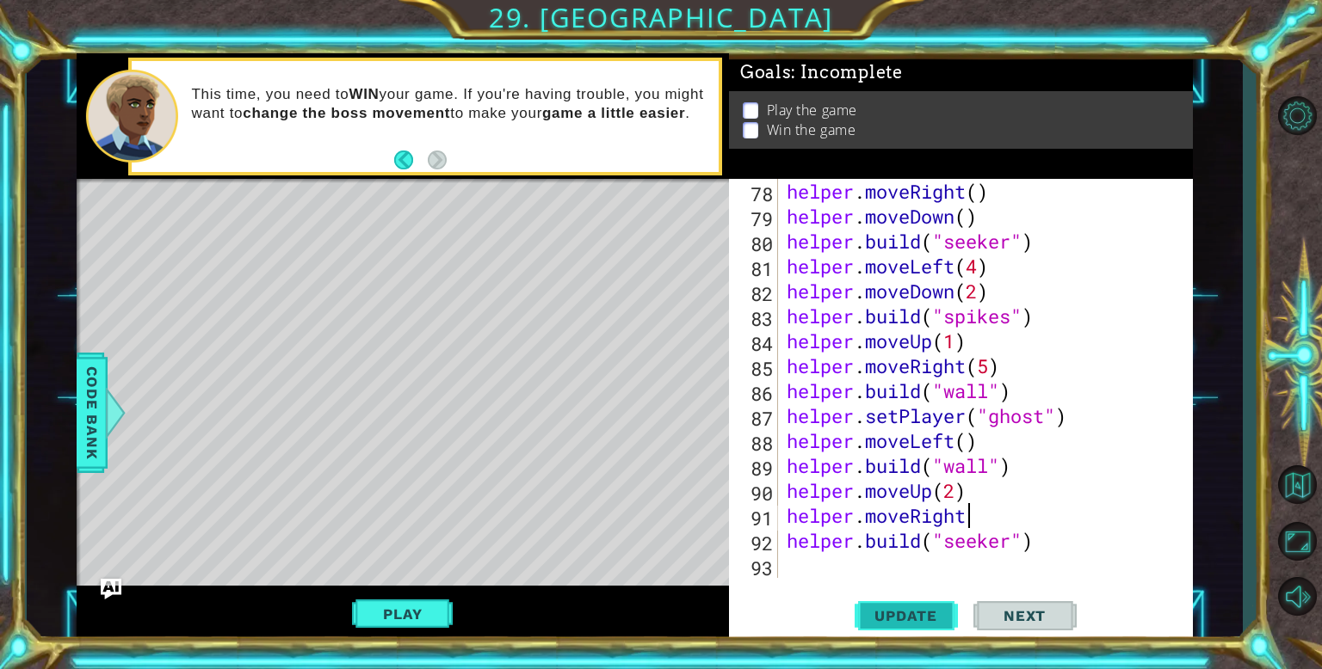
click at [942, 609] on span "Update" at bounding box center [905, 615] width 97 height 17
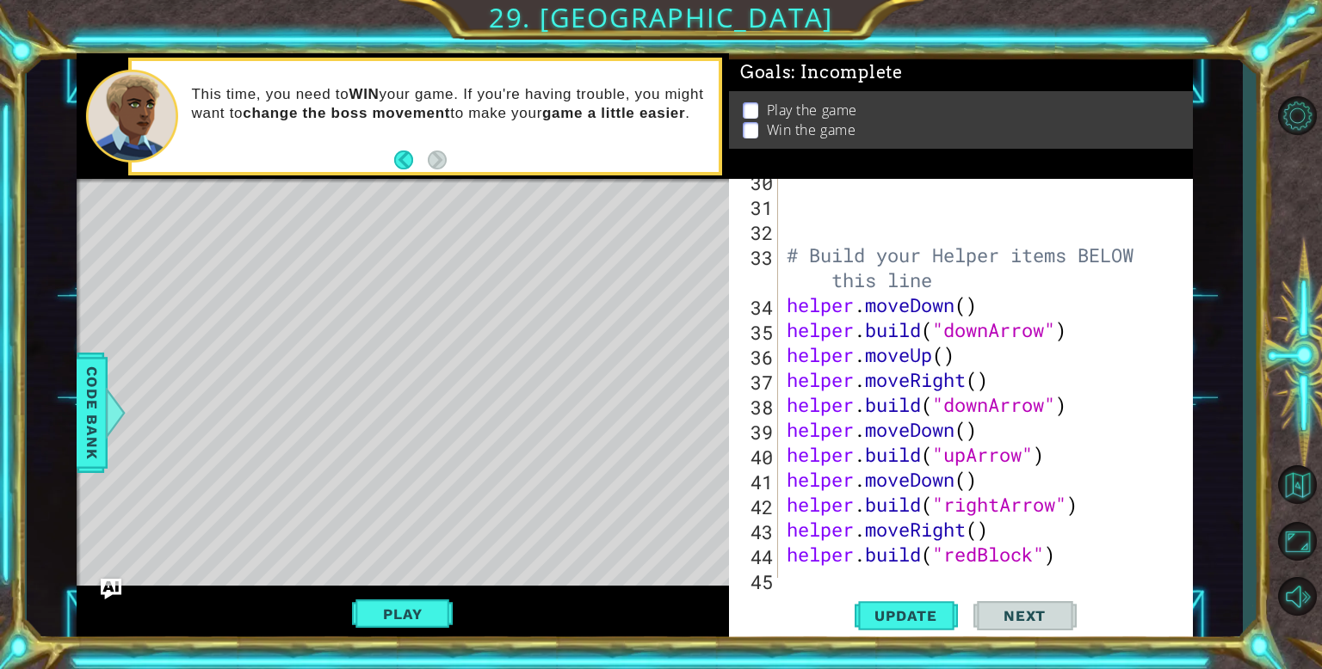
scroll to position [760, 0]
click at [1049, 404] on div "# Build your Helper items BELOW this line helper . moveDown ( ) helper . build …" at bounding box center [989, 392] width 413 height 449
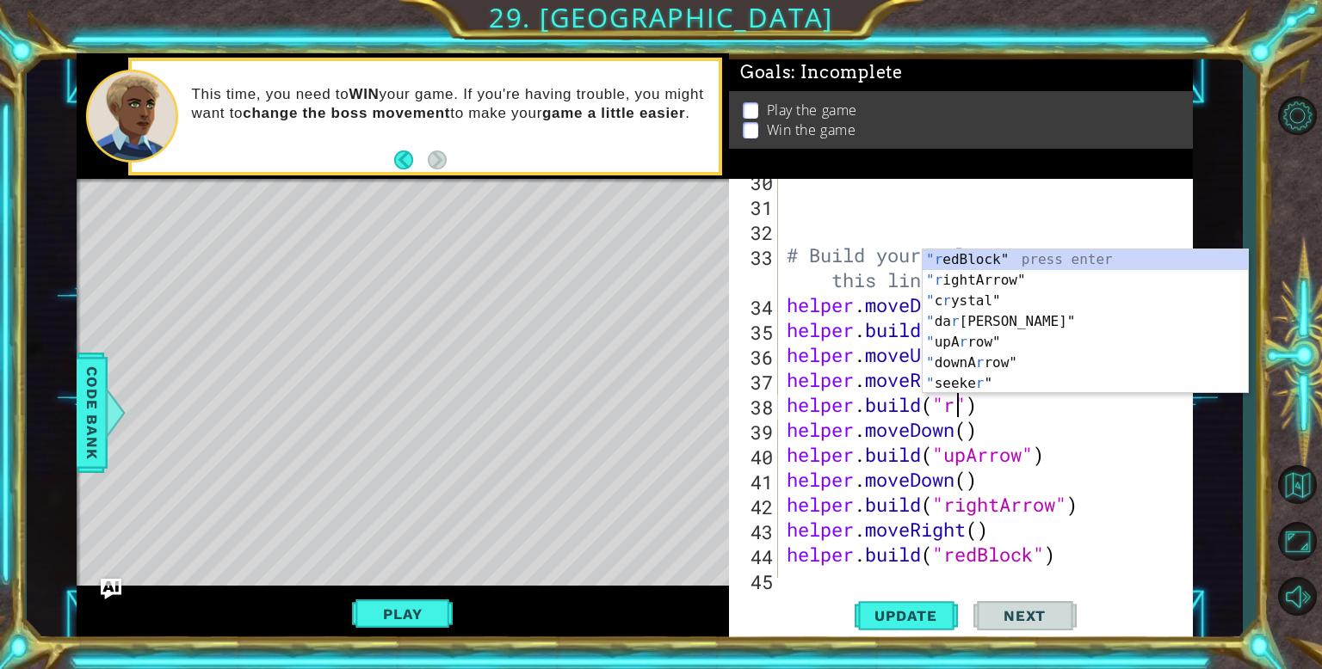
scroll to position [0, 7]
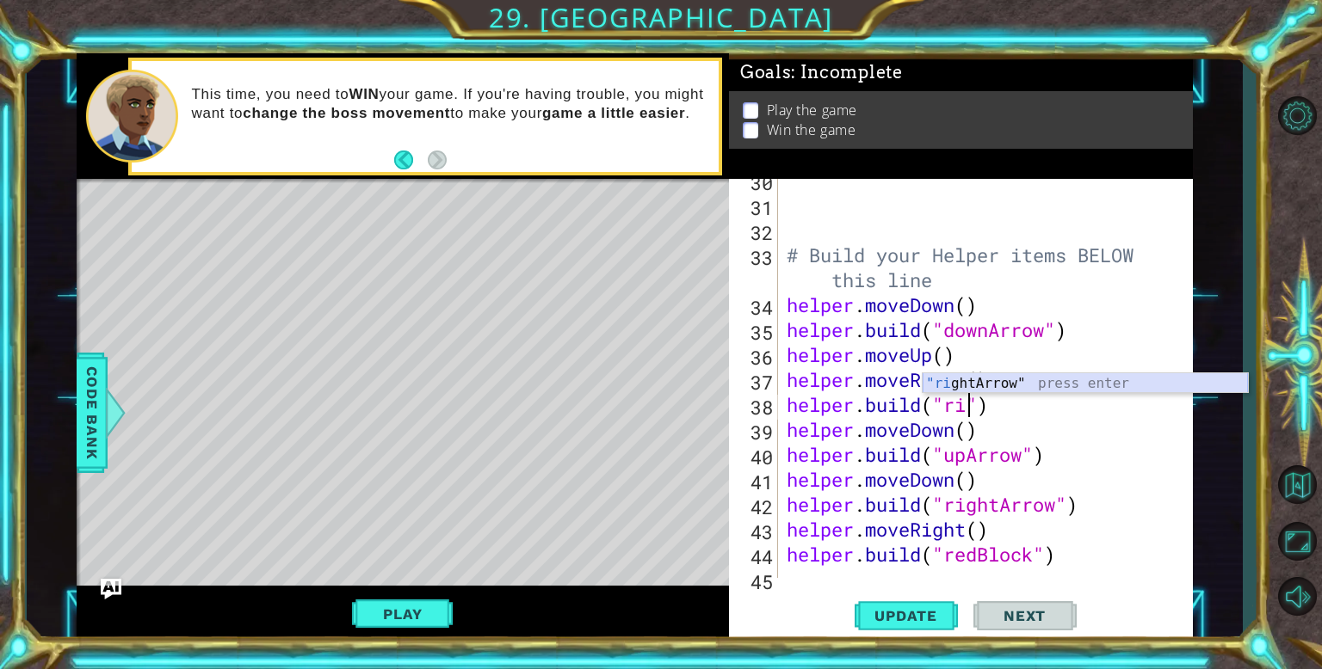
click at [1016, 382] on div ""ri ghtArrow" press enter" at bounding box center [1084, 404] width 325 height 62
click at [1023, 457] on div "# Build your Helper items BELOW this line helper . moveDown ( ) helper . build …" at bounding box center [989, 392] width 413 height 449
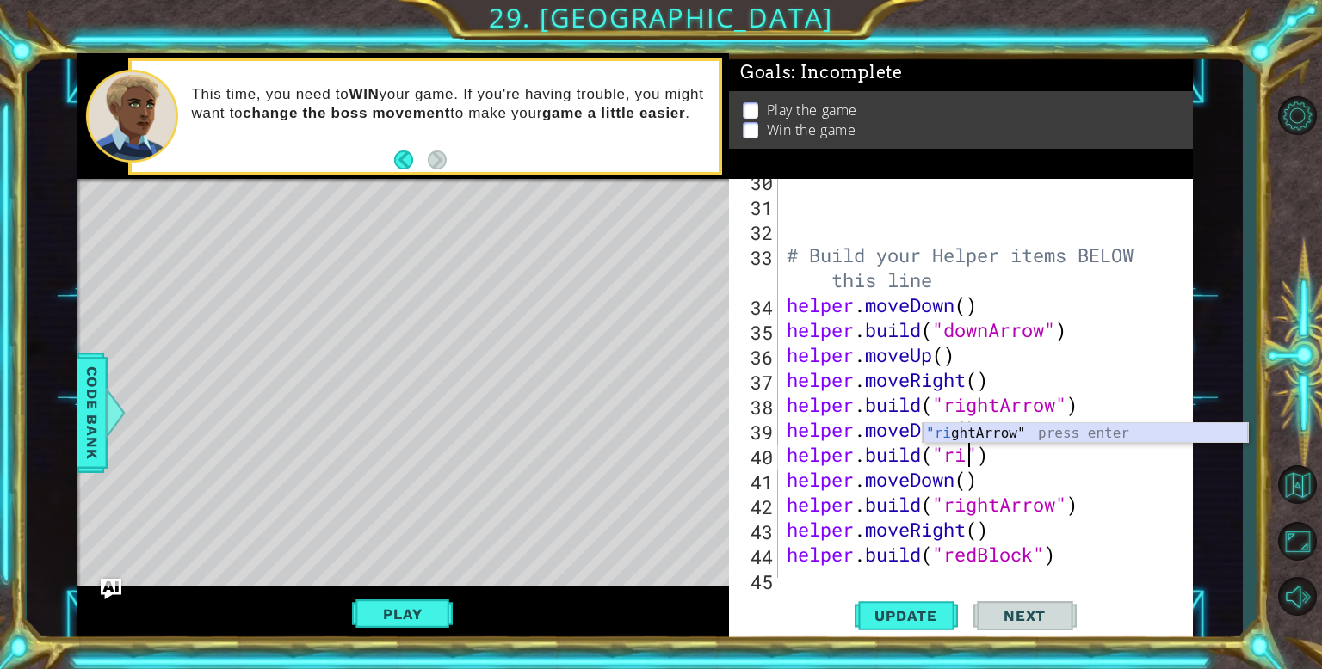
click at [951, 426] on div ""ri ghtArrow" press enter" at bounding box center [1084, 454] width 325 height 62
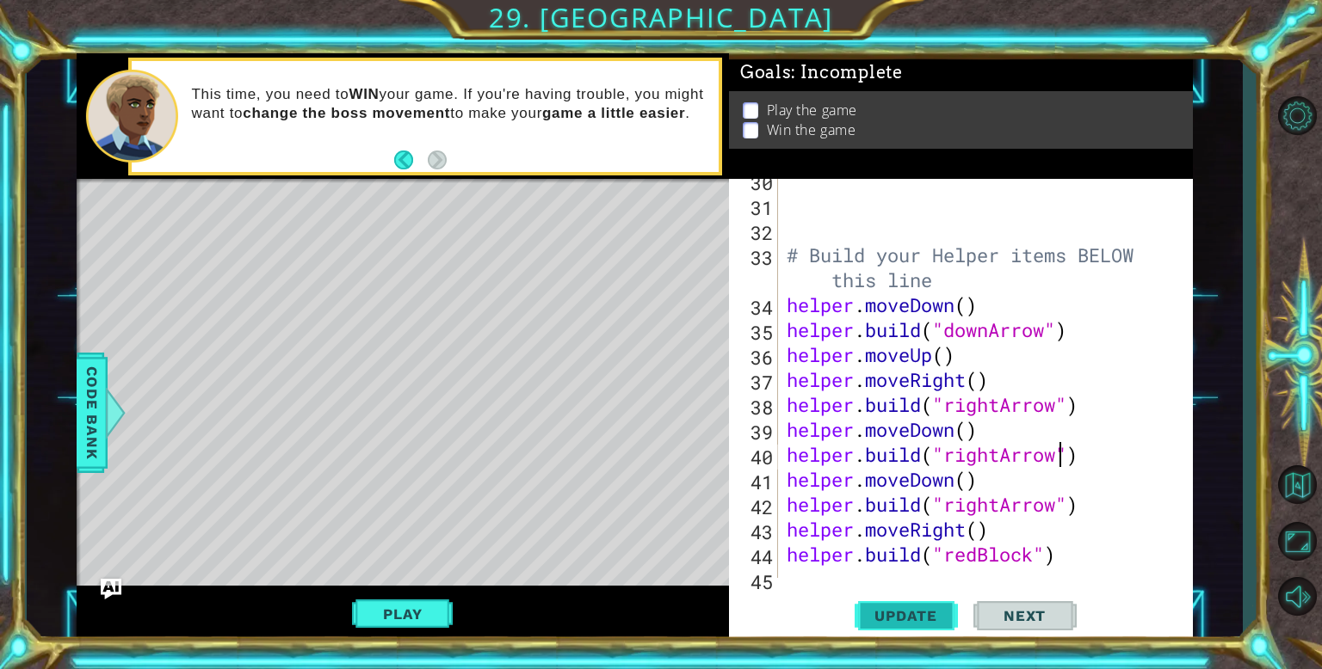
click at [898, 625] on button "Update" at bounding box center [905, 616] width 103 height 46
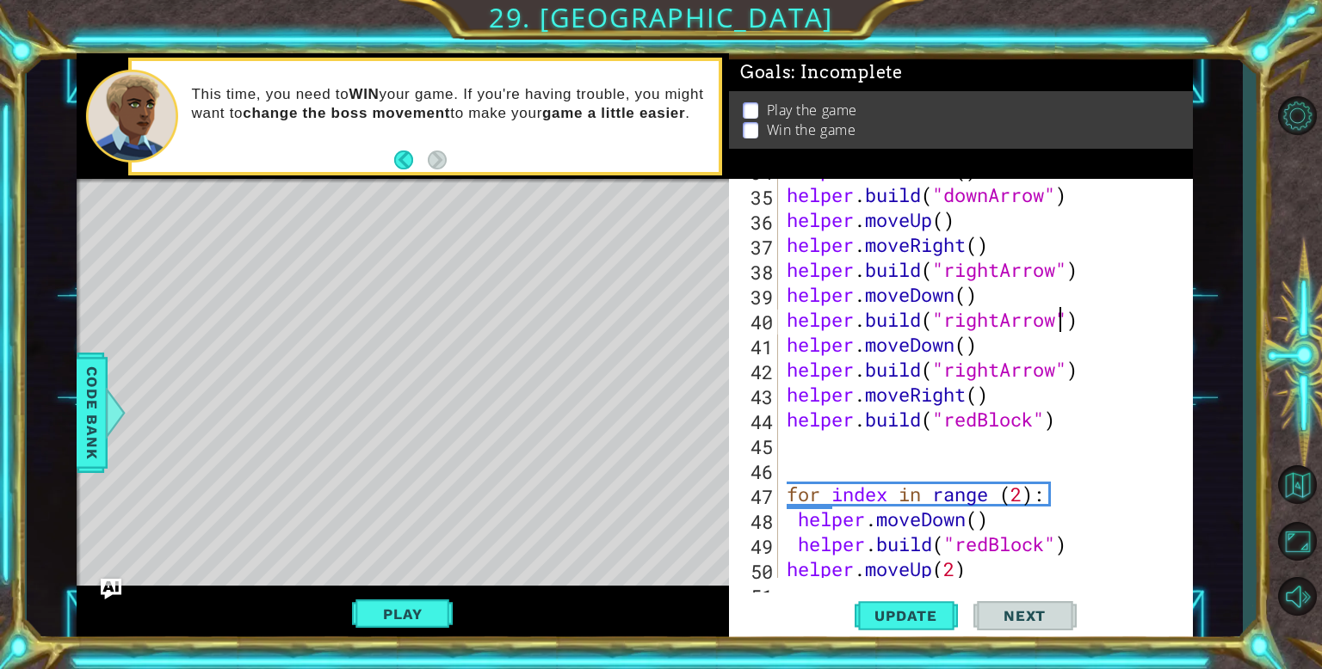
scroll to position [854, 0]
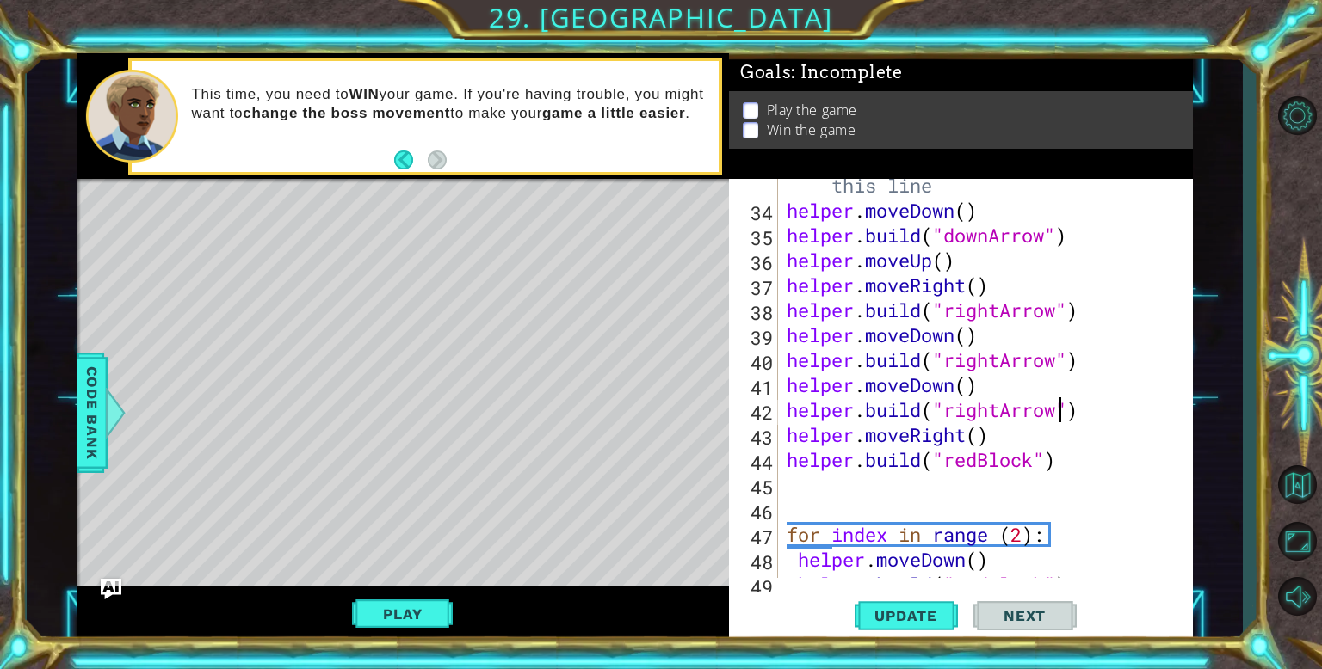
click at [1062, 409] on div "# Build your Helper items BELOW this line helper . moveDown ( ) helper . build …" at bounding box center [989, 385] width 413 height 474
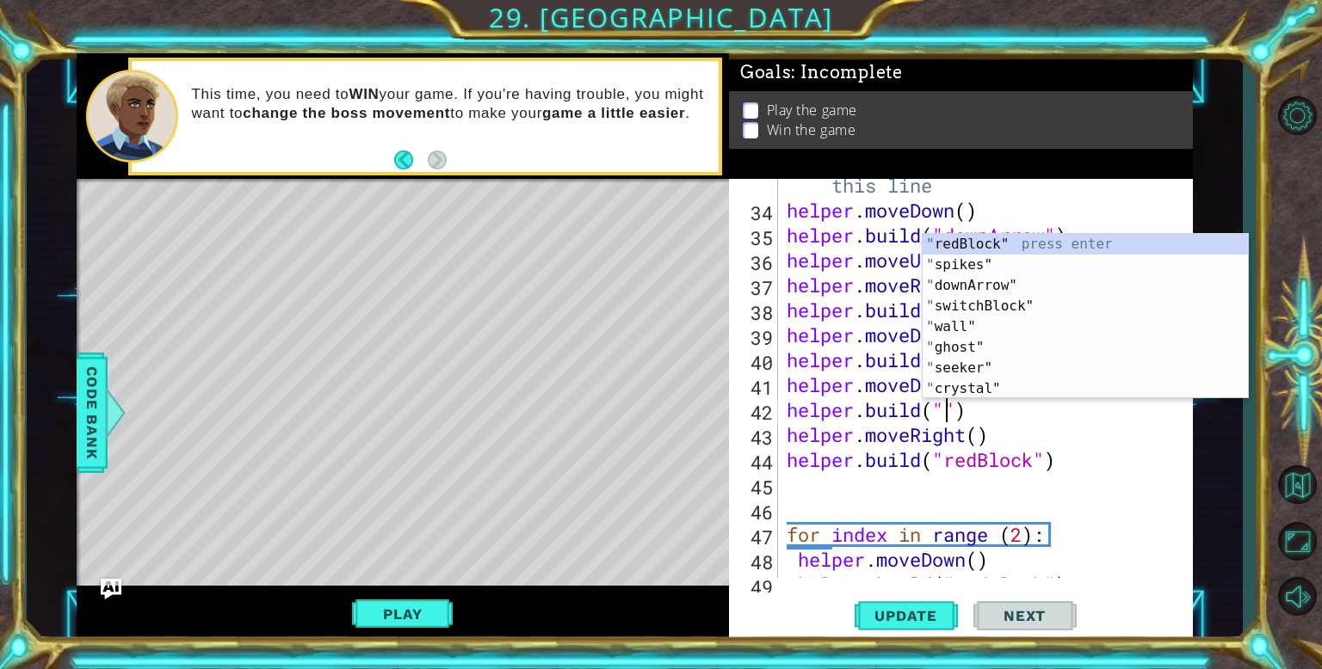
scroll to position [0, 7]
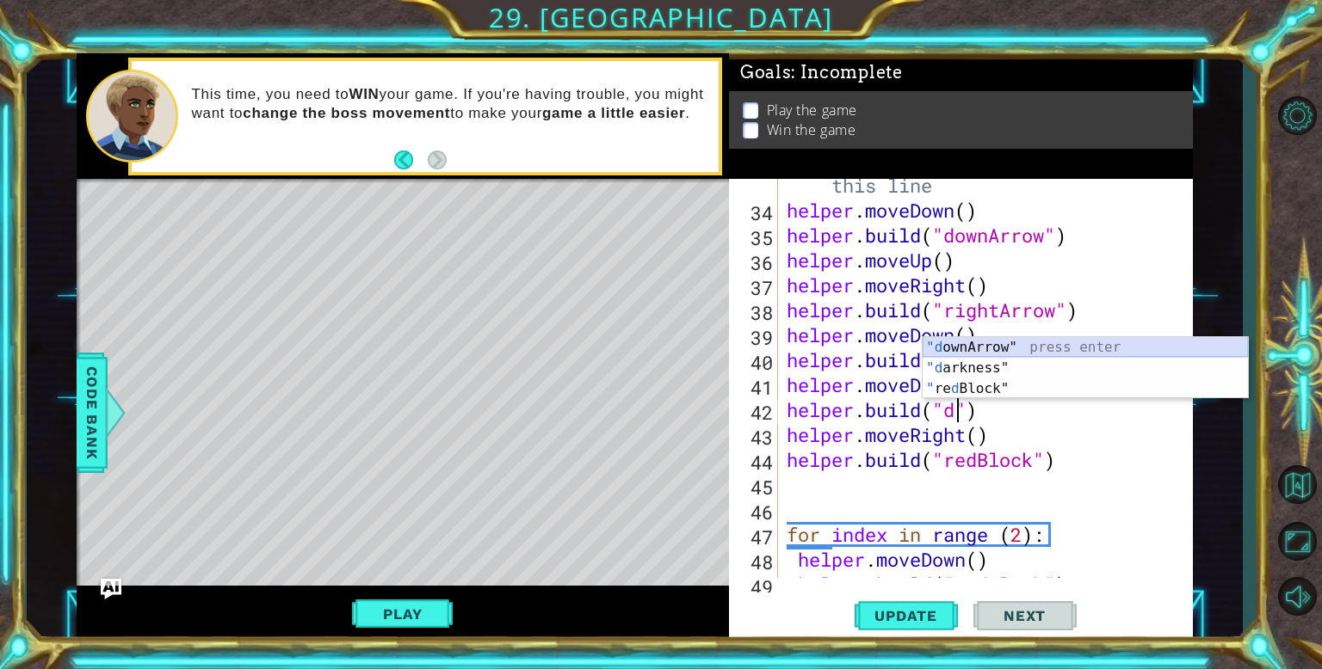
click at [959, 344] on div ""d ownArrow" press enter "d arkness" press enter " re d Block" press enter" at bounding box center [1084, 388] width 325 height 103
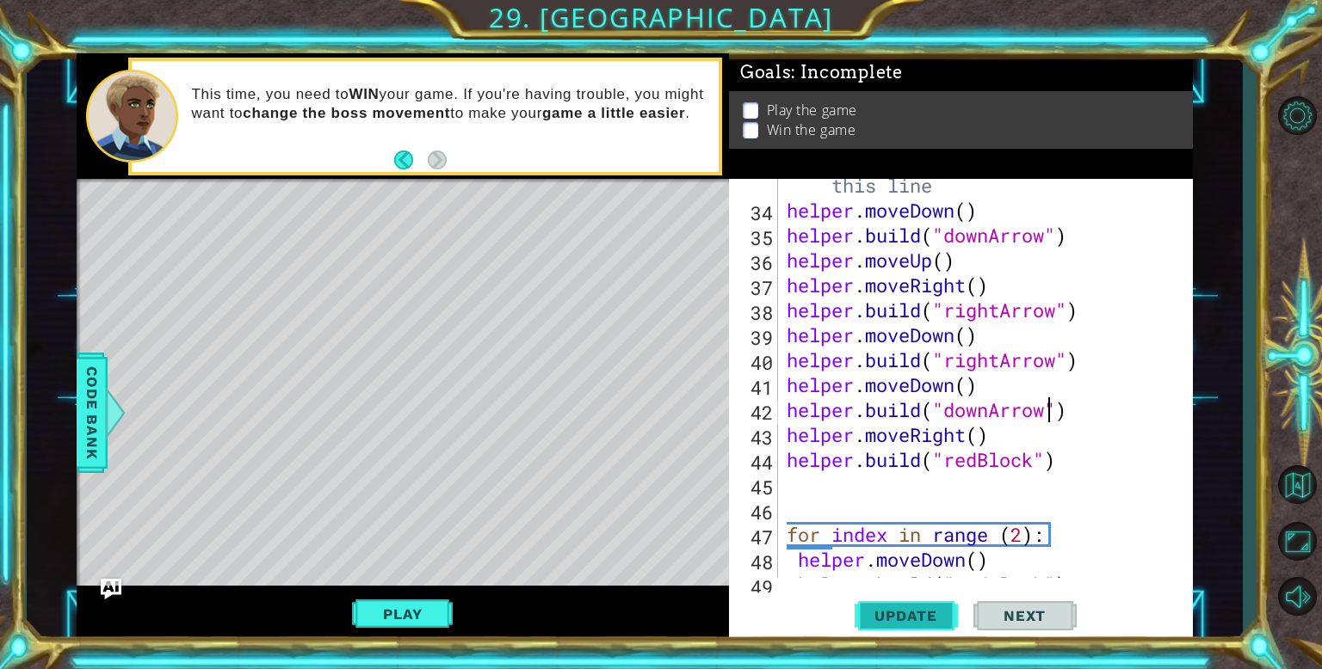
click at [872, 623] on span "Update" at bounding box center [905, 615] width 97 height 17
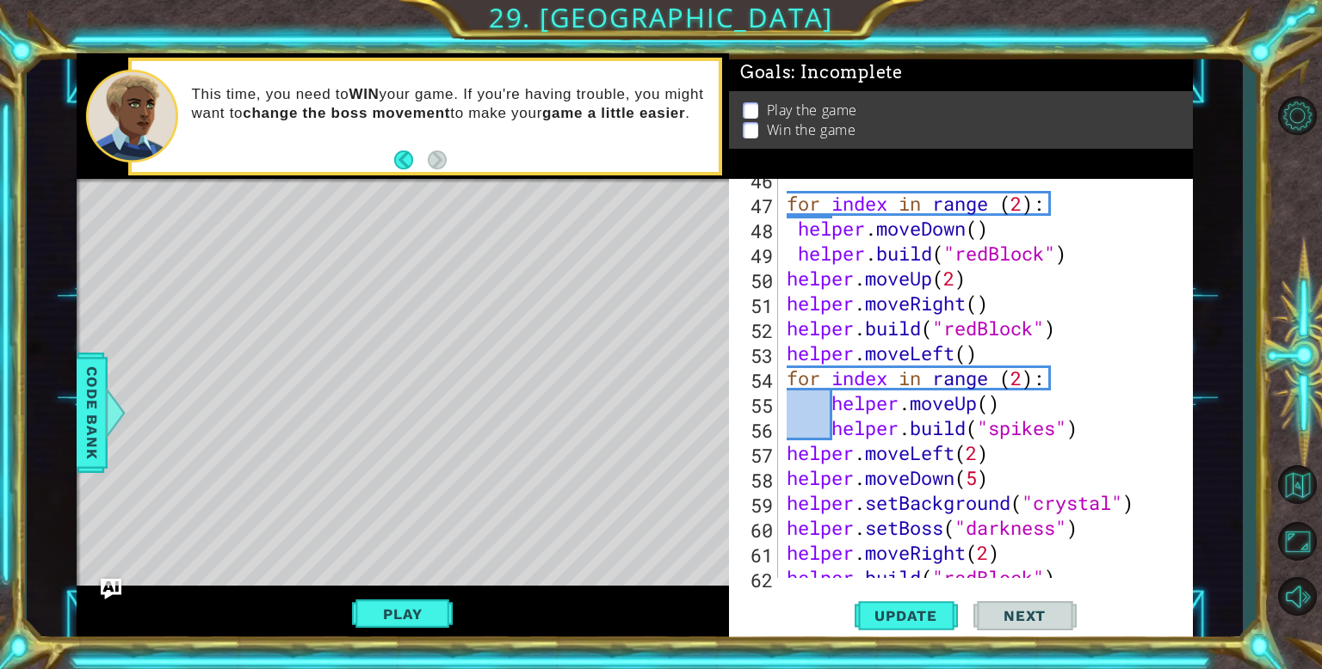
scroll to position [1186, 0]
click at [831, 407] on div "for index in range ( 2 ) : helper . moveDown ( ) helper . build ( "redBlock" ) …" at bounding box center [989, 390] width 413 height 449
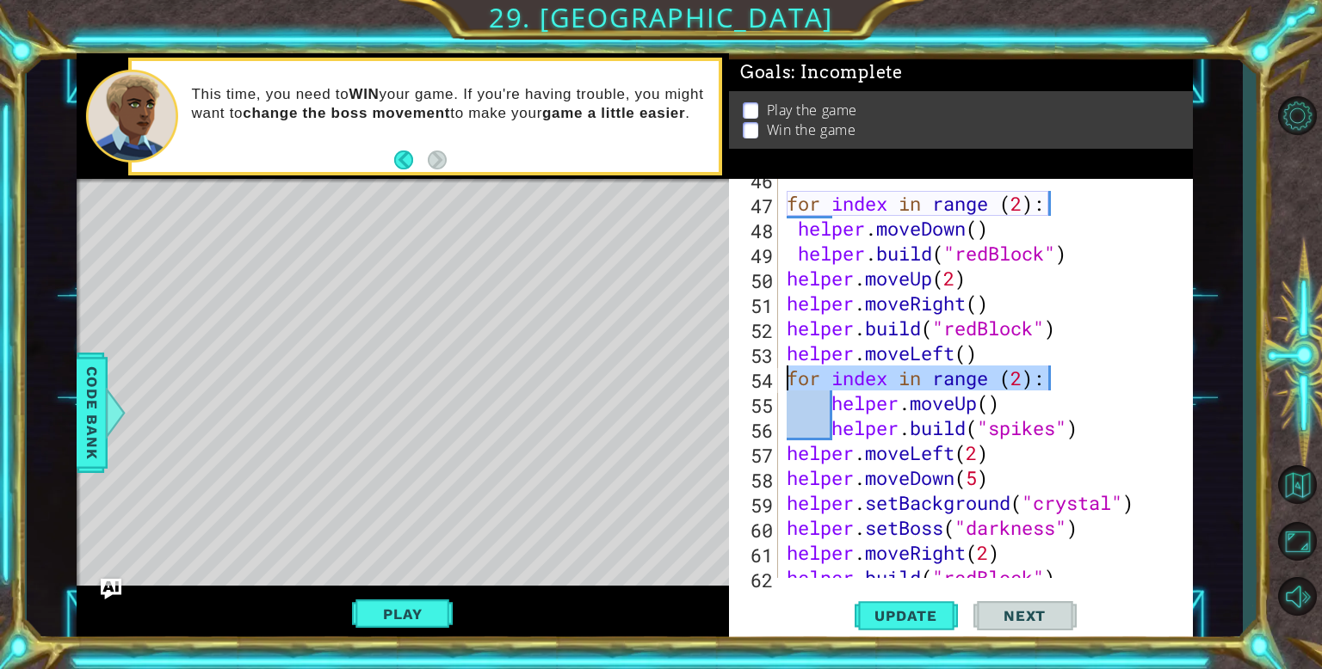
drag, startPoint x: 1053, startPoint y: 371, endPoint x: 768, endPoint y: 374, distance: 284.8
click at [768, 374] on div "helper.moveUp() 46 47 48 49 50 51 52 53 54 55 56 57 58 59 60 61 62 63 for index…" at bounding box center [958, 378] width 459 height 399
type textarea "for index in range (2):"
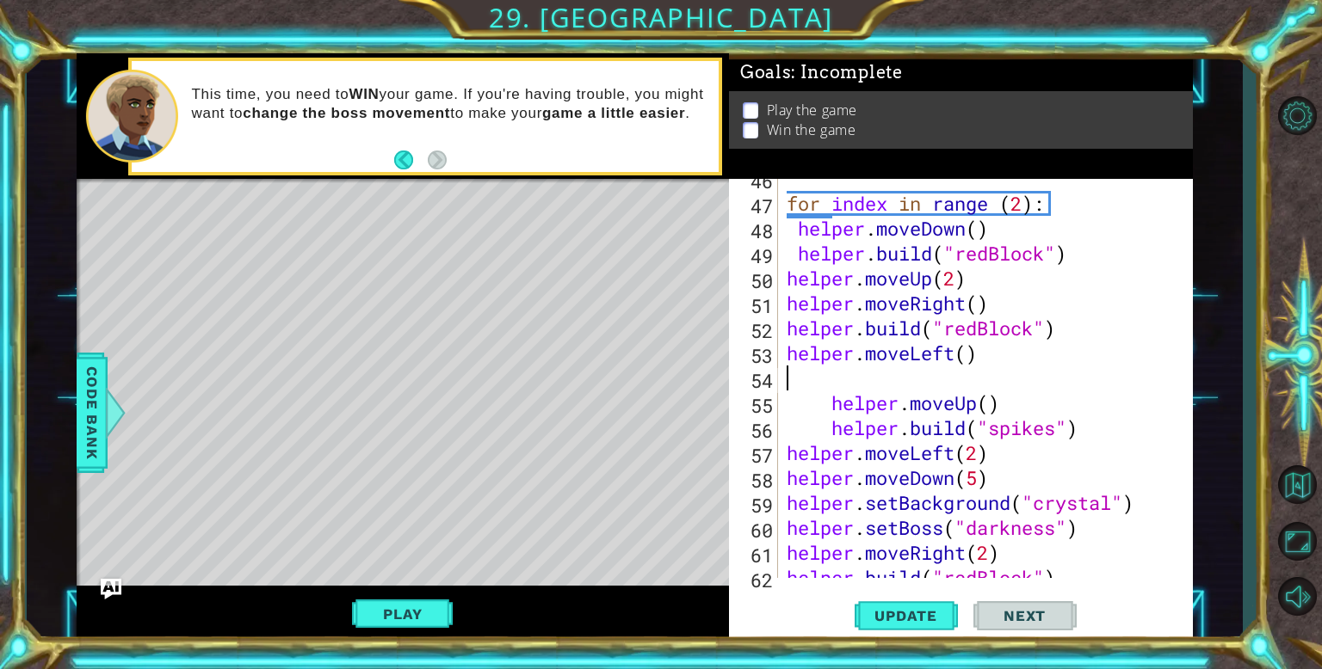
scroll to position [0, 0]
click at [829, 404] on div "for index in range ( 2 ) : helper . moveDown ( ) helper . build ( "redBlock" ) …" at bounding box center [989, 390] width 413 height 449
click at [826, 432] on div "for index in range ( 2 ) : helper . moveDown ( ) helper . build ( "redBlock" ) …" at bounding box center [989, 390] width 413 height 449
click at [822, 431] on div "for index in range ( 2 ) : helper . moveDown ( ) helper . build ( "redBlock" ) …" at bounding box center [989, 390] width 413 height 449
click at [927, 614] on span "Update" at bounding box center [905, 615] width 97 height 17
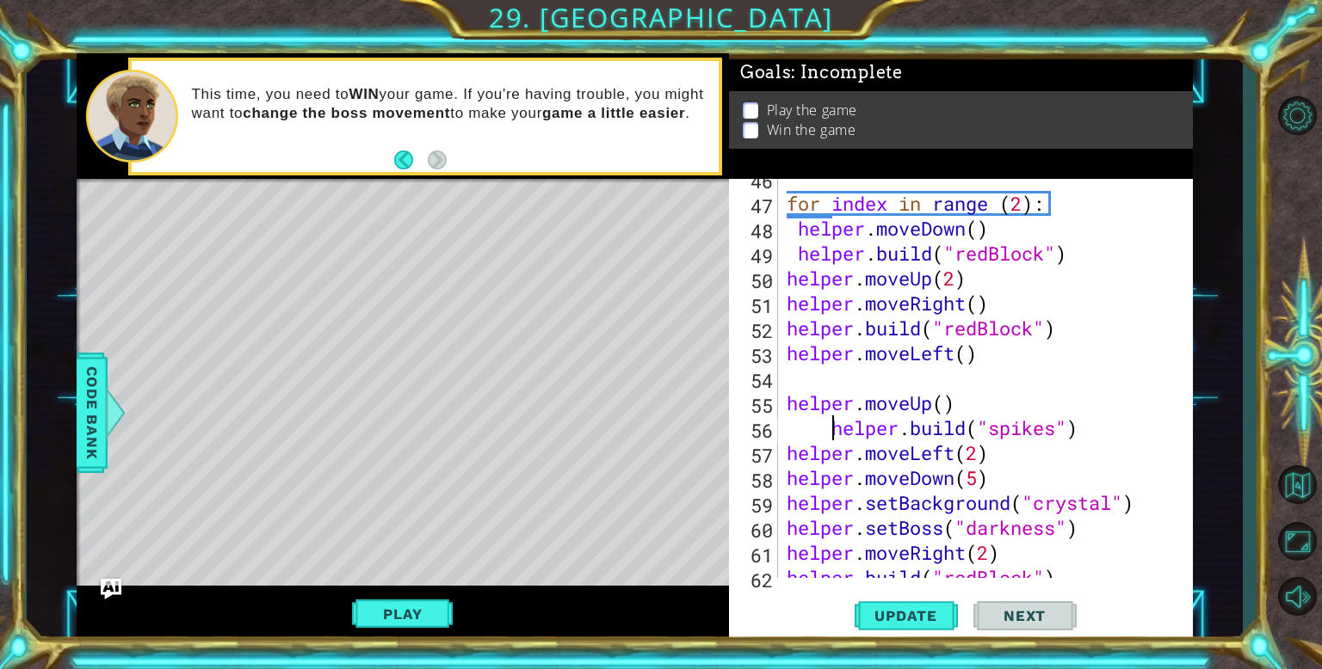
click at [786, 406] on div "for index in range ( 2 ) : helper . moveDown ( ) helper . build ( "redBlock" ) …" at bounding box center [989, 390] width 413 height 449
type textarea "helper.moveUp()"
click at [819, 385] on div "for index in range ( 2 ) : helper . moveDown ( ) helper . build ( "redBlock" ) …" at bounding box center [989, 390] width 413 height 449
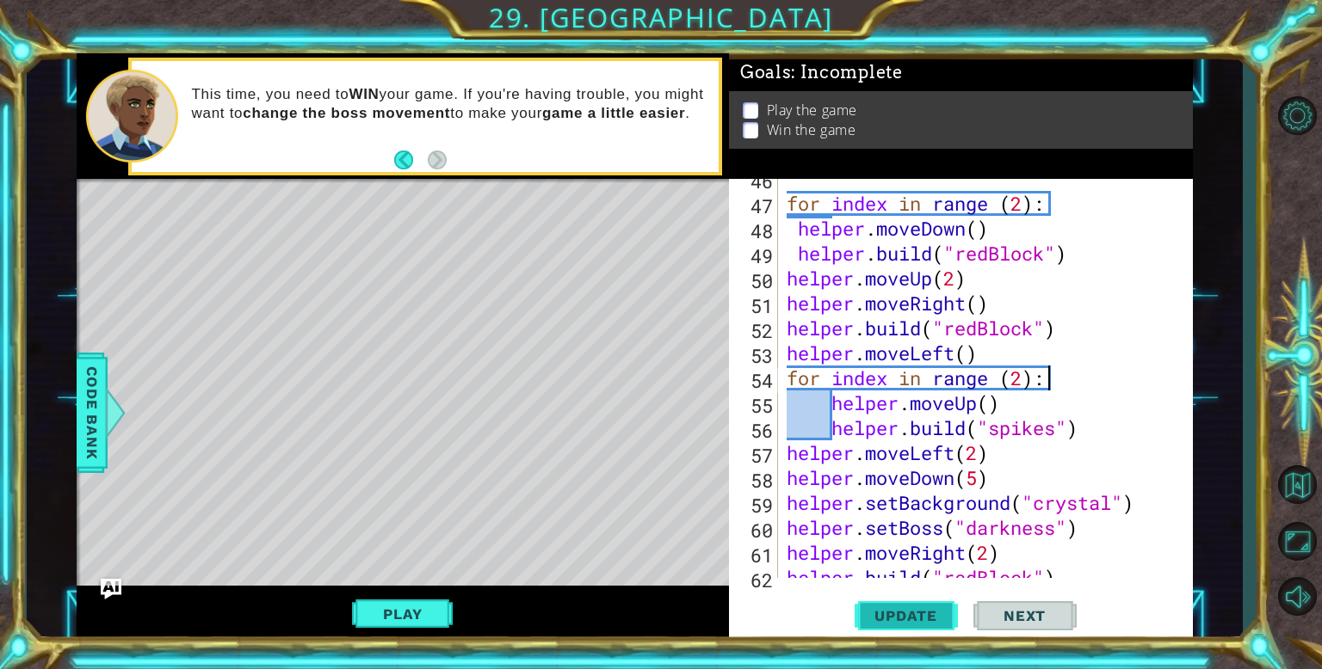
type textarea "for index in range (2):"
click at [884, 607] on span "Update" at bounding box center [905, 615] width 97 height 17
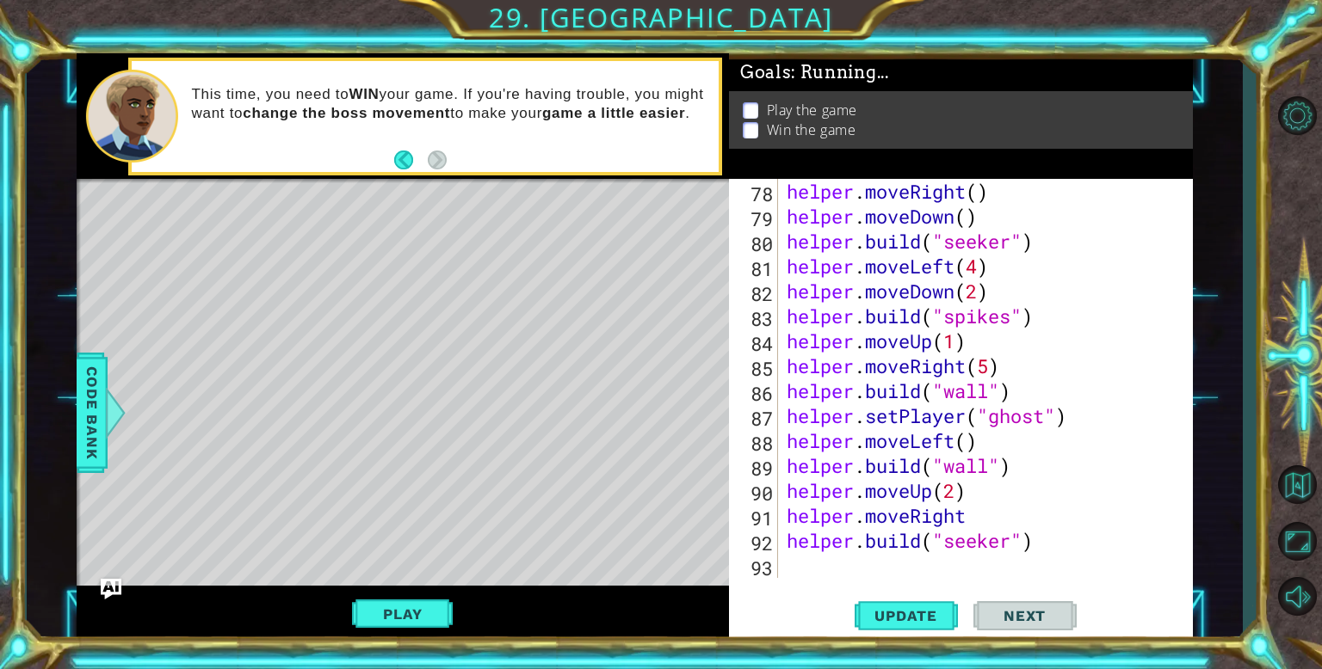
scroll to position [1971, 0]
click at [805, 560] on div "helper . moveRight ( ) helper . moveDown ( ) helper . build ( "seeker" ) helper…" at bounding box center [989, 403] width 413 height 449
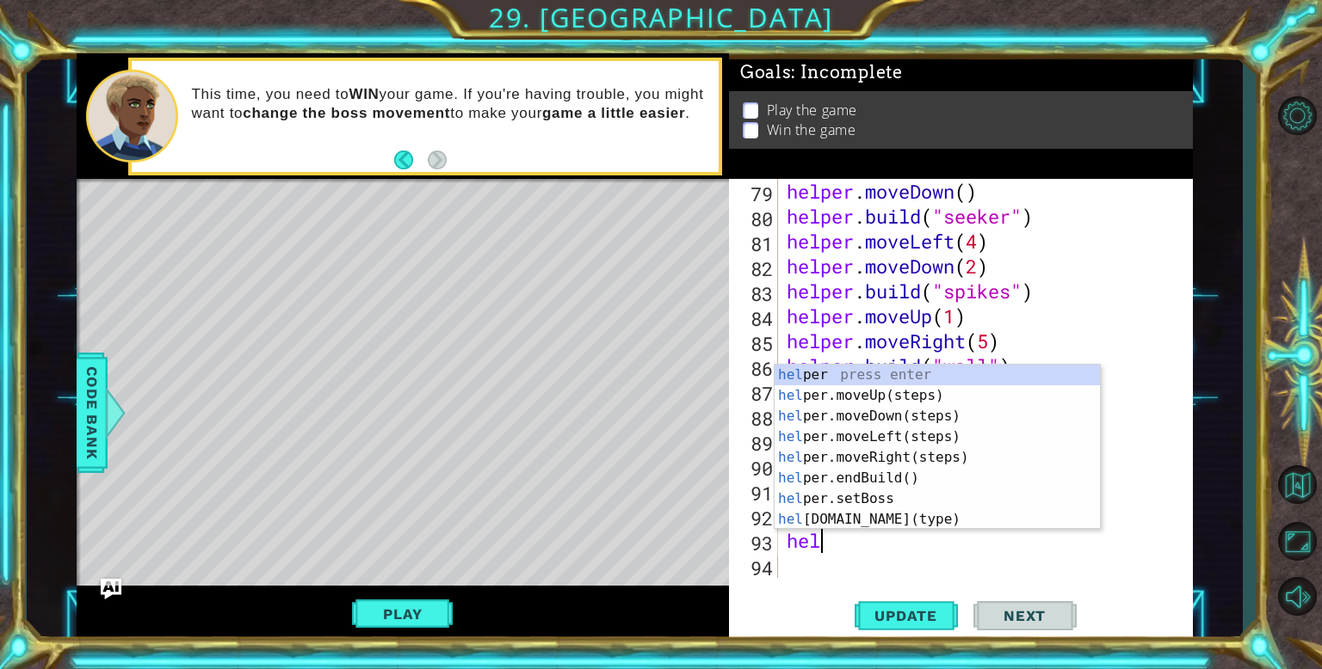
scroll to position [0, 0]
type textarea "helper"
click at [848, 437] on div "helper press enter helper .moveUp(steps) press enter helper .moveDown(steps) pr…" at bounding box center [936, 468] width 325 height 207
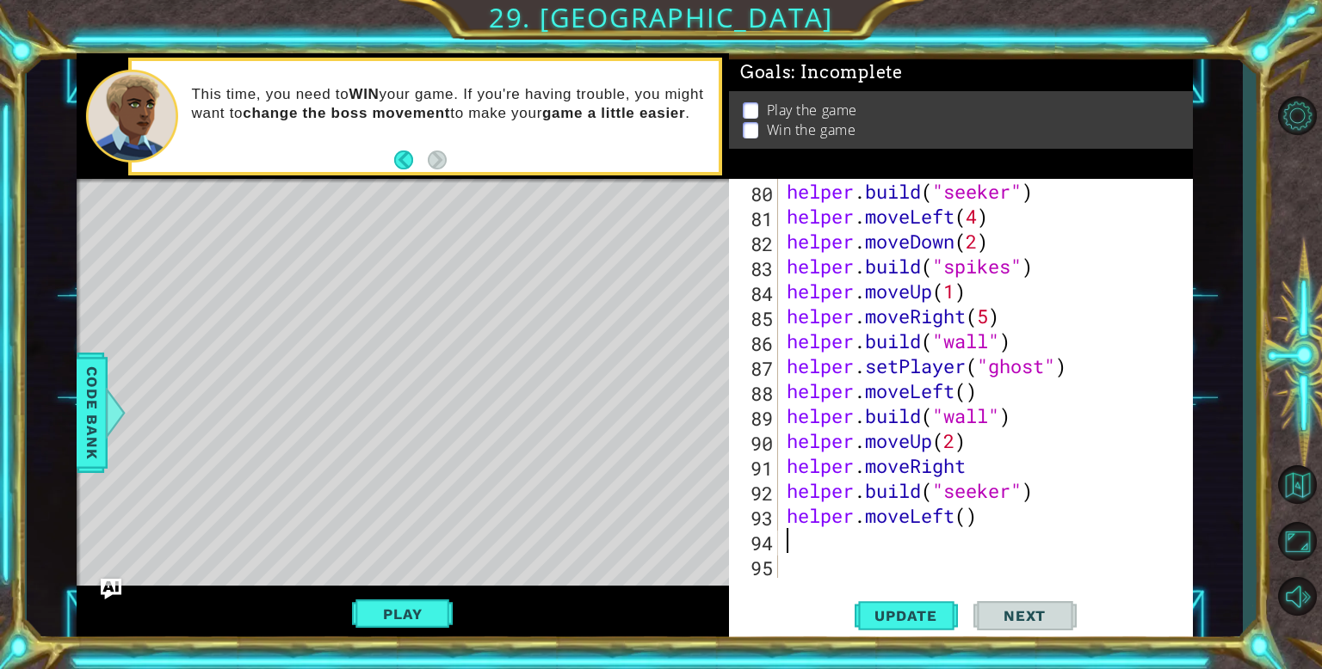
scroll to position [2020, 0]
click at [967, 516] on div "helper . build ( "seeker" ) helper . moveLeft ( 4 ) helper . moveDown ( 2 ) hel…" at bounding box center [989, 403] width 413 height 449
type textarea "helper.moveLeft(2)"
click at [927, 603] on button "Update" at bounding box center [905, 616] width 103 height 46
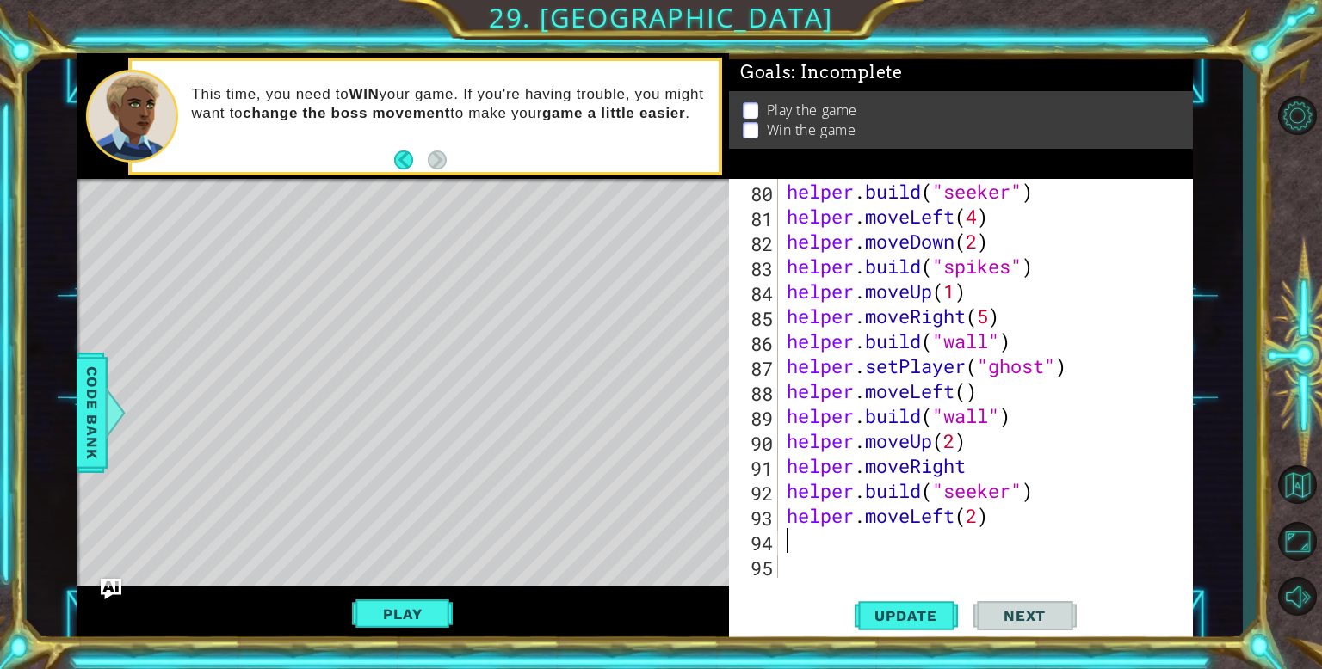
click at [801, 543] on div "helper . build ( "seeker" ) helper . moveLeft ( 4 ) helper . moveDown ( 2 ) hel…" at bounding box center [989, 403] width 413 height 449
type textarea "for index in range (2):"
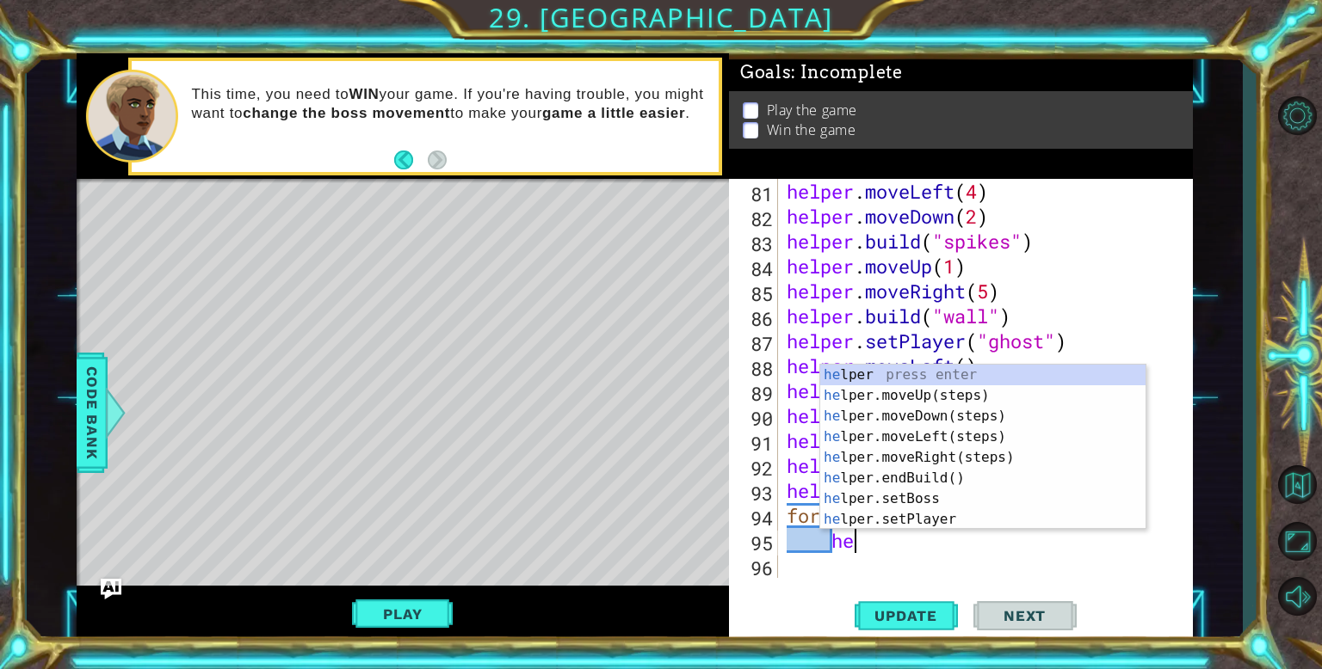
scroll to position [0, 3]
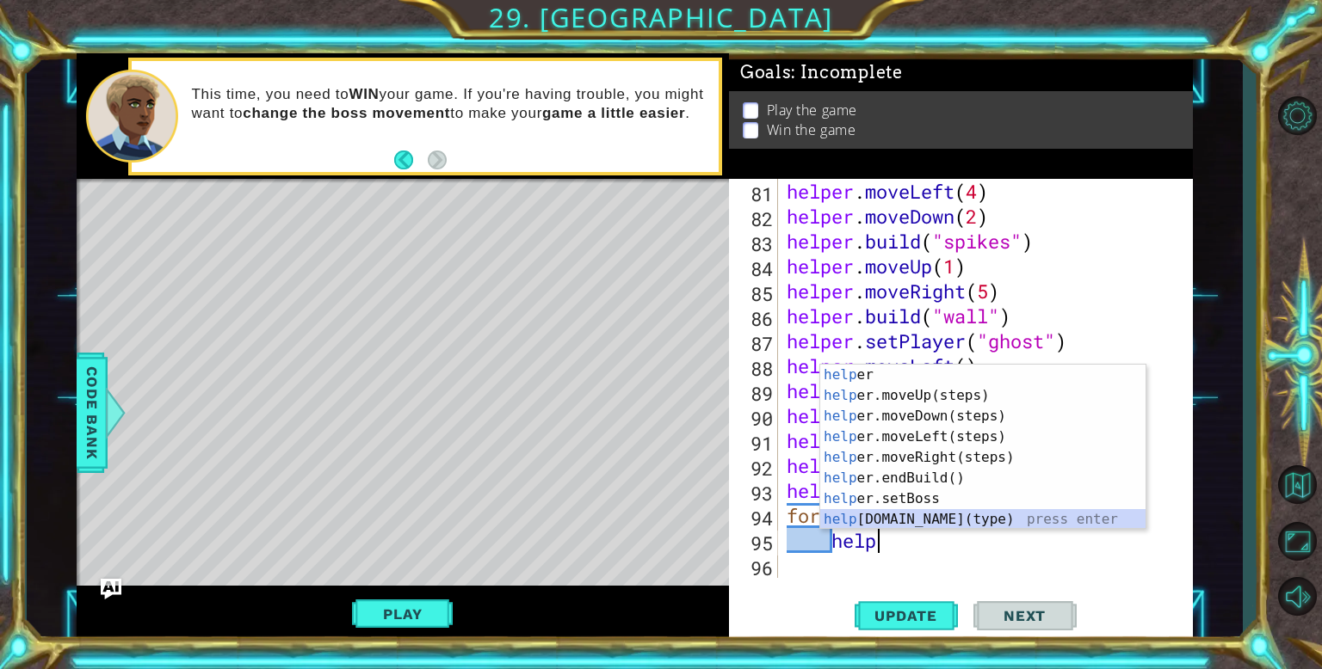
click at [1005, 514] on div "help er press enter help er.moveUp(steps) press enter help er.moveDown(steps) p…" at bounding box center [982, 468] width 325 height 207
type textarea "[DOMAIN_NAME]("wall")"
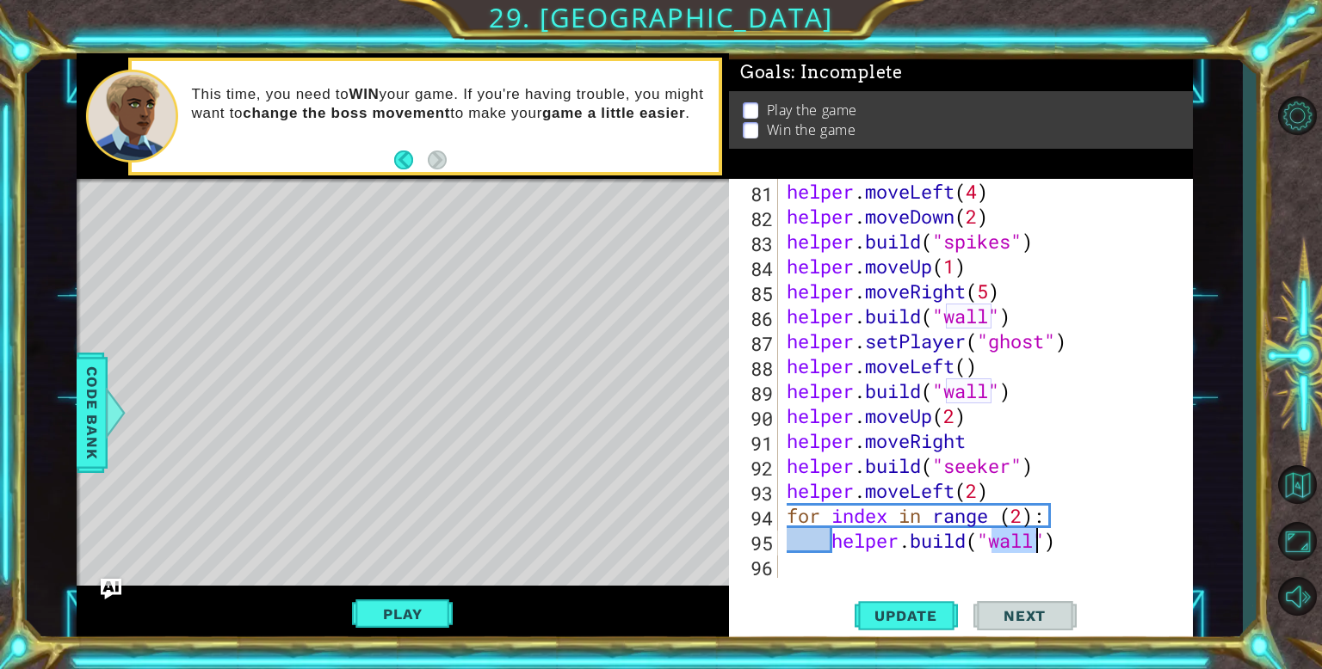
click at [855, 577] on div "helper . moveLeft ( 4 ) helper . moveDown ( 2 ) helper . build ( "spikes" ) hel…" at bounding box center [989, 403] width 413 height 449
click at [1065, 549] on div "helper . moveLeft ( 4 ) helper . moveDown ( 2 ) helper . build ( "spikes" ) hel…" at bounding box center [989, 403] width 413 height 449
type textarea "[DOMAIN_NAME]("wall")"
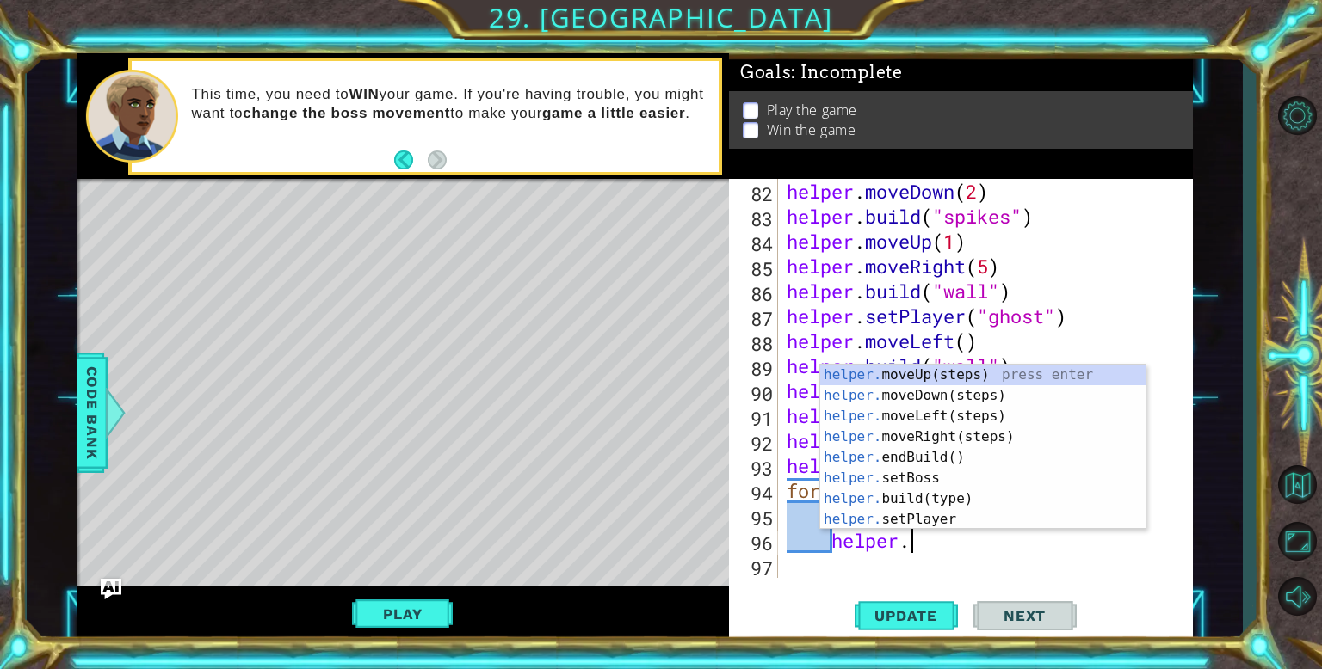
scroll to position [0, 4]
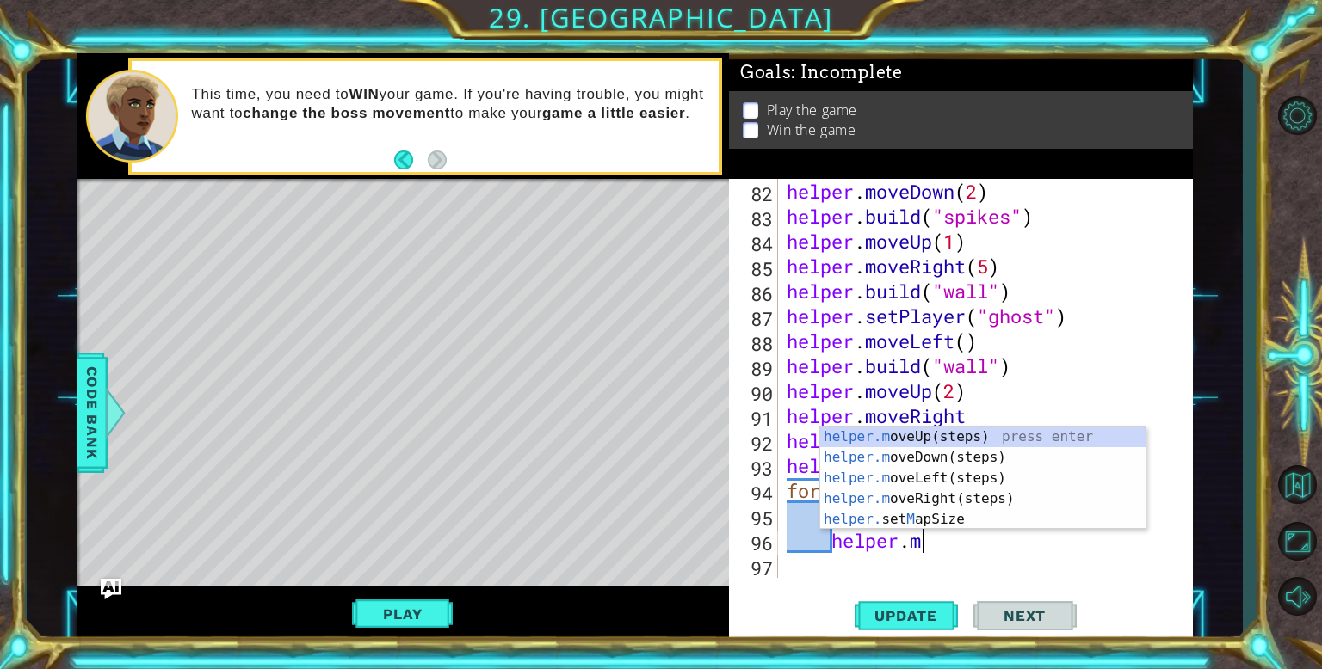
type textarea "[DOMAIN_NAME]"
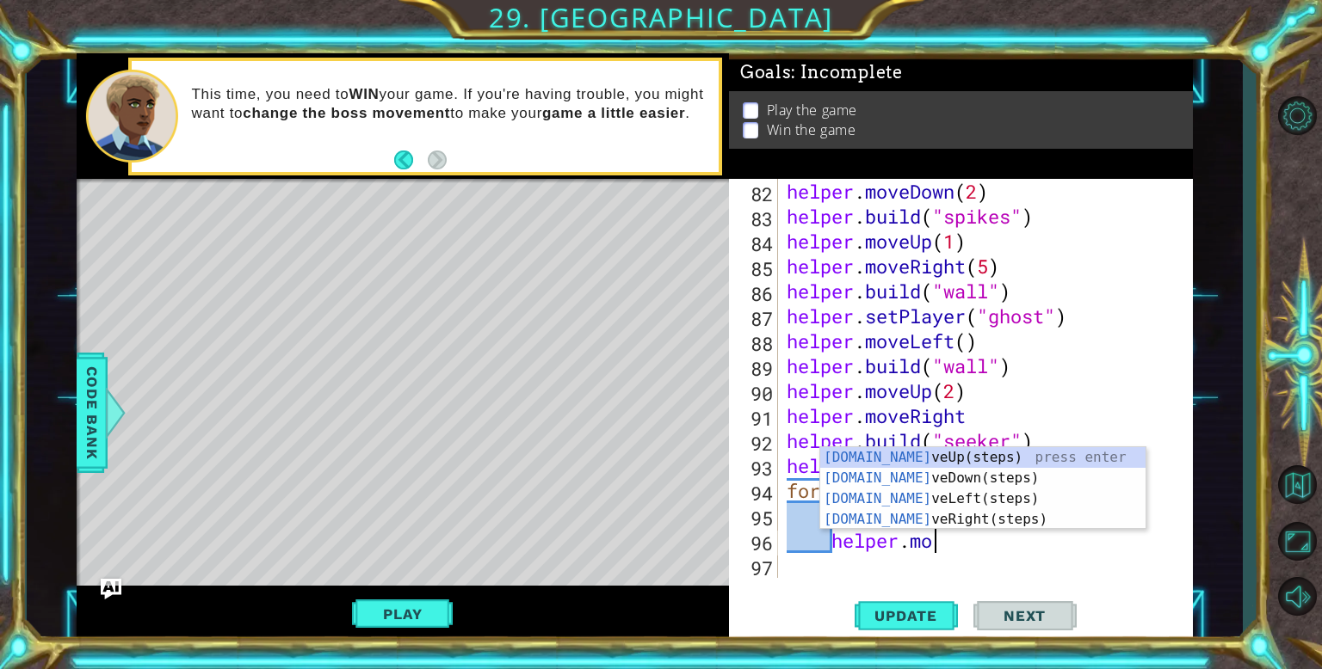
scroll to position [0, 5]
click at [940, 479] on div "[DOMAIN_NAME] veUp(steps) press enter [DOMAIN_NAME] veDown(steps) press enter […" at bounding box center [982, 509] width 325 height 124
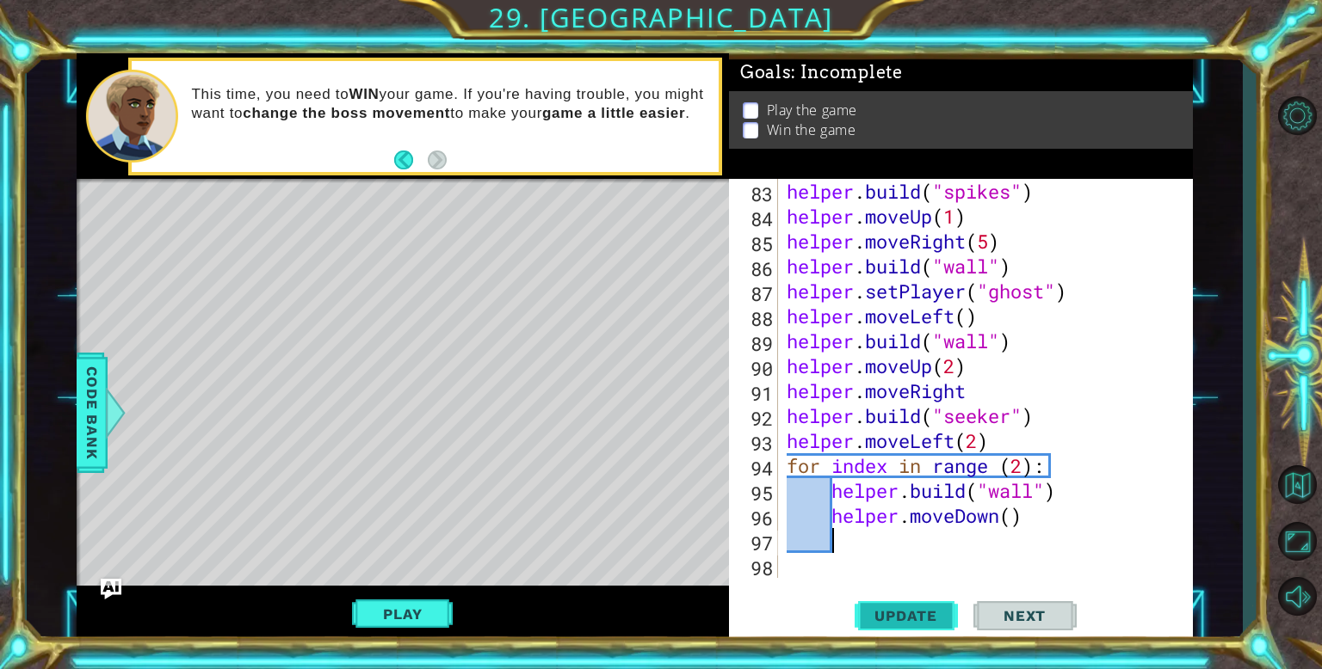
scroll to position [2096, 0]
click at [920, 621] on span "Update" at bounding box center [905, 615] width 97 height 17
click at [410, 610] on button "Play" at bounding box center [402, 614] width 101 height 33
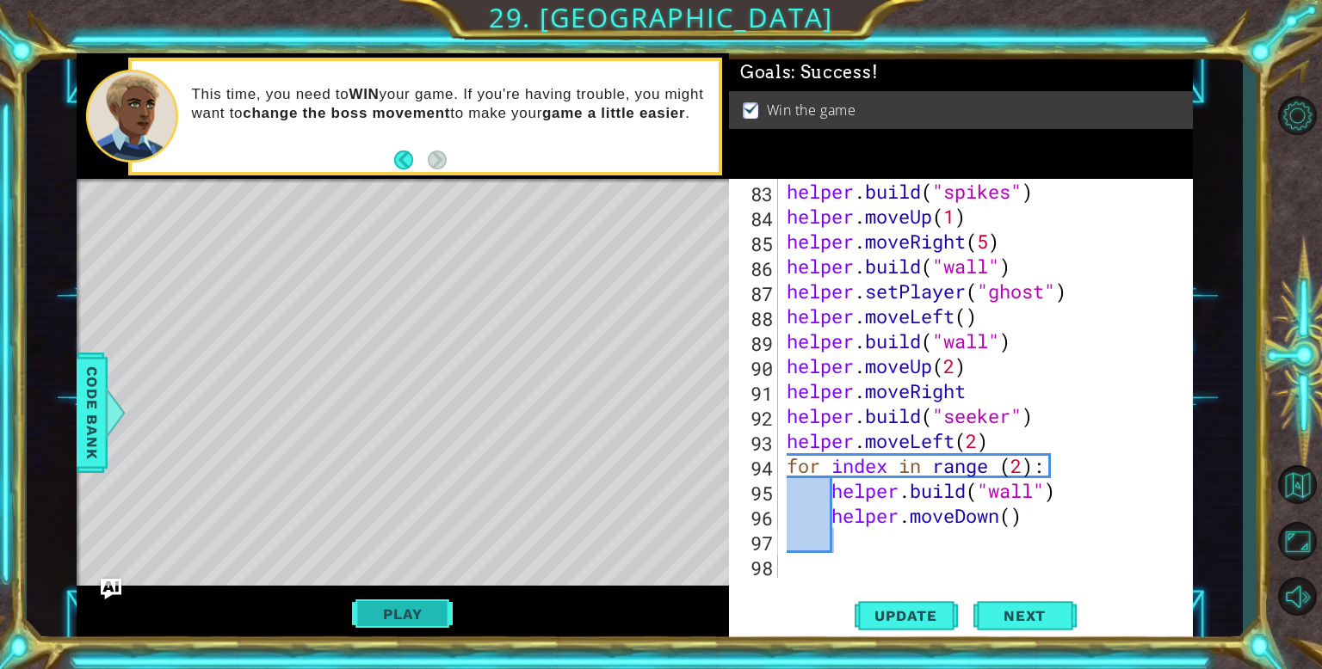
click at [425, 610] on button "Play" at bounding box center [402, 614] width 101 height 33
